Goal: Transaction & Acquisition: Purchase product/service

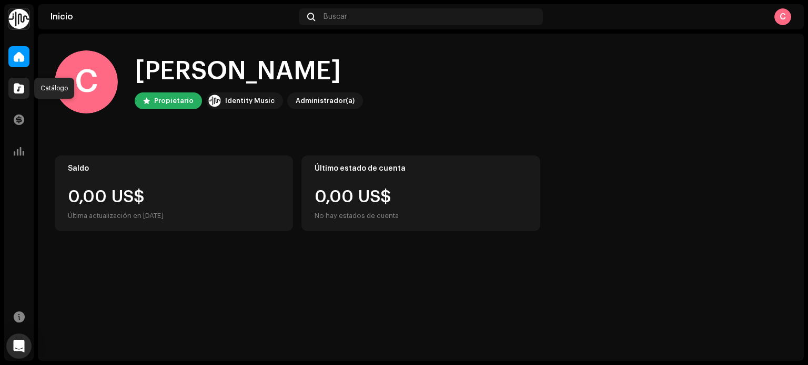
click at [17, 84] on span at bounding box center [19, 88] width 11 height 8
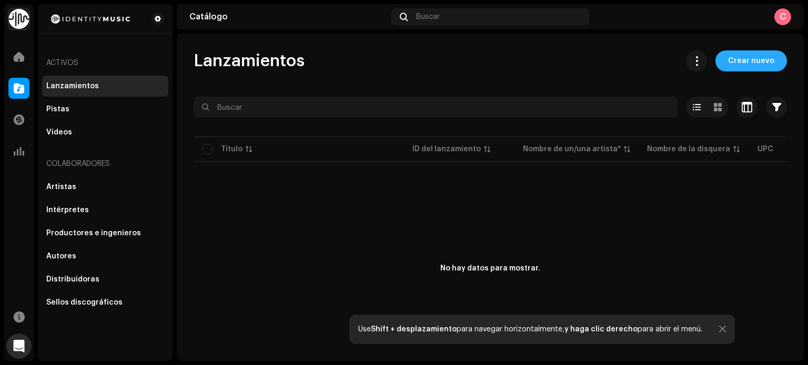
click at [748, 55] on span "Crear nuevo" at bounding box center [751, 60] width 46 height 21
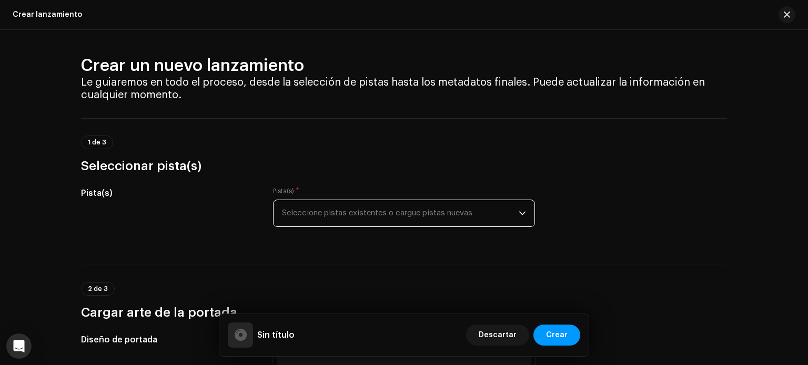
click at [379, 212] on span "Seleccione pistas existentes o cargue pistas nuevas" at bounding box center [400, 213] width 237 height 26
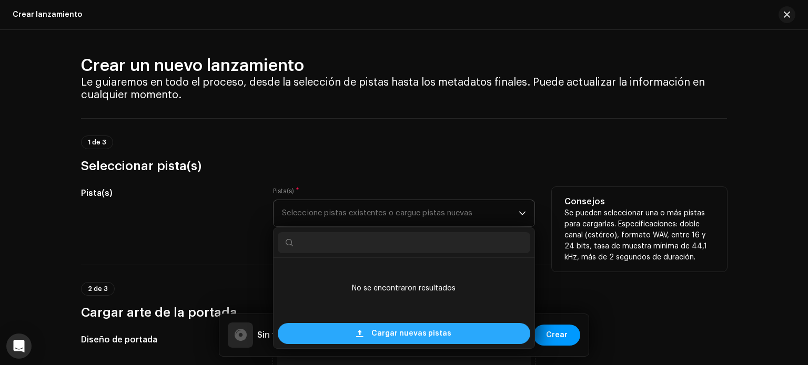
click at [423, 332] on span "Cargar nuevas pistas" at bounding box center [411, 333] width 80 height 21
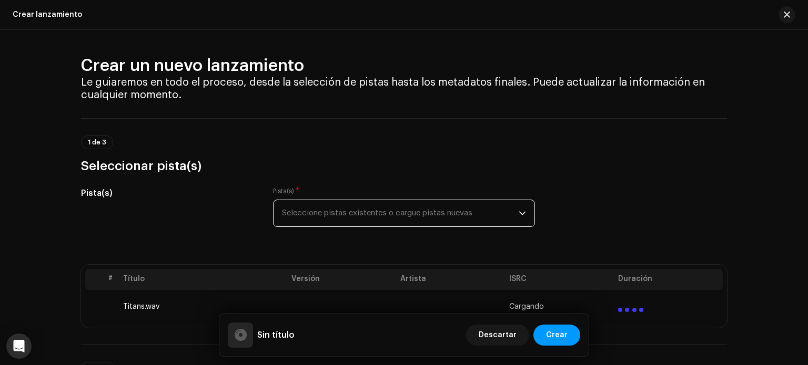
scroll to position [49, 0]
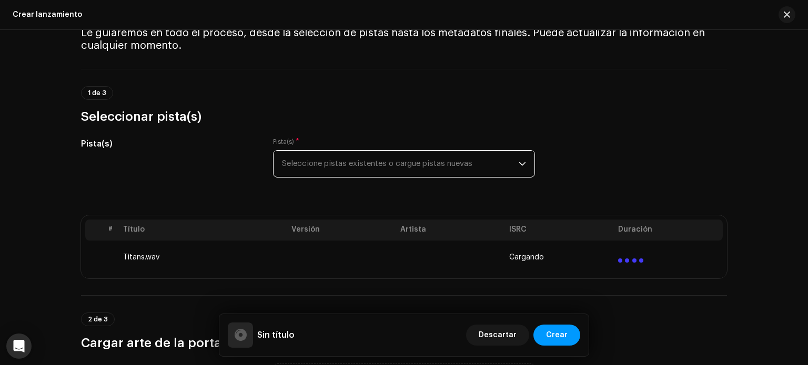
drag, startPoint x: 804, startPoint y: 47, endPoint x: 794, endPoint y: 36, distance: 14.5
click at [794, 36] on div "Crear un nuevo lanzamiento Le guiaremos en todo el proceso, desde la selección …" at bounding box center [404, 197] width 808 height 335
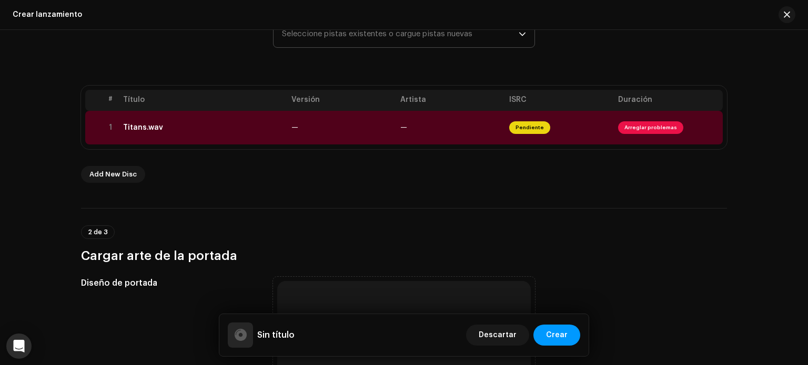
scroll to position [174, 0]
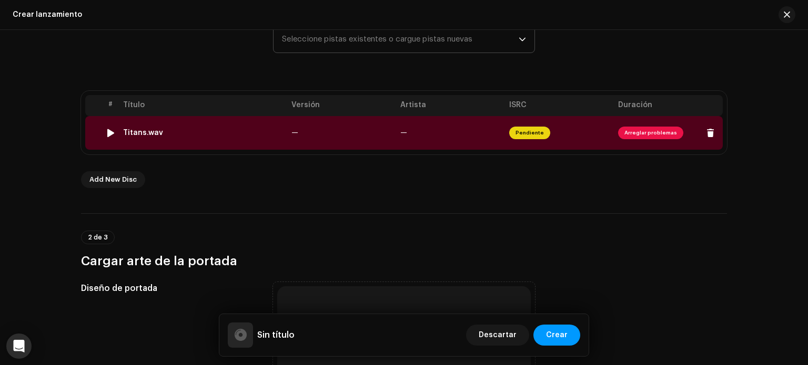
click at [652, 130] on span "Arreglar problemas" at bounding box center [650, 133] width 65 height 13
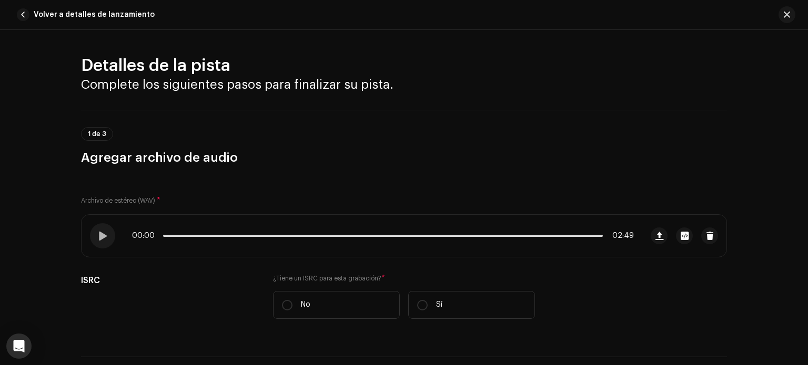
scroll to position [449, 0]
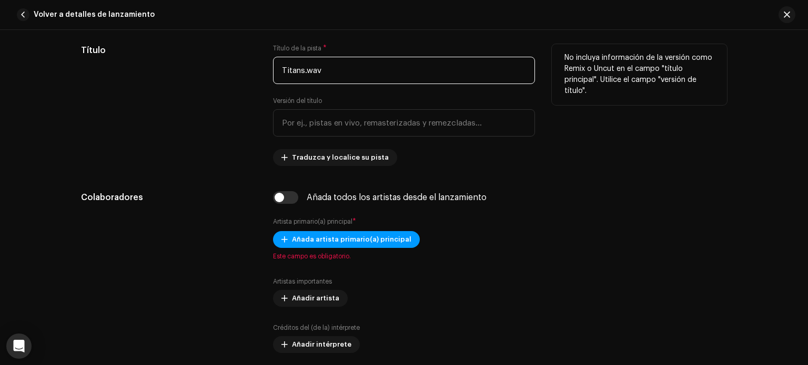
drag, startPoint x: 328, startPoint y: 70, endPoint x: 213, endPoint y: 65, distance: 115.3
click at [213, 65] on div "Título Título de la pista * Titans.wav Versión del título Traduzca y localice s…" at bounding box center [404, 105] width 646 height 122
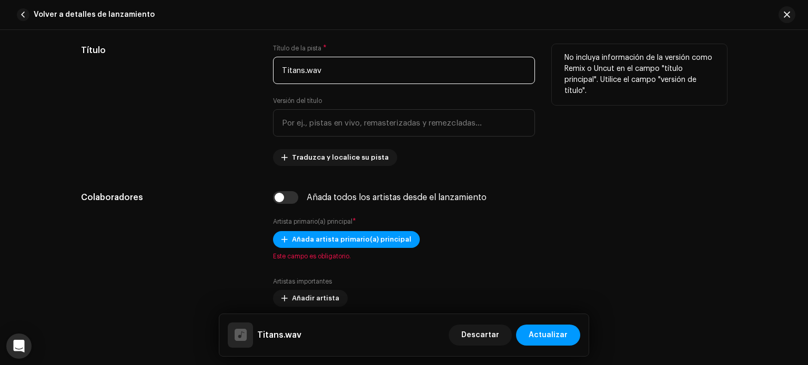
click at [330, 65] on input "Titans.wav" at bounding box center [404, 70] width 262 height 27
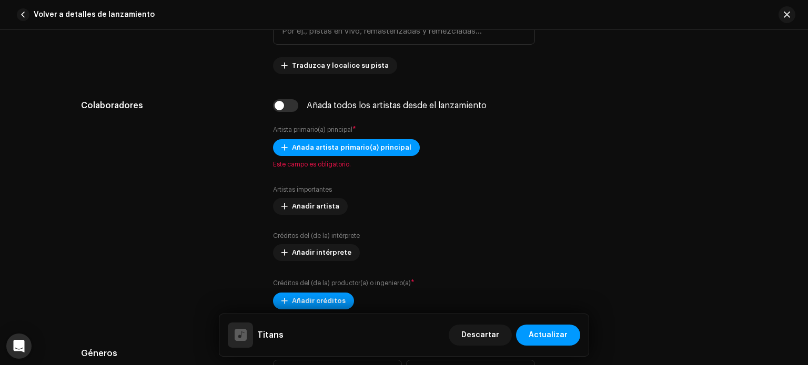
scroll to position [556, 0]
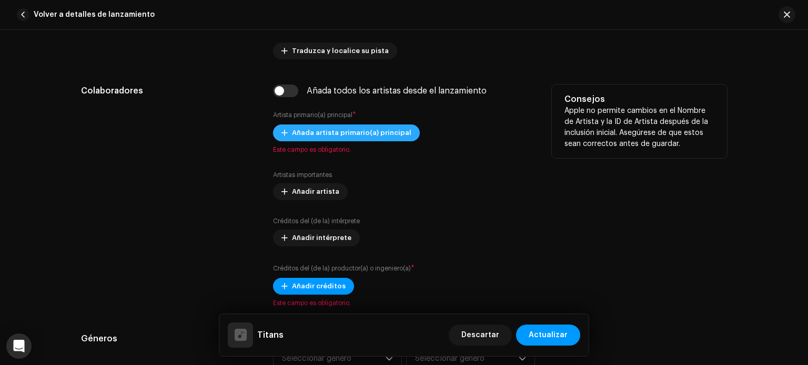
type input "Titans"
click at [351, 138] on span "Añada artista primario(a) principal" at bounding box center [351, 132] width 119 height 21
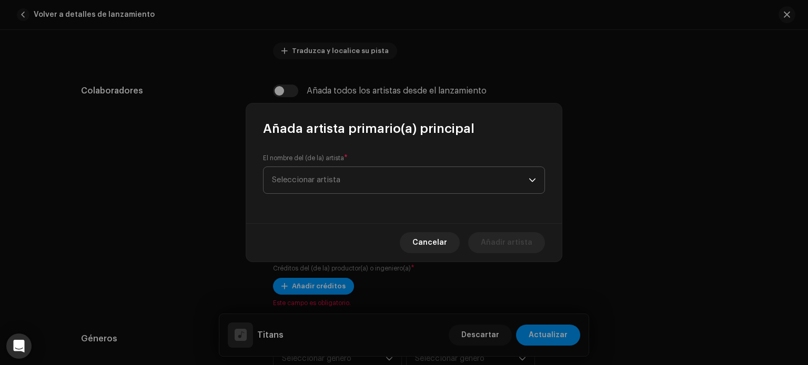
click at [340, 169] on span "Seleccionar artista" at bounding box center [400, 180] width 257 height 26
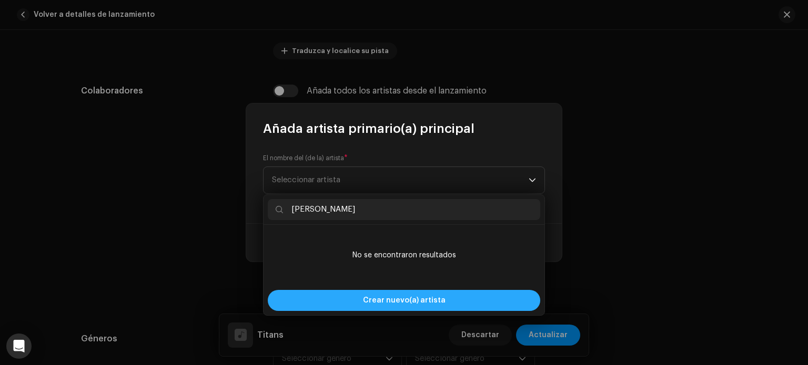
type input "[PERSON_NAME]"
click at [350, 308] on div "Crear nuevo(a) artista" at bounding box center [404, 300] width 272 height 21
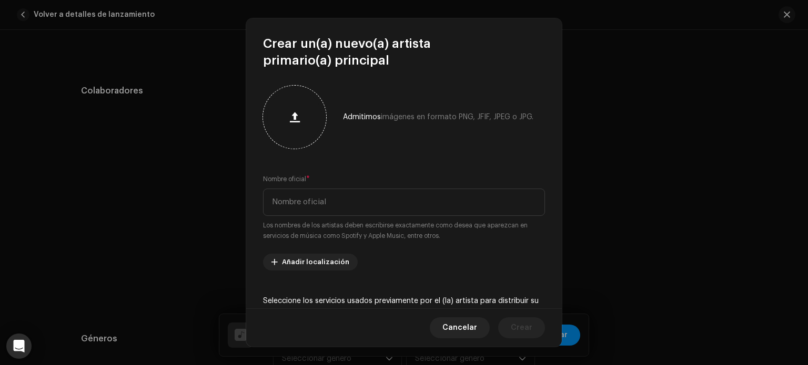
click at [305, 115] on button "button" at bounding box center [294, 117] width 25 height 25
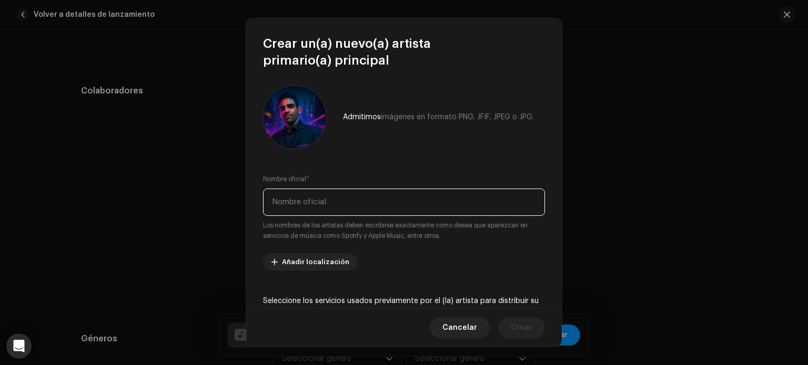
click at [346, 201] on input "text" at bounding box center [404, 202] width 282 height 27
type input "[PERSON_NAME]"
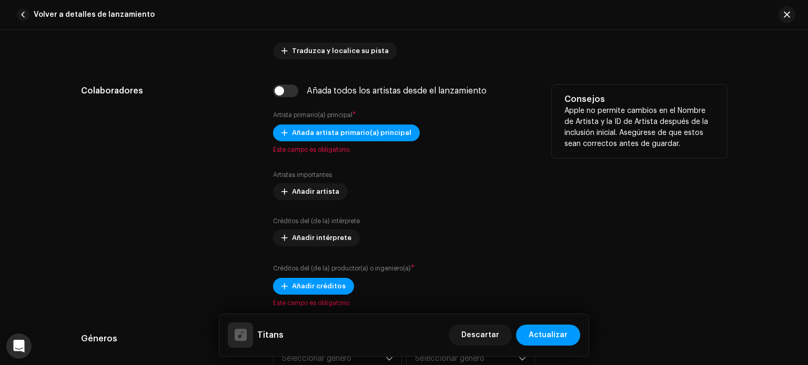
drag, startPoint x: 561, startPoint y: 170, endPoint x: 559, endPoint y: 183, distance: 13.3
click at [377, 135] on span "Añada artista primario(a) principal" at bounding box center [351, 132] width 119 height 21
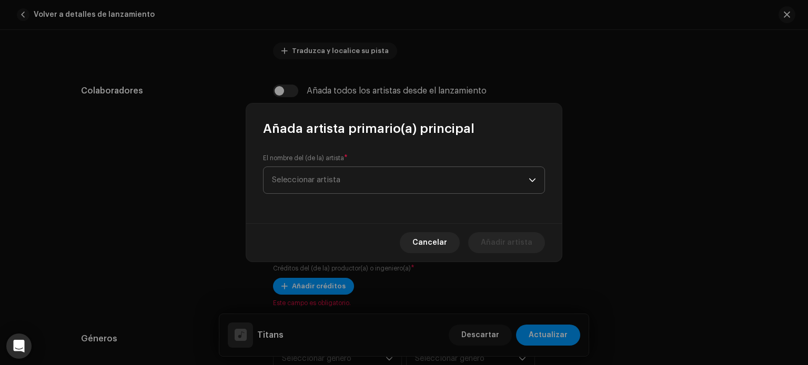
click at [393, 175] on span "Seleccionar artista" at bounding box center [400, 180] width 257 height 26
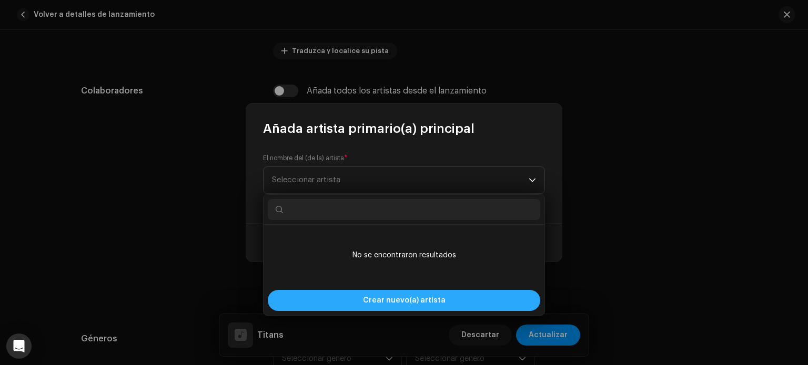
click at [343, 297] on div "Crear nuevo(a) artista" at bounding box center [404, 300] width 272 height 21
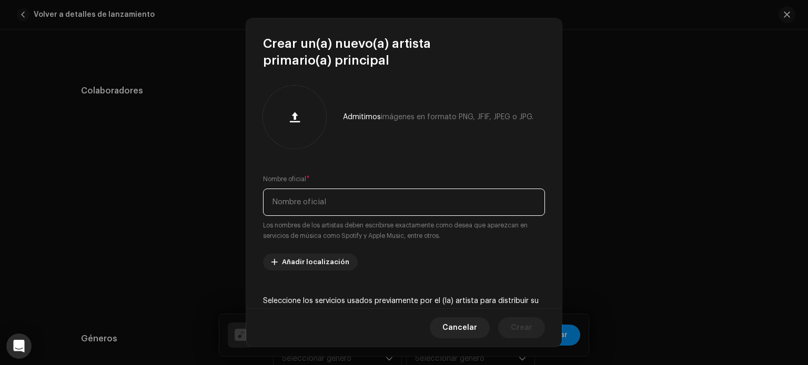
click at [333, 205] on input "text" at bounding box center [404, 202] width 282 height 27
type input "[PERSON_NAME]"
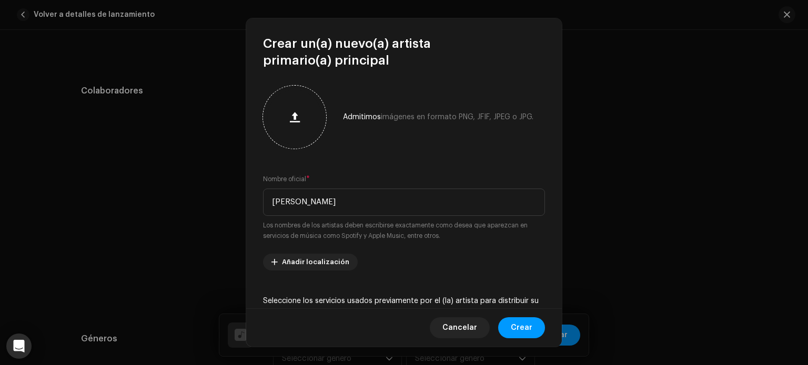
click at [302, 119] on button "button" at bounding box center [294, 117] width 25 height 25
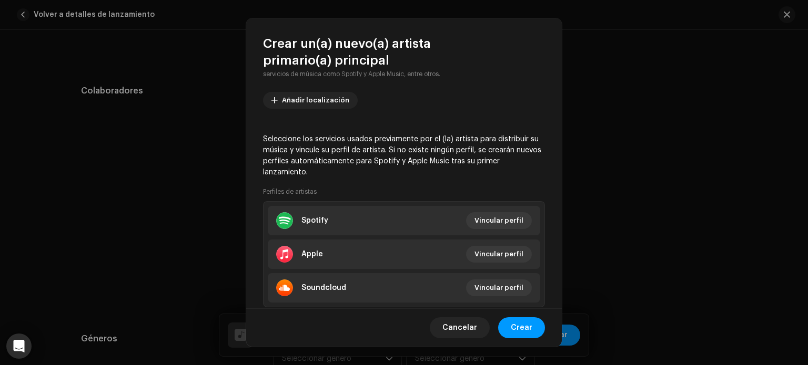
scroll to position [158, 0]
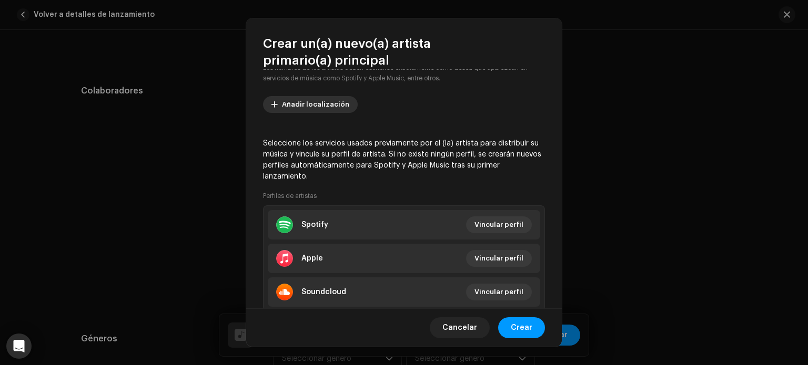
click at [326, 109] on span "Añadir localización" at bounding box center [315, 104] width 67 height 21
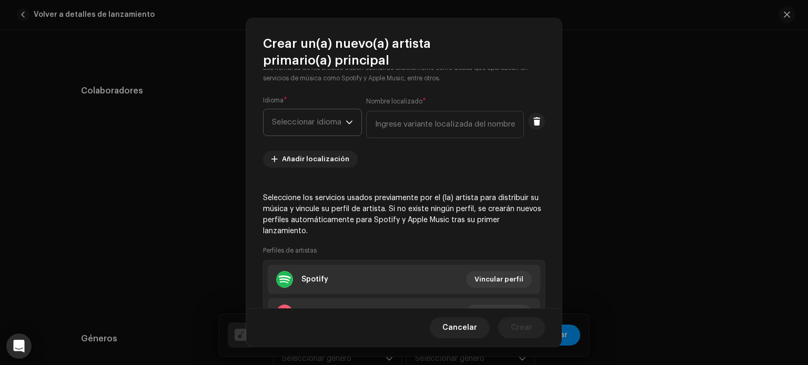
click at [327, 124] on span "Seleccionar idioma" at bounding box center [309, 122] width 74 height 26
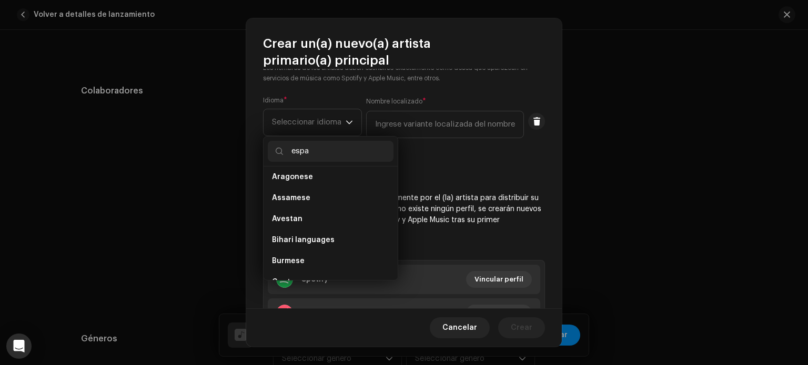
scroll to position [0, 0]
type input "e"
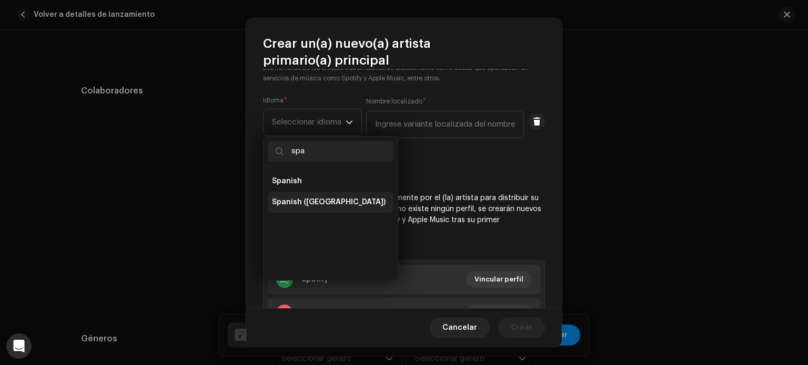
type input "spa"
click at [294, 202] on span "Spanish ([GEOGRAPHIC_DATA])" at bounding box center [329, 202] width 114 height 11
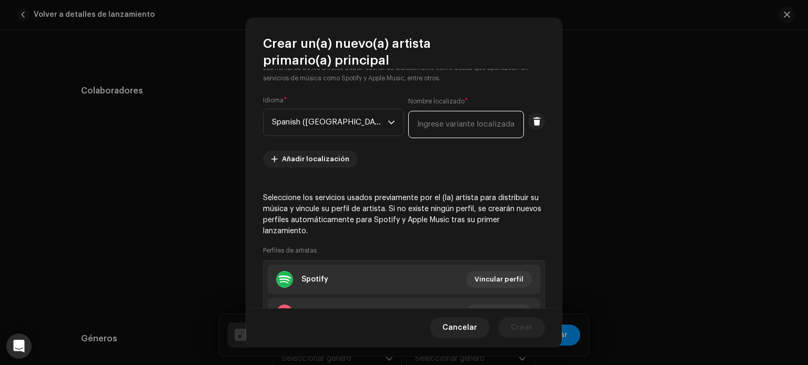
click at [427, 135] on input "text" at bounding box center [466, 124] width 116 height 27
type input "[GEOGRAPHIC_DATA]"
click at [423, 162] on re-m-artist-locales-form "Idioma * Spanish ([GEOGRAPHIC_DATA]) Nombre localizado * [GEOGRAPHIC_DATA] Añad…" at bounding box center [404, 132] width 282 height 72
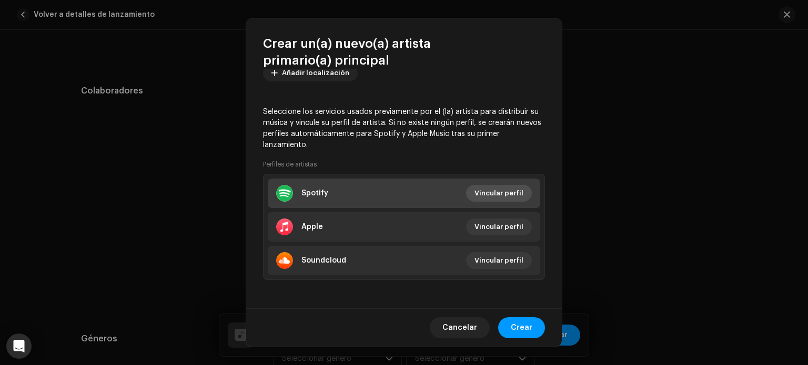
click at [507, 190] on span "Vincular perfil" at bounding box center [498, 193] width 49 height 21
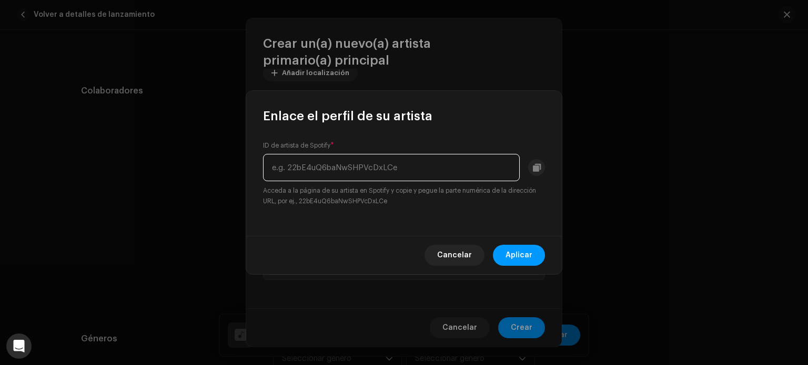
click at [387, 173] on input "text" at bounding box center [391, 167] width 257 height 27
click at [366, 167] on input "text" at bounding box center [391, 167] width 257 height 27
paste input "0AsfDLr6ySJK8k4VLt1VWZ"
type input "0AsfDLr6ySJK8k4VLt1VWZ"
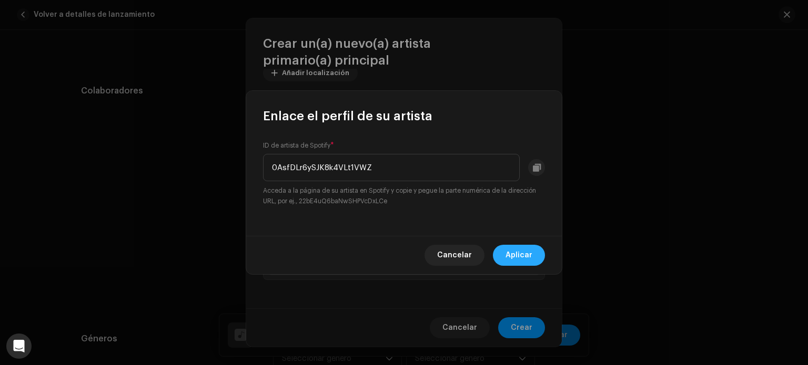
click at [520, 254] on span "Aplicar" at bounding box center [518, 255] width 27 height 21
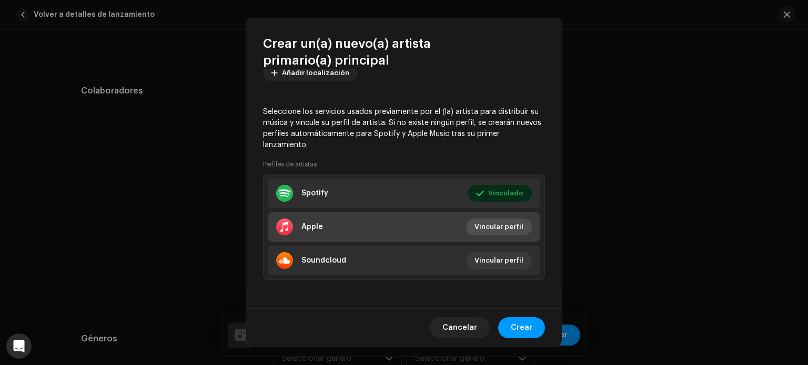
click at [509, 224] on span "Vincular perfil" at bounding box center [498, 227] width 49 height 21
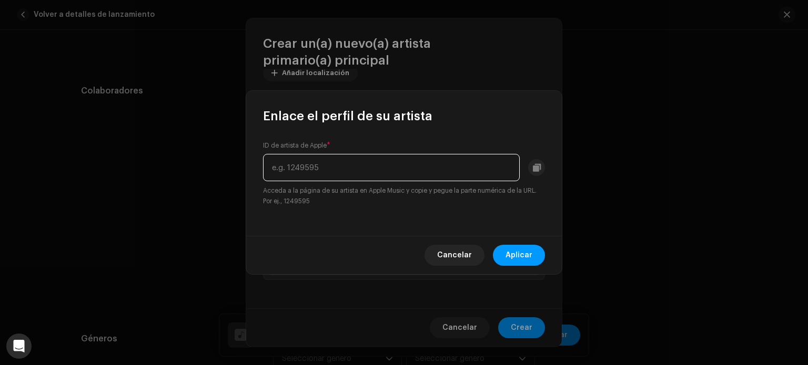
click at [404, 168] on input "text" at bounding box center [391, 167] width 257 height 27
paste input "1485359018"
type input "1485359018"
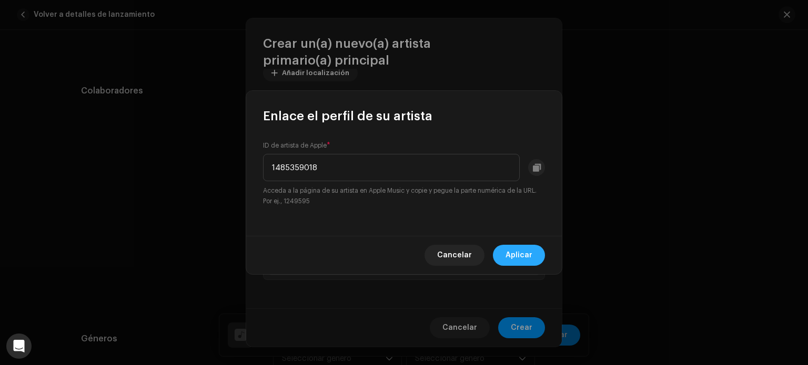
click at [519, 245] on span "Aplicar" at bounding box center [518, 255] width 27 height 21
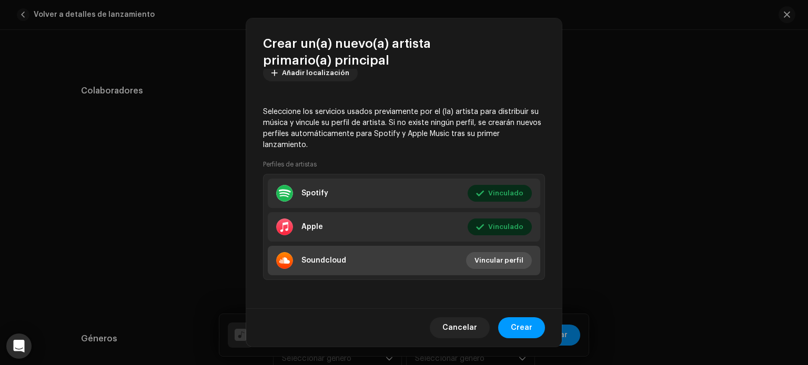
click at [499, 254] on span "Vincular perfil" at bounding box center [498, 260] width 49 height 21
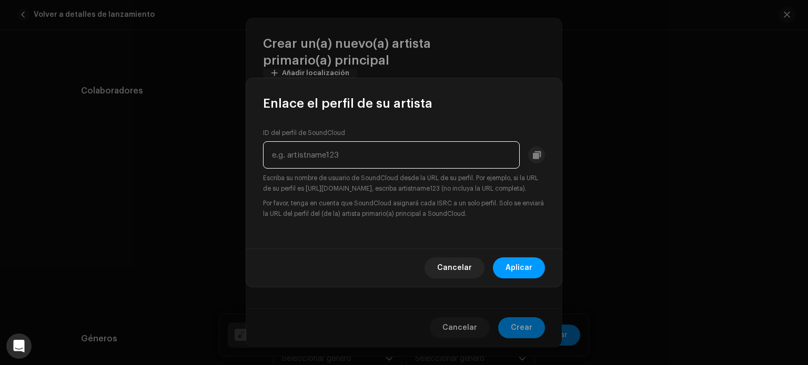
click at [425, 150] on input "text" at bounding box center [391, 154] width 257 height 27
type input "karlos4palomino"
click at [508, 257] on div "Cancelar Aplicar" at bounding box center [403, 268] width 315 height 38
click at [514, 272] on span "Aplicar" at bounding box center [518, 268] width 27 height 21
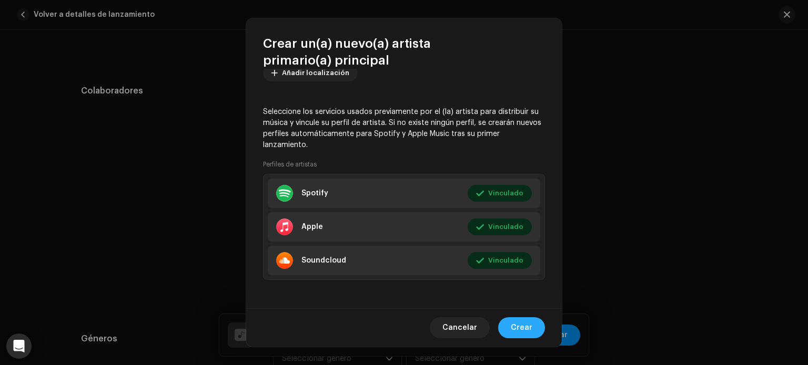
click at [532, 332] on button "Crear" at bounding box center [521, 328] width 47 height 21
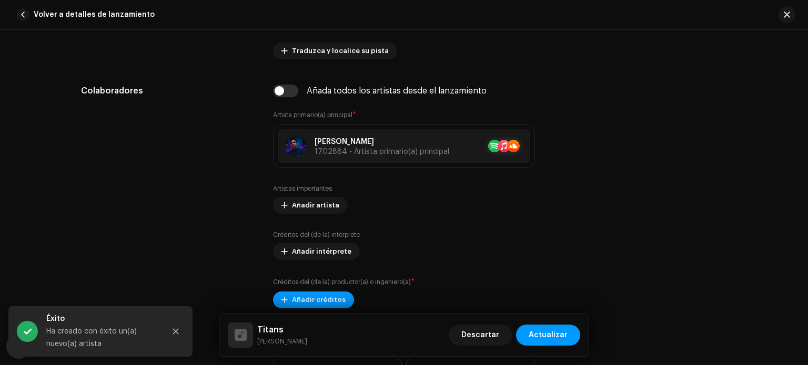
scroll to position [565, 0]
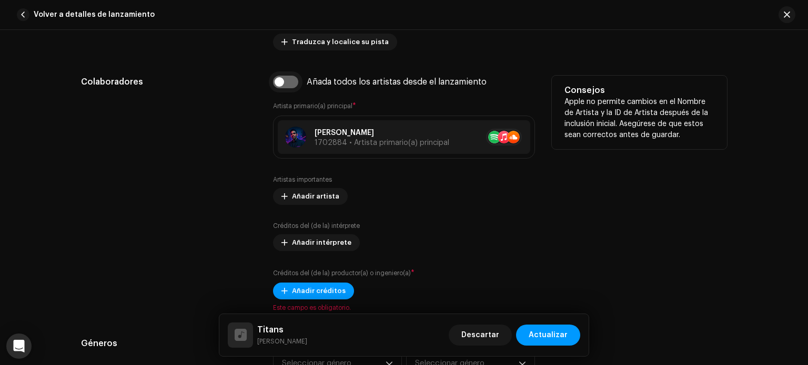
click at [283, 79] on input "checkbox" at bounding box center [285, 82] width 25 height 13
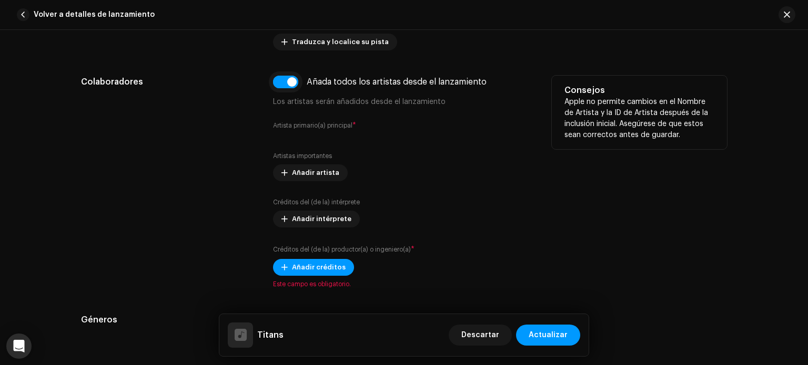
click at [283, 79] on input "checkbox" at bounding box center [285, 82] width 25 height 13
checkbox input "false"
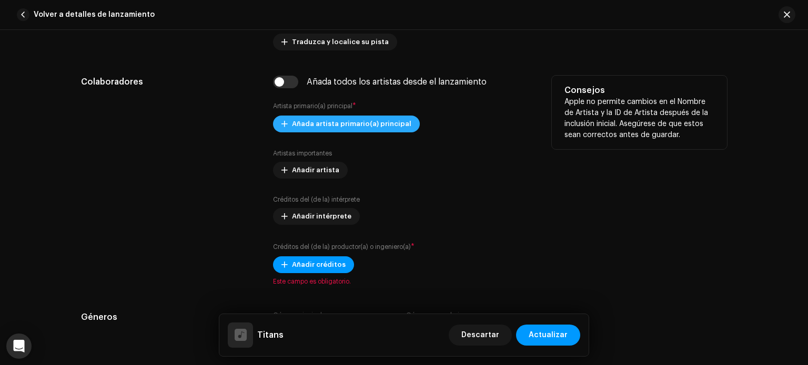
click at [313, 124] on span "Añada artista primario(a) principal" at bounding box center [351, 124] width 119 height 21
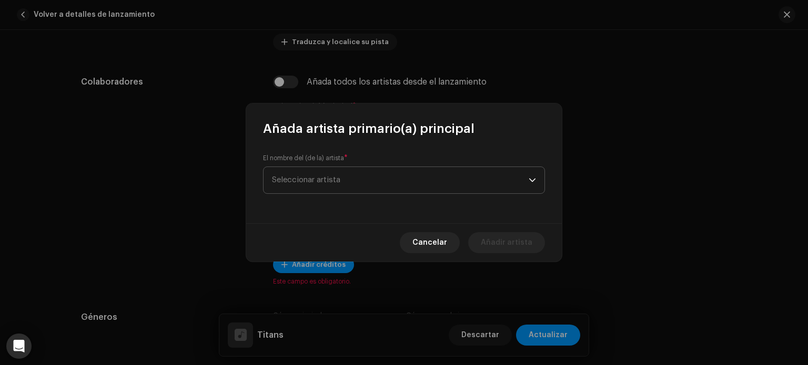
click at [377, 180] on span "Seleccionar artista" at bounding box center [400, 180] width 257 height 26
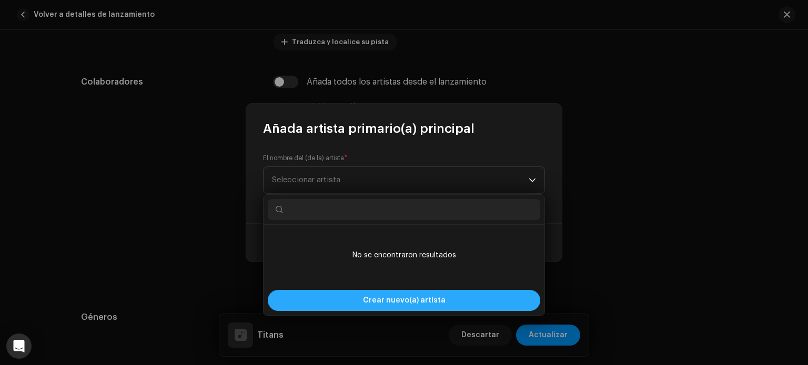
click at [386, 299] on span "Crear nuevo(a) artista" at bounding box center [404, 300] width 83 height 21
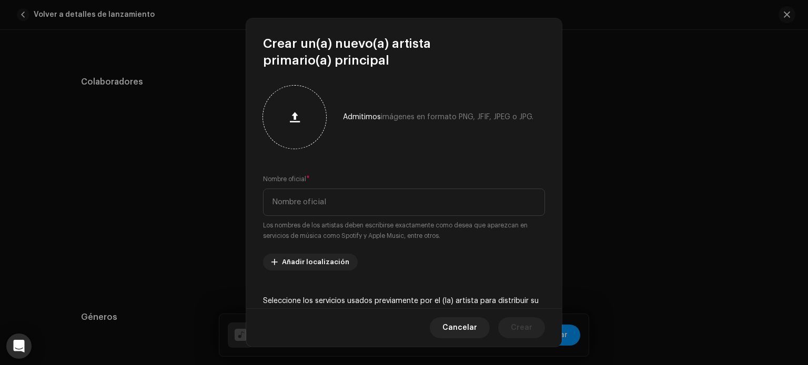
click at [297, 114] on span "button" at bounding box center [295, 117] width 10 height 8
click at [324, 197] on input "text" at bounding box center [404, 202] width 282 height 27
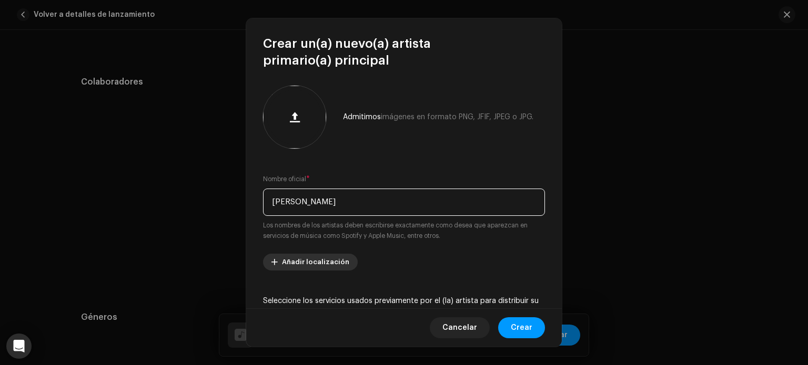
type input "[PERSON_NAME]"
click at [315, 254] on span "Añadir localización" at bounding box center [315, 262] width 67 height 21
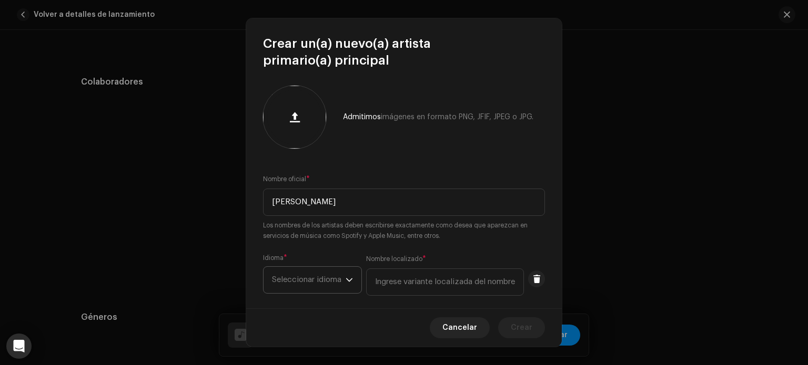
click at [325, 283] on span "Seleccionar idioma" at bounding box center [309, 280] width 74 height 26
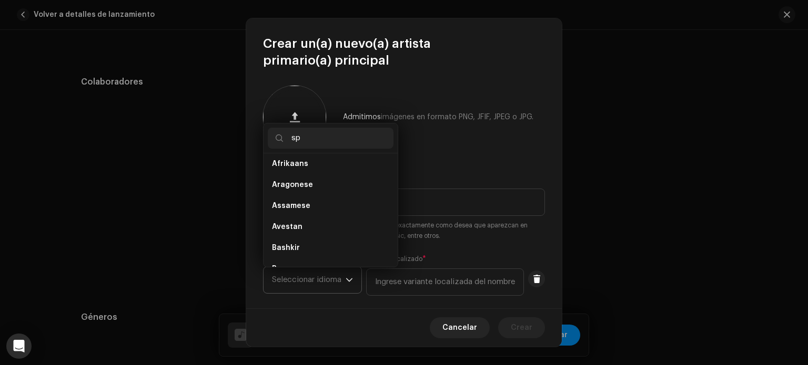
scroll to position [0, 0]
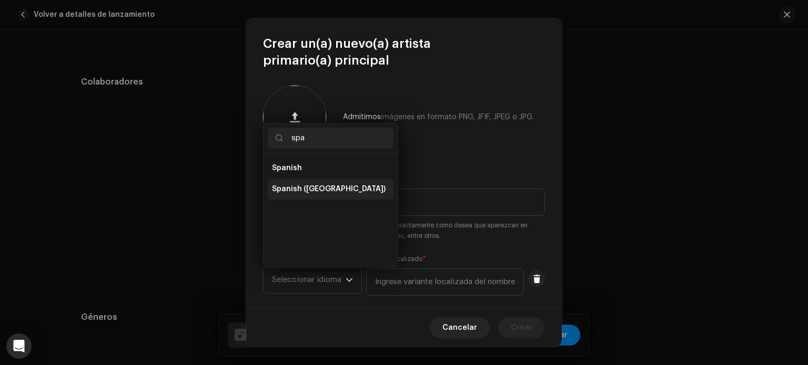
type input "spa"
click at [324, 196] on li "Spanish ([GEOGRAPHIC_DATA])" at bounding box center [331, 189] width 126 height 21
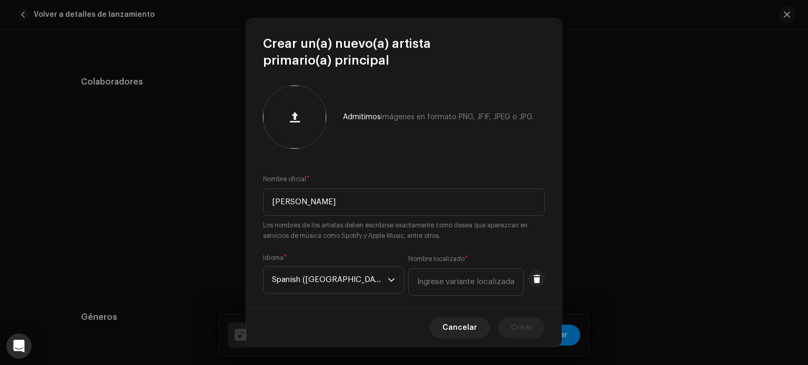
drag, startPoint x: 557, startPoint y: 130, endPoint x: 555, endPoint y: 166, distance: 35.3
click at [555, 166] on div "Admitimos imágenes en formato PNG, JFIF, JPEG o JPG. Nombre oficial * [PERSON_N…" at bounding box center [403, 189] width 315 height 240
click at [540, 161] on div "Admitimos imágenes en formato PNG, JFIF, JPEG o JPG. Nombre oficial * [PERSON_N…" at bounding box center [403, 189] width 315 height 240
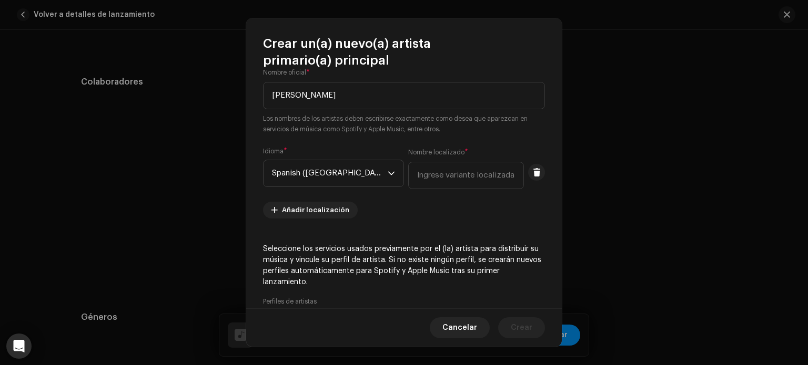
scroll to position [107, 0]
click at [466, 174] on input "text" at bounding box center [466, 174] width 116 height 27
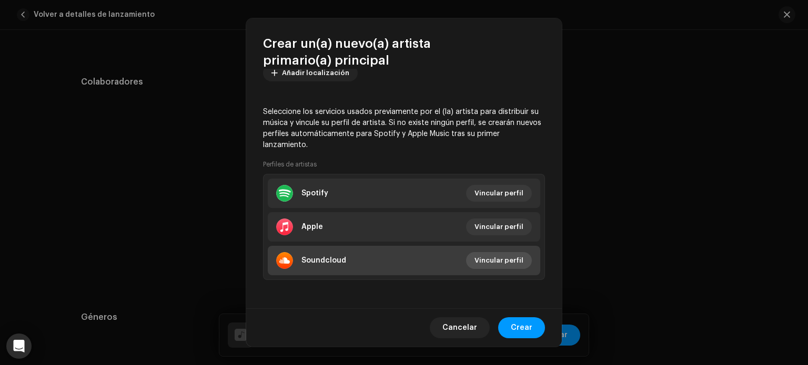
type input "[GEOGRAPHIC_DATA]"
click at [506, 260] on span "Vincular perfil" at bounding box center [498, 260] width 49 height 21
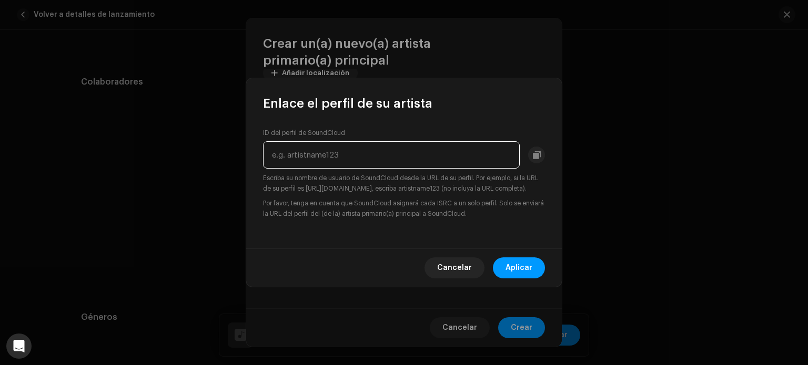
click at [433, 151] on input "text" at bounding box center [391, 154] width 257 height 27
type input "karlos4palomino"
click at [509, 264] on span "Aplicar" at bounding box center [518, 268] width 27 height 21
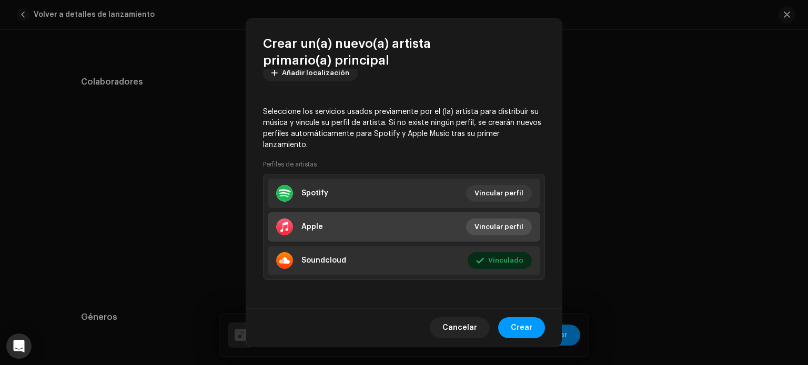
click at [488, 220] on span "Vincular perfil" at bounding box center [498, 227] width 49 height 21
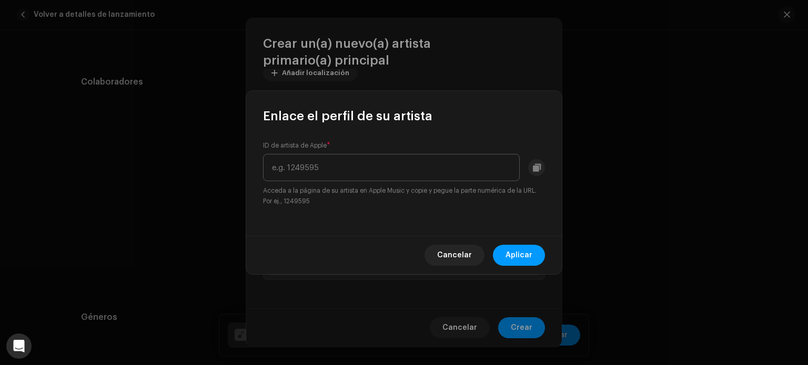
click at [418, 166] on input "text" at bounding box center [391, 167] width 257 height 27
type input "1485359018"
click at [517, 252] on span "Aplicar" at bounding box center [518, 255] width 27 height 21
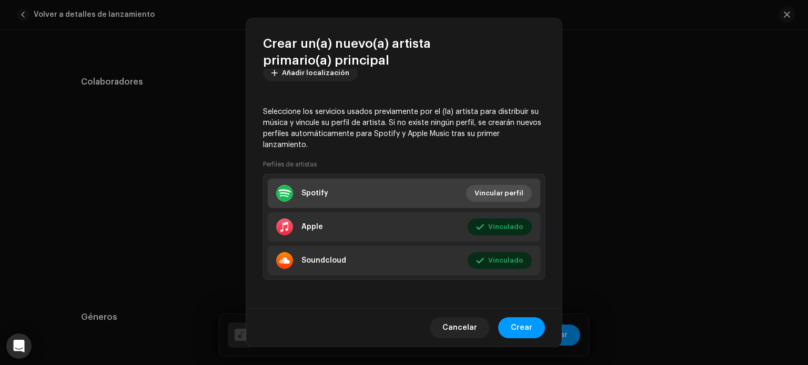
click at [499, 191] on span "Vincular perfil" at bounding box center [498, 193] width 49 height 21
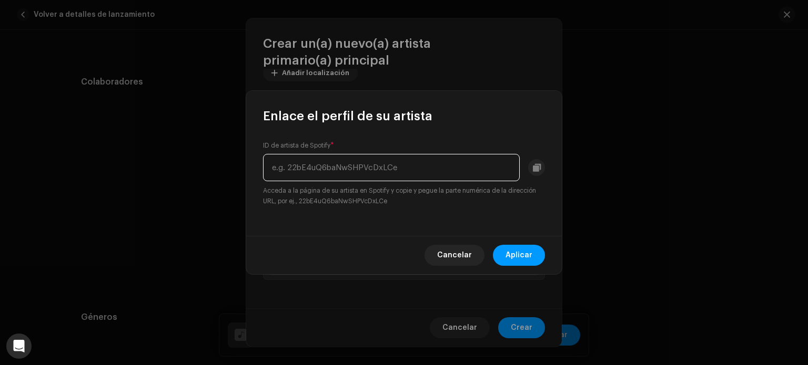
click at [400, 170] on input "text" at bounding box center [391, 167] width 257 height 27
paste input "0AsfDLr6ySJK8k4VLt1VWZ"
type input "0AsfDLr6ySJK8k4VLt1VWZ"
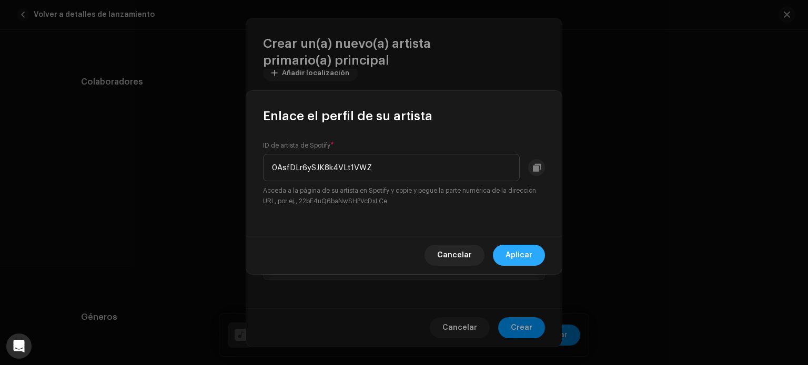
click at [502, 256] on button "Aplicar" at bounding box center [519, 255] width 52 height 21
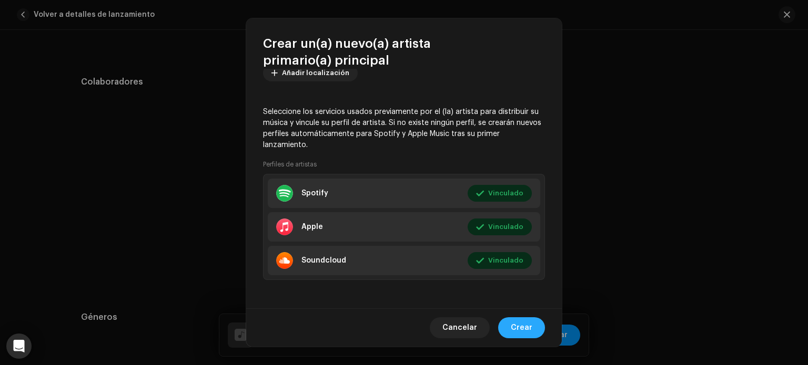
click at [525, 331] on span "Crear" at bounding box center [522, 328] width 22 height 21
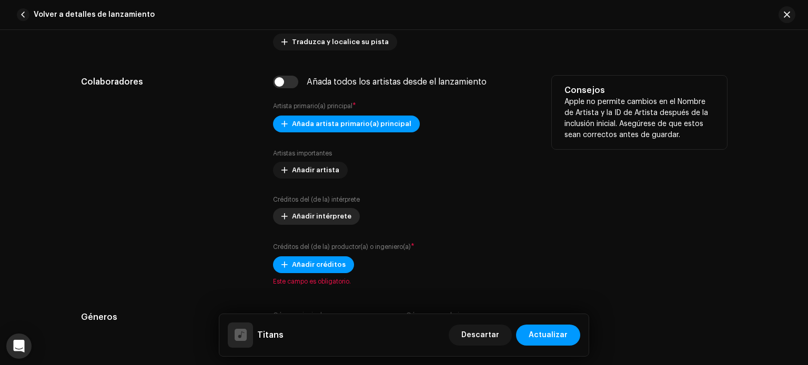
click at [326, 219] on span "Añadir intérprete" at bounding box center [321, 216] width 59 height 21
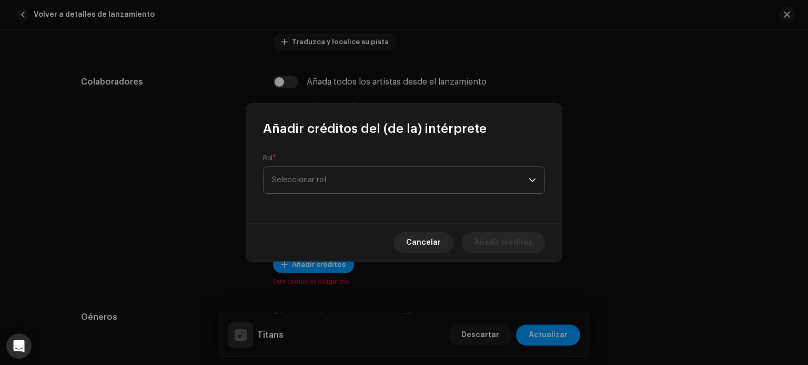
click at [351, 170] on span "Seleccionar rol" at bounding box center [400, 180] width 257 height 26
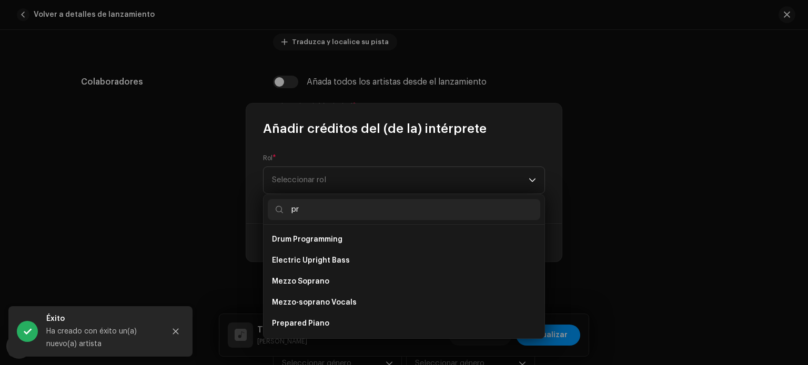
type input "p"
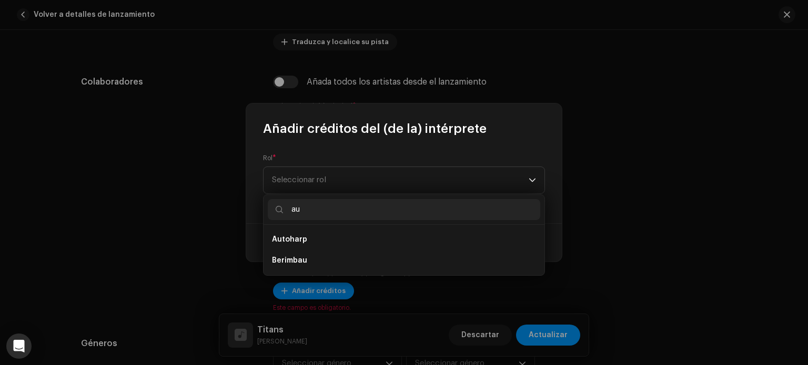
type input "a"
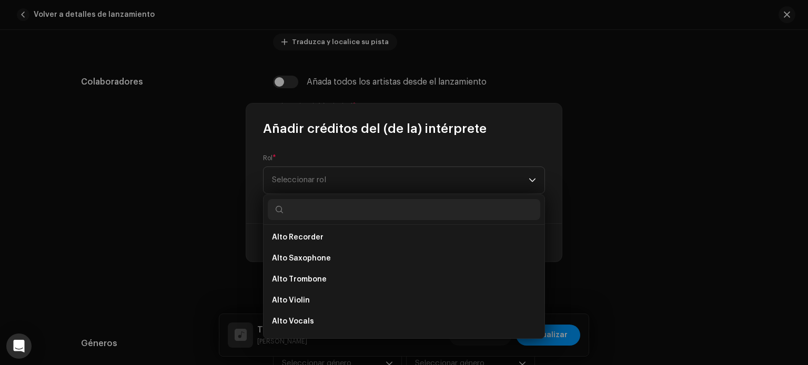
scroll to position [2341, 0]
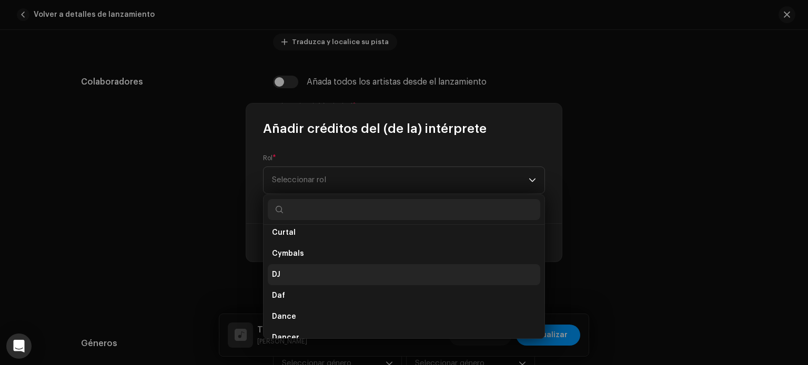
click at [309, 274] on li "DJ" at bounding box center [404, 274] width 272 height 21
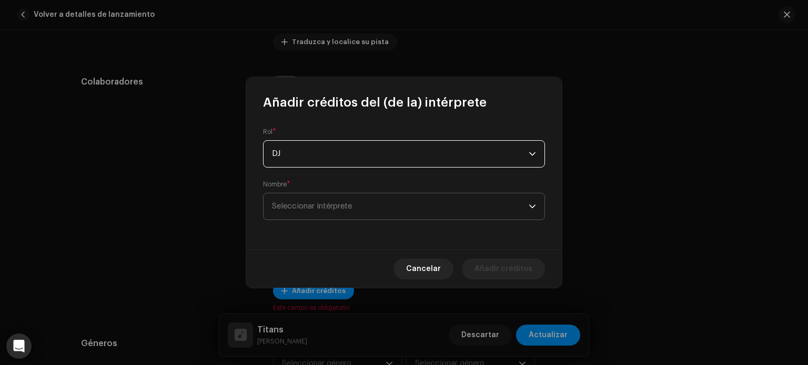
click at [313, 210] on span "Seleccionar intérprete" at bounding box center [312, 206] width 80 height 8
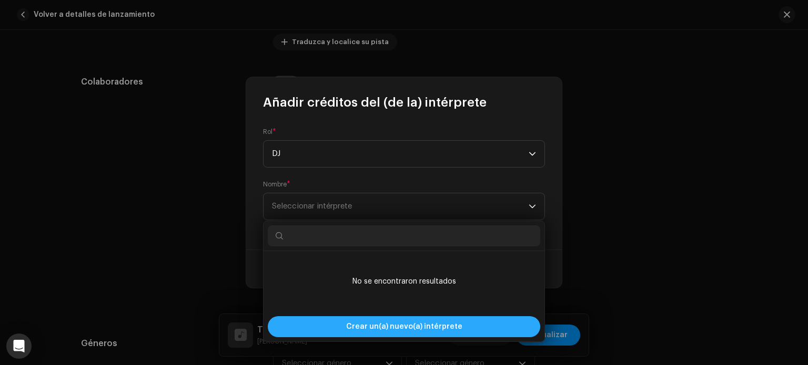
click at [404, 329] on span "Crear un(a) nuevo(a) intérprete" at bounding box center [404, 327] width 116 height 21
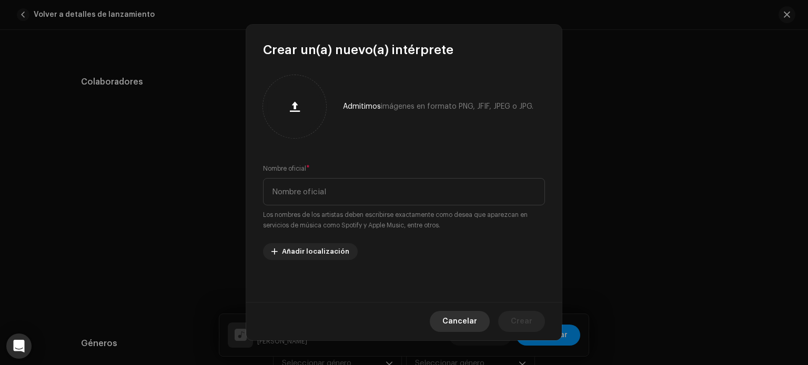
click at [464, 319] on span "Cancelar" at bounding box center [459, 321] width 35 height 21
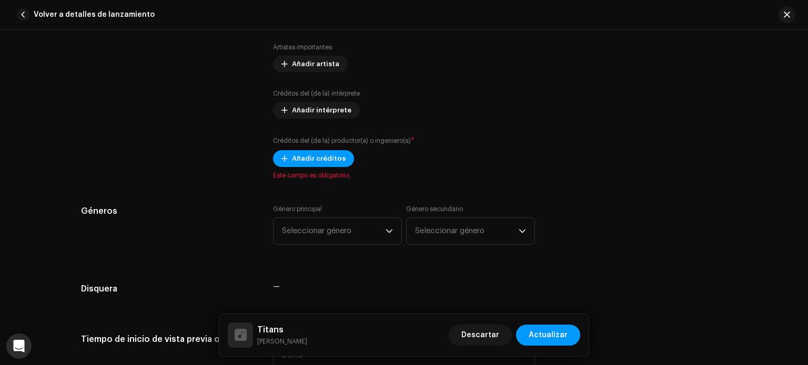
scroll to position [702, 0]
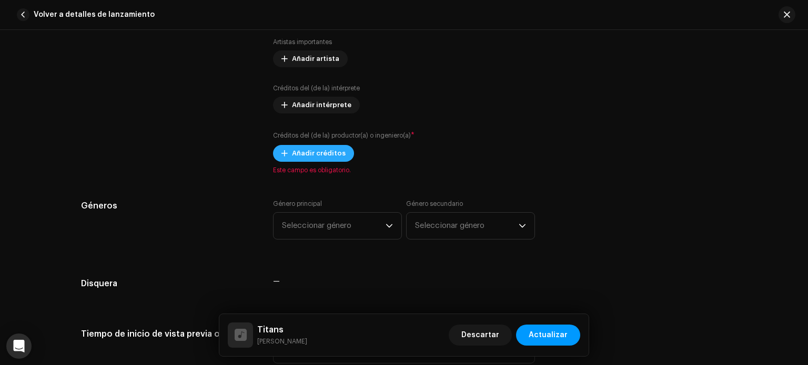
click at [302, 146] on span "Añadir créditos" at bounding box center [319, 153] width 54 height 21
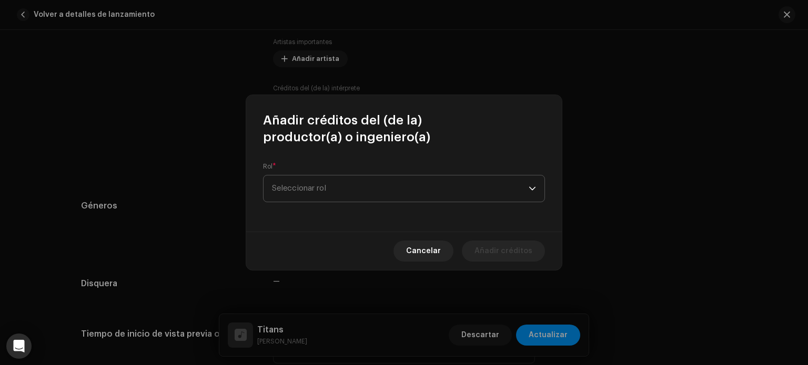
click at [313, 188] on span "Seleccionar rol" at bounding box center [400, 189] width 257 height 26
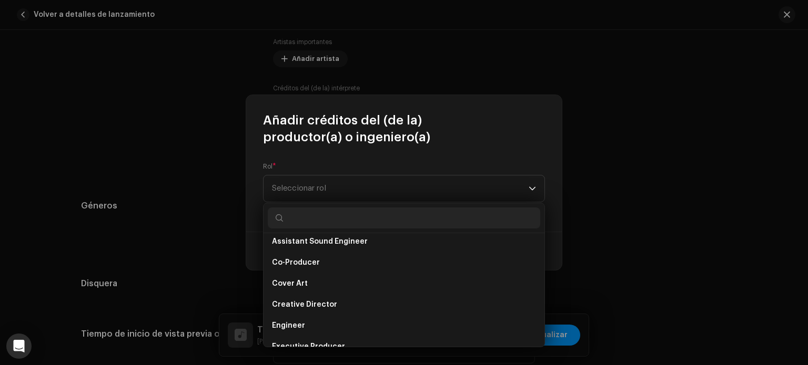
scroll to position [130, 0]
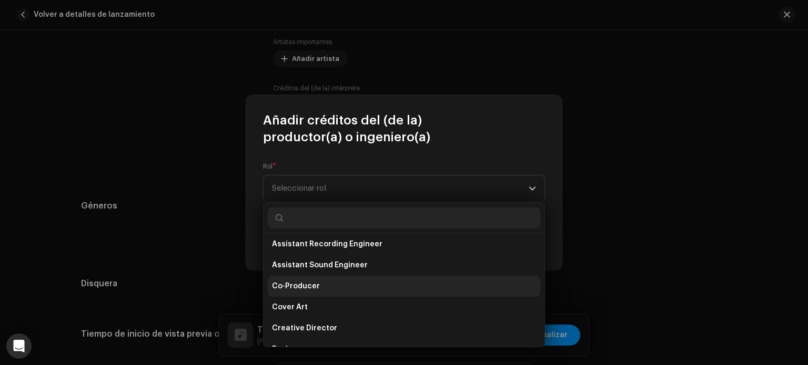
click at [314, 282] on span "Co-Producer" at bounding box center [296, 286] width 48 height 11
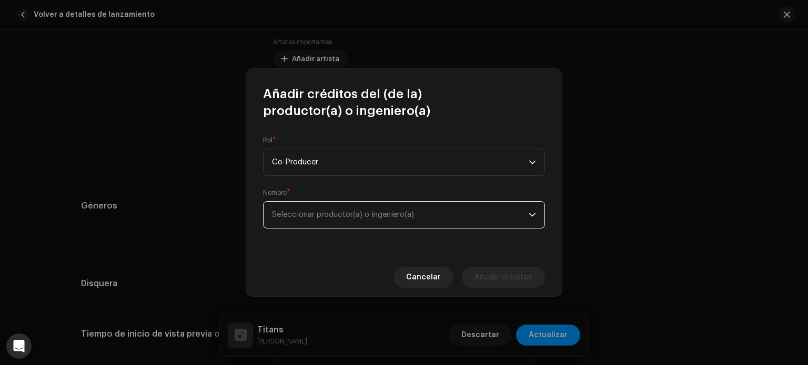
click at [308, 220] on span "Seleccionar productor(a) o ingeniero(a)" at bounding box center [400, 215] width 257 height 26
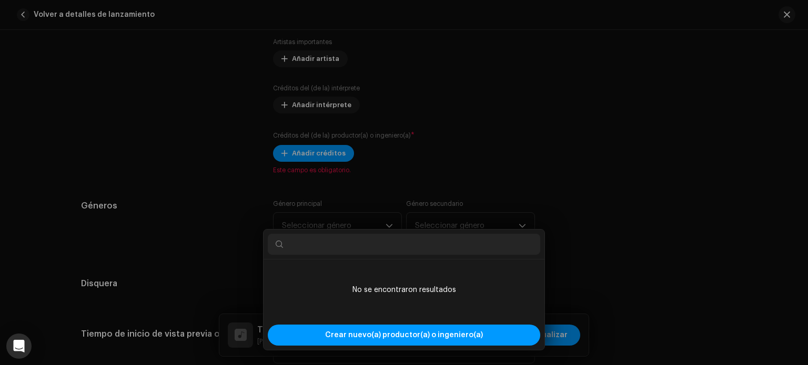
click at [646, 274] on div "Añadir créditos del (de la) productor(a) o ingeniero(a) Rol * Co-Producer Nombr…" at bounding box center [404, 182] width 808 height 365
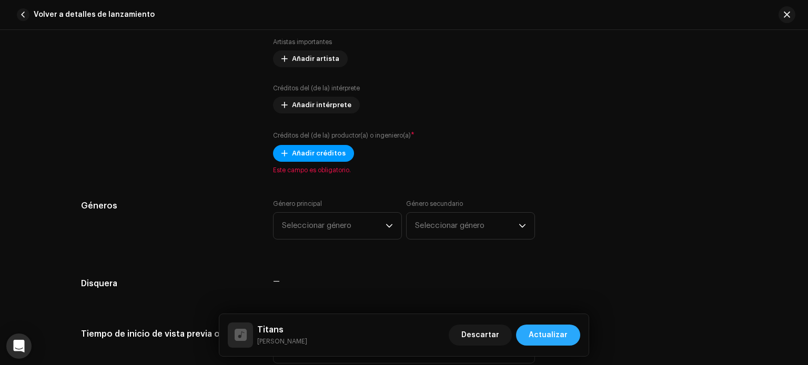
click at [557, 330] on span "Actualizar" at bounding box center [547, 335] width 39 height 21
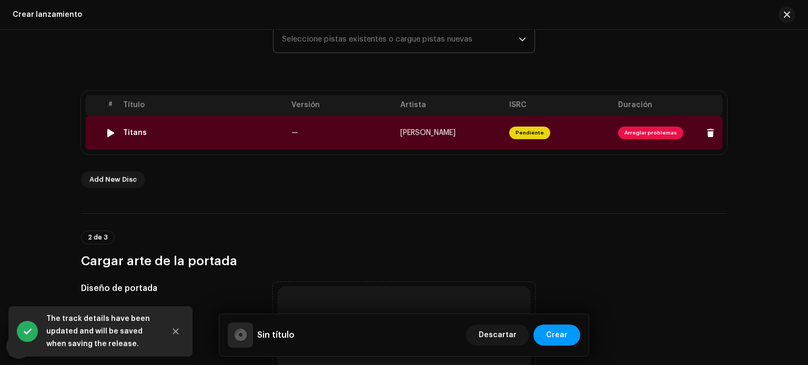
click at [626, 132] on span "Arreglar problemas" at bounding box center [650, 133] width 65 height 13
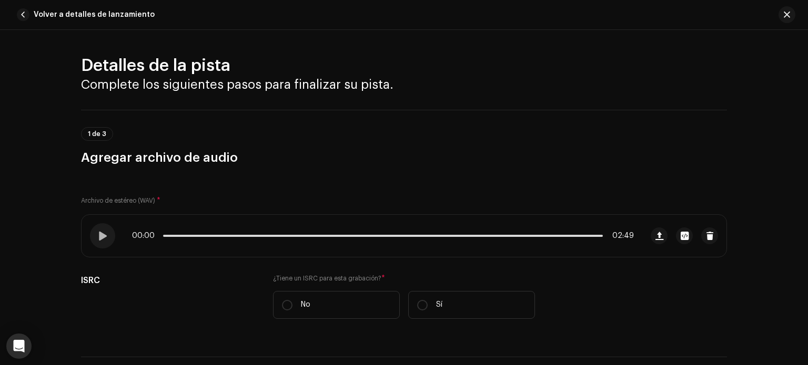
click at [618, 201] on div "Archivo de estéreo (WAV) * 00:00 02:49 ISRC ¿Tiene un ISRC para esta grabación?…" at bounding box center [404, 255] width 646 height 153
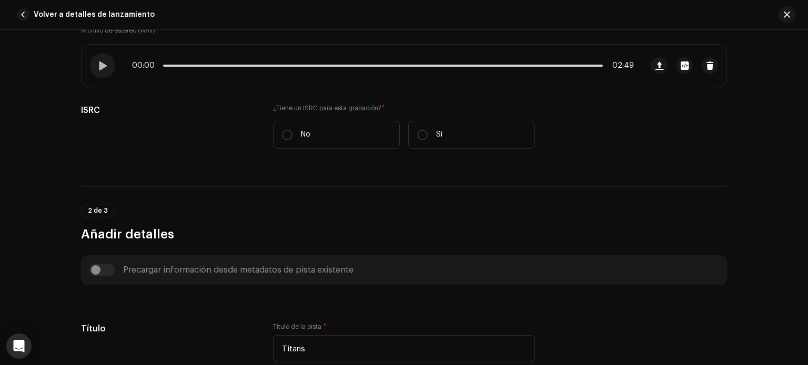
scroll to position [164, 0]
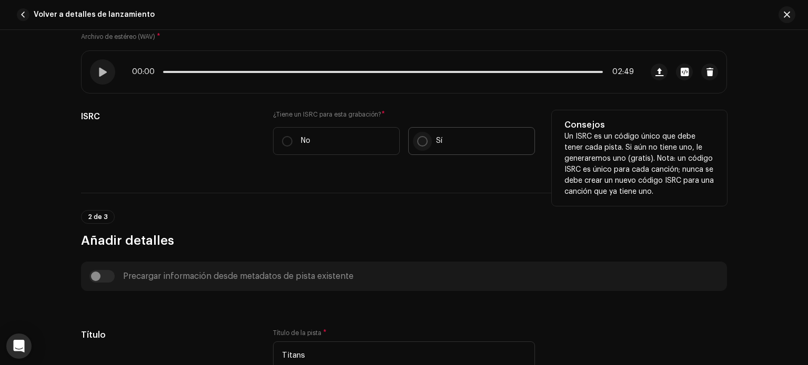
click at [417, 139] on input "Sí" at bounding box center [422, 141] width 11 height 11
radio input "true"
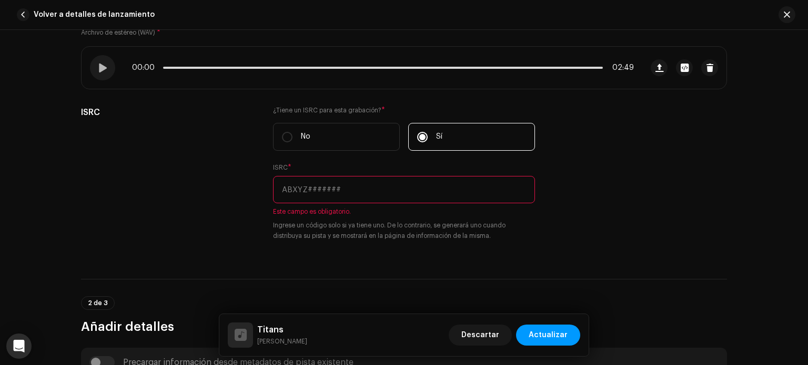
scroll to position [171, 0]
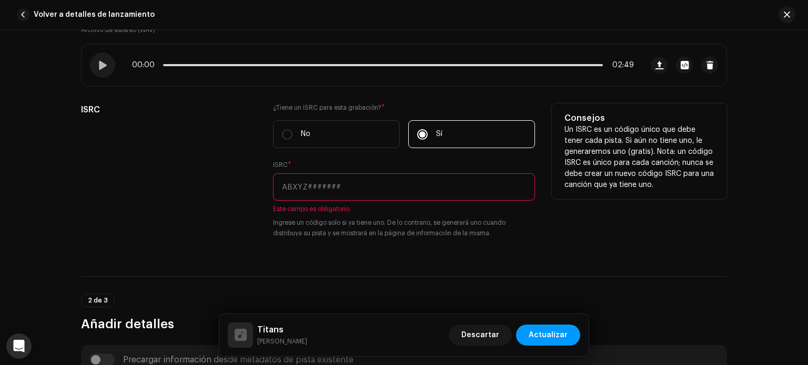
click at [347, 186] on input "text" at bounding box center [404, 186] width 262 height 27
paste input "CALVP2585488"
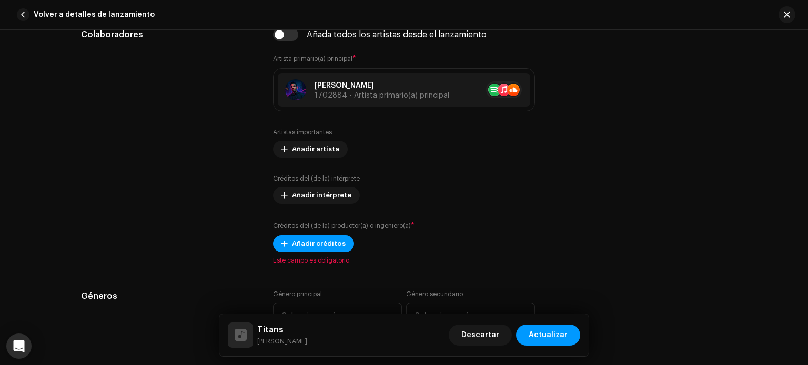
scroll to position [692, 0]
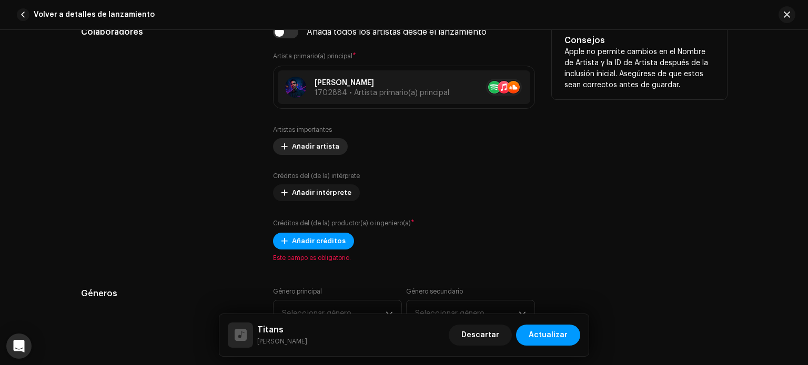
type input "CALVP2585488"
click at [314, 149] on span "Añadir artista" at bounding box center [315, 146] width 47 height 21
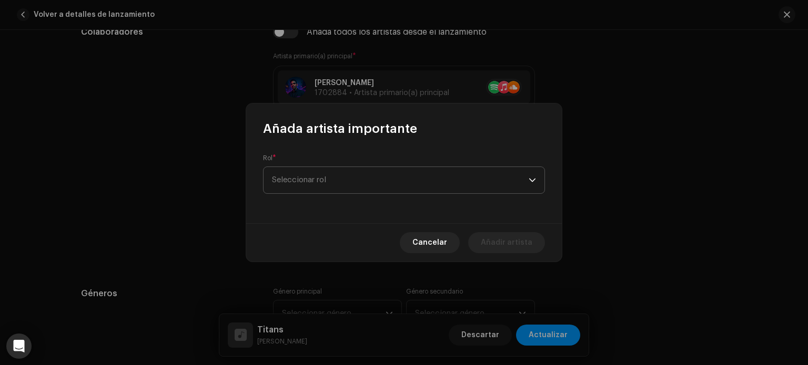
click at [370, 187] on span "Seleccionar rol" at bounding box center [400, 180] width 257 height 26
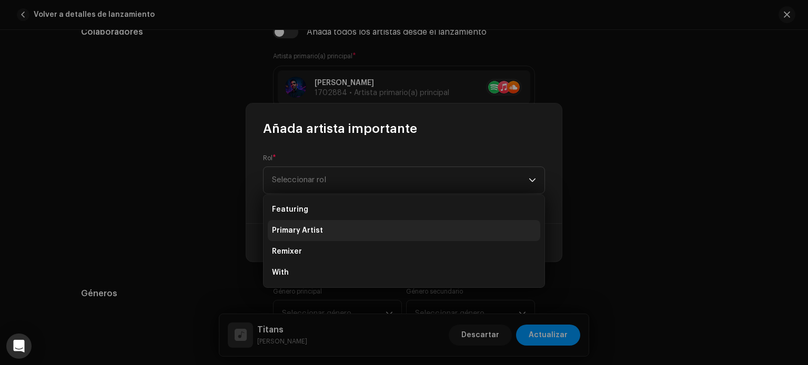
click at [305, 226] on span "Primary Artist" at bounding box center [297, 231] width 51 height 11
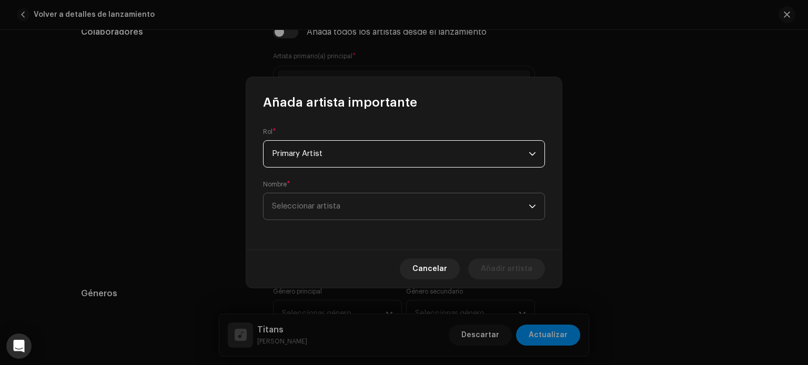
click at [353, 213] on span "Seleccionar artista" at bounding box center [400, 206] width 257 height 26
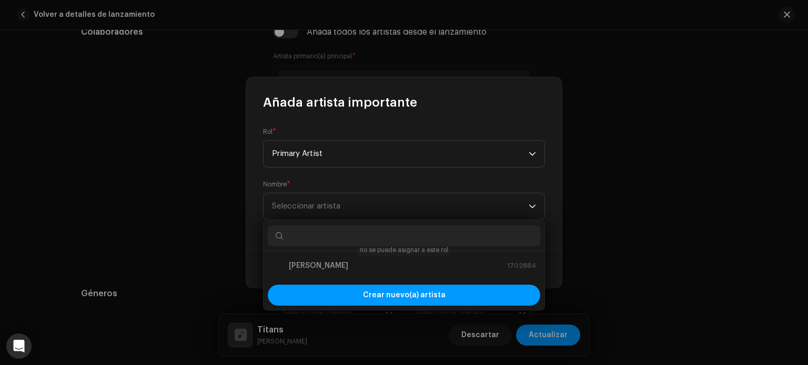
click at [328, 265] on div "[PERSON_NAME] 1702884" at bounding box center [404, 266] width 264 height 13
click at [298, 268] on div "[PERSON_NAME] 1702884" at bounding box center [404, 266] width 264 height 13
click at [292, 165] on span "Primary Artist" at bounding box center [400, 154] width 257 height 26
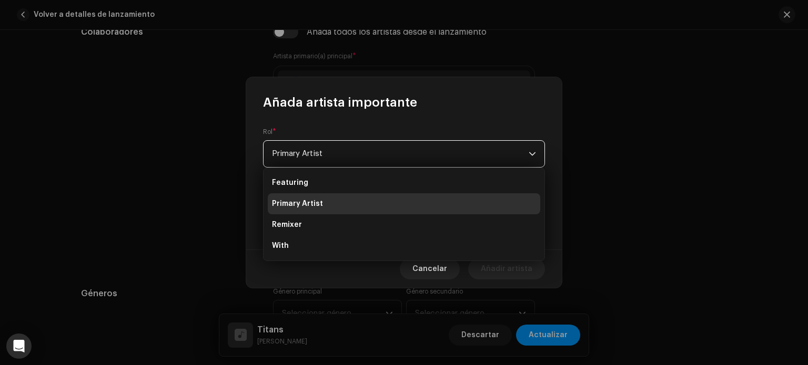
click at [328, 277] on div "Cancelar Añadir artista" at bounding box center [403, 269] width 315 height 38
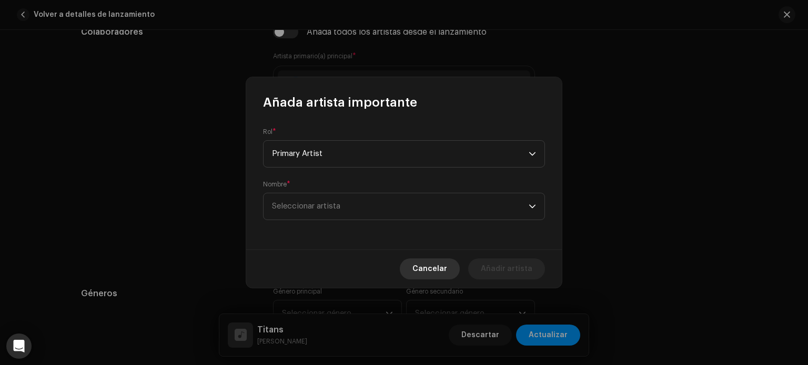
click at [422, 275] on span "Cancelar" at bounding box center [429, 269] width 35 height 21
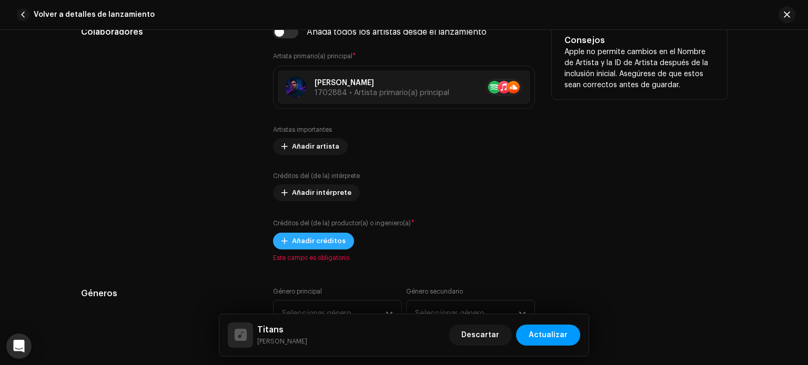
click at [327, 237] on span "Añadir créditos" at bounding box center [319, 241] width 54 height 21
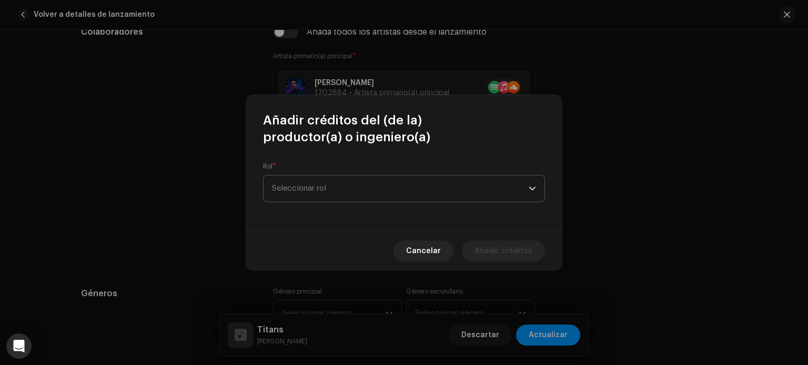
click at [365, 195] on span "Seleccionar rol" at bounding box center [400, 189] width 257 height 26
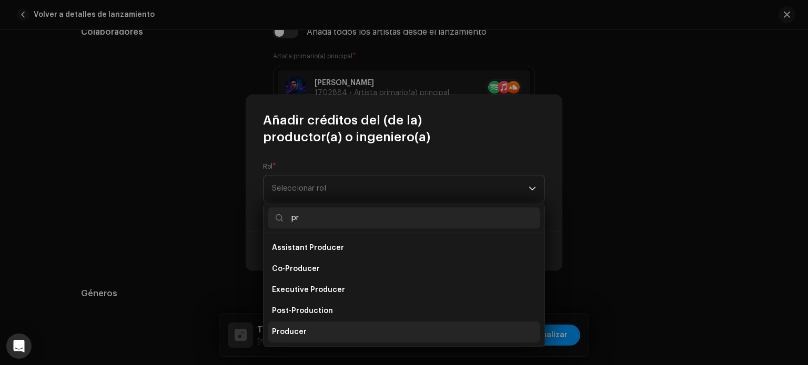
type input "pr"
click at [309, 334] on li "Producer" at bounding box center [404, 332] width 272 height 21
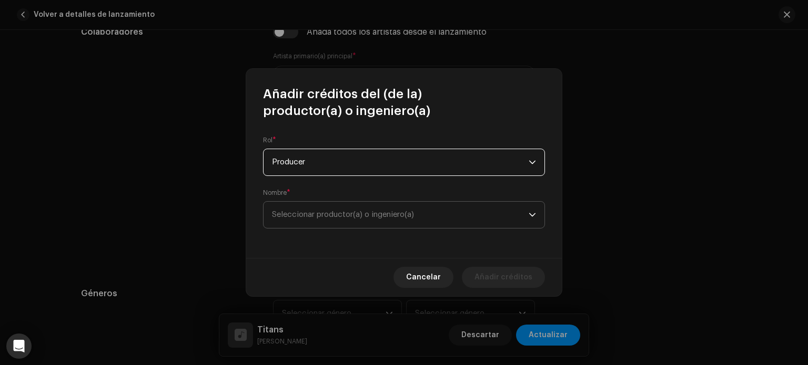
click at [369, 208] on span "Seleccionar productor(a) o ingeniero(a)" at bounding box center [400, 215] width 257 height 26
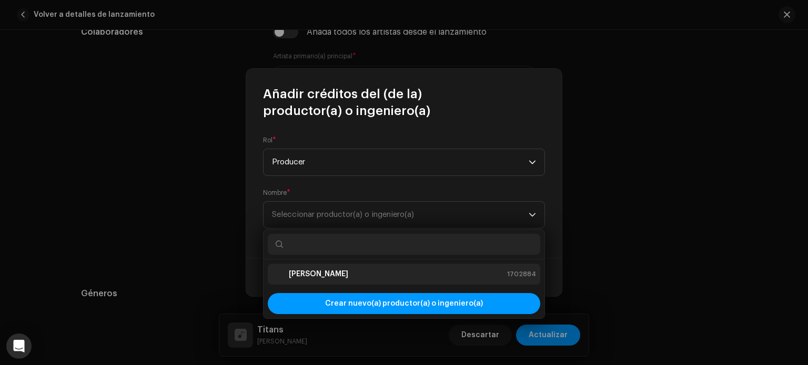
click at [310, 278] on strong "[PERSON_NAME]" at bounding box center [318, 274] width 59 height 11
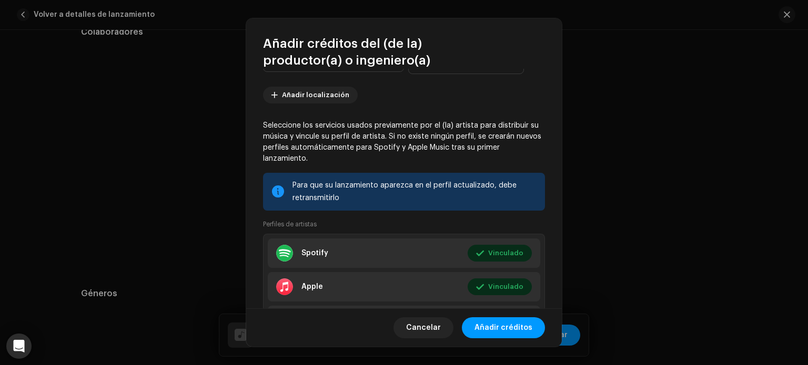
scroll to position [219, 0]
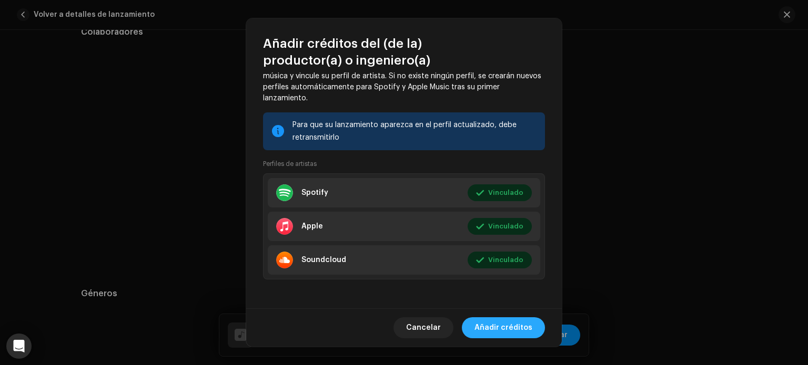
click at [505, 330] on span "Añadir créditos" at bounding box center [503, 328] width 58 height 21
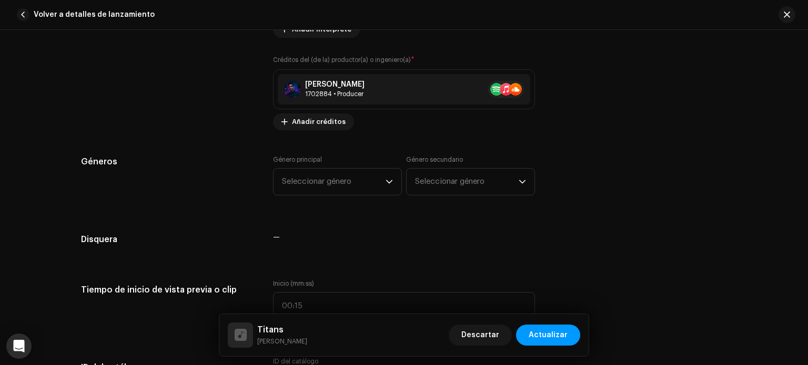
scroll to position [899, 0]
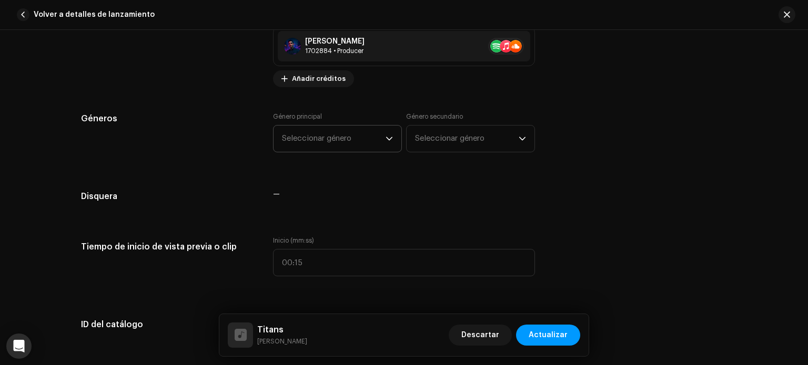
click at [385, 138] on icon "dropdown trigger" at bounding box center [388, 138] width 7 height 7
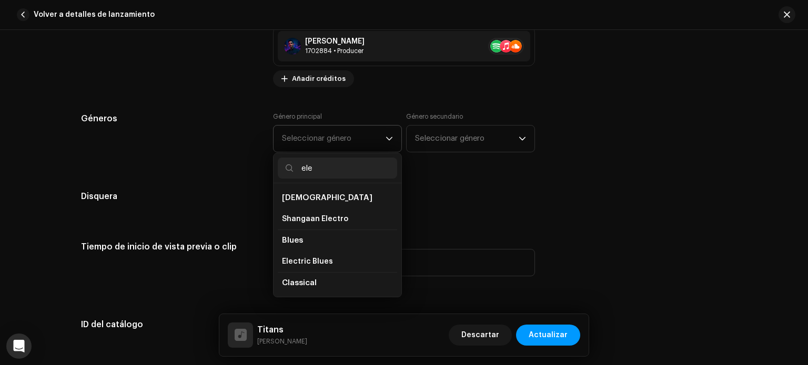
type input "ele"
drag, startPoint x: 395, startPoint y: 195, endPoint x: 397, endPoint y: 221, distance: 26.3
click at [397, 221] on div "African Shangaan Electro Blues Electric Blues Classical (Classical) Electronic …" at bounding box center [337, 240] width 128 height 114
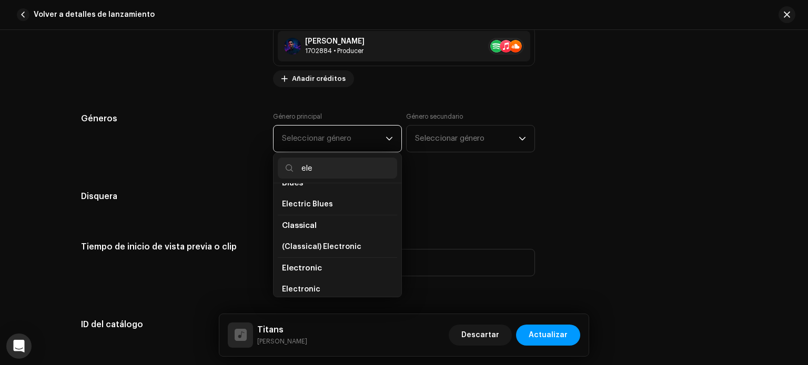
scroll to position [80, 0]
click at [308, 247] on span "Electronic" at bounding box center [302, 246] width 40 height 8
click at [303, 266] on span "Electronic" at bounding box center [301, 267] width 38 height 11
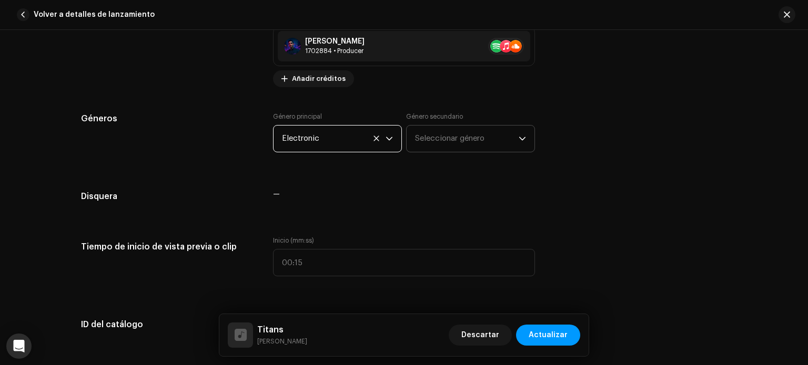
click at [436, 144] on span "Seleccionar género" at bounding box center [467, 139] width 104 height 26
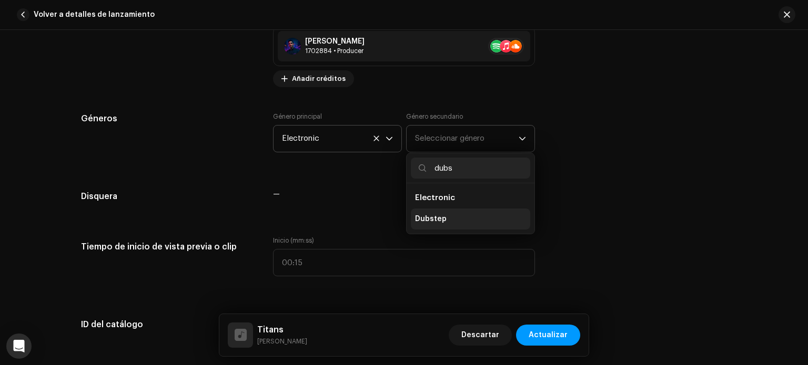
type input "dubs"
click at [430, 223] on span "Dubstep" at bounding box center [431, 219] width 32 height 11
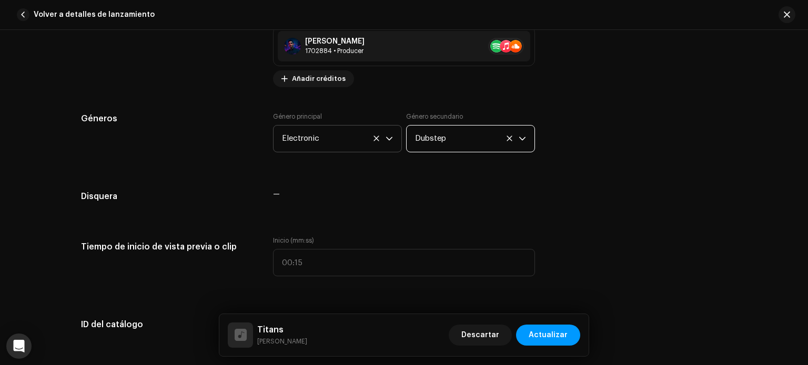
click at [389, 139] on icon "dropdown trigger" at bounding box center [389, 139] width 6 height 4
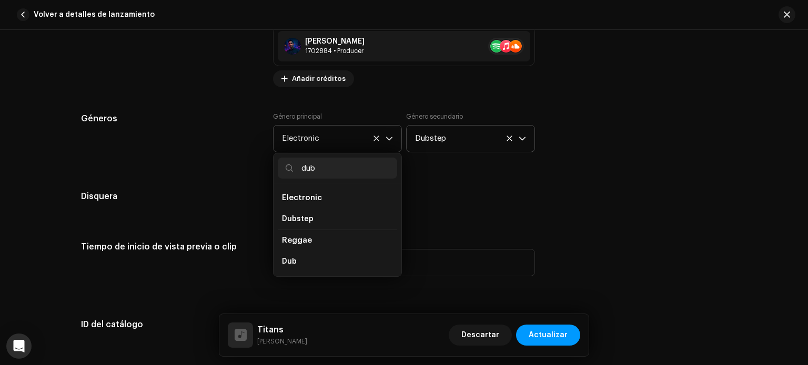
scroll to position [0, 0]
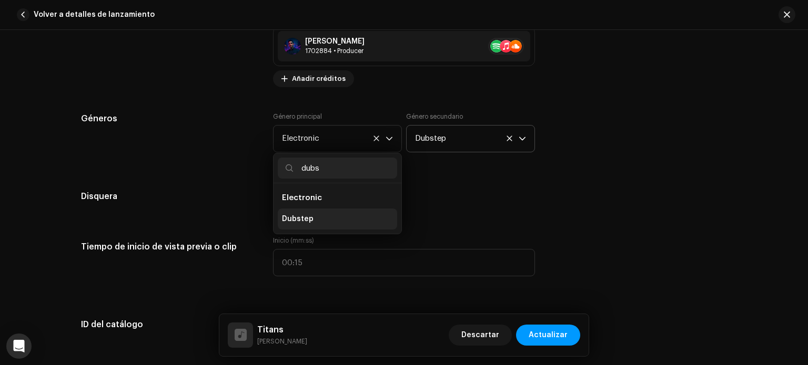
type input "dubs"
click at [300, 226] on li "Dubstep" at bounding box center [337, 219] width 119 height 21
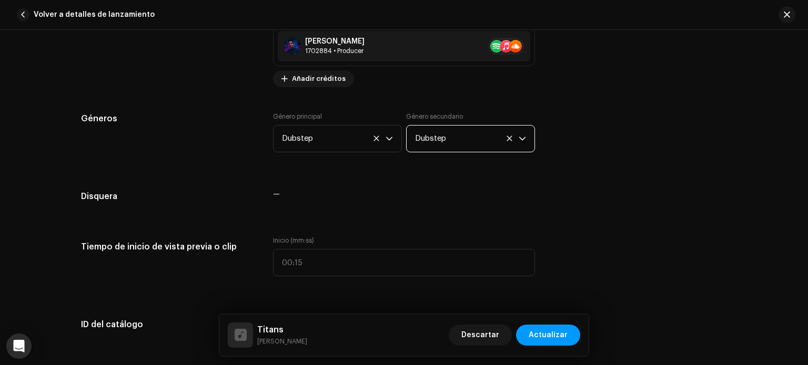
click at [462, 139] on span "Dubstep" at bounding box center [467, 139] width 104 height 26
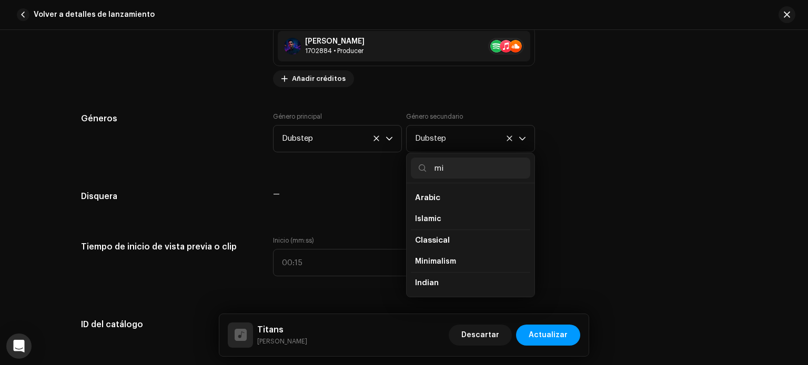
type input "m"
click at [507, 139] on icon at bounding box center [508, 138] width 5 height 5
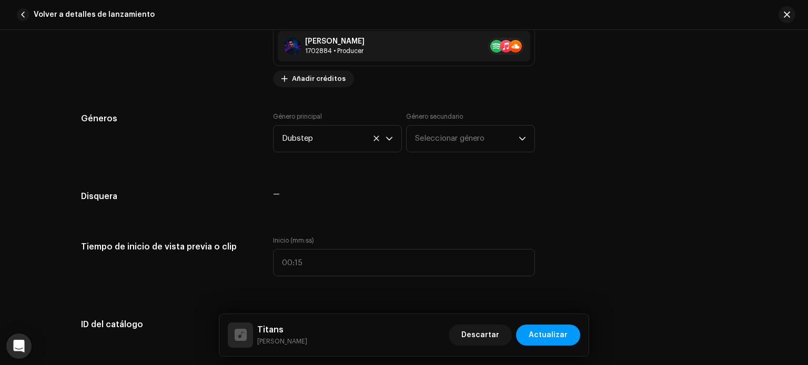
click at [575, 136] on div "Géneros Género principal Dubstep Género secundario Seleccionar género" at bounding box center [404, 139] width 646 height 53
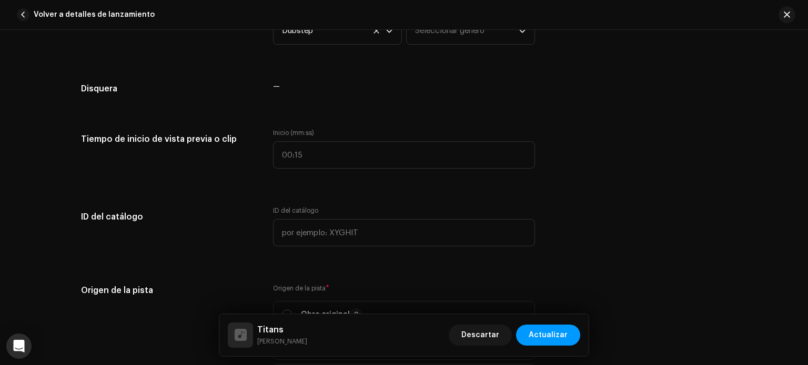
scroll to position [1019, 0]
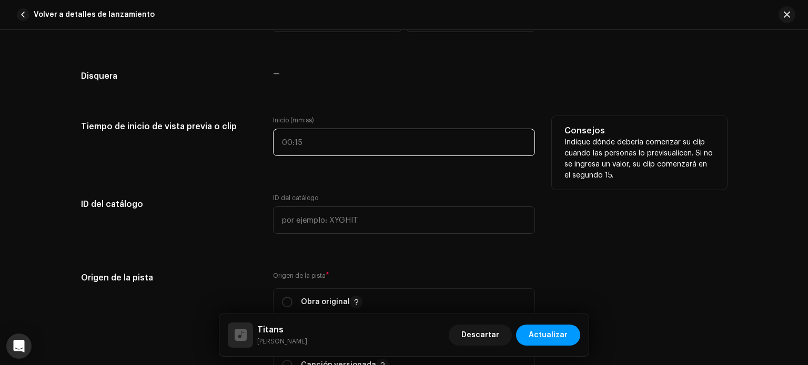
type input ":"
click at [301, 145] on input ":" at bounding box center [404, 142] width 262 height 27
type input "00:25"
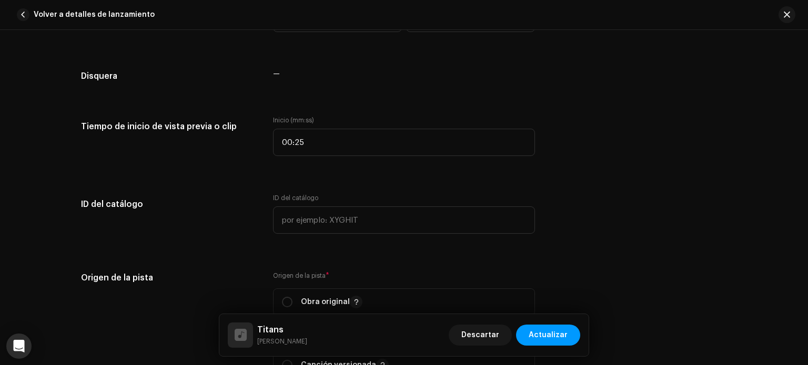
click at [351, 174] on div "Detalles de la pista Complete los siguientes pasos para finalizar su pista. 1 d…" at bounding box center [403, 200] width 679 height 2328
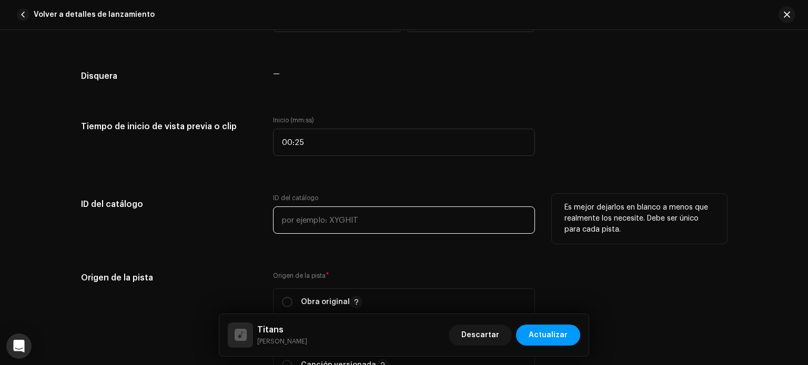
click at [340, 214] on input "text" at bounding box center [404, 220] width 262 height 27
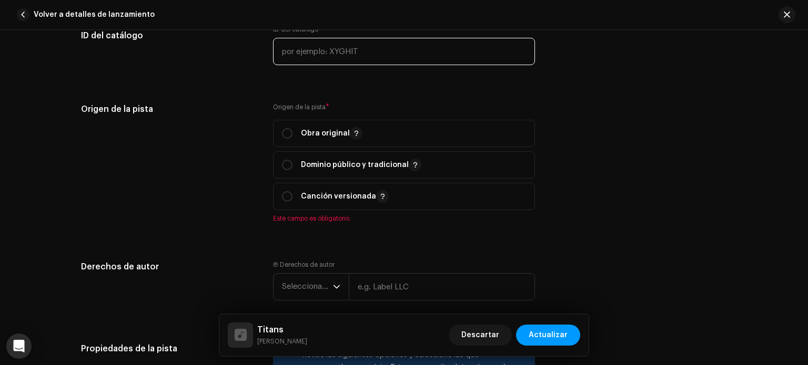
scroll to position [1194, 0]
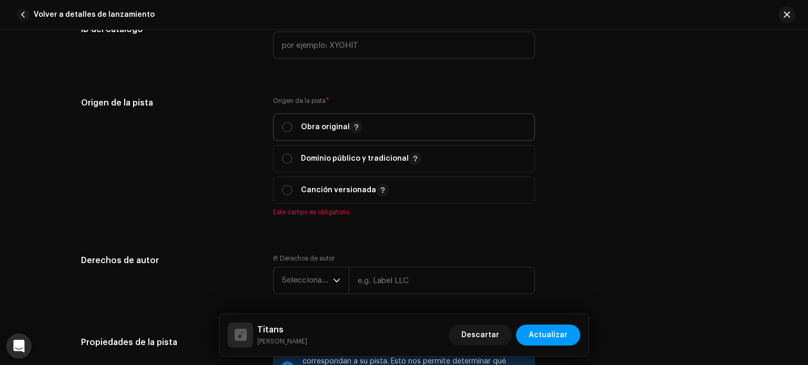
click at [278, 124] on p-togglebutton "Obra original" at bounding box center [404, 127] width 262 height 27
radio input "true"
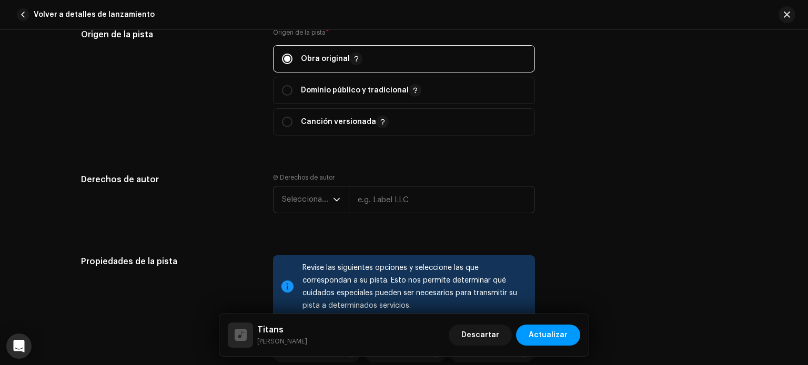
scroll to position [1291, 0]
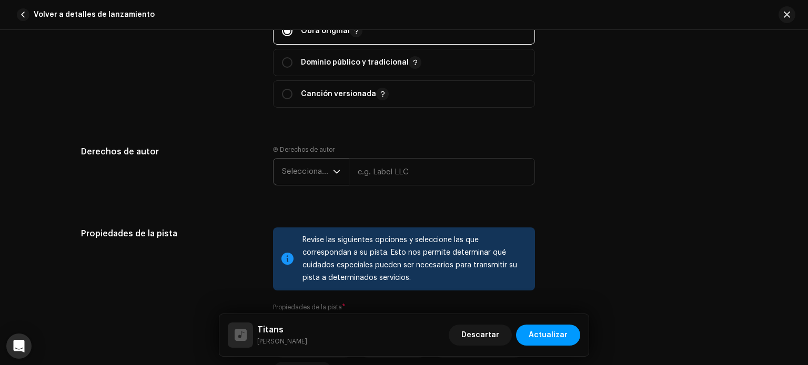
click at [330, 172] on span "Seleccionar año" at bounding box center [307, 172] width 51 height 26
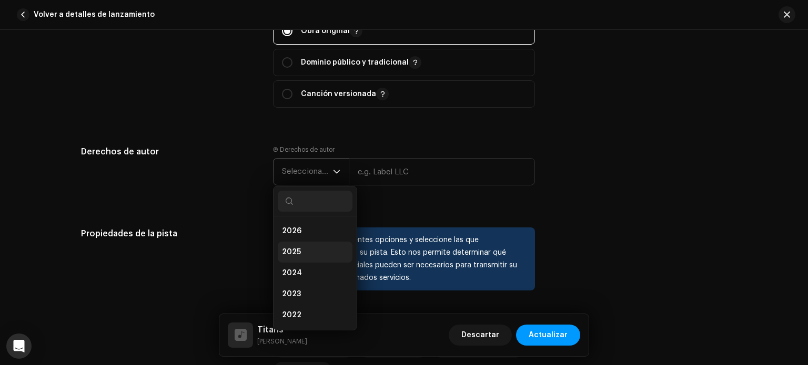
click at [300, 249] on li "2025" at bounding box center [315, 252] width 75 height 21
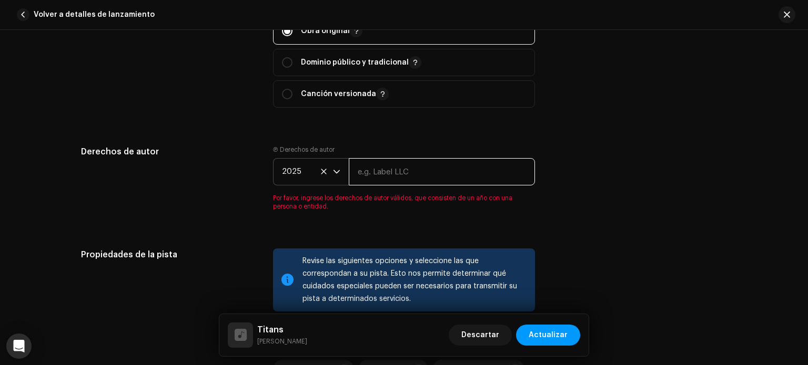
click at [380, 173] on input "text" at bounding box center [442, 171] width 186 height 27
type input "[PERSON_NAME]"
click at [497, 120] on div "Origen de la pista * Obra original Dominio público y tradicional Canción versio…" at bounding box center [404, 61] width 262 height 120
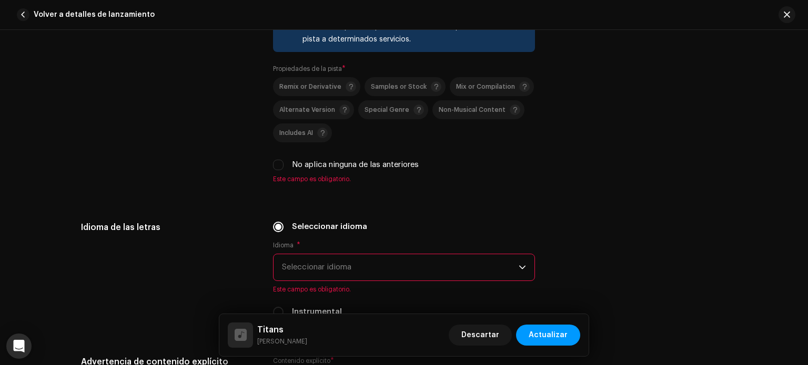
scroll to position [1536, 0]
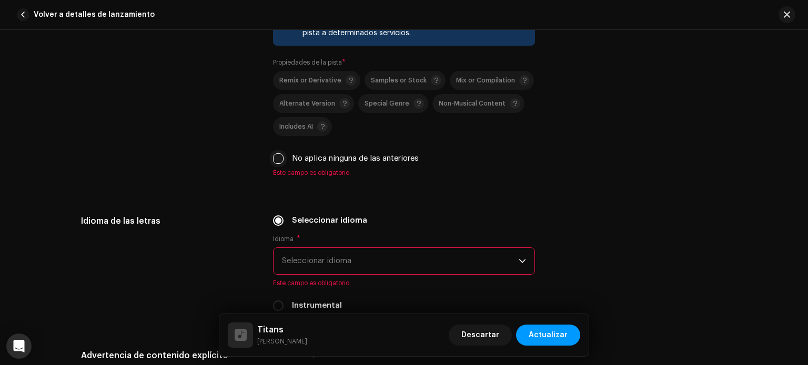
click at [274, 162] on input "No aplica ninguna de las anteriores" at bounding box center [278, 159] width 11 height 11
checkbox input "true"
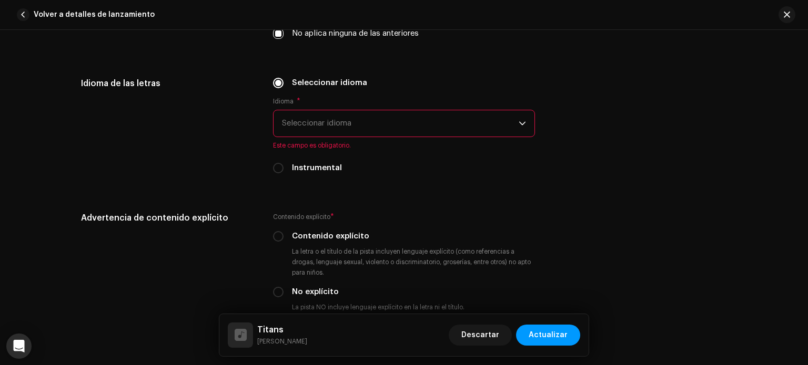
scroll to position [1663, 0]
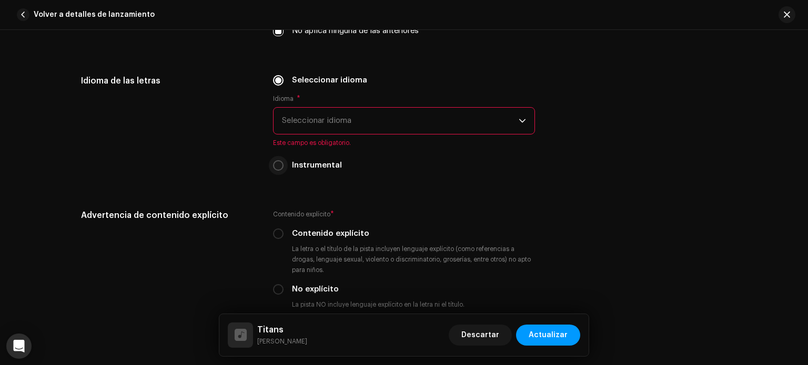
click at [275, 164] on input "Instrumental" at bounding box center [278, 165] width 11 height 11
radio input "true"
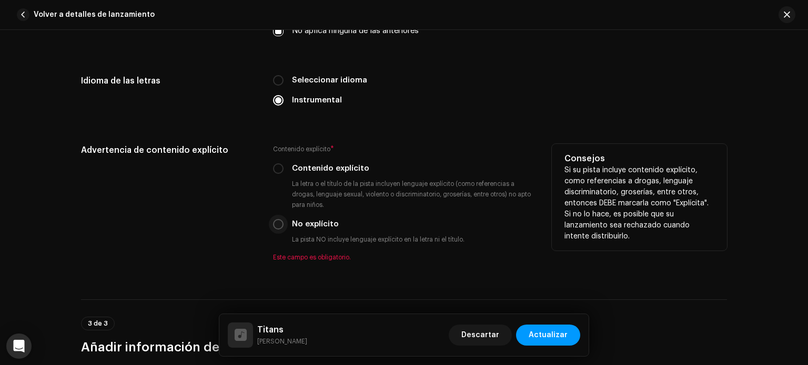
click at [278, 227] on input "No explícito" at bounding box center [278, 224] width 11 height 11
radio input "true"
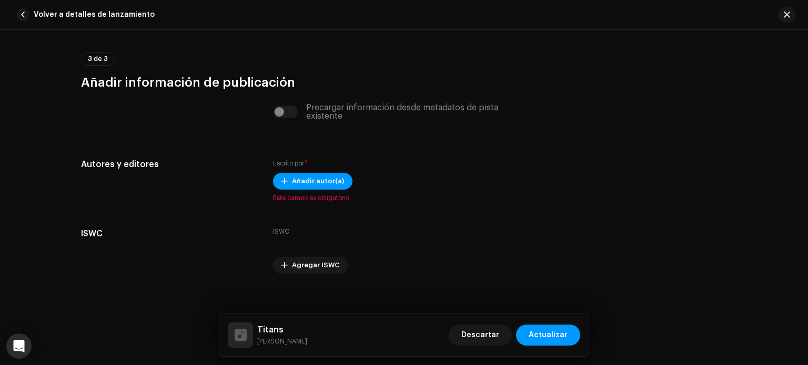
scroll to position [1927, 0]
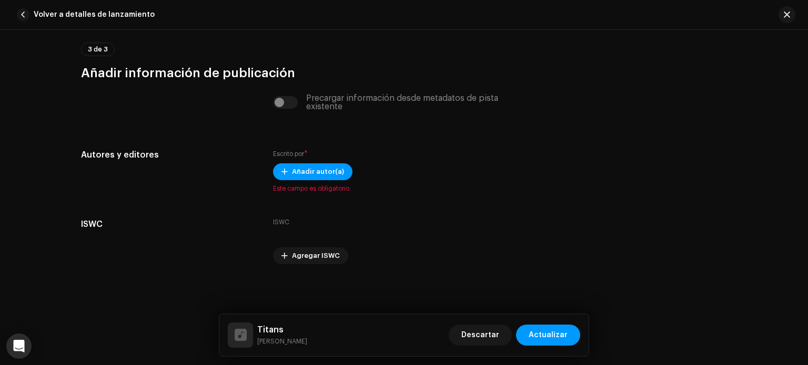
click at [279, 101] on div "Precargar información desde metadatos de pista existente" at bounding box center [404, 102] width 262 height 17
click at [284, 103] on div "Precargar información desde metadatos de pista existente" at bounding box center [404, 102] width 262 height 17
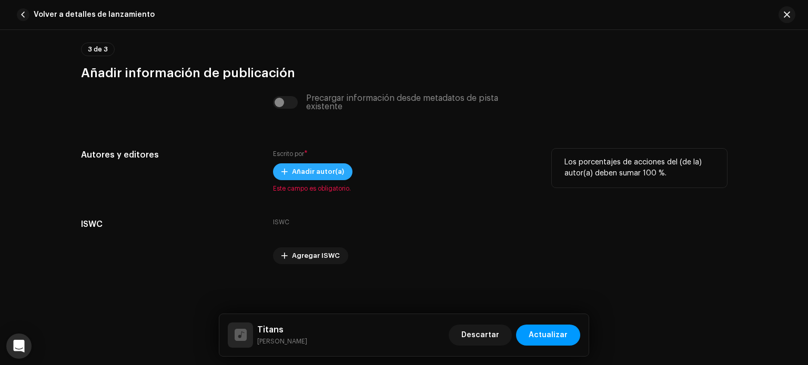
click at [313, 175] on span "Añadir autor(a)" at bounding box center [318, 171] width 52 height 21
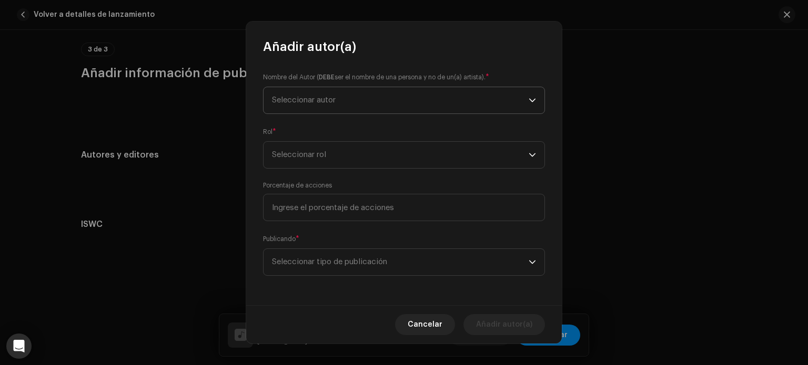
click at [349, 104] on span "Seleccionar autor" at bounding box center [400, 100] width 257 height 26
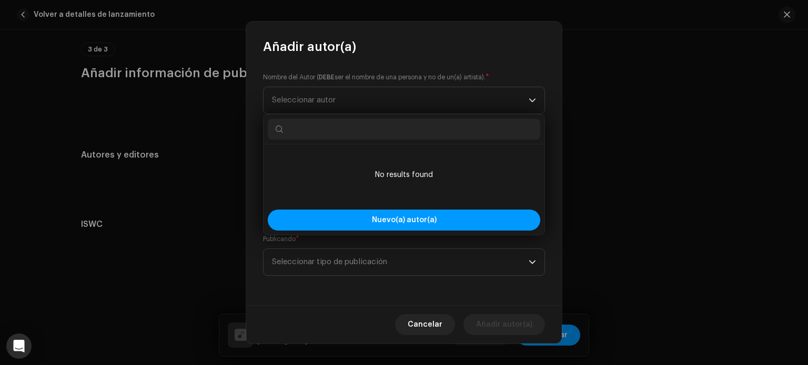
click at [464, 65] on div "Nombre del Autor ( DEBE ser el nombre de una persona y no de un(a) artista). * …" at bounding box center [403, 180] width 315 height 250
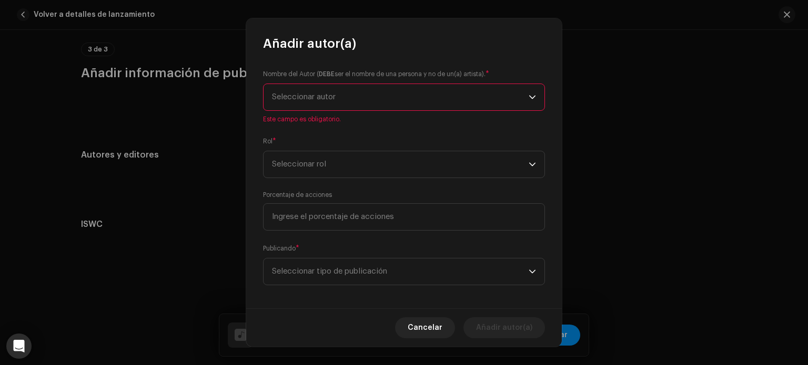
scroll to position [6, 0]
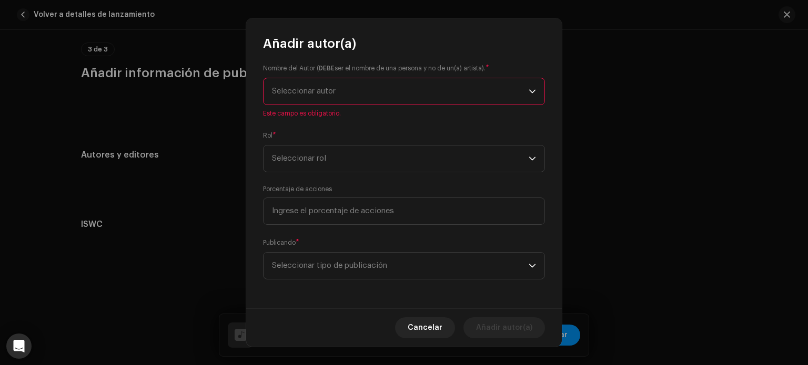
click at [485, 81] on span "Seleccionar autor" at bounding box center [400, 91] width 257 height 26
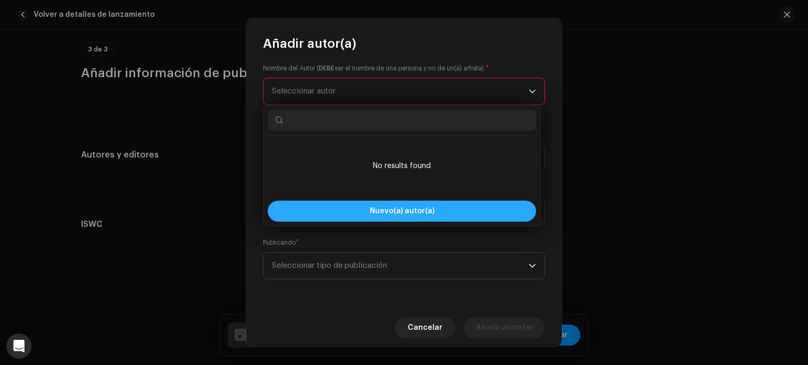
click at [404, 209] on span "Nuevo(a) autor(a)" at bounding box center [402, 211] width 65 height 7
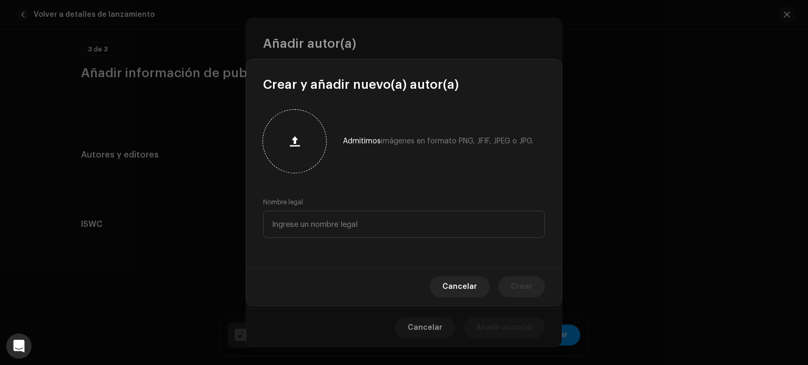
click at [315, 145] on div at bounding box center [294, 141] width 55 height 55
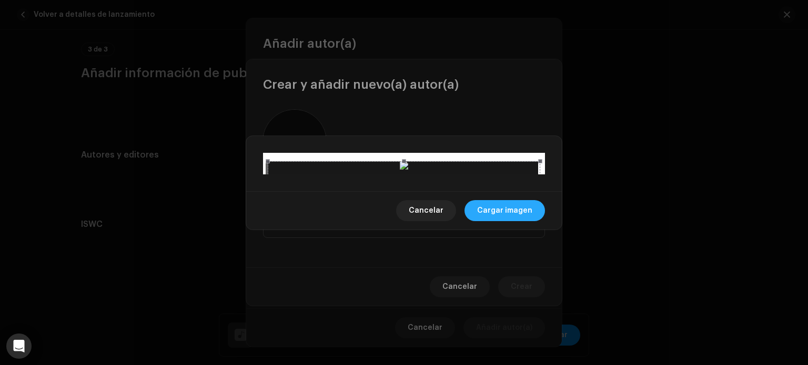
click at [522, 221] on span "Cargar imagen" at bounding box center [504, 210] width 55 height 21
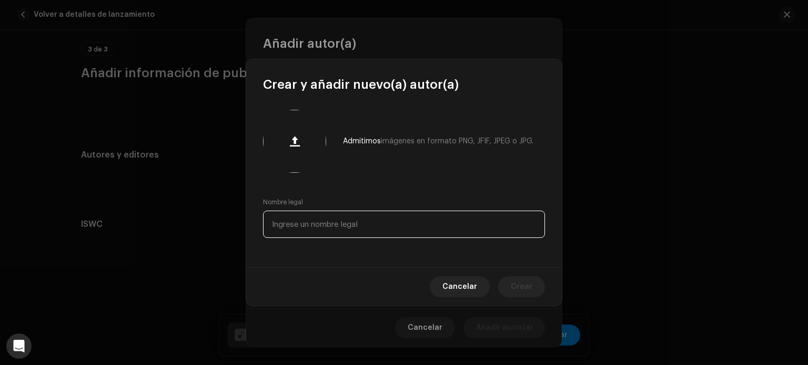
click at [349, 220] on input "text" at bounding box center [404, 224] width 282 height 27
type input "[PERSON_NAME]"
click at [538, 297] on div "Cancelar Crear" at bounding box center [403, 287] width 315 height 38
click at [527, 288] on span "Crear" at bounding box center [522, 287] width 22 height 21
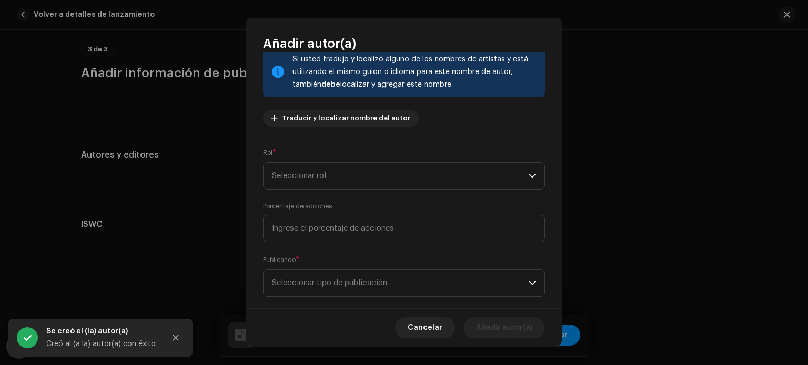
scroll to position [90, 0]
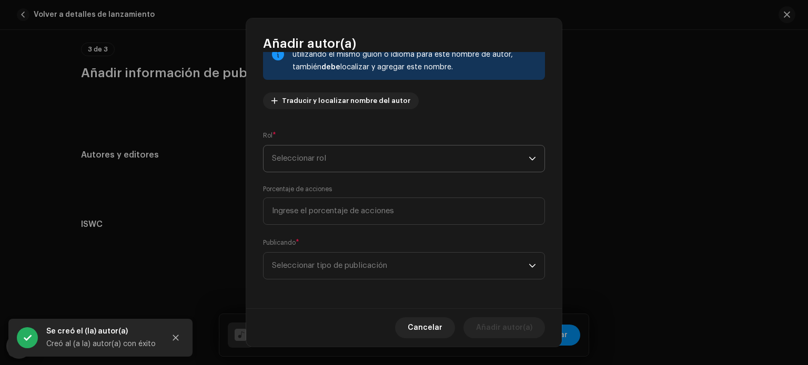
click at [517, 155] on span "Seleccionar rol" at bounding box center [400, 159] width 257 height 26
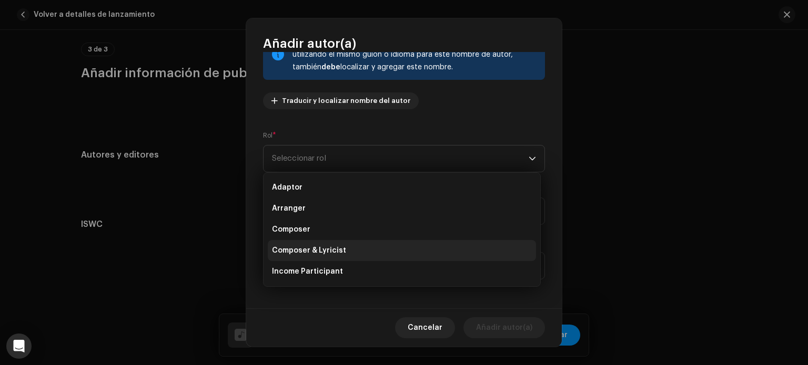
click at [323, 247] on span "Composer & Lyricist" at bounding box center [309, 251] width 74 height 11
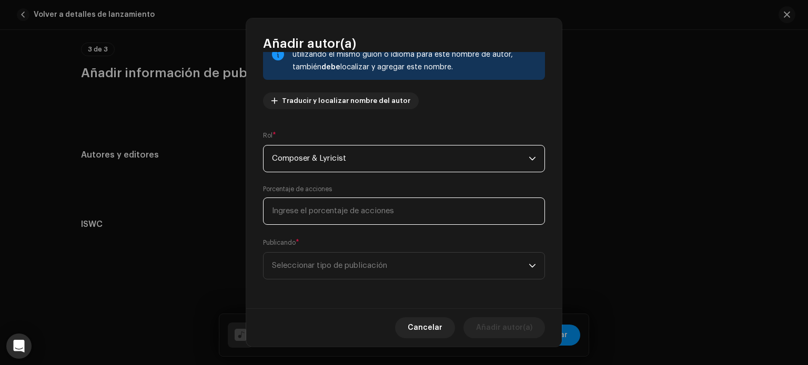
click at [334, 218] on input at bounding box center [404, 211] width 282 height 27
type input "100,00"
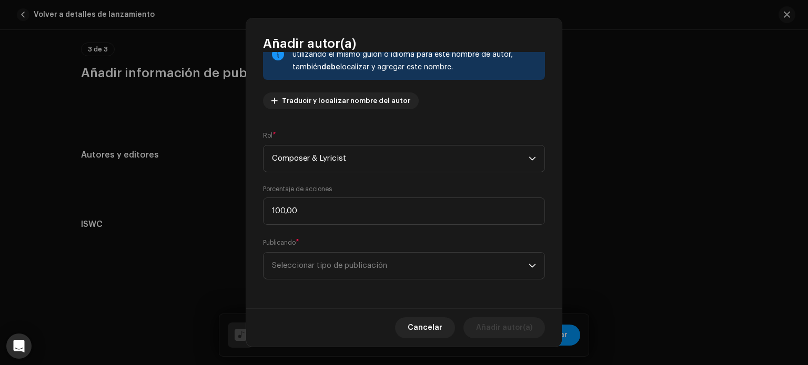
click at [338, 232] on div "Nombre del Autor ( DEBE ser el nombre de una persona y no de un(a) artista). * …" at bounding box center [403, 180] width 315 height 257
click at [344, 264] on span "Seleccionar tipo de publicación" at bounding box center [400, 266] width 257 height 26
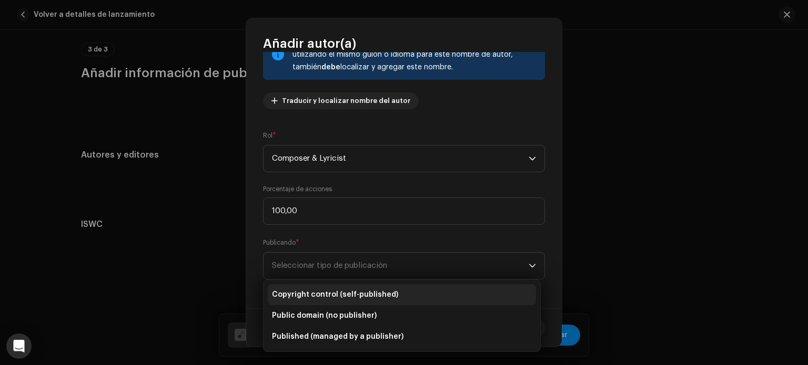
click at [358, 294] on span "Copyright control (self-published)" at bounding box center [335, 295] width 126 height 11
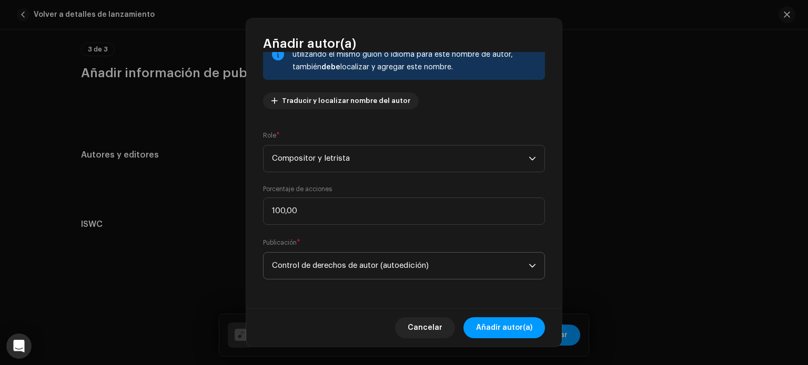
click at [435, 262] on span "Control de derechos de autor (autoedición)" at bounding box center [400, 266] width 257 height 26
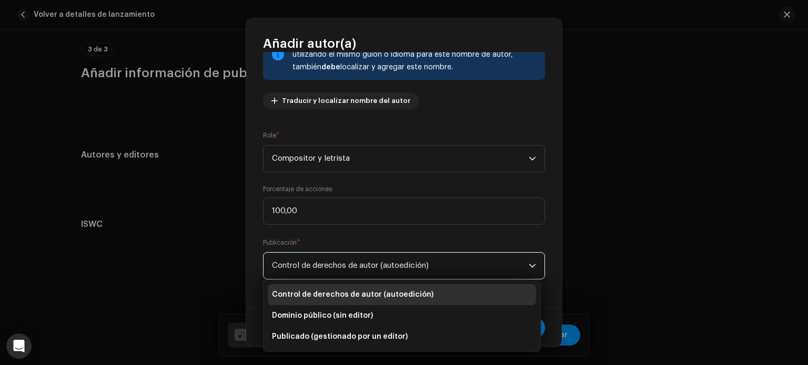
click at [454, 246] on div "Publicación * Control de derechos de autor (autoedición)" at bounding box center [404, 259] width 282 height 42
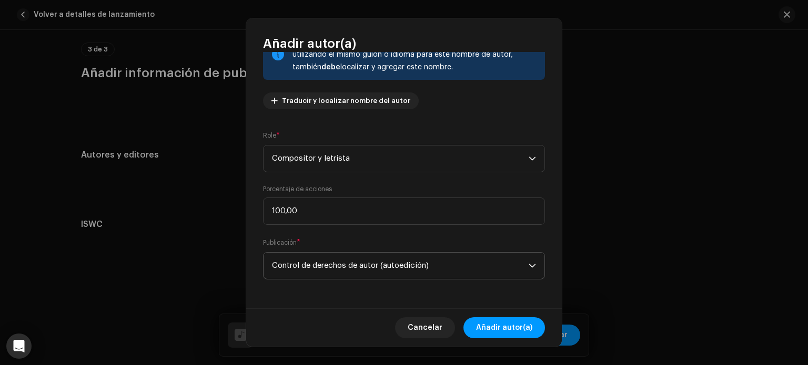
click at [445, 266] on span "Control de derechos de autor (autoedición)" at bounding box center [400, 266] width 257 height 26
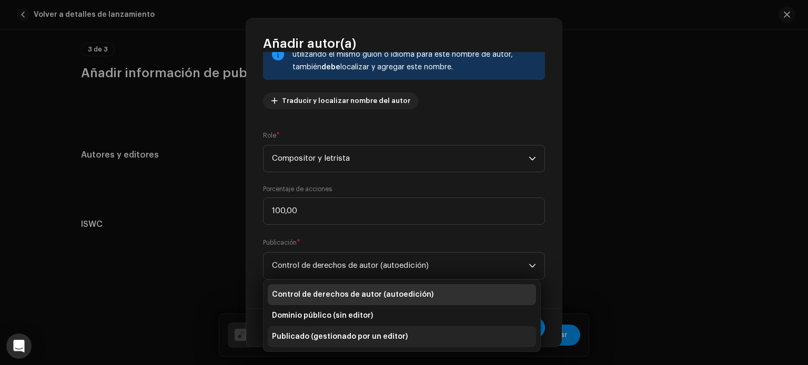
click at [391, 331] on li "Publicado (gestionado por un editor)" at bounding box center [402, 336] width 268 height 21
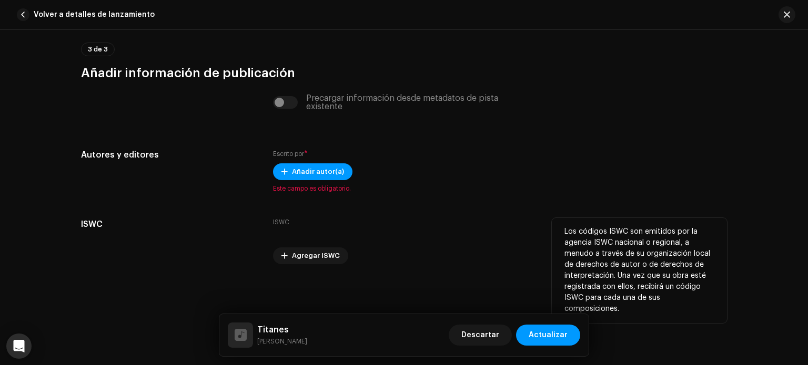
drag, startPoint x: 561, startPoint y: 229, endPoint x: 556, endPoint y: 285, distance: 57.1
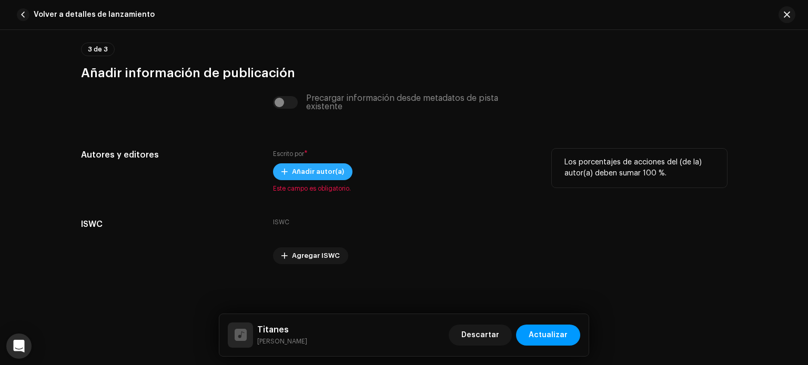
click at [311, 177] on span "Añadir autor(a)" at bounding box center [318, 171] width 52 height 21
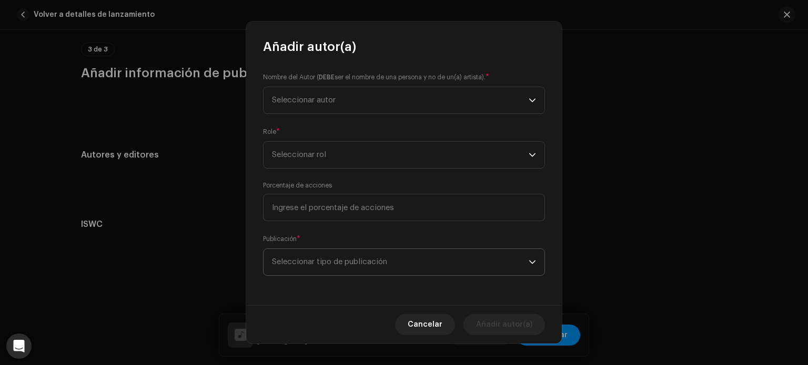
click at [355, 264] on font "Seleccionar tipo de publicación" at bounding box center [329, 262] width 115 height 8
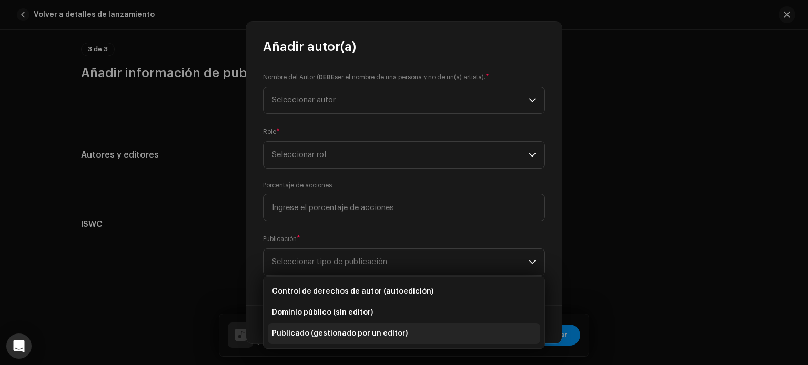
click at [387, 335] on font "Publicado (gestionado por un editor)" at bounding box center [340, 333] width 136 height 7
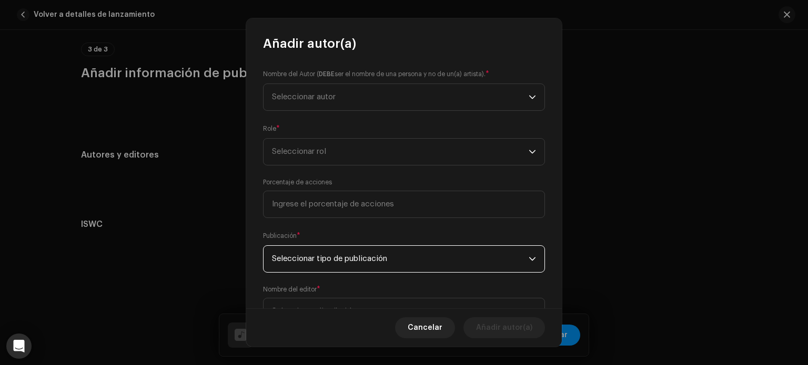
scroll to position [46, 0]
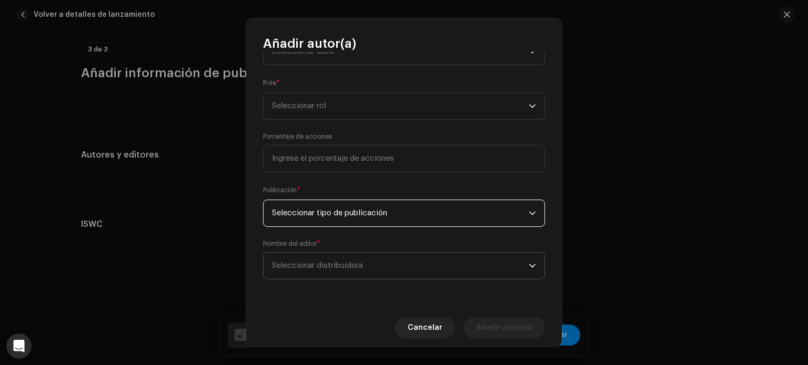
click at [489, 266] on span "Seleccionar distribuidora" at bounding box center [400, 266] width 257 height 26
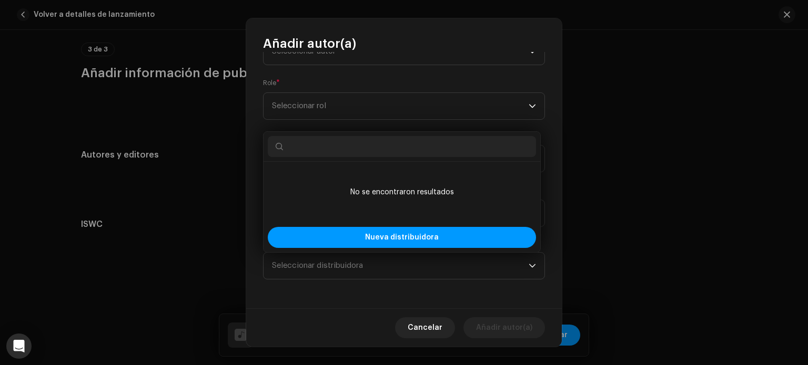
click at [549, 237] on div "Nombre del Autor ( DEBE ser el nombre de una persona y no de un(a) artista). * …" at bounding box center [403, 180] width 315 height 257
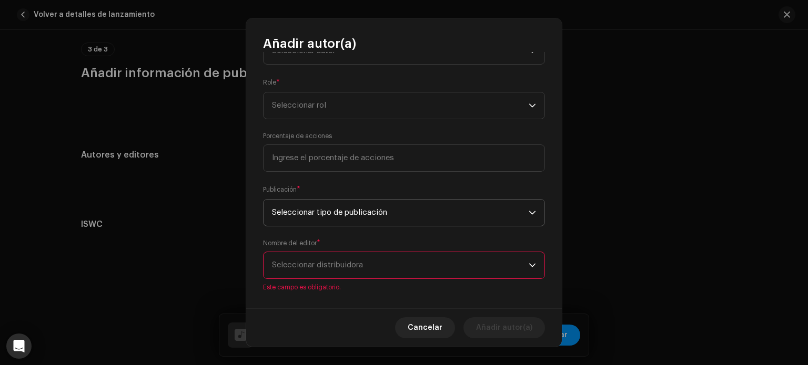
click at [452, 210] on span "Seleccionar tipo de publicación" at bounding box center [400, 213] width 257 height 26
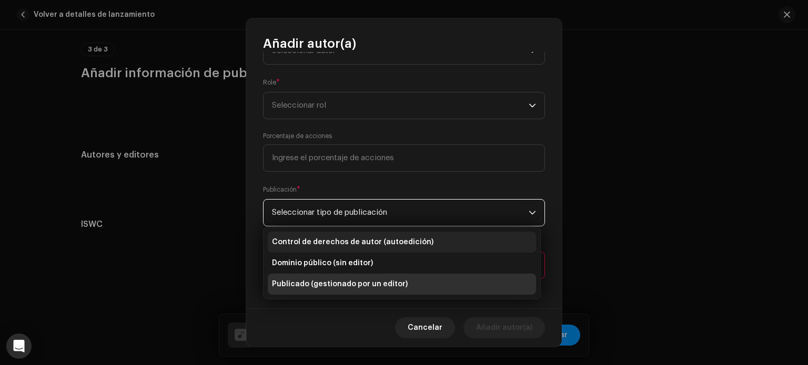
click at [346, 240] on font "Control de derechos de autor (autoedición)" at bounding box center [352, 242] width 161 height 7
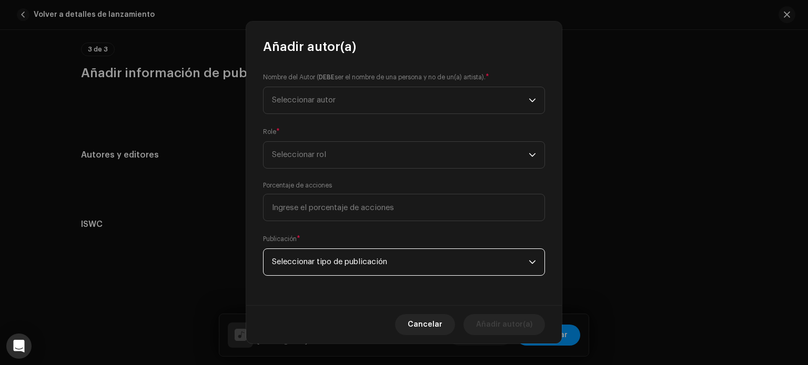
scroll to position [0, 0]
click at [377, 212] on input at bounding box center [404, 207] width 282 height 27
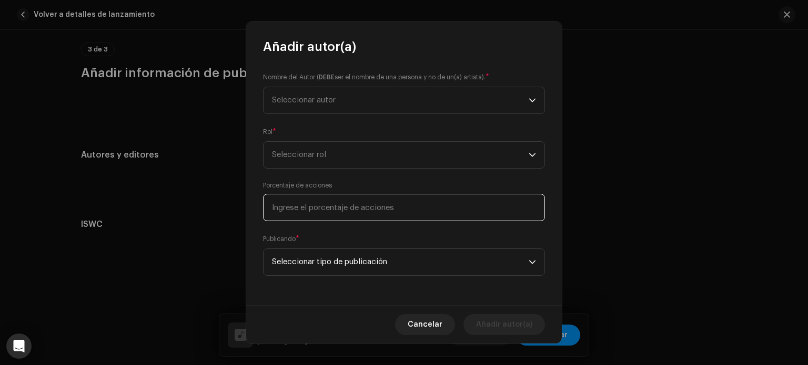
click at [331, 203] on input at bounding box center [404, 207] width 282 height 27
type input "100,00"
click at [374, 188] on div "Porcentaje de acciones 100,00" at bounding box center [404, 201] width 282 height 40
click at [361, 160] on span "Seleccionar rol" at bounding box center [400, 155] width 257 height 26
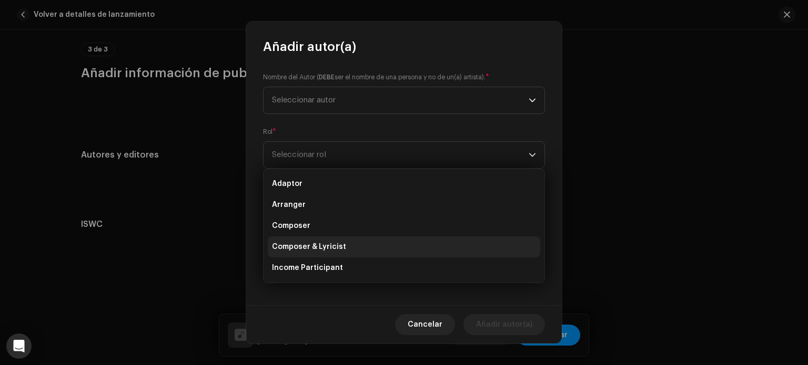
click at [347, 247] on li "Composer & Lyricist" at bounding box center [404, 247] width 272 height 21
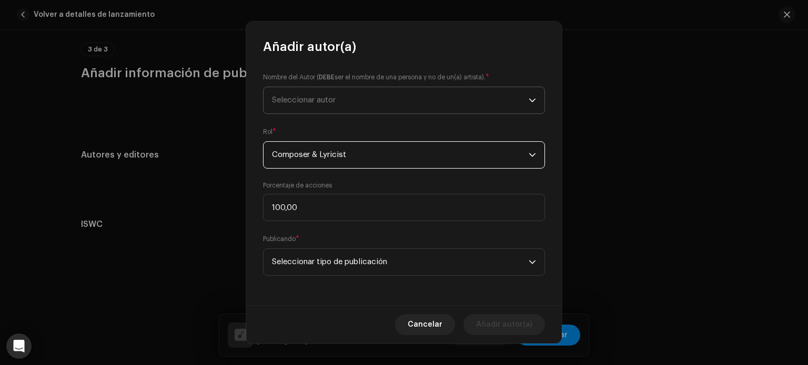
click at [356, 95] on span "Seleccionar autor" at bounding box center [400, 100] width 257 height 26
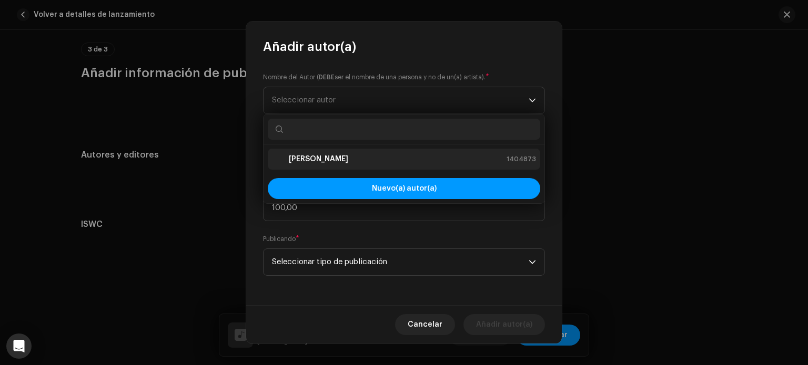
click at [309, 159] on strong "[PERSON_NAME]" at bounding box center [318, 159] width 59 height 11
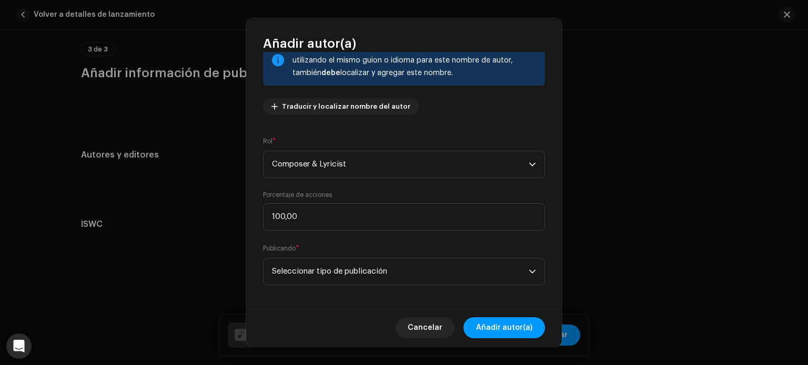
scroll to position [90, 0]
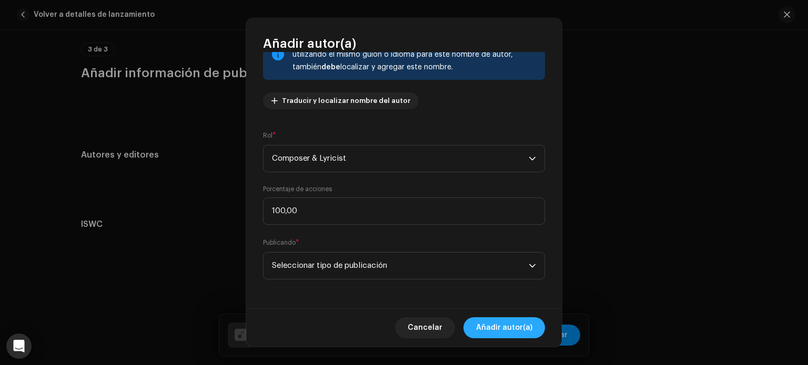
click at [503, 330] on span "Añadir autor(a)" at bounding box center [504, 328] width 56 height 21
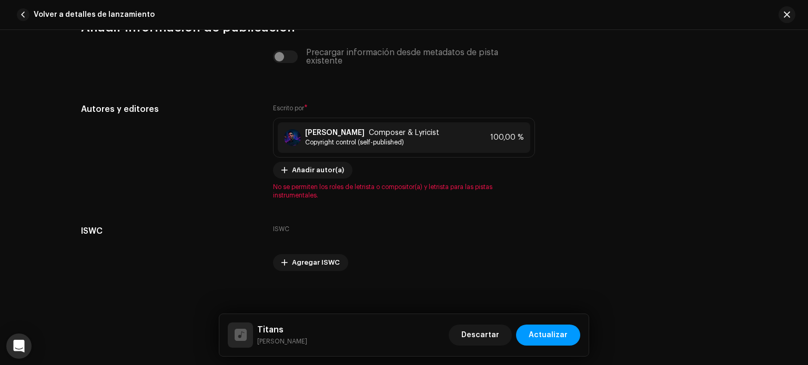
scroll to position [1979, 0]
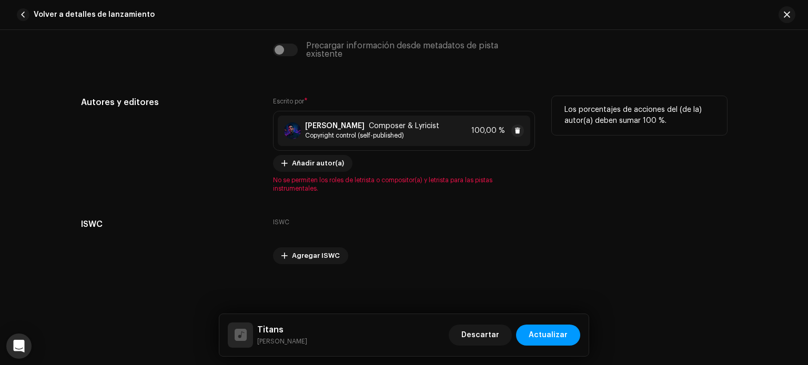
click at [349, 132] on span "Copyright control (self-published)" at bounding box center [372, 135] width 134 height 8
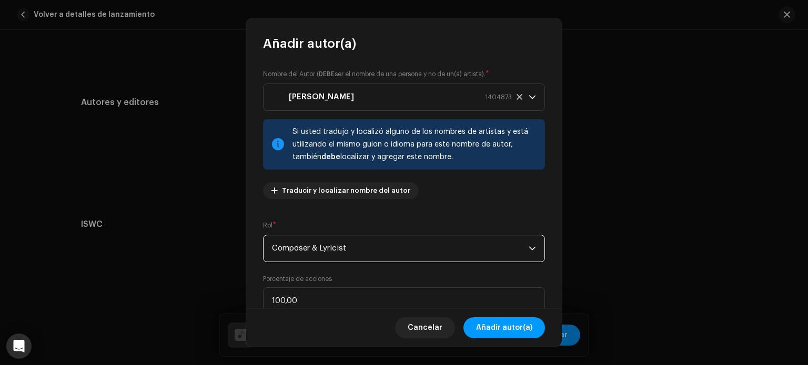
click at [473, 250] on span "Composer & Lyricist" at bounding box center [400, 249] width 257 height 26
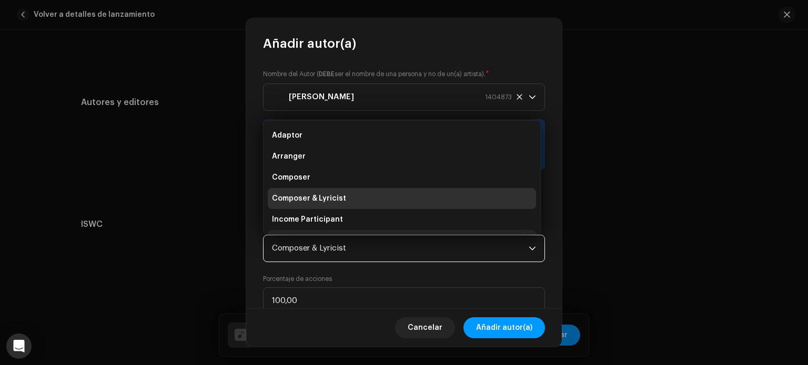
scroll to position [17, 0]
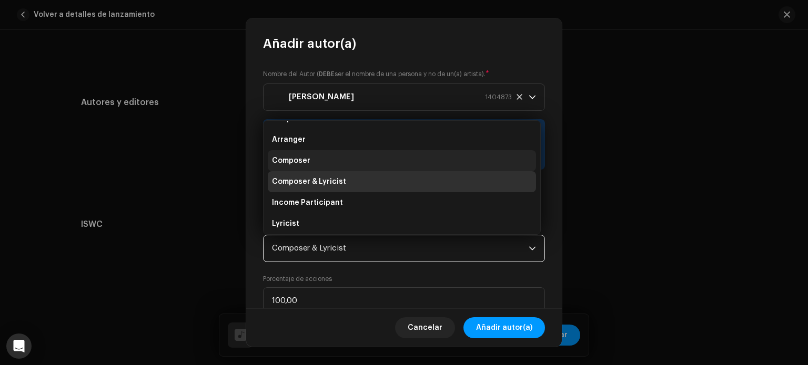
click at [328, 170] on li "Composer" at bounding box center [402, 160] width 268 height 21
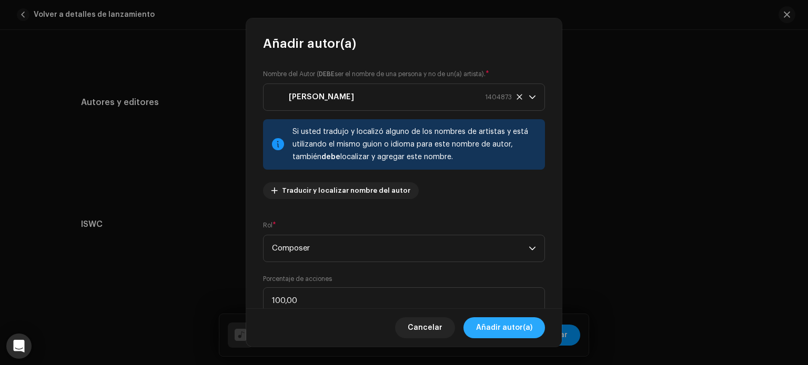
click at [517, 328] on span "Añadir autor(a)" at bounding box center [504, 328] width 56 height 21
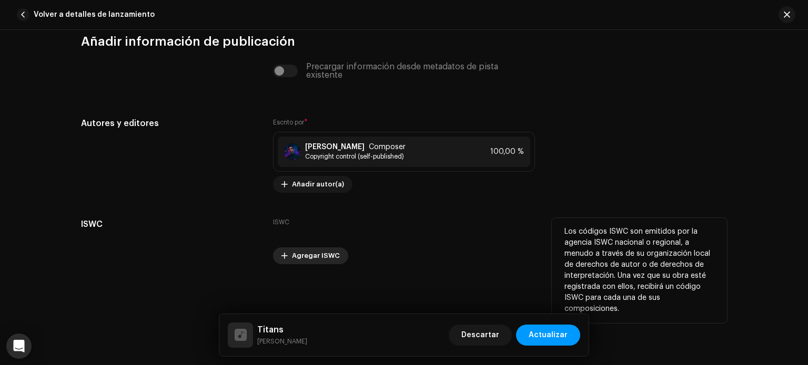
click at [329, 261] on span "Agregar ISWC" at bounding box center [316, 256] width 48 height 21
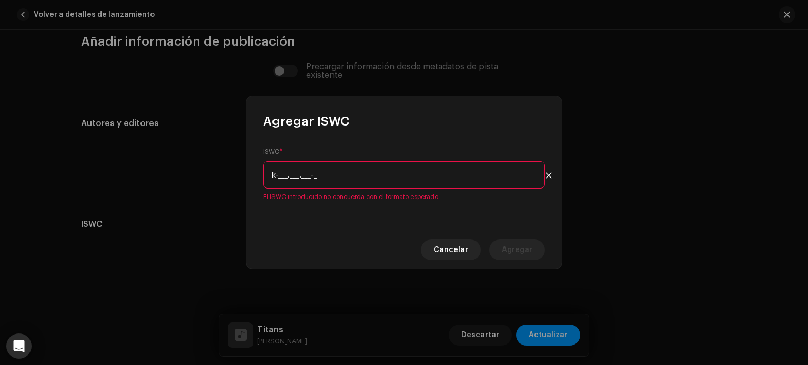
type input "_-___.___.___-_"
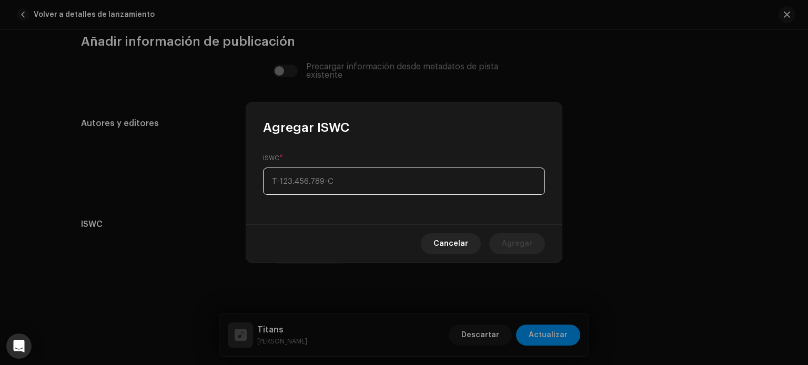
type input "_-___.___.___-_"
click at [458, 239] on span "Cancelar" at bounding box center [450, 243] width 35 height 21
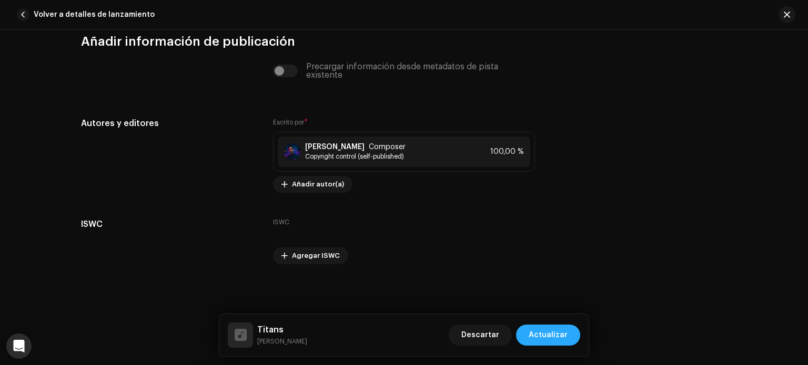
click at [556, 335] on span "Actualizar" at bounding box center [547, 335] width 39 height 21
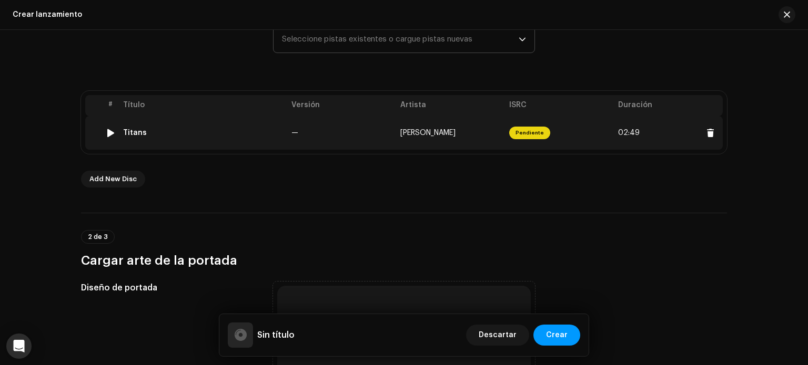
click at [522, 134] on span "Pendiente" at bounding box center [529, 133] width 41 height 13
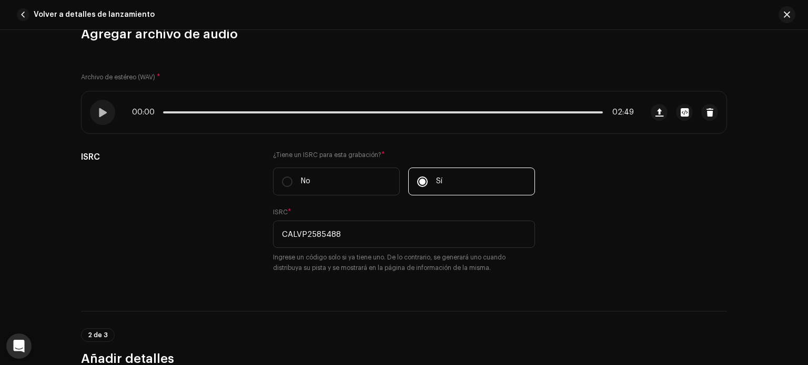
scroll to position [0, 0]
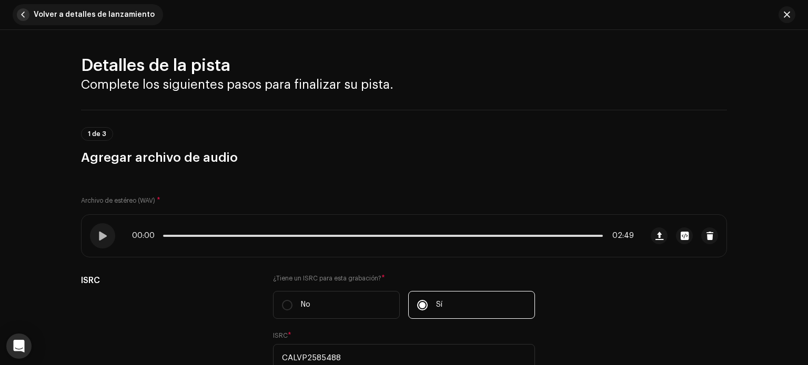
click at [23, 18] on span "button" at bounding box center [23, 14] width 13 height 13
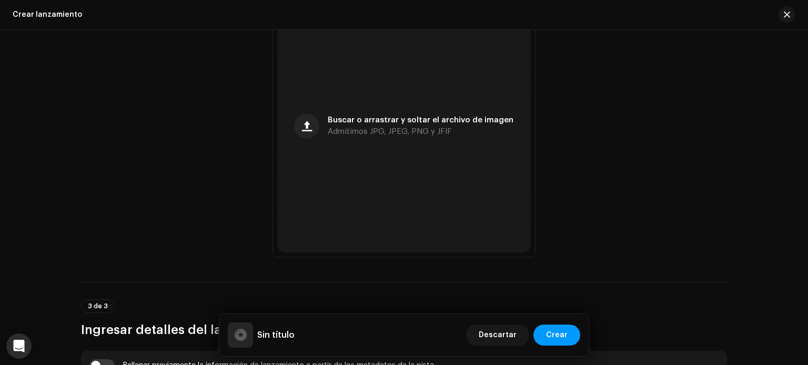
scroll to position [463, 0]
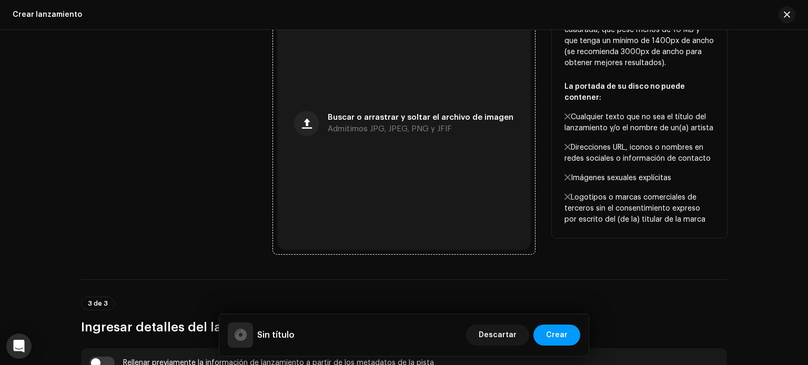
click at [412, 132] on div "Buscar o arrastrar y soltar el archivo de imagen Admitimos JPG, JPEG, PNG y JFIF" at bounding box center [403, 123] width 253 height 253
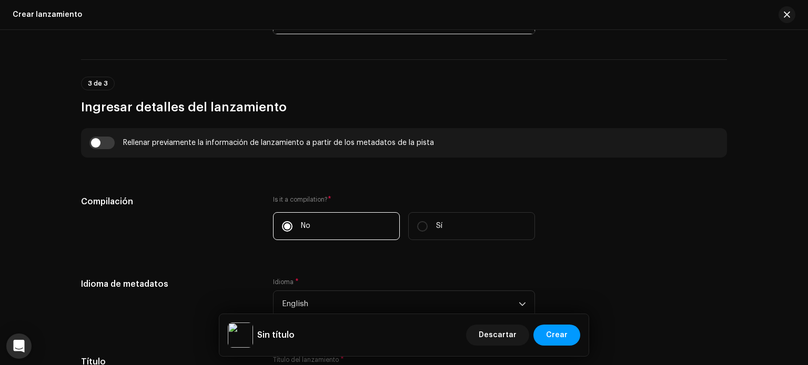
scroll to position [723, 0]
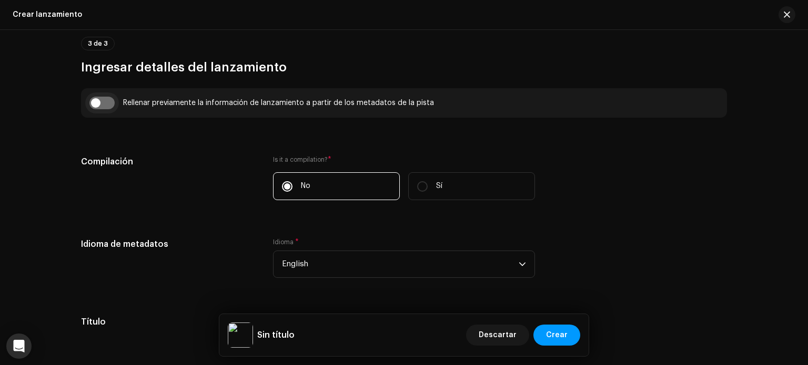
click at [105, 103] on input "checkbox" at bounding box center [101, 103] width 25 height 13
checkbox input "true"
type input "Titans"
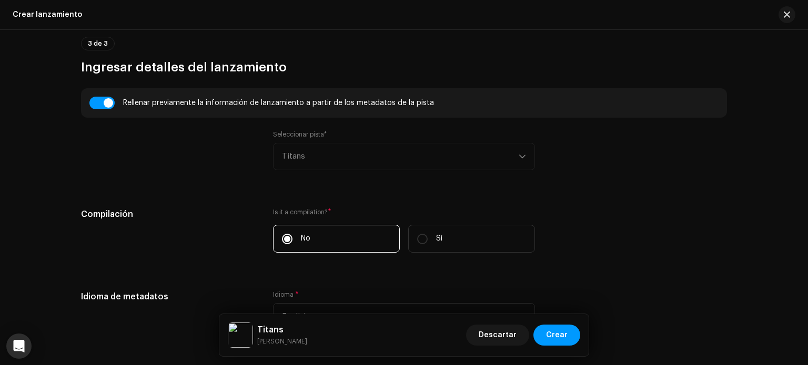
click at [358, 161] on div "Seleccionar pista* Titans" at bounding box center [404, 150] width 262 height 40
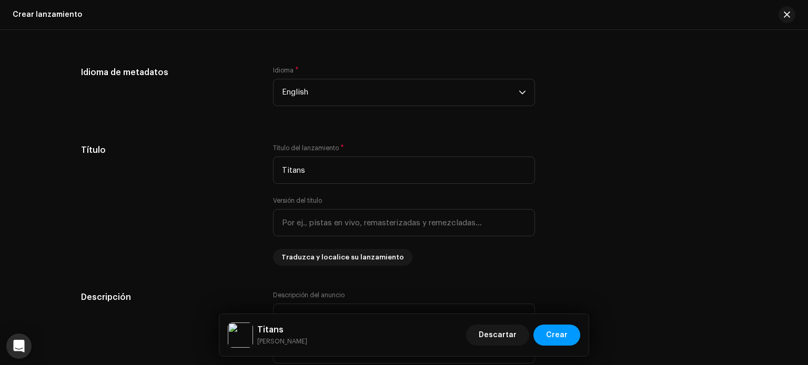
scroll to position [967, 0]
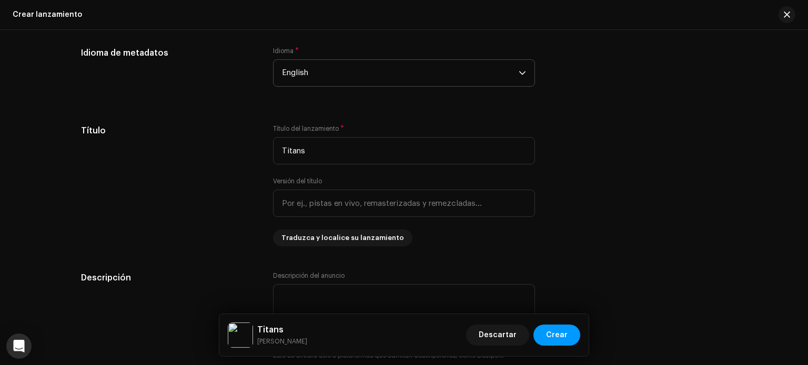
click at [476, 73] on span "English" at bounding box center [400, 73] width 237 height 26
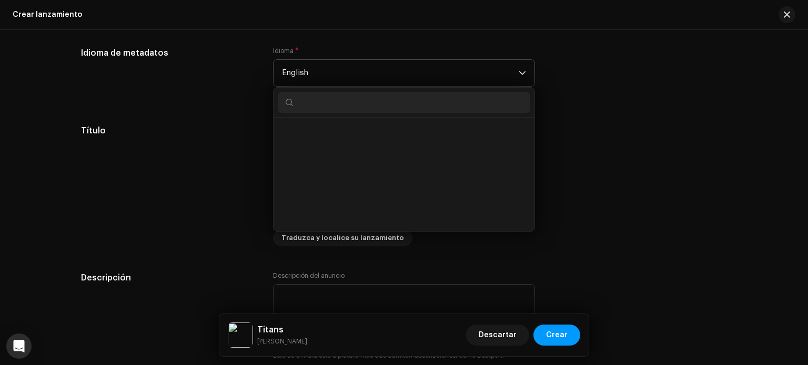
scroll to position [972, 0]
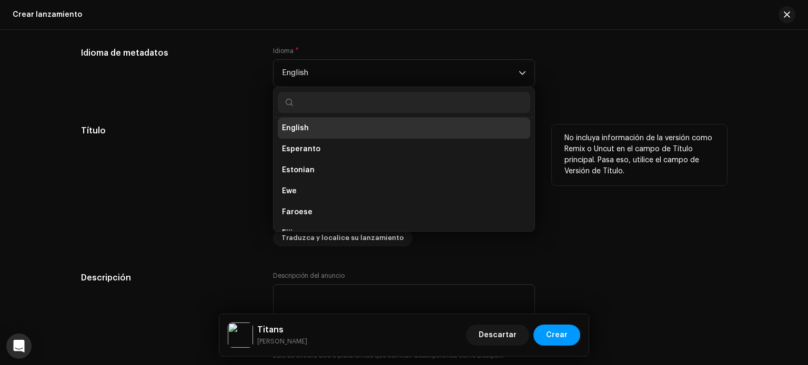
click at [604, 132] on div "No incluya información de la versión como Remix o Uncut en el campo de Título p…" at bounding box center [639, 155] width 175 height 61
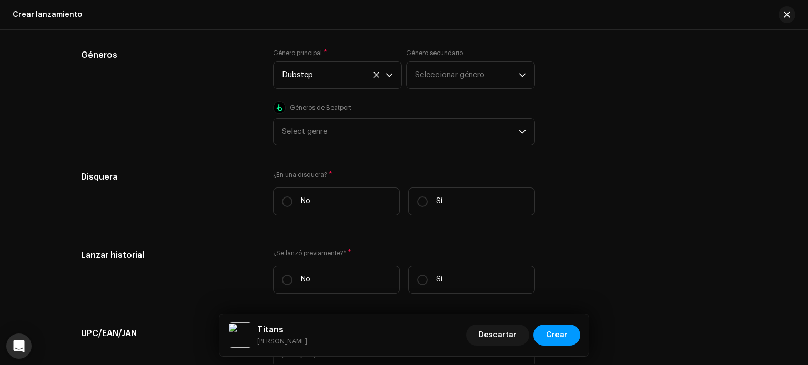
scroll to position [1631, 0]
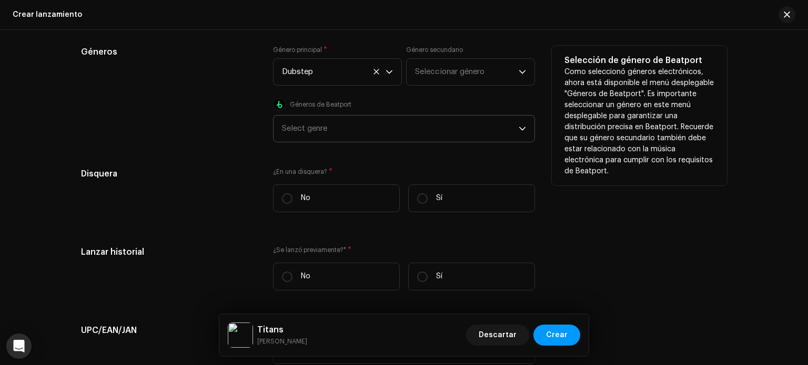
click at [461, 142] on div "Select genre" at bounding box center [400, 129] width 237 height 26
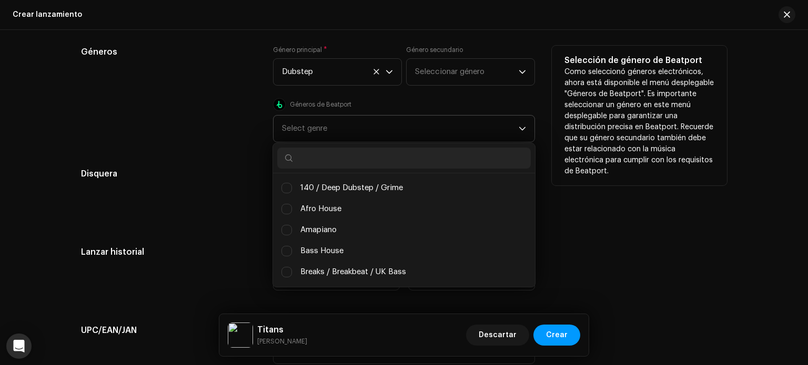
click at [410, 155] on input "text" at bounding box center [403, 158] width 253 height 21
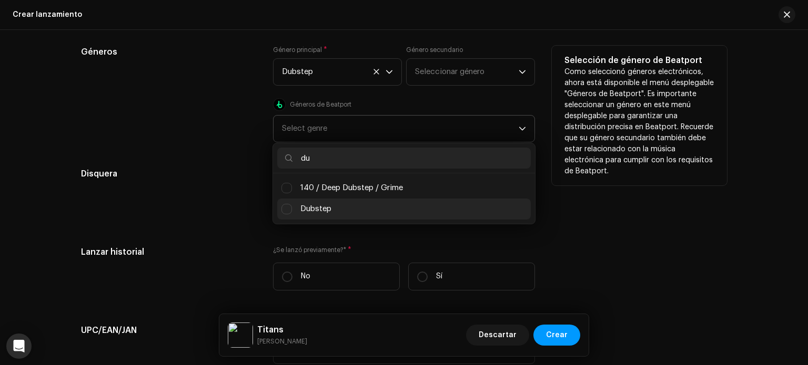
type input "du"
click at [305, 212] on span "Dubstep" at bounding box center [315, 209] width 31 height 12
checkbox input "true"
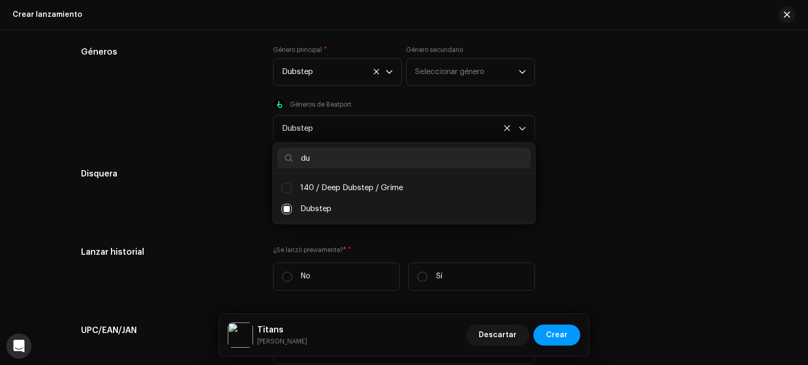
click at [230, 191] on div "Disquera" at bounding box center [168, 194] width 175 height 53
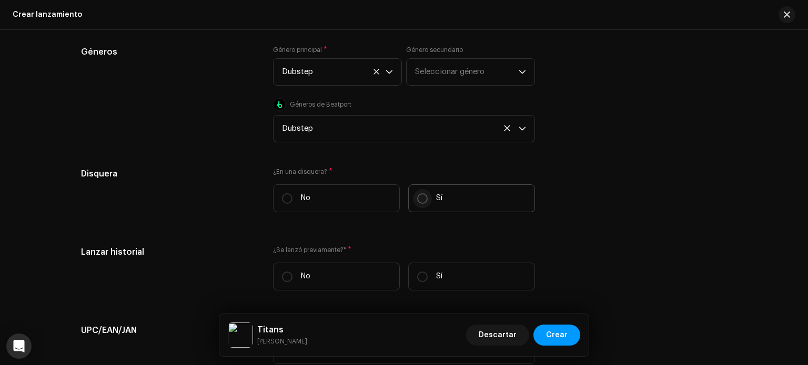
click at [424, 199] on input "Sí" at bounding box center [422, 198] width 11 height 11
radio input "true"
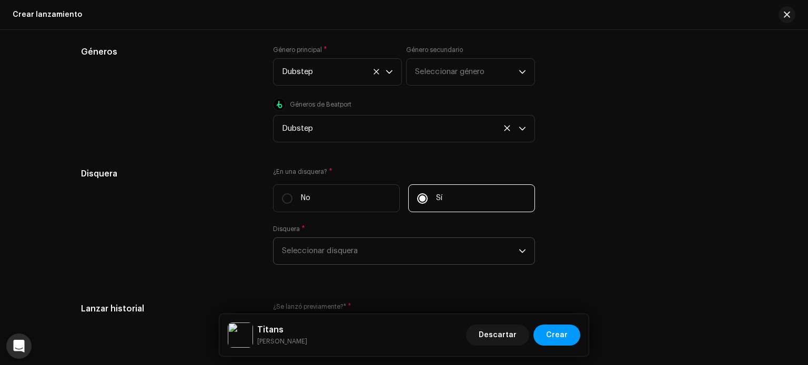
click at [405, 250] on span "Seleccionar disquera" at bounding box center [400, 251] width 237 height 26
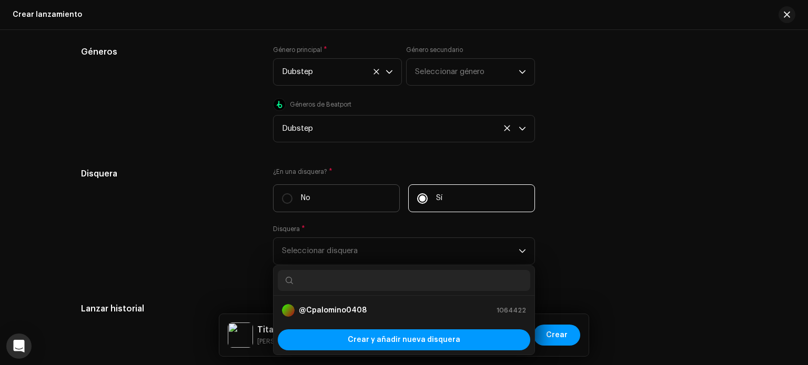
click at [301, 199] on p "No" at bounding box center [305, 198] width 9 height 11
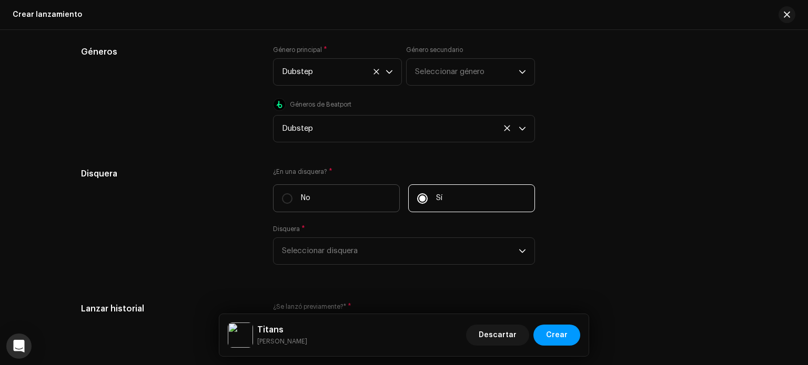
click at [292, 199] on input "No" at bounding box center [287, 198] width 11 height 11
radio input "true"
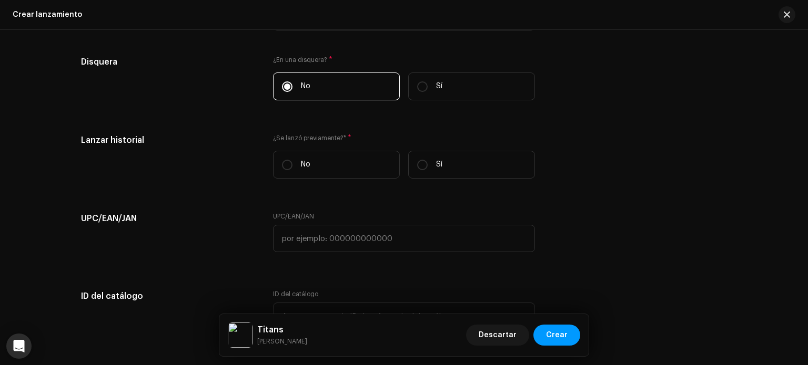
scroll to position [1752, 0]
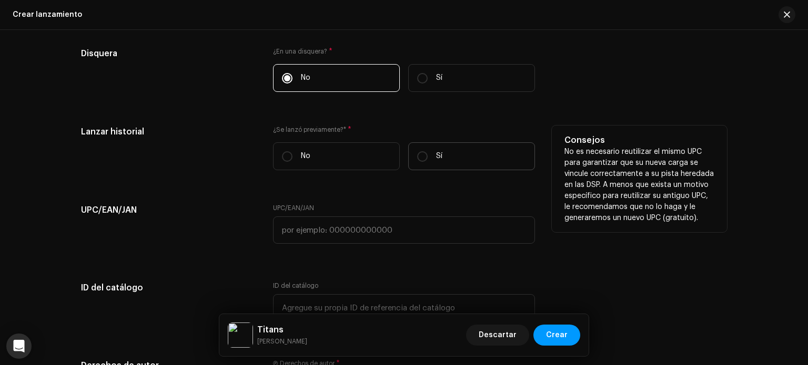
click at [438, 166] on label "Sí" at bounding box center [471, 156] width 127 height 28
click at [427, 162] on input "Sí" at bounding box center [422, 156] width 11 height 11
radio input "true"
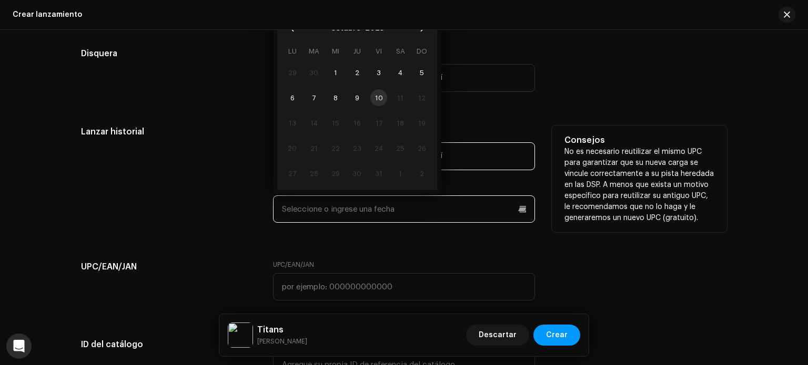
click at [406, 217] on input "text" at bounding box center [404, 209] width 262 height 27
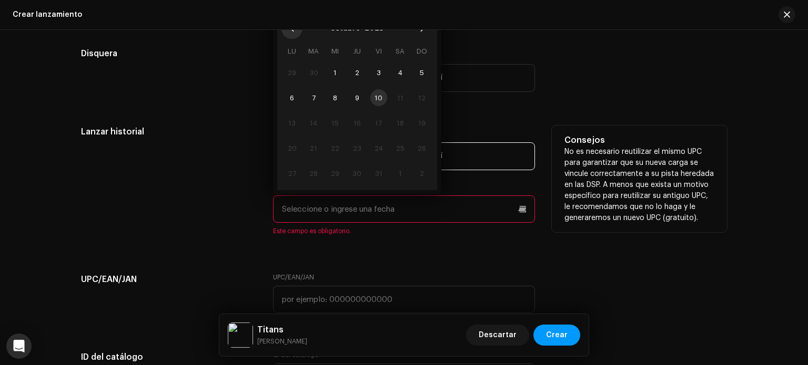
click at [291, 37] on button "Previous Month" at bounding box center [291, 28] width 21 height 21
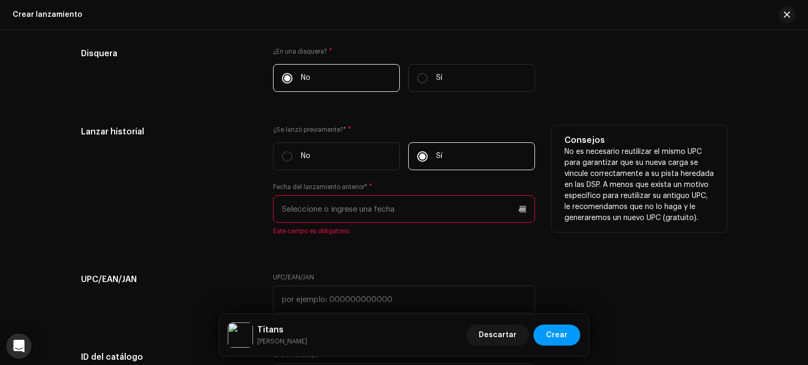
scroll to position [1743, 0]
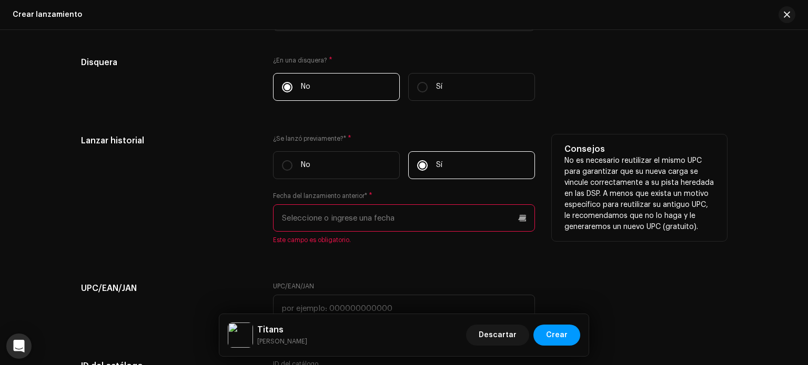
click at [368, 216] on input "text" at bounding box center [404, 218] width 262 height 27
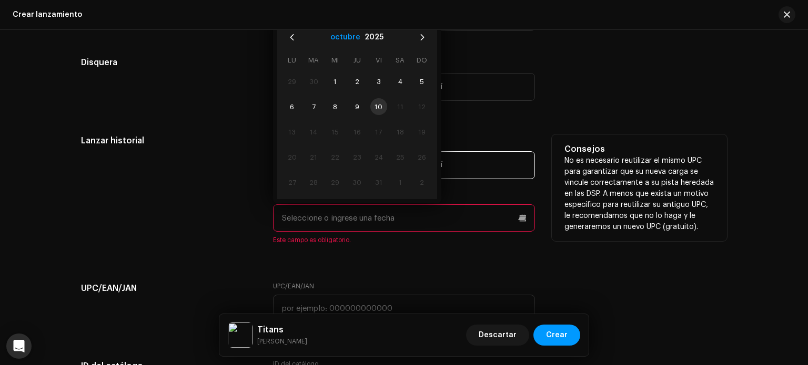
click at [344, 40] on button "octubre" at bounding box center [345, 37] width 30 height 17
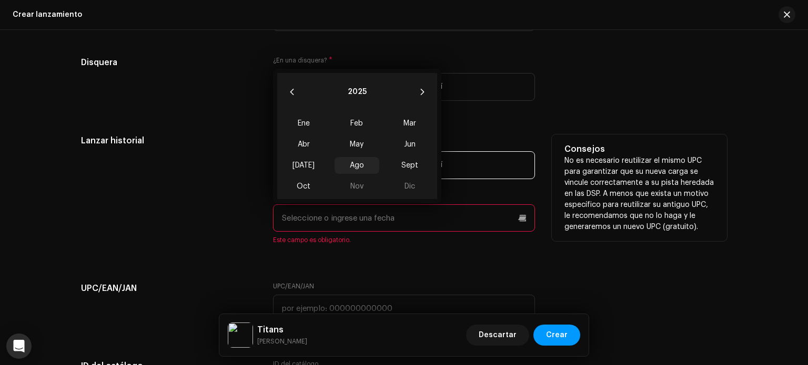
click at [358, 170] on span "Ago" at bounding box center [356, 165] width 45 height 17
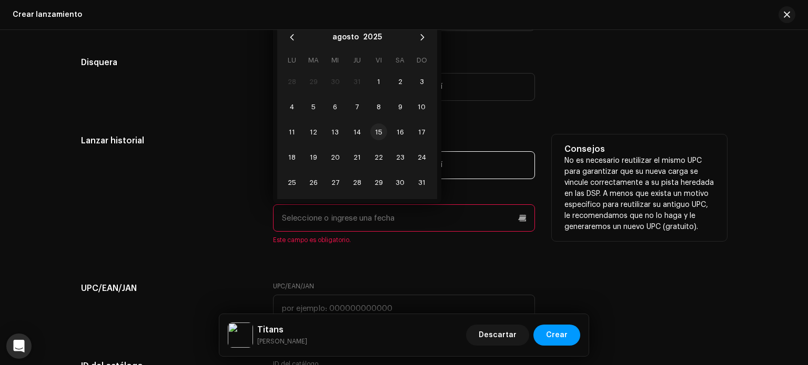
click at [379, 131] on span "15" at bounding box center [378, 132] width 17 height 17
type input "[DATE]"
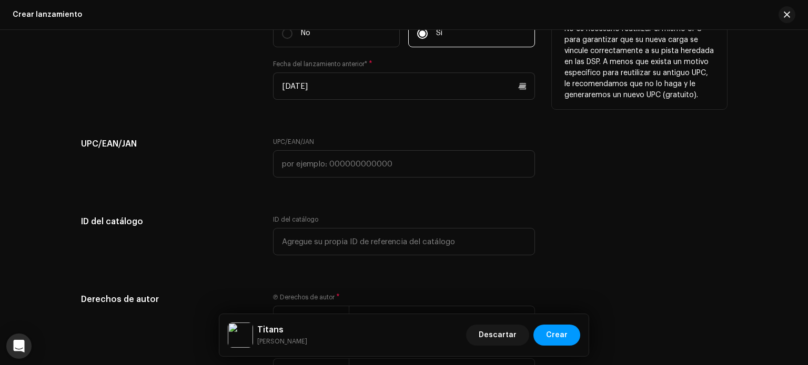
scroll to position [1898, 0]
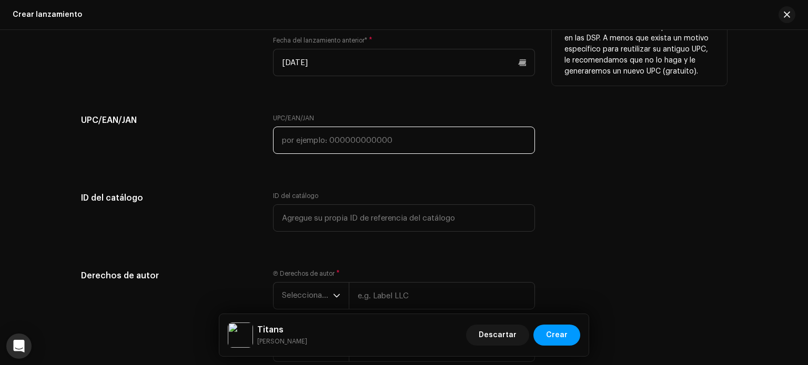
click at [314, 146] on input "text" at bounding box center [404, 140] width 262 height 27
click at [372, 139] on input "text" at bounding box center [404, 140] width 262 height 27
paste input "057829157750"
type input "057829157750"
click at [444, 121] on div "UPC/EAN/[PERSON_NAME] 057829157750" at bounding box center [404, 134] width 262 height 40
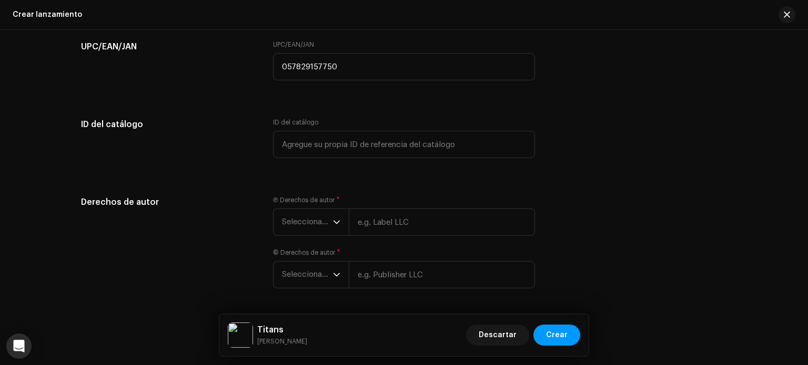
scroll to position [2013, 0]
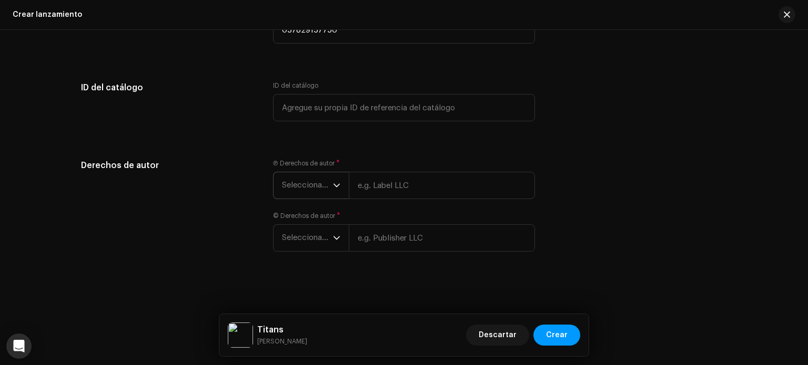
click at [317, 193] on span "Seleccionar año" at bounding box center [307, 185] width 51 height 26
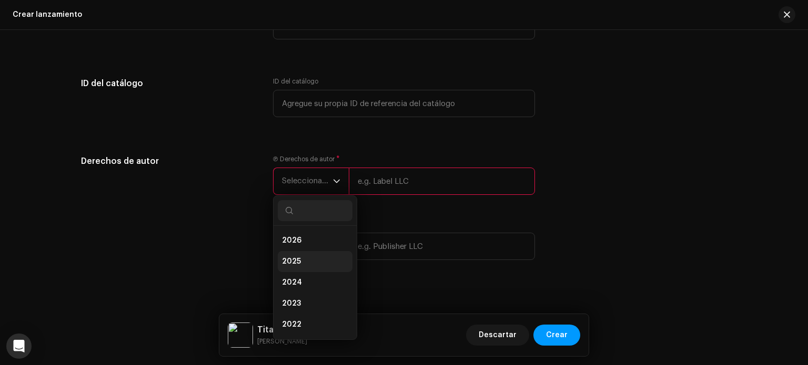
click at [304, 260] on li "2025" at bounding box center [315, 261] width 75 height 21
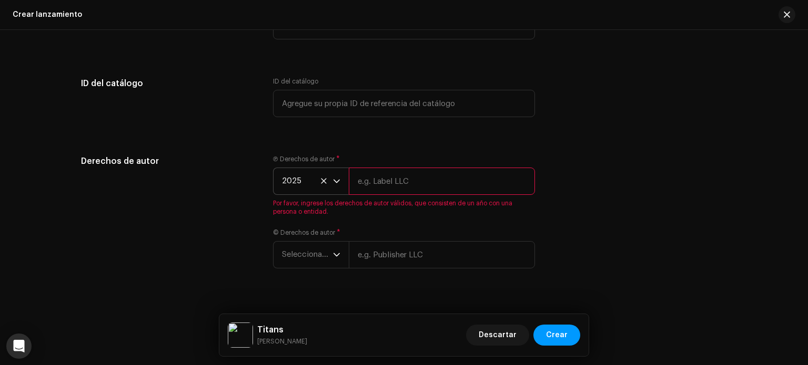
click at [392, 187] on input "text" at bounding box center [442, 181] width 186 height 27
type input "[PERSON_NAME]"
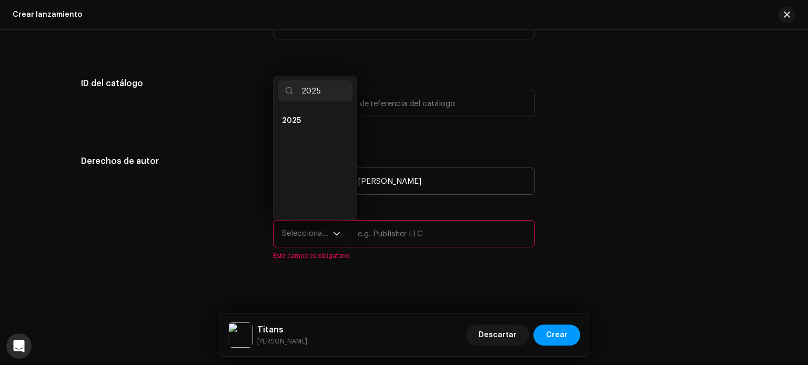
scroll to position [0, 0]
type input "2025"
click at [295, 131] on li "2025" at bounding box center [315, 120] width 75 height 21
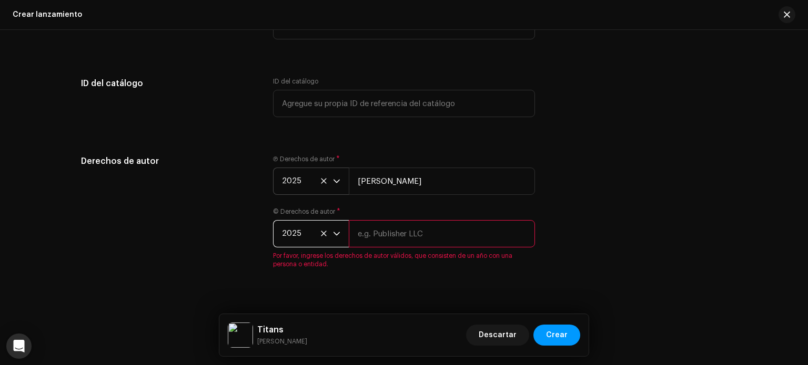
click at [387, 229] on input "text" at bounding box center [442, 233] width 186 height 27
type input "[PERSON_NAME]"
click at [627, 242] on div "Derechos de autor Ⓟ Derechos de autor * 2025 [PERSON_NAME] © Derechos de autor …" at bounding box center [404, 218] width 646 height 126
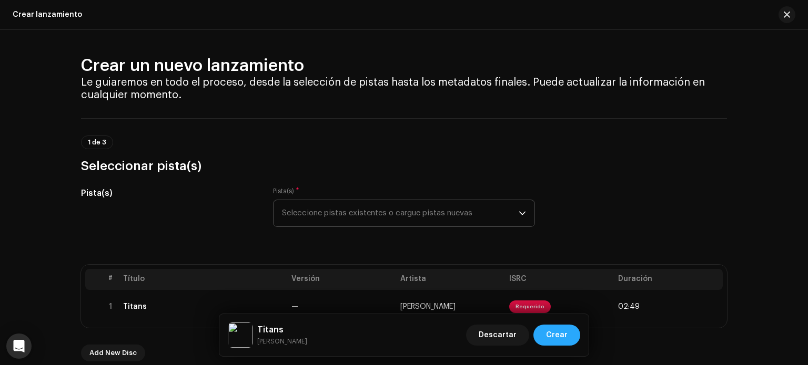
click at [566, 332] on span "Crear" at bounding box center [557, 335] width 22 height 21
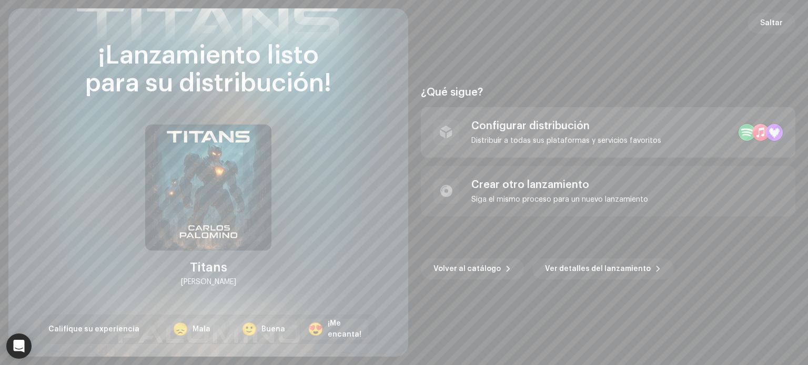
click at [557, 142] on div "Distribuir a todas sus plataformas y servicios favoritos" at bounding box center [566, 141] width 190 height 8
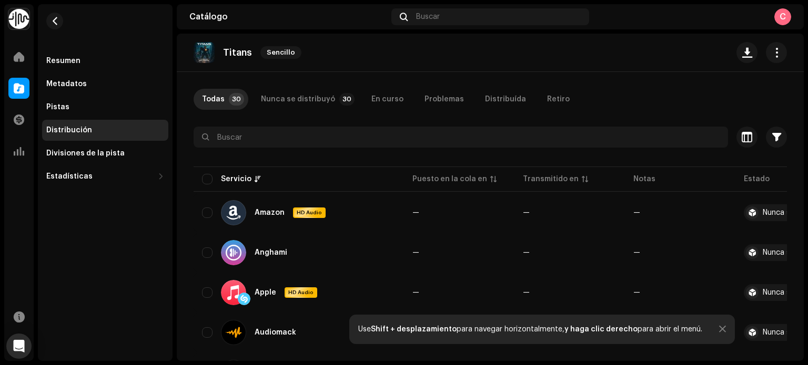
scroll to position [49, 0]
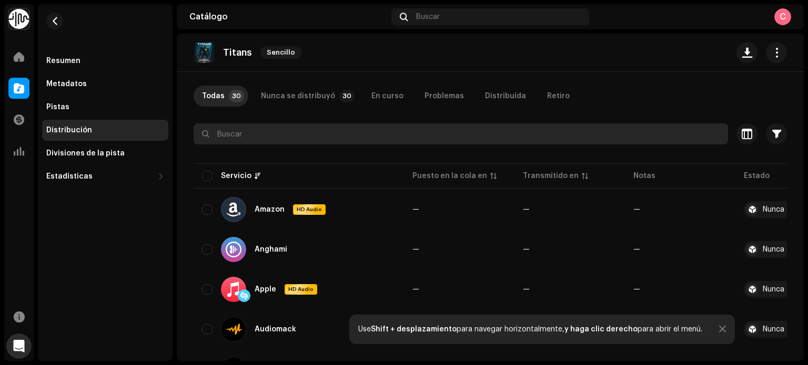
click at [332, 140] on input "text" at bounding box center [460, 134] width 534 height 21
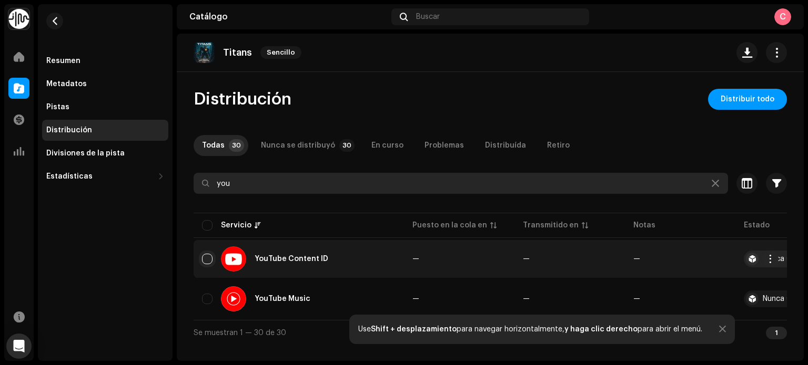
type input "you"
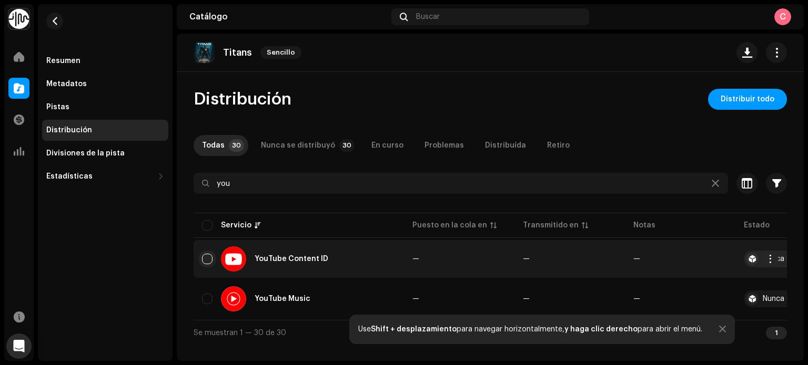
click at [208, 259] on input "checkbox" at bounding box center [207, 259] width 11 height 11
checkbox input "true"
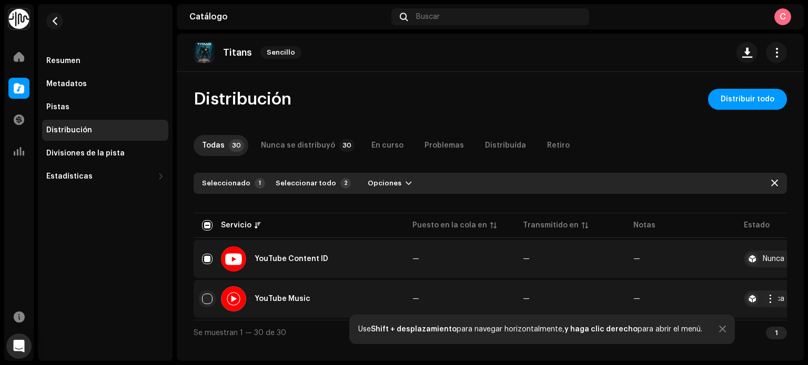
click at [206, 300] on input "Row Unselected" at bounding box center [207, 299] width 11 height 11
checkbox input "true"
click at [719, 332] on div at bounding box center [722, 329] width 7 height 8
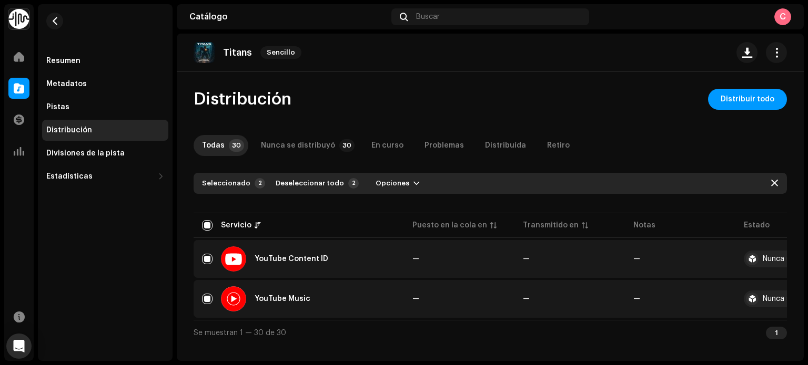
click at [679, 151] on div "Todas 30 Nunca se distribuyó 30 En curso Problemas Distribuída Retiro" at bounding box center [489, 145] width 593 height 21
click at [772, 185] on span "button" at bounding box center [774, 183] width 7 height 8
checkbox input "false"
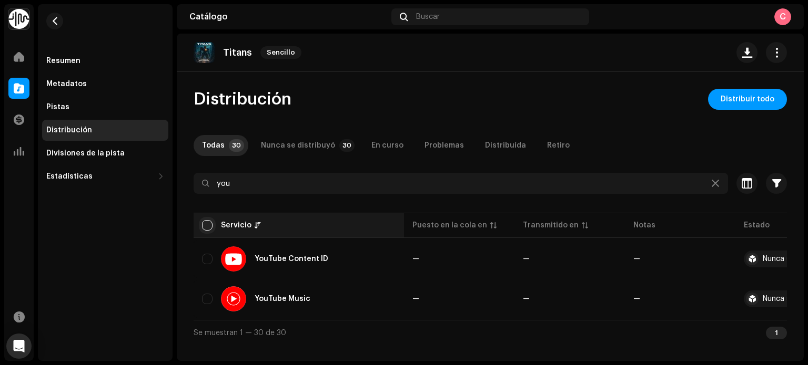
click at [208, 223] on input "checkbox" at bounding box center [207, 225] width 11 height 11
checkbox input "true"
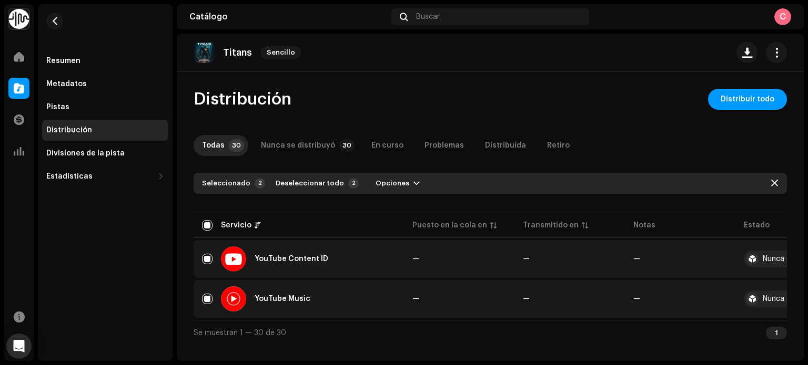
click at [357, 206] on div at bounding box center [489, 202] width 593 height 17
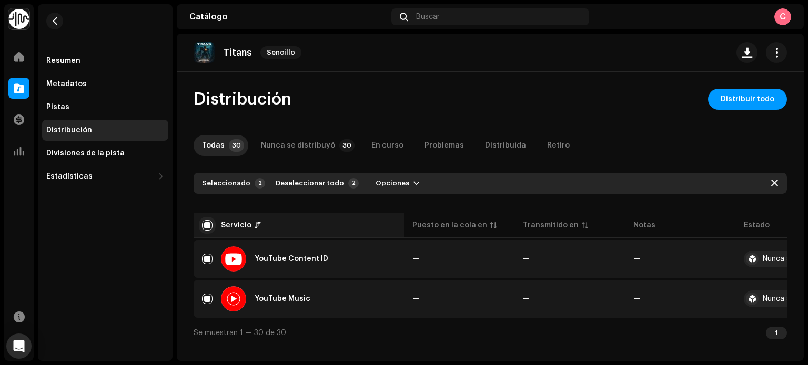
click at [202, 224] on input "checkbox" at bounding box center [207, 225] width 11 height 11
checkbox input "false"
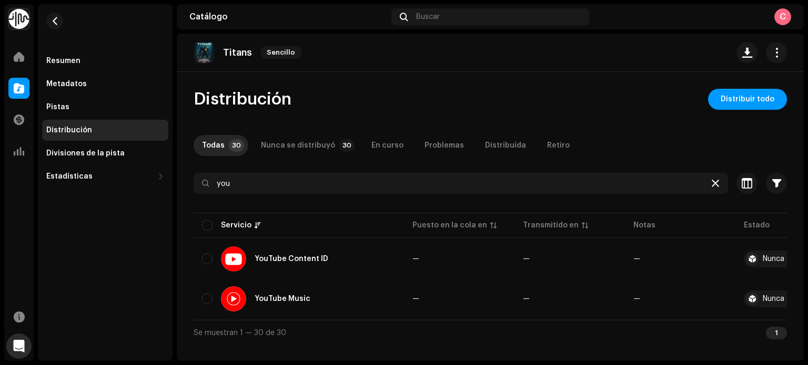
click at [720, 179] on div at bounding box center [715, 183] width 13 height 13
click at [713, 185] on icon at bounding box center [714, 183] width 7 height 8
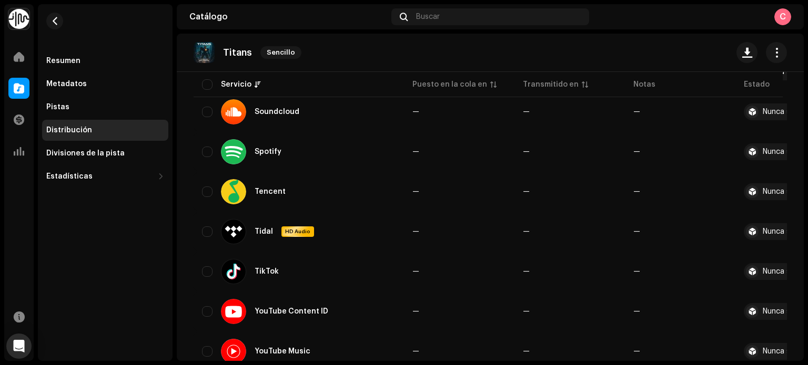
scroll to position [1109, 0]
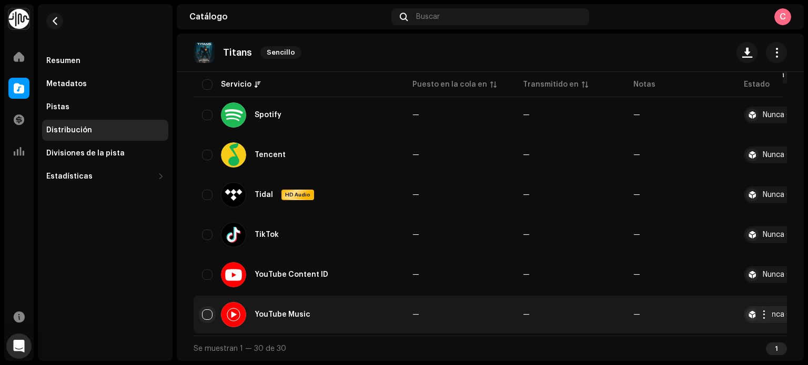
click at [203, 311] on input "checkbox" at bounding box center [207, 315] width 11 height 11
checkbox input "true"
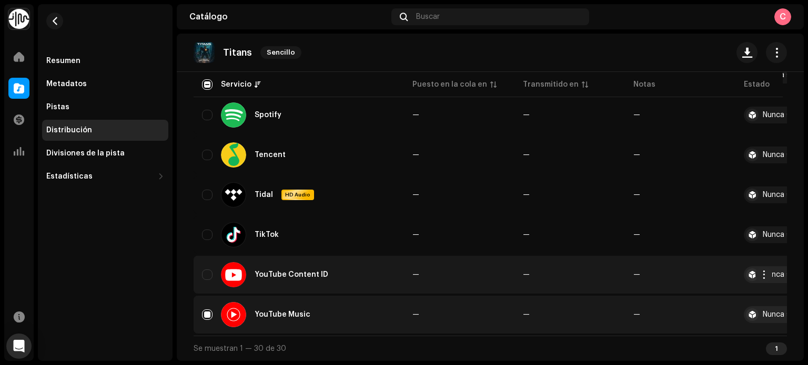
click at [207, 279] on div "YouTube Content ID" at bounding box center [298, 274] width 193 height 25
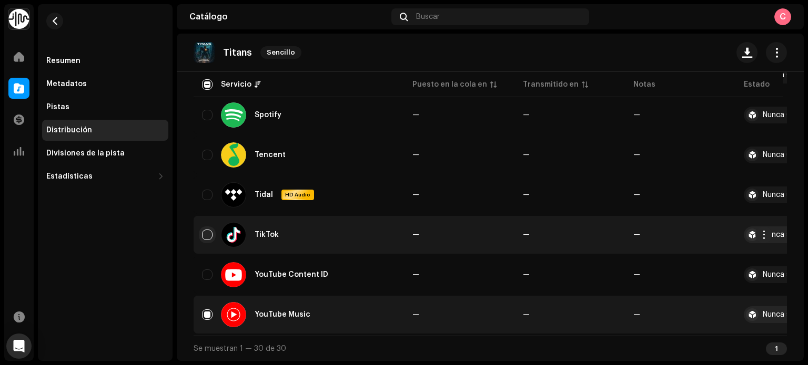
click at [207, 232] on input "Row Unselected" at bounding box center [207, 235] width 11 height 11
checkbox input "true"
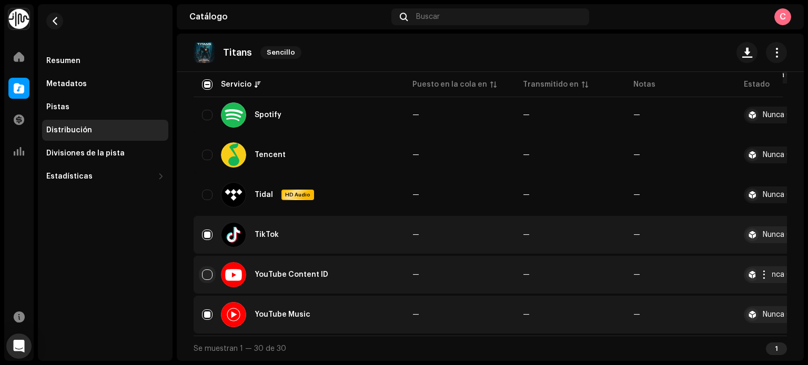
click at [206, 272] on input "Row Unselected" at bounding box center [207, 275] width 11 height 11
checkbox input "true"
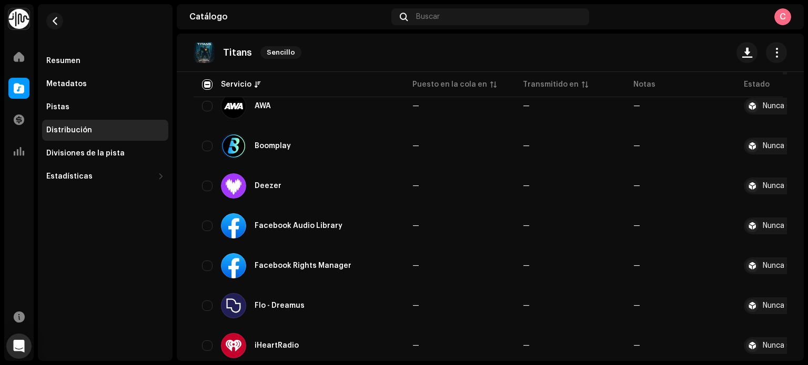
scroll to position [312, 0]
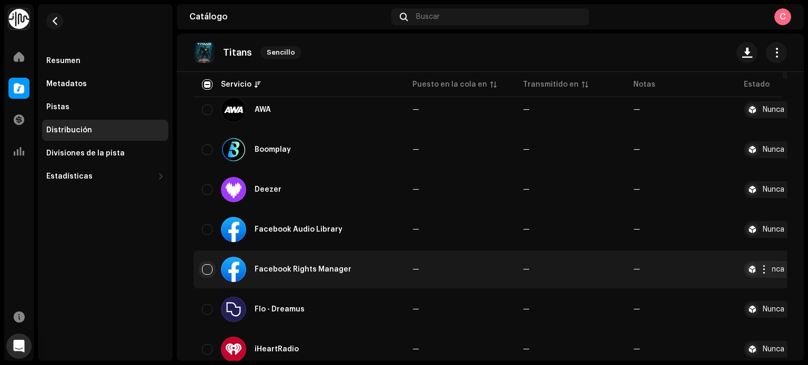
click at [206, 272] on input "Row Unselected" at bounding box center [207, 269] width 11 height 11
checkbox input "true"
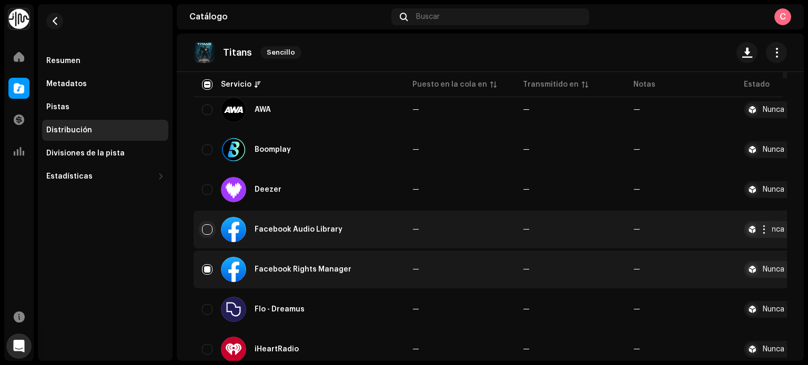
click at [210, 233] on input "Row Unselected" at bounding box center [207, 229] width 11 height 11
checkbox input "true"
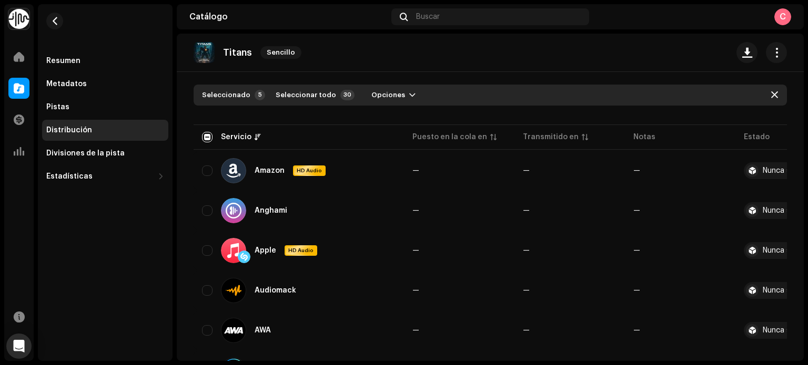
scroll to position [0, 0]
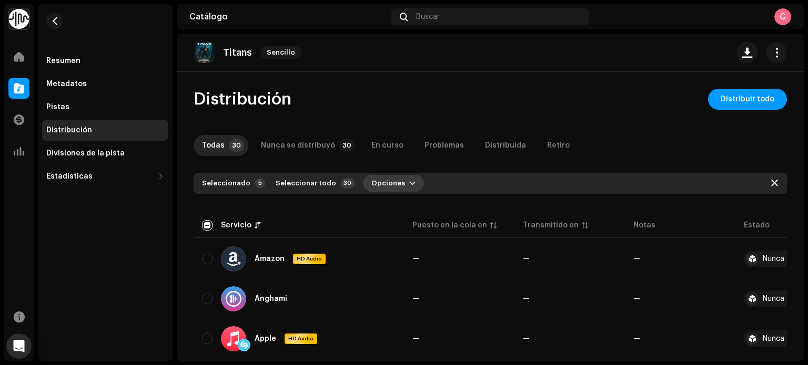
click at [377, 185] on span "Opciones" at bounding box center [388, 183] width 34 height 21
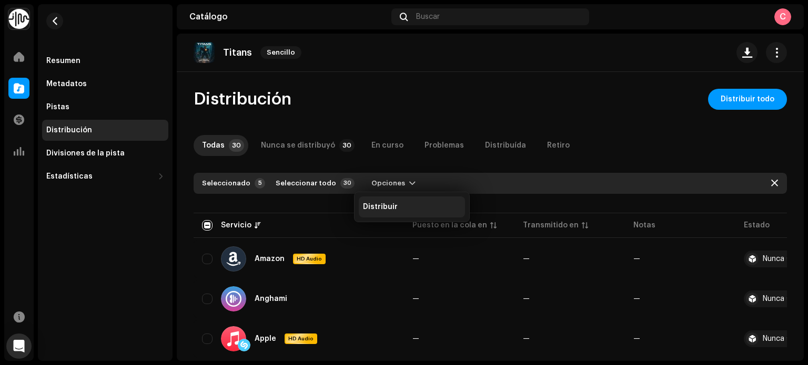
click at [390, 211] on span "Distribuir" at bounding box center [380, 207] width 35 height 8
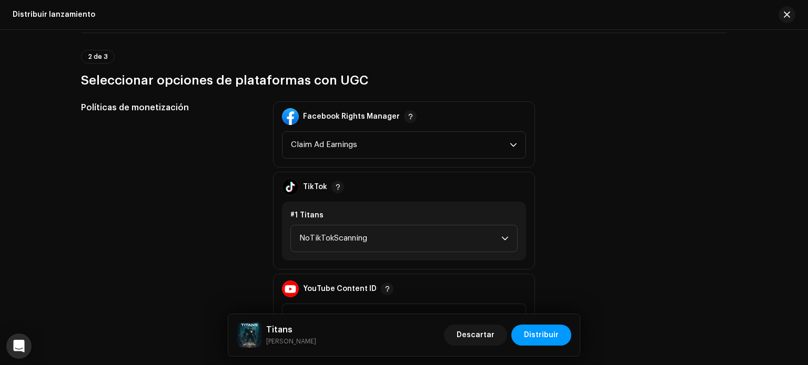
scroll to position [361, 0]
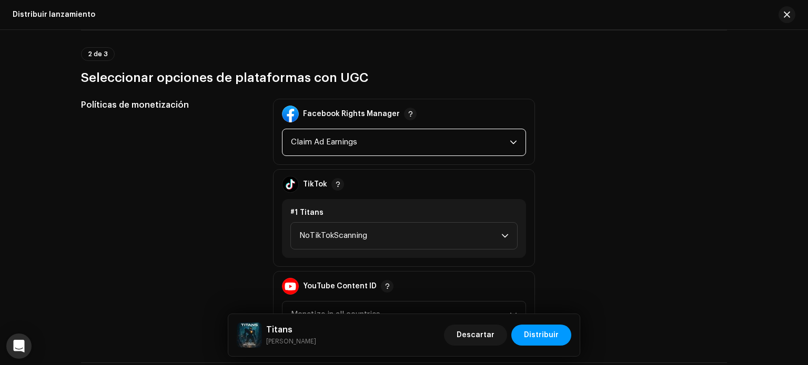
click at [440, 147] on span "Claim Ad Earnings" at bounding box center [400, 142] width 219 height 26
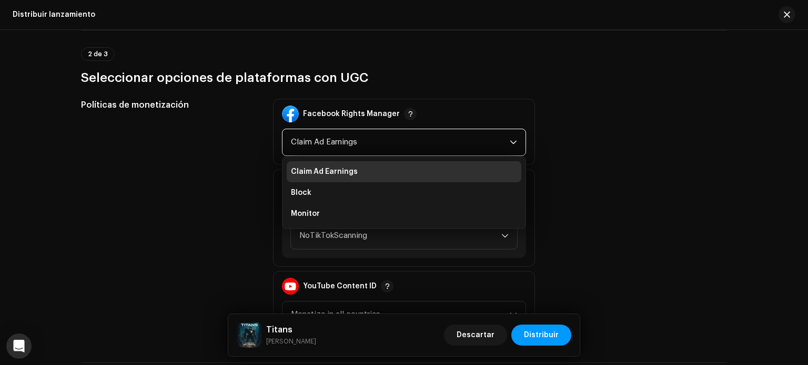
click at [241, 166] on div "Políticas de monetización" at bounding box center [168, 218] width 175 height 239
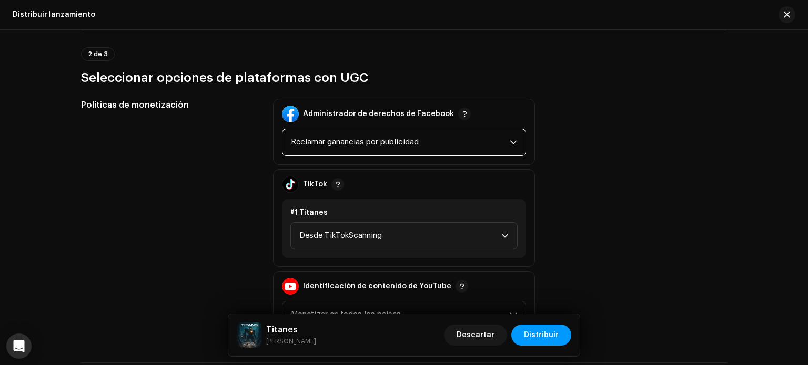
click at [411, 139] on font "Reclamar ganancias por publicidad" at bounding box center [355, 142] width 128 height 8
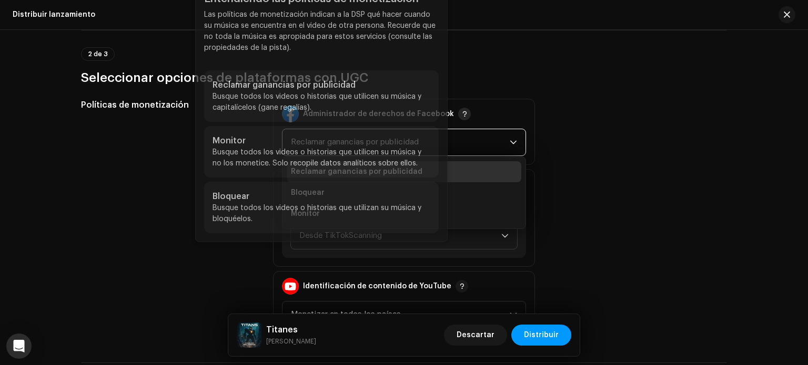
click at [462, 114] on span "button" at bounding box center [464, 114] width 5 height 8
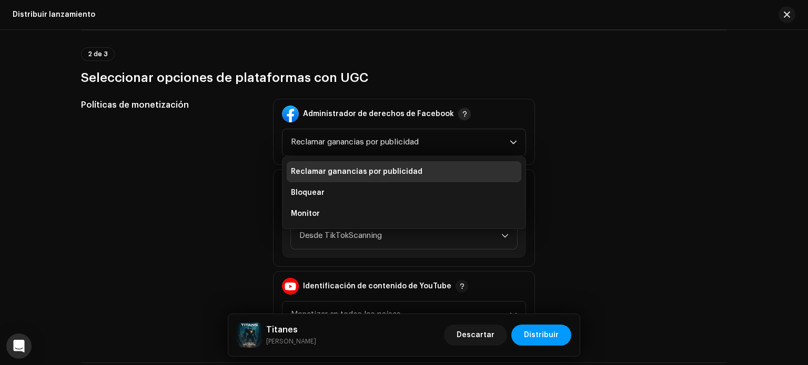
click at [462, 114] on span "button" at bounding box center [464, 114] width 5 height 8
click at [612, 174] on div "Políticas de monetización Administrador de derechos de Facebook Reclamar gananc…" at bounding box center [404, 218] width 646 height 239
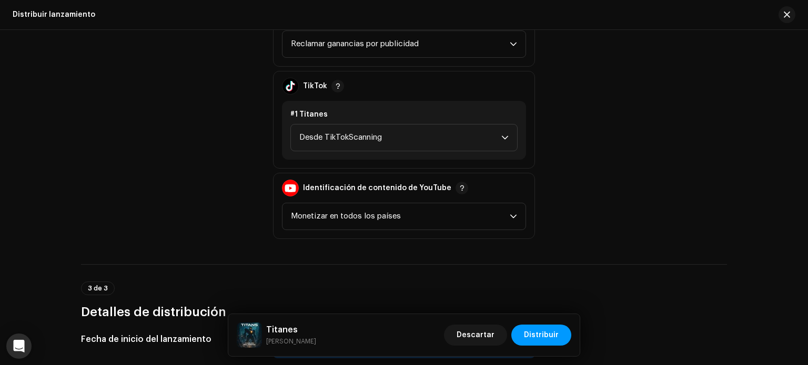
scroll to position [482, 0]
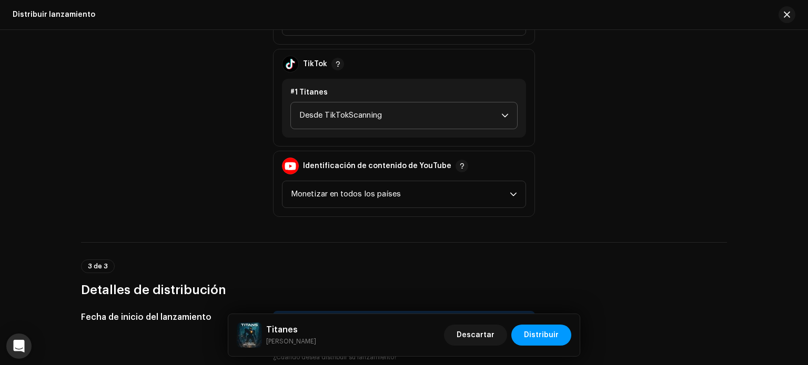
click at [400, 120] on span "Desde TikTokScanning" at bounding box center [400, 116] width 202 height 26
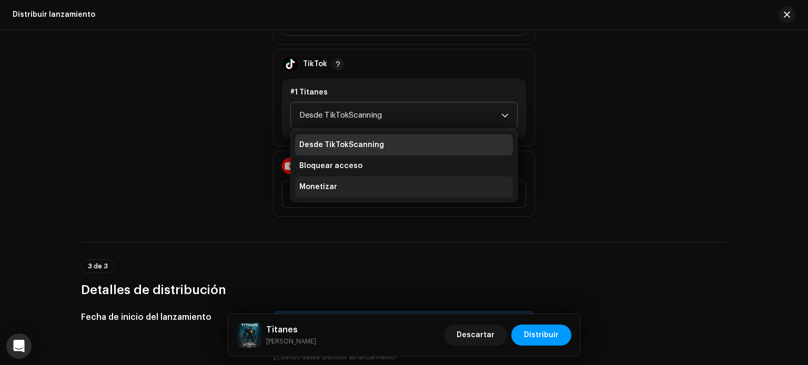
click at [333, 181] on li "Monetizar" at bounding box center [404, 187] width 218 height 21
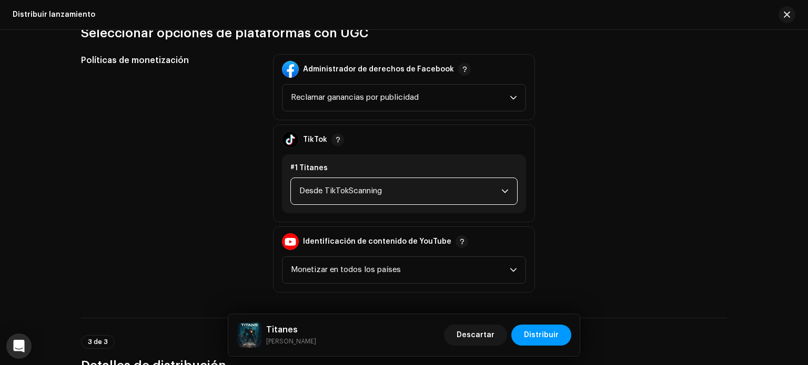
scroll to position [378, 0]
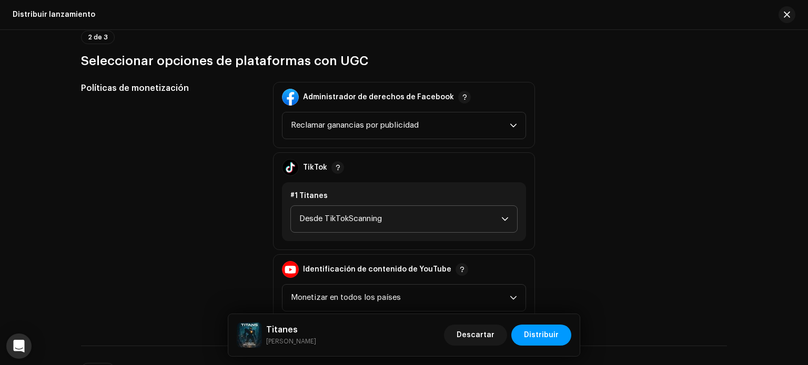
click at [212, 171] on div "Políticas de monetización" at bounding box center [168, 201] width 175 height 239
click at [441, 220] on span "NoTikTokScanning" at bounding box center [400, 219] width 202 height 26
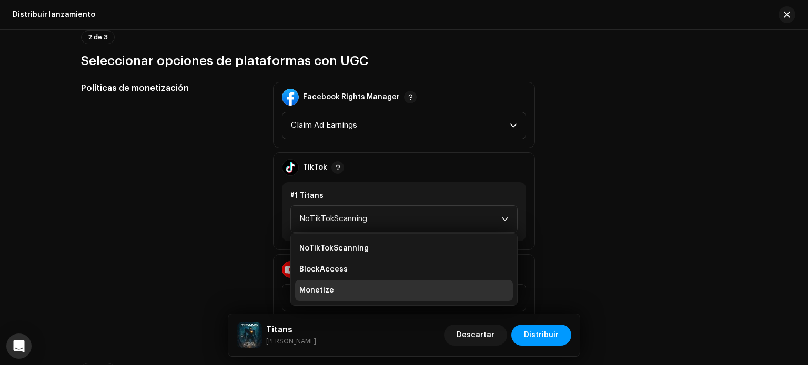
click at [342, 286] on li "Monetize" at bounding box center [404, 290] width 218 height 21
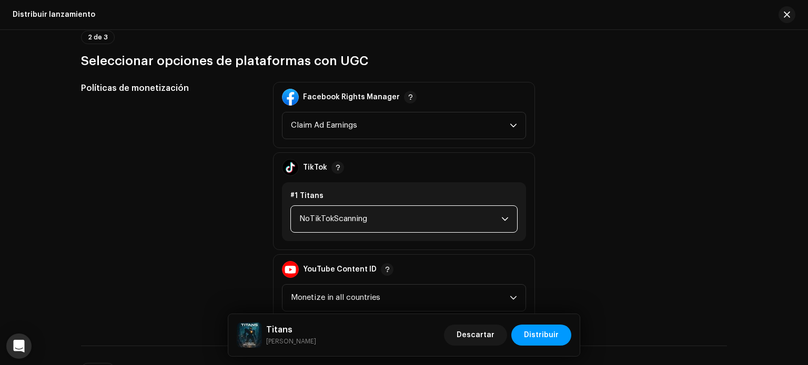
click at [403, 222] on span "NoTikTokScanning" at bounding box center [400, 219] width 202 height 26
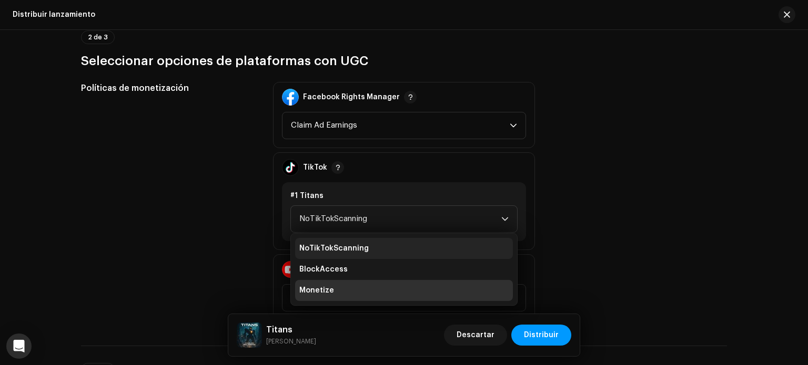
click at [353, 252] on span "NoTikTokScanning" at bounding box center [333, 248] width 69 height 11
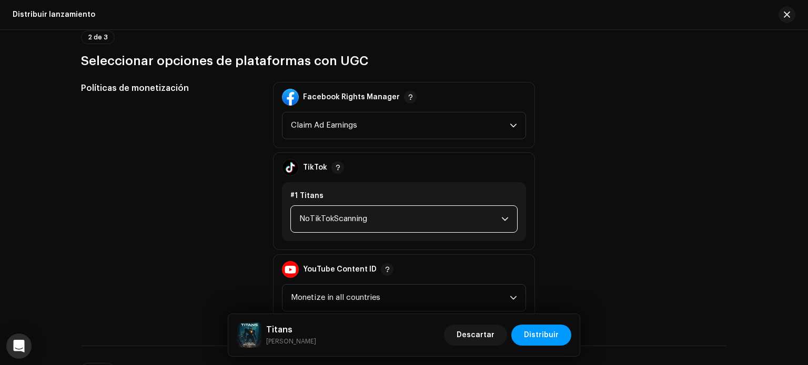
click at [399, 221] on span "NoTikTokScanning" at bounding box center [400, 219] width 202 height 26
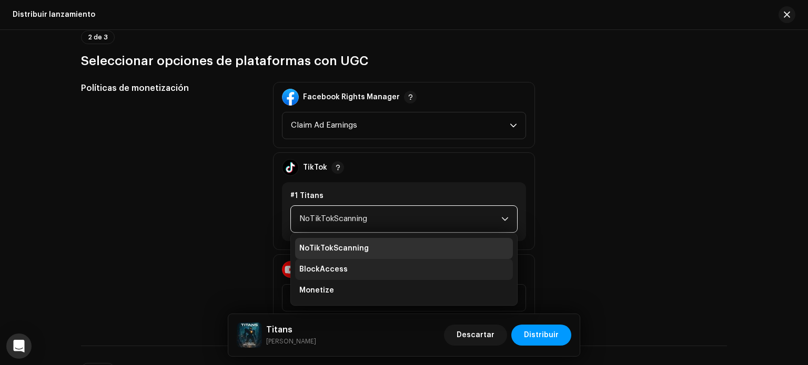
click at [347, 271] on li "BlockAccess" at bounding box center [404, 269] width 218 height 21
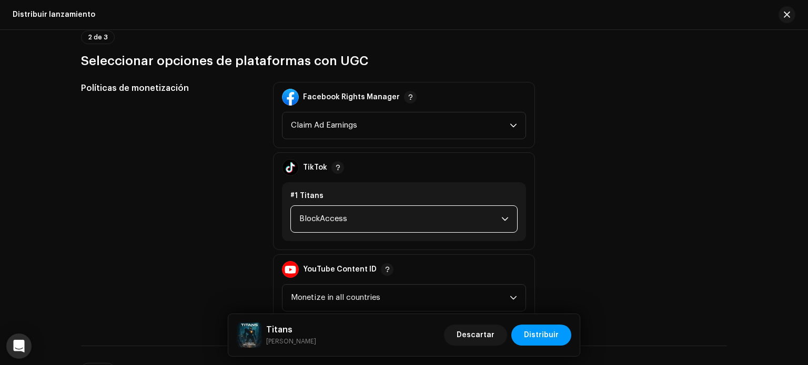
click at [414, 217] on span "BlockAccess" at bounding box center [400, 219] width 202 height 26
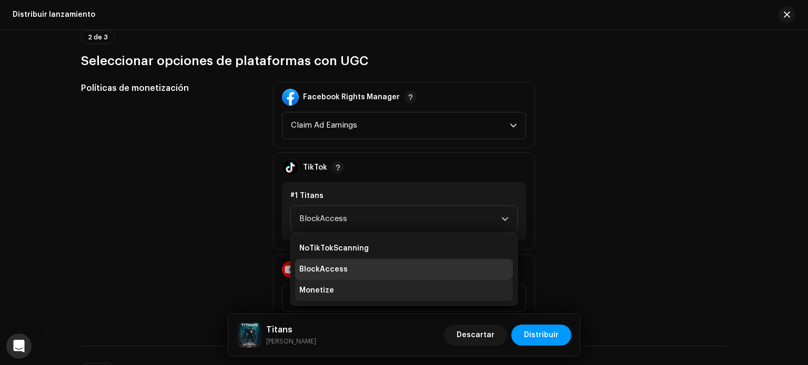
click at [348, 283] on li "Monetize" at bounding box center [404, 290] width 218 height 21
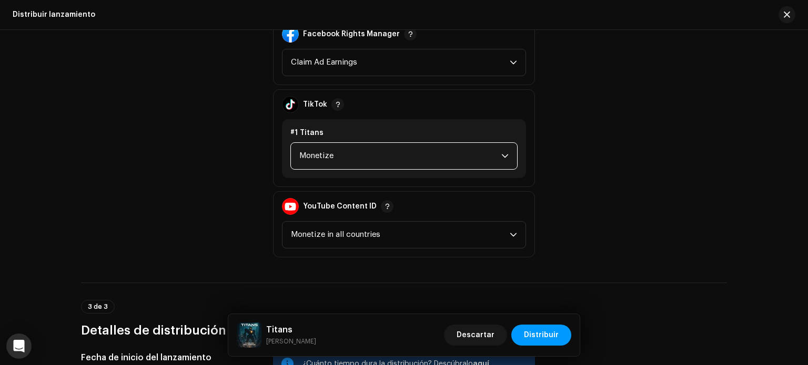
scroll to position [443, 0]
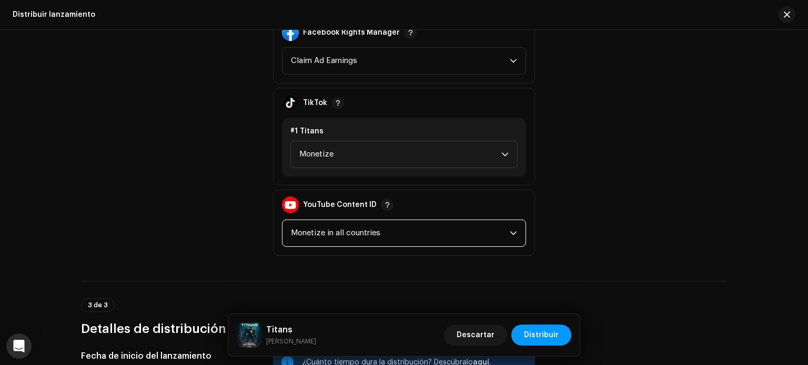
click at [428, 235] on span "Monetize in all countries" at bounding box center [400, 233] width 219 height 26
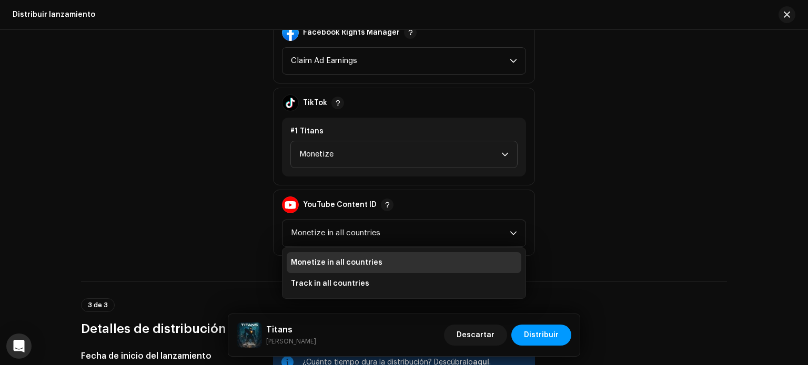
click at [628, 247] on div "Políticas de monetización Facebook Rights Manager Claim Ad Earnings TikTok #1 T…" at bounding box center [404, 136] width 646 height 239
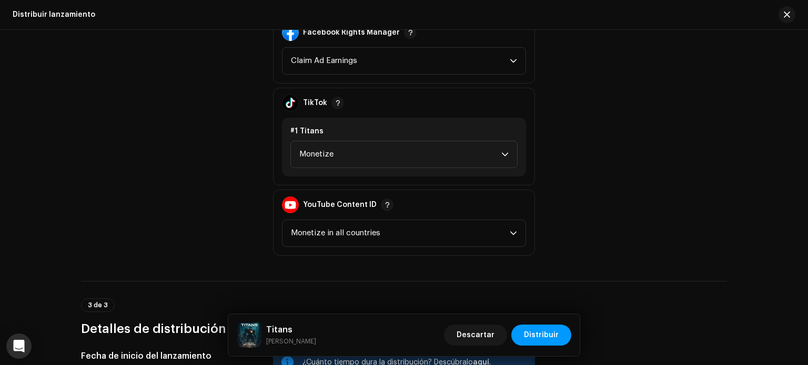
click at [631, 136] on div "Políticas de monetización Facebook Rights Manager Claim Ad Earnings TikTok #1 T…" at bounding box center [404, 136] width 646 height 239
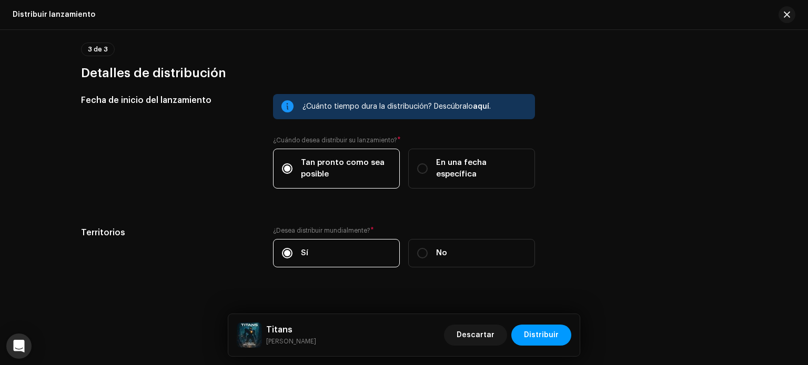
scroll to position [713, 0]
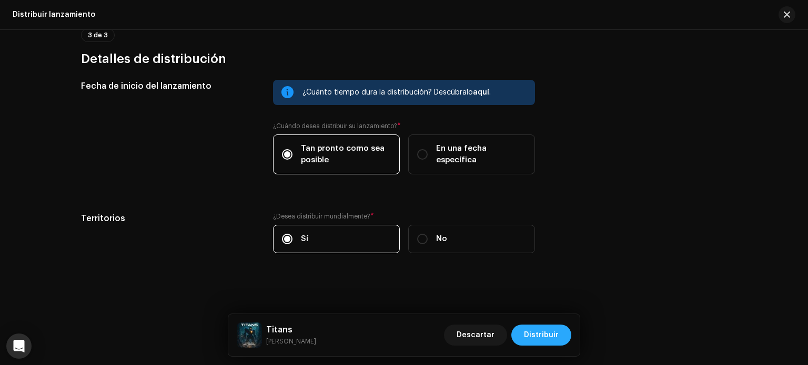
click at [552, 342] on span "Distribuir" at bounding box center [541, 335] width 35 height 21
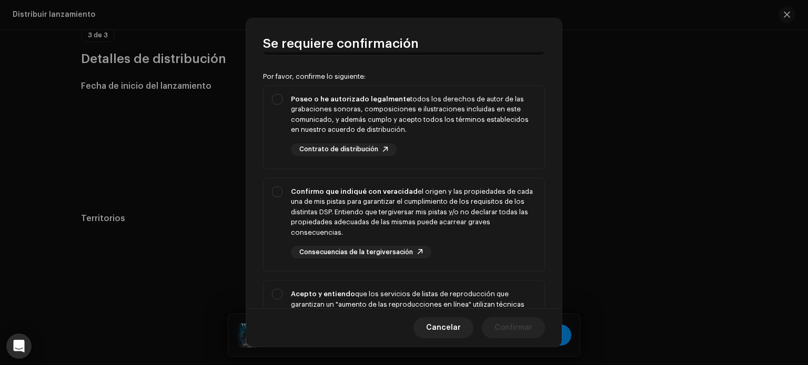
scroll to position [72, 0]
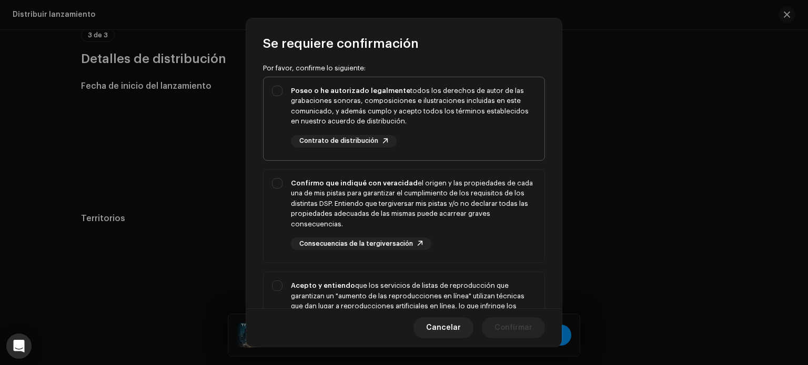
click at [382, 142] on span at bounding box center [385, 141] width 6 height 8
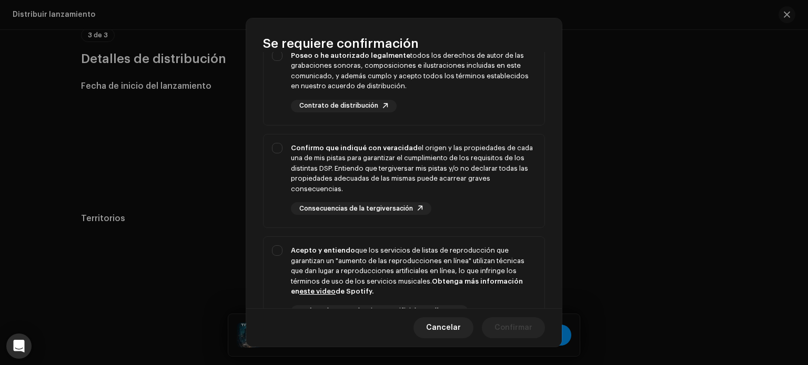
scroll to position [23, 0]
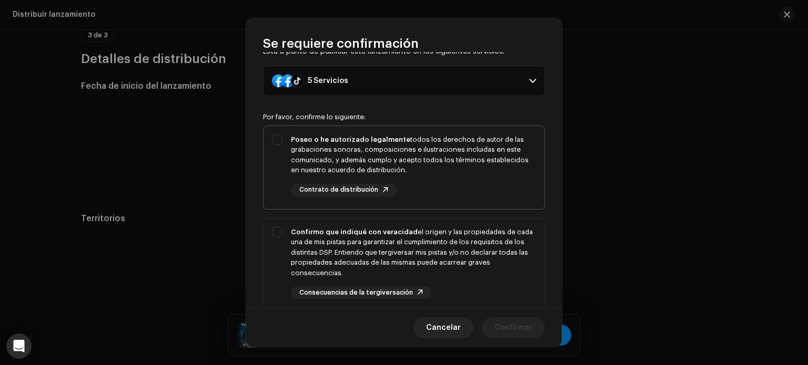
click at [279, 138] on div "Poseo o he autorizado legalmente todos los derechos de autor de las grabaciones…" at bounding box center [403, 165] width 281 height 79
checkbox input "true"
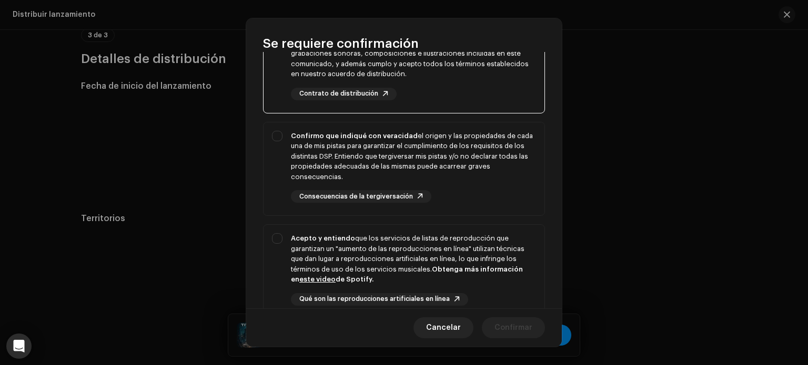
scroll to position [120, 0]
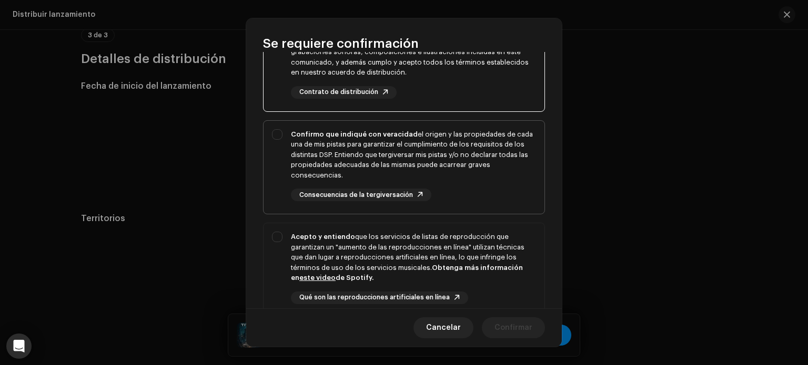
click at [275, 131] on div "Confirmo que indiqué con veracidad el origen y las propiedades de cada una de m…" at bounding box center [403, 165] width 281 height 89
checkbox input "true"
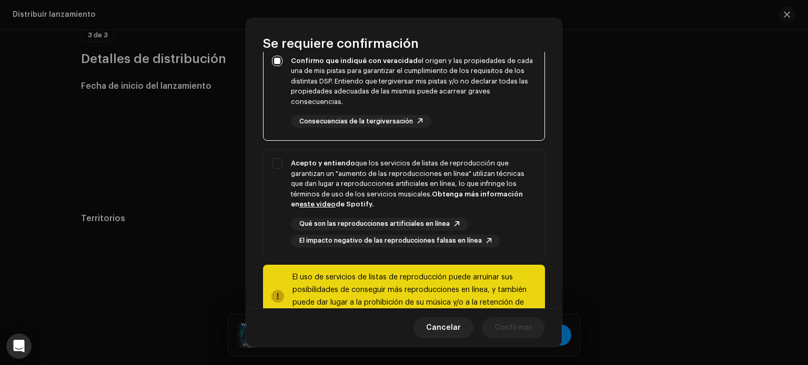
scroll to position [229, 0]
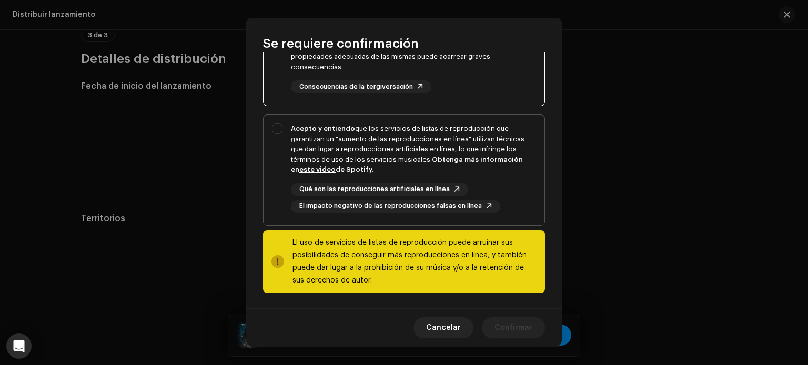
click at [272, 124] on div "Acepto y entiendo que los servicios de listas de reproducción que garantizan un…" at bounding box center [403, 168] width 281 height 106
checkbox input "true"
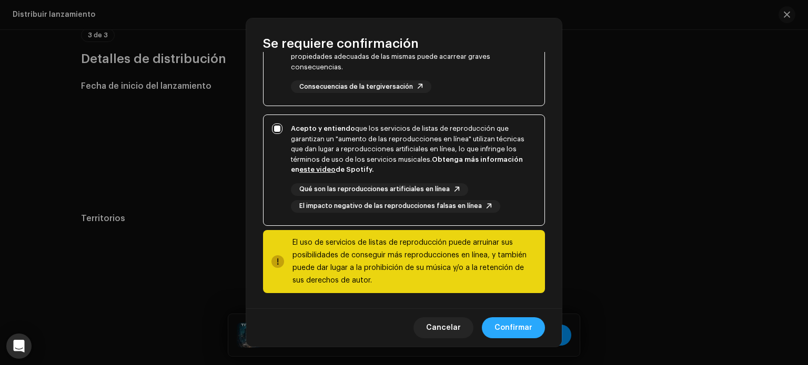
click at [535, 324] on button "Confirmar" at bounding box center [513, 328] width 63 height 21
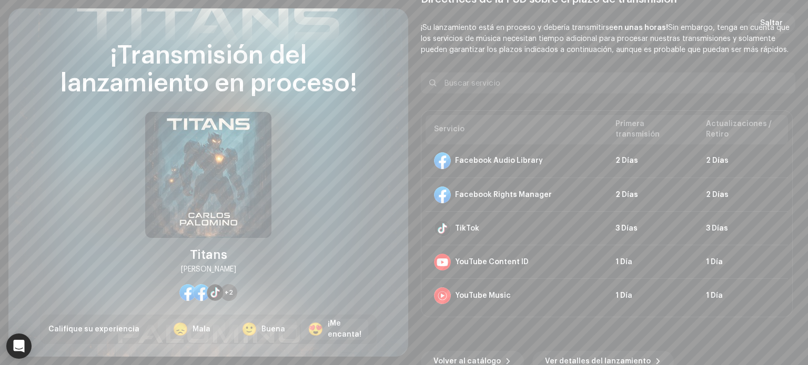
scroll to position [6, 0]
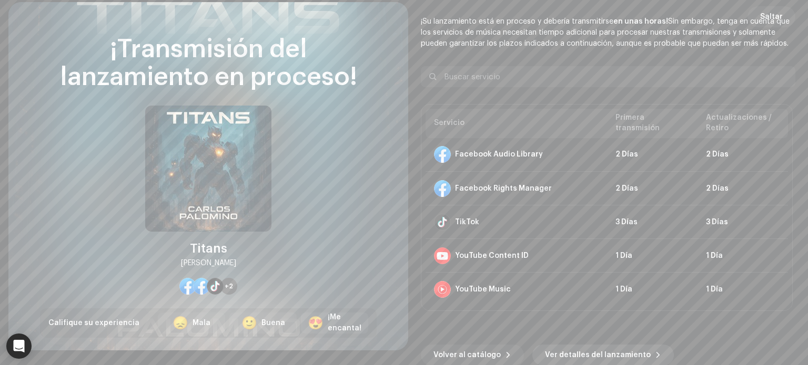
click at [581, 359] on span "Ver detalles del lanzamiento" at bounding box center [598, 355] width 106 height 21
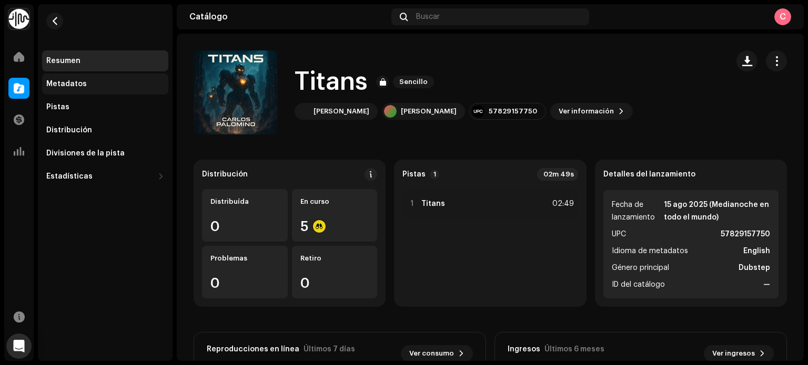
click at [107, 86] on div "Metadatos" at bounding box center [105, 84] width 118 height 8
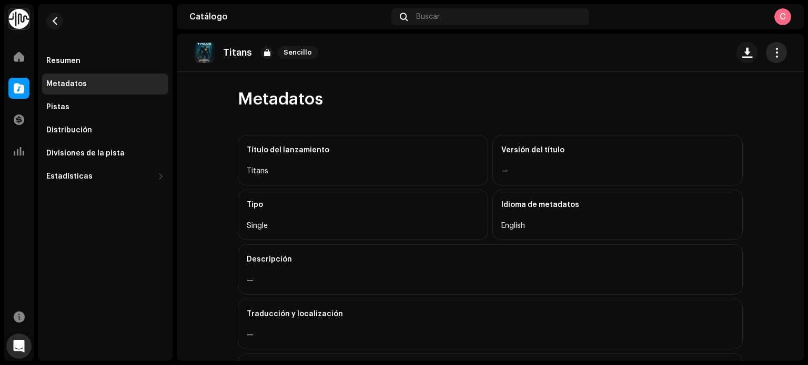
click at [777, 50] on button "button" at bounding box center [775, 52] width 21 height 21
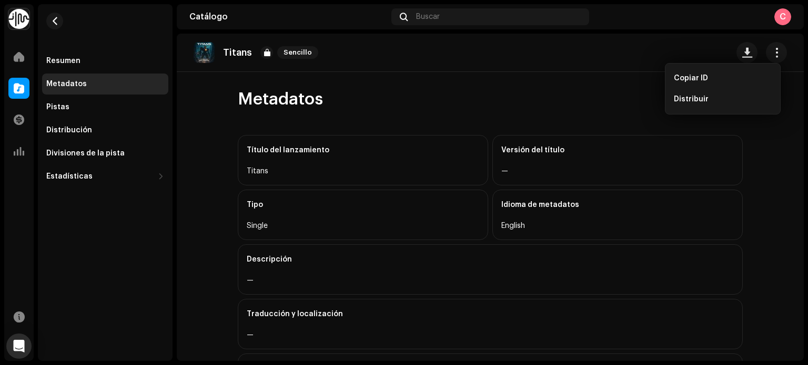
click at [557, 101] on div "Metadatos" at bounding box center [490, 99] width 505 height 21
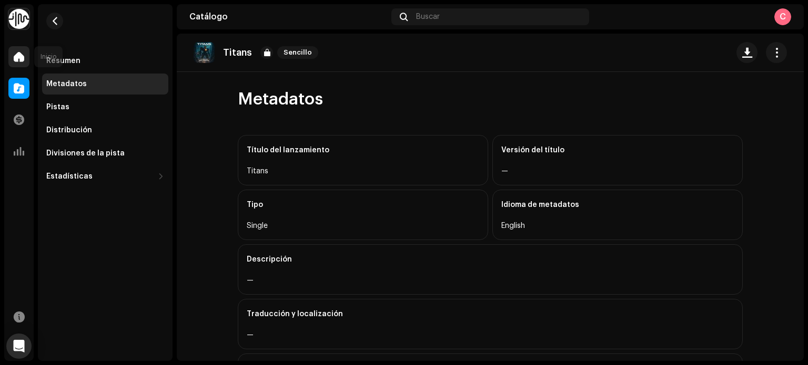
click at [17, 53] on span at bounding box center [19, 57] width 11 height 8
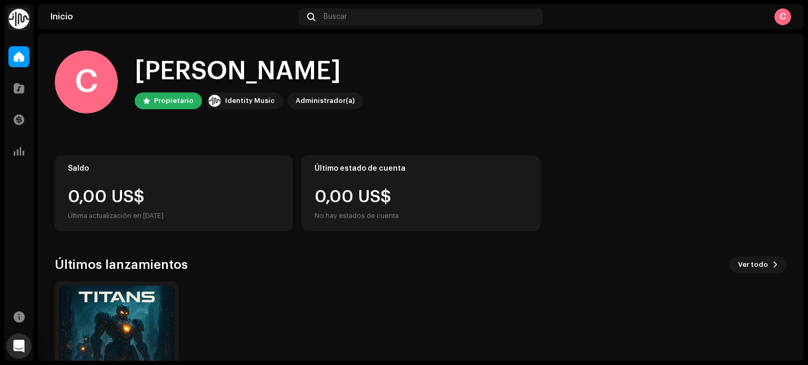
scroll to position [88, 0]
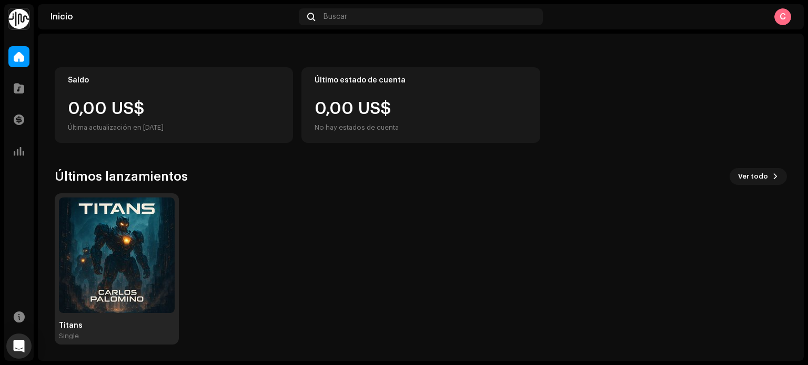
click at [102, 277] on img at bounding box center [117, 256] width 116 height 116
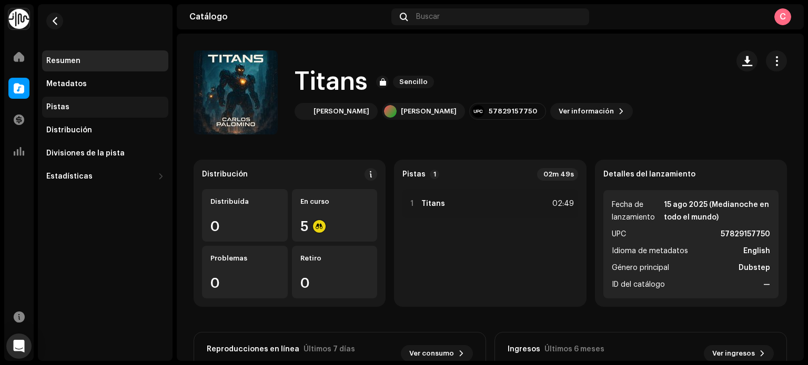
click at [63, 108] on div "Pistas" at bounding box center [57, 107] width 23 height 8
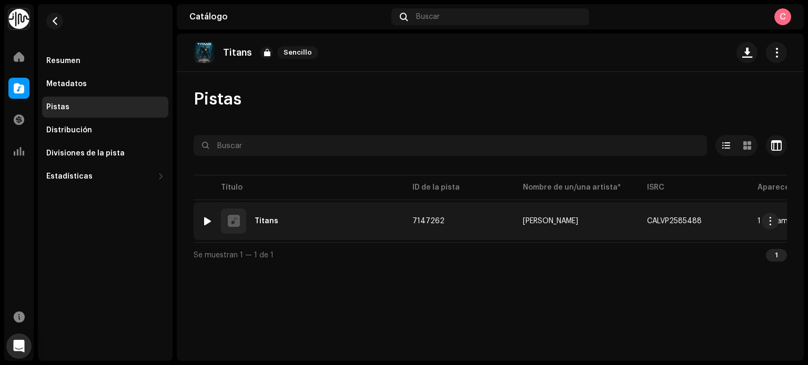
click at [272, 220] on div "Titans" at bounding box center [266, 221] width 24 height 7
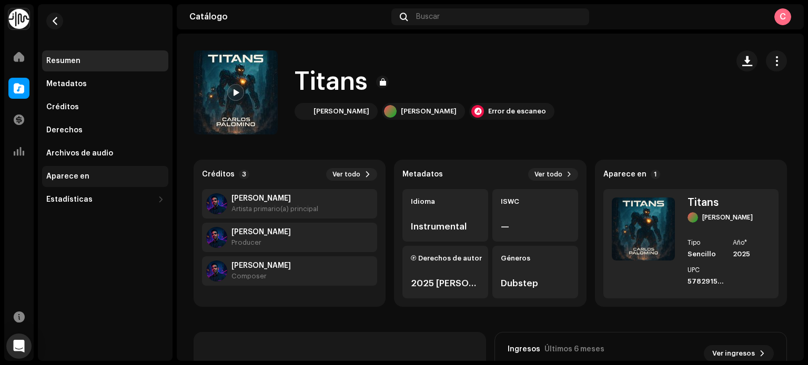
click at [116, 182] on div "Aparece en" at bounding box center [105, 176] width 126 height 21
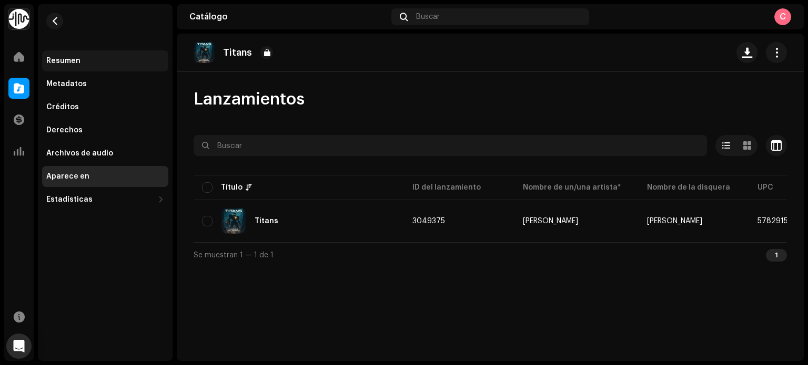
click at [84, 63] on div "Resumen" at bounding box center [105, 61] width 118 height 8
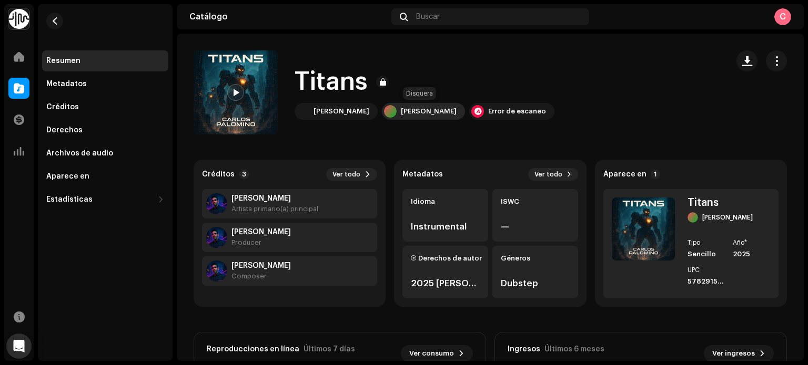
click at [424, 117] on div "[PERSON_NAME]" at bounding box center [423, 111] width 83 height 17
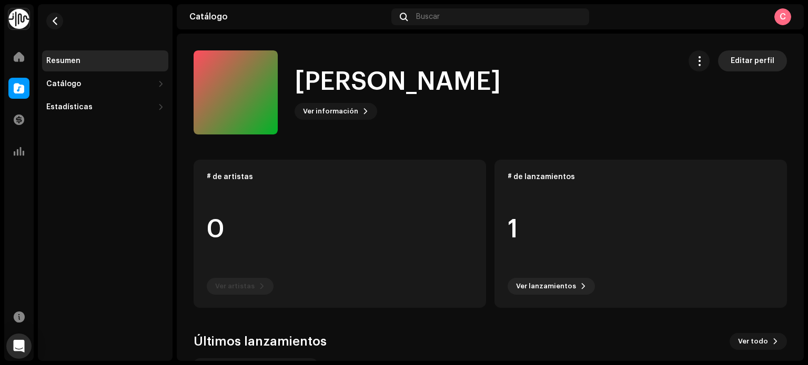
click at [760, 56] on span "Editar perfil" at bounding box center [752, 60] width 44 height 21
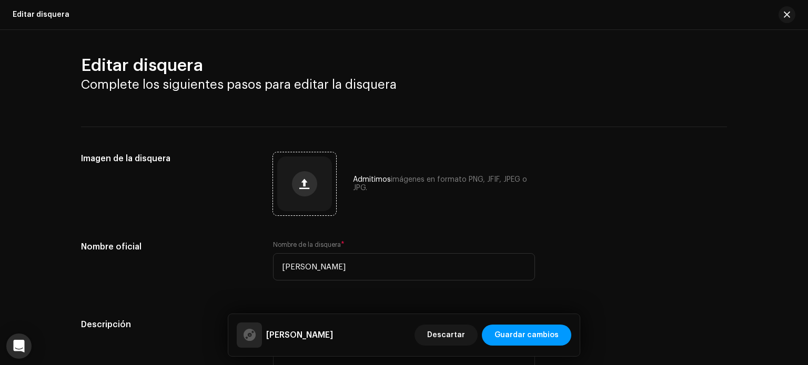
click at [295, 188] on button "button" at bounding box center [304, 183] width 25 height 25
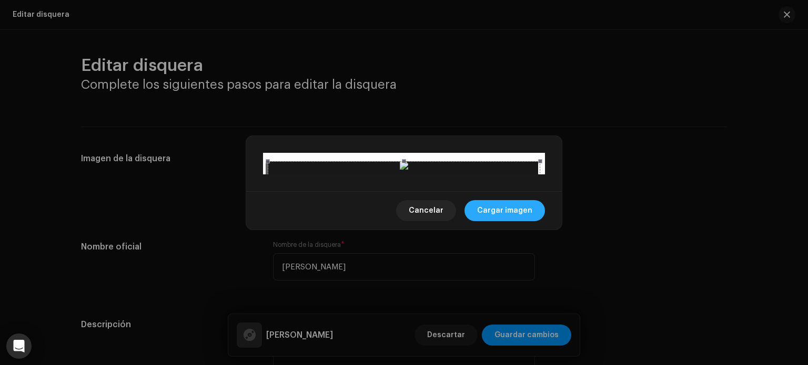
click at [503, 221] on span "Cargar imagen" at bounding box center [504, 210] width 55 height 21
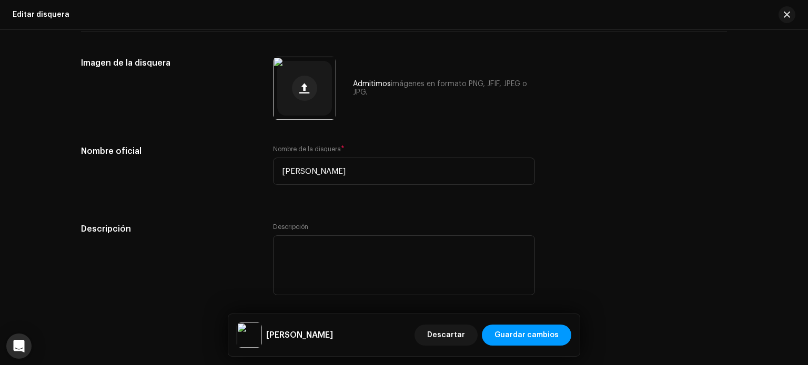
scroll to position [104, 0]
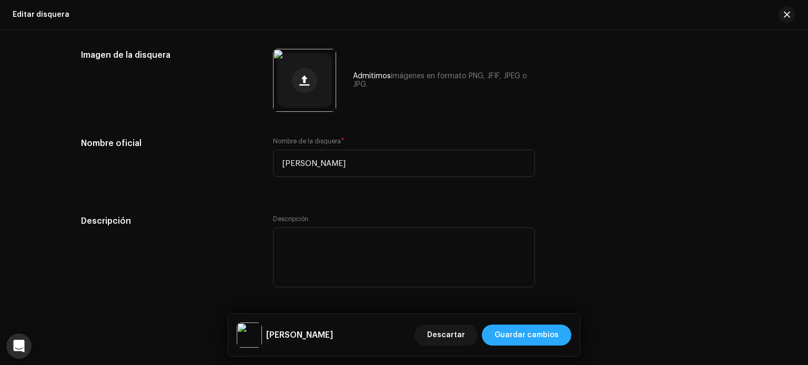
click at [525, 344] on span "Guardar cambios" at bounding box center [526, 335] width 64 height 21
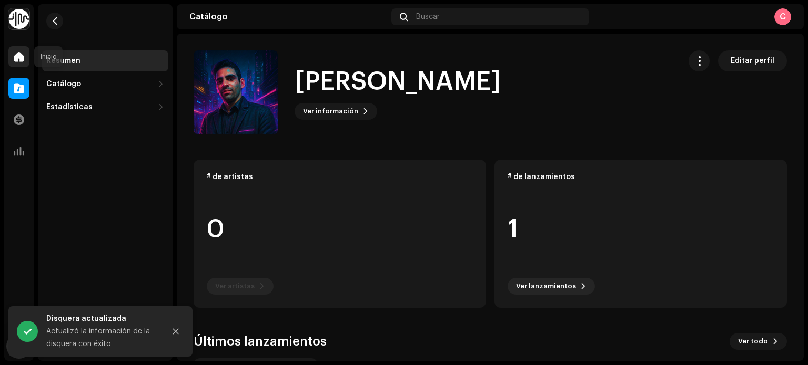
click at [14, 63] on div at bounding box center [18, 56] width 21 height 21
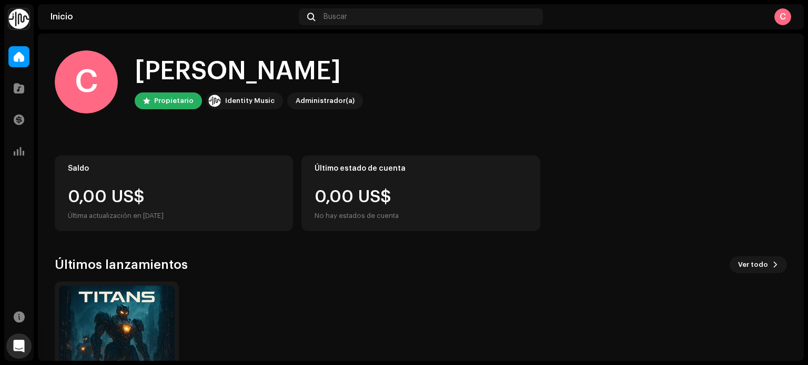
scroll to position [88, 0]
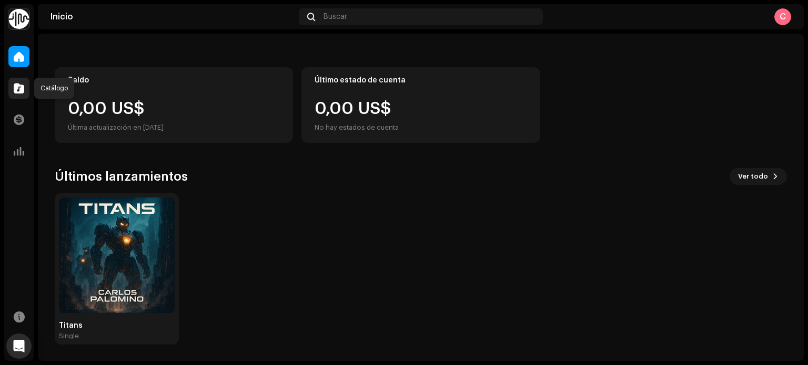
click at [19, 85] on span at bounding box center [19, 88] width 11 height 8
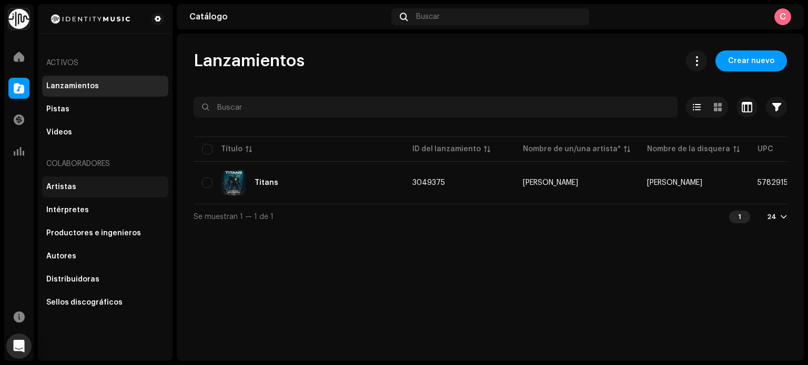
click at [93, 181] on div "Artistas" at bounding box center [105, 187] width 126 height 21
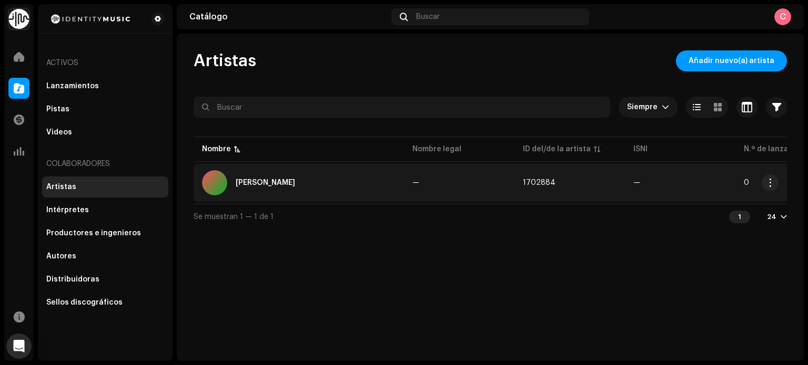
click at [278, 183] on div "[PERSON_NAME]" at bounding box center [265, 182] width 59 height 7
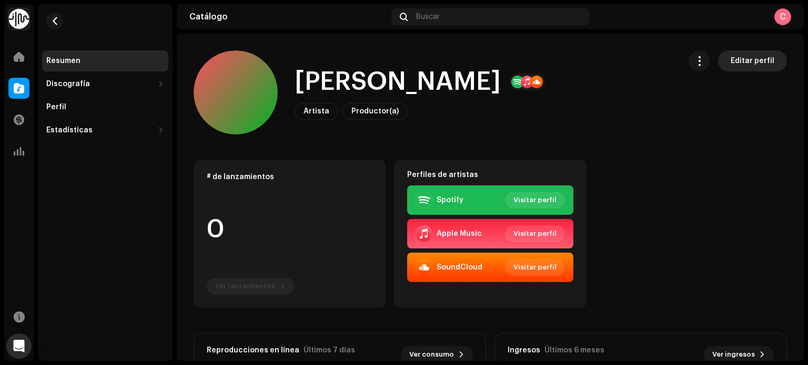
click at [752, 60] on span "Editar perfil" at bounding box center [752, 60] width 44 height 21
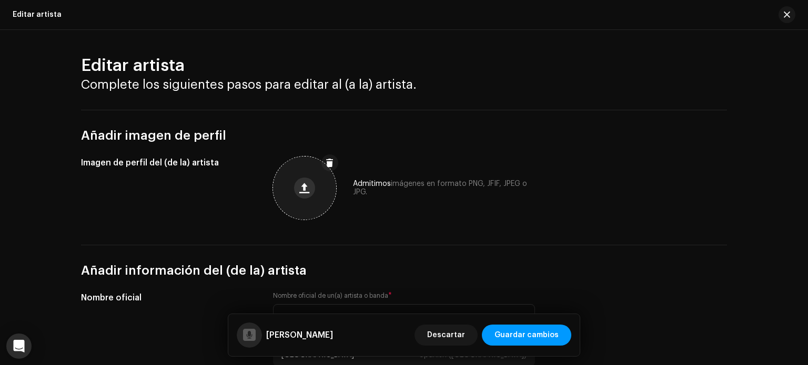
click at [303, 187] on span at bounding box center [304, 188] width 10 height 8
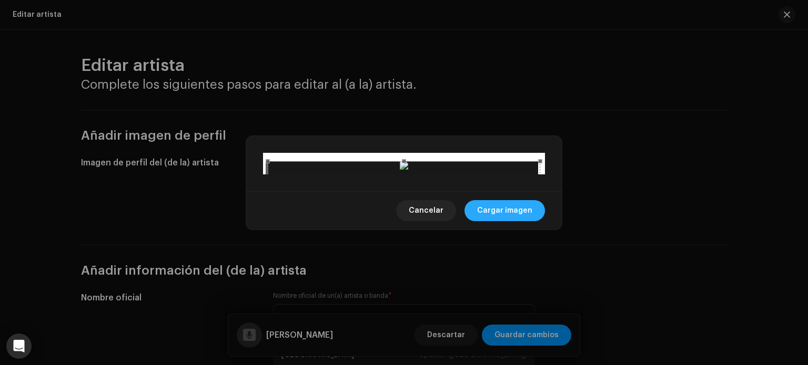
click at [507, 221] on span "Cargar imagen" at bounding box center [504, 210] width 55 height 21
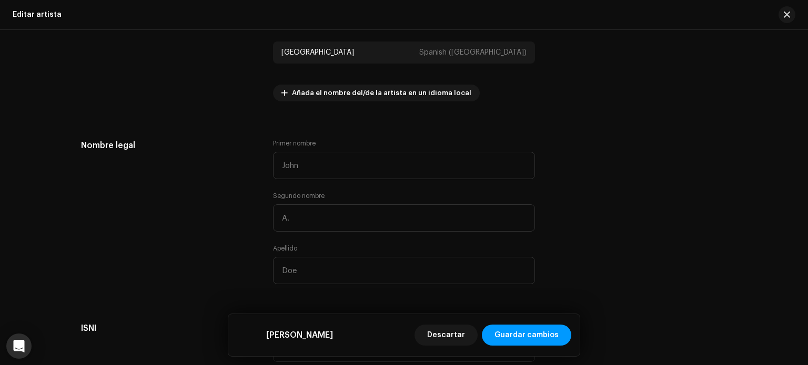
scroll to position [339, 0]
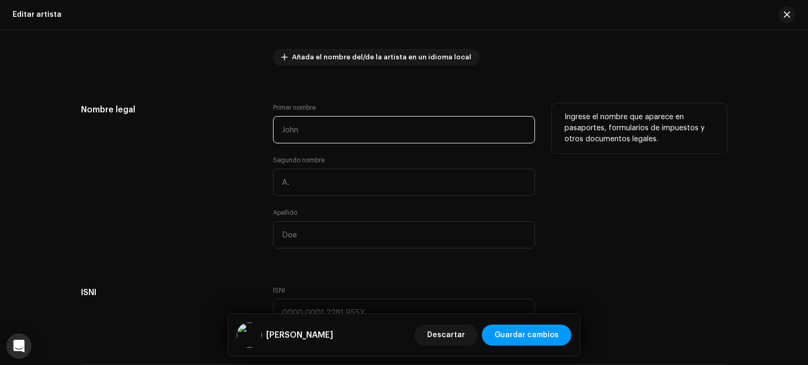
click at [323, 126] on input "text" at bounding box center [404, 129] width 262 height 27
type input "[PERSON_NAME]"
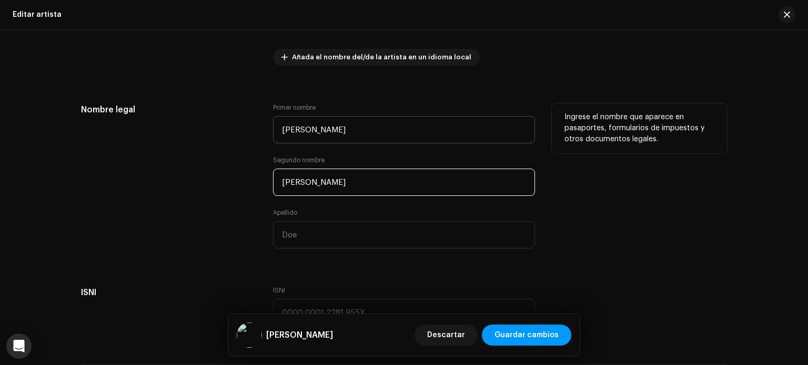
type input "[PERSON_NAME]"
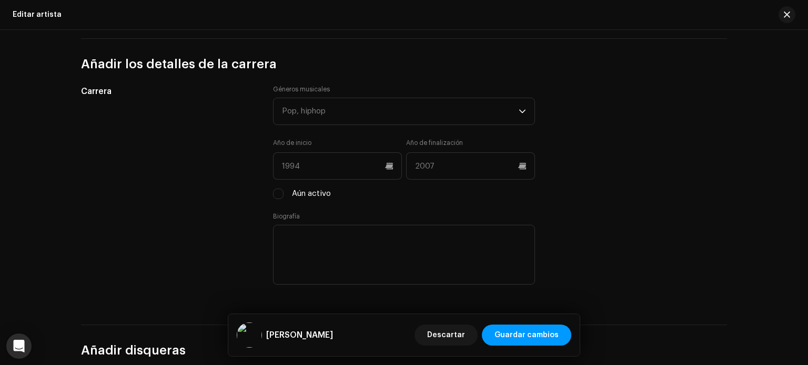
scroll to position [976, 0]
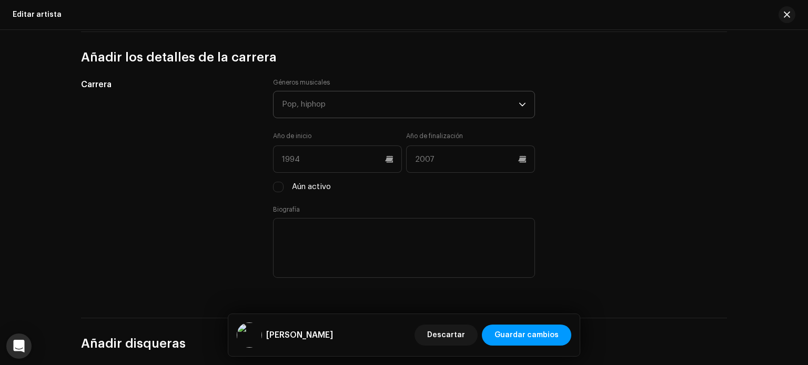
type input "[PERSON_NAME]"
click at [490, 113] on div "Pop, hiphop" at bounding box center [400, 104] width 237 height 26
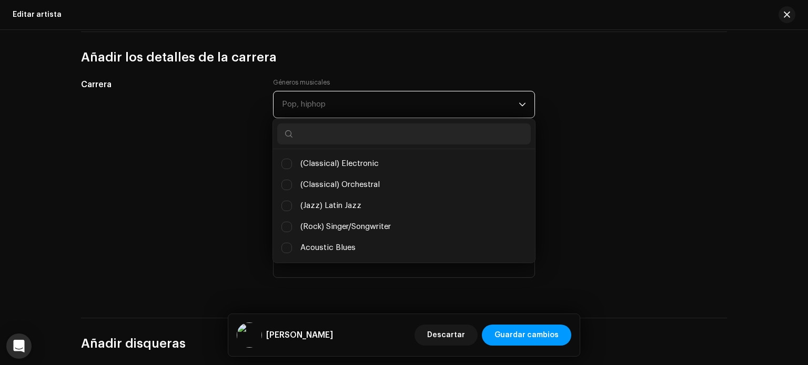
scroll to position [5, 44]
click at [424, 136] on input "text" at bounding box center [403, 134] width 253 height 21
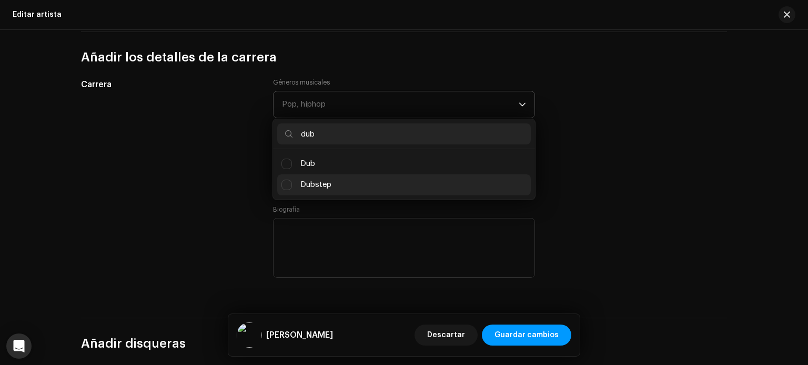
type input "dub"
click at [305, 191] on span "Dubstep" at bounding box center [315, 185] width 31 height 12
checkbox input "true"
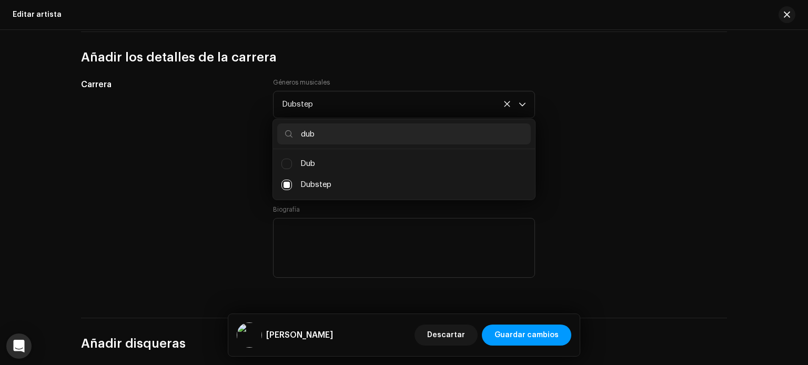
click at [604, 208] on div "Carrera Géneros musicales Dubstep dub Dub Dubstep Año de inicio Año de finaliza…" at bounding box center [404, 185] width 646 height 215
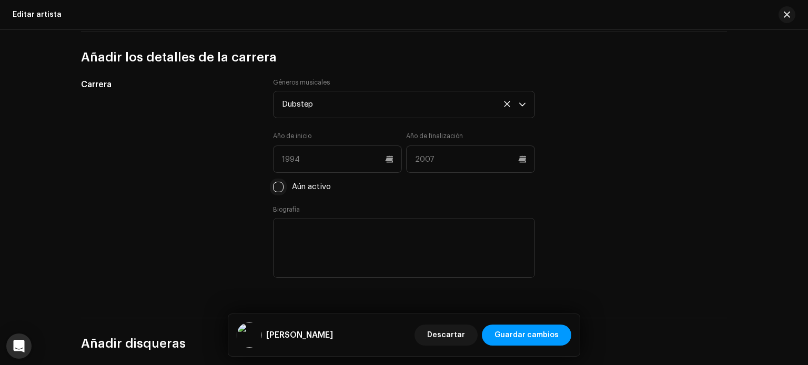
click at [277, 192] on input "Aún activo" at bounding box center [278, 187] width 11 height 11
checkbox input "true"
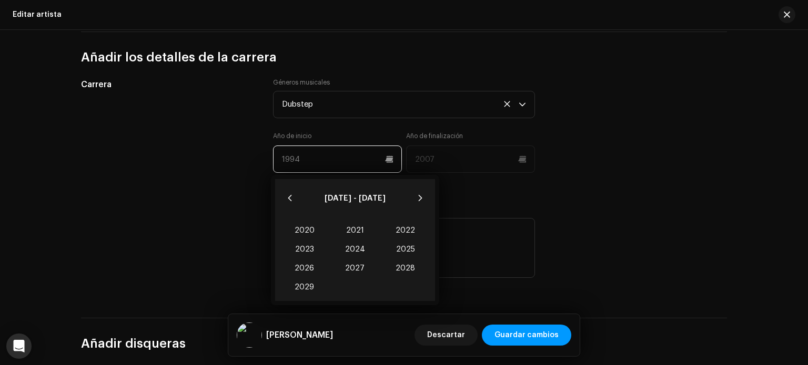
click at [300, 173] on input "text" at bounding box center [337, 159] width 129 height 27
type input "2021"
click at [359, 232] on span "2021 2021" at bounding box center [355, 230] width 50 height 19
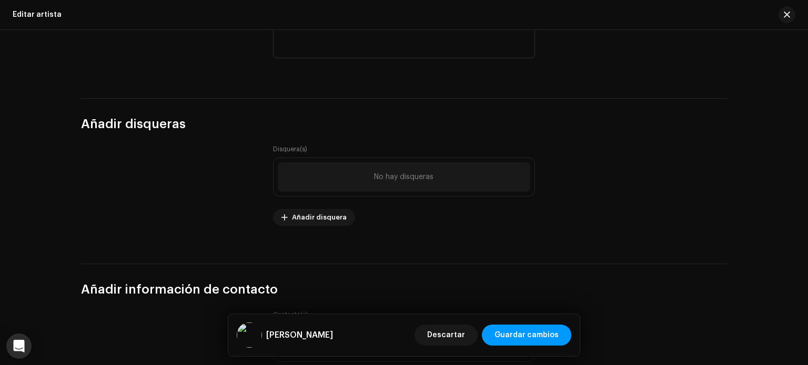
scroll to position [1219, 0]
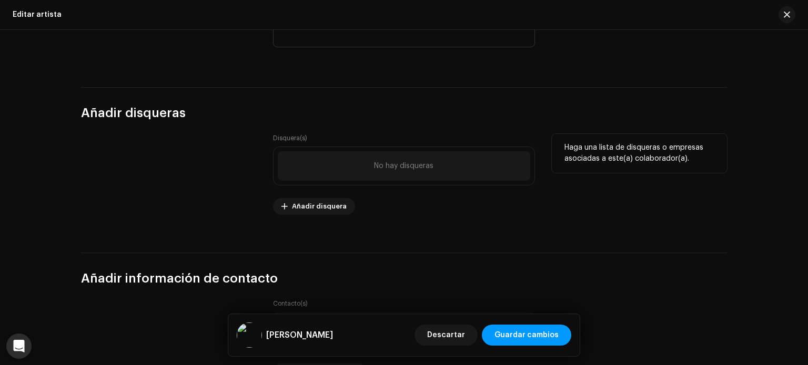
click at [373, 176] on div "No hay disqueras" at bounding box center [404, 165] width 252 height 29
click at [329, 201] on span "Añadir disquera" at bounding box center [319, 206] width 55 height 21
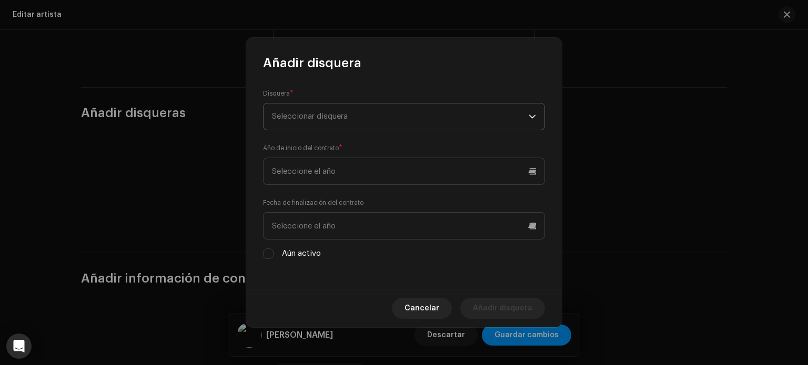
click at [374, 115] on span "Seleccionar disquera" at bounding box center [400, 117] width 257 height 26
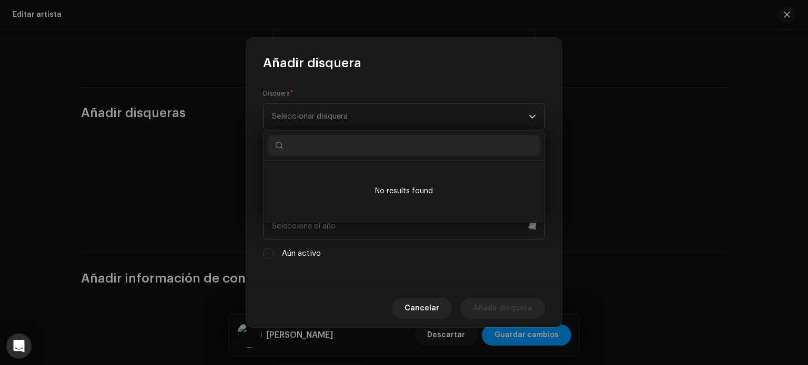
click at [328, 150] on input "text" at bounding box center [404, 145] width 272 height 21
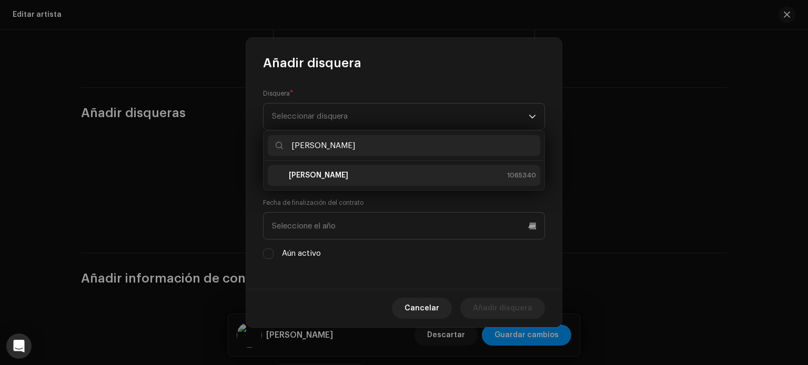
type input "[PERSON_NAME]"
click at [322, 175] on strong "[PERSON_NAME]" at bounding box center [318, 175] width 59 height 11
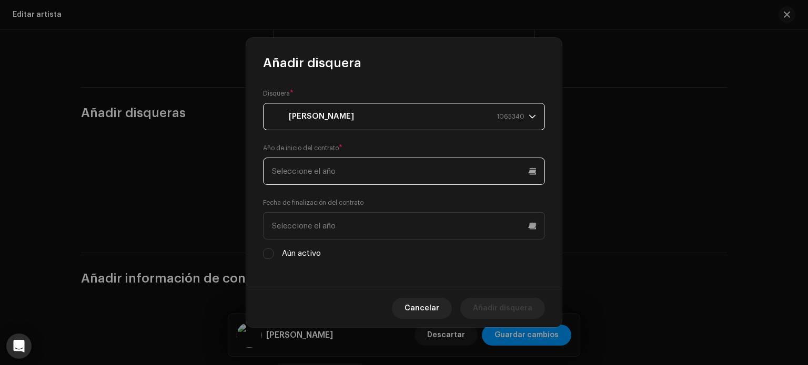
click at [432, 169] on input "text" at bounding box center [404, 171] width 282 height 27
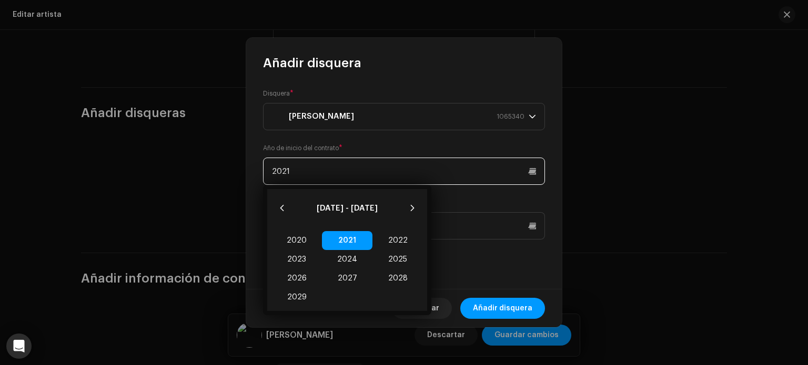
type input "2021"
click at [349, 240] on span "2021 2021" at bounding box center [347, 240] width 50 height 19
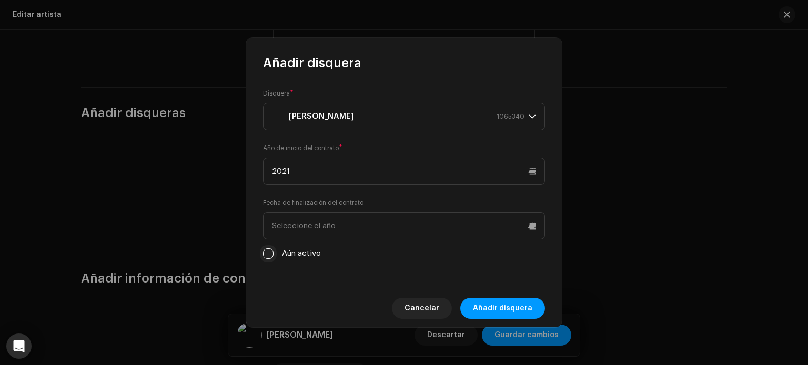
click at [267, 254] on input "Aún activo" at bounding box center [268, 254] width 11 height 11
checkbox input "true"
click at [508, 307] on span "Añadir disquera" at bounding box center [502, 308] width 59 height 21
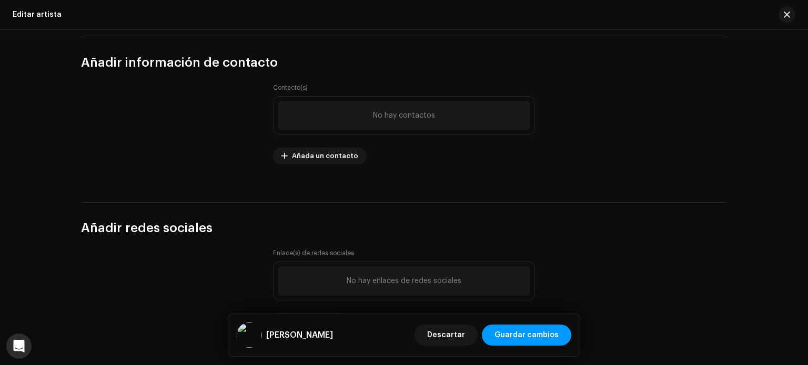
scroll to position [1451, 0]
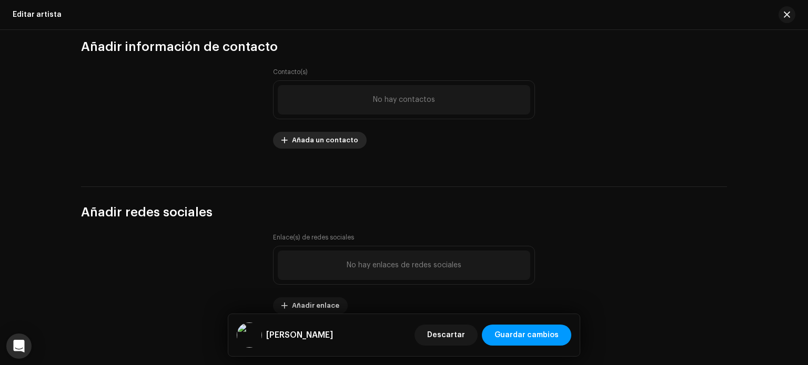
click at [320, 145] on span "Añada un contacto" at bounding box center [325, 140] width 66 height 21
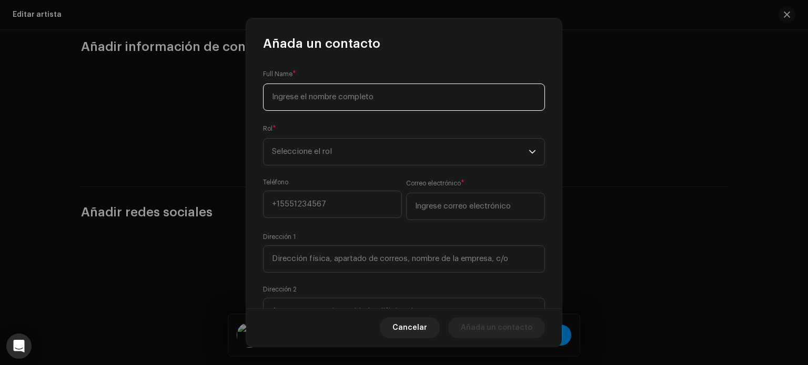
click at [368, 95] on input at bounding box center [404, 97] width 282 height 27
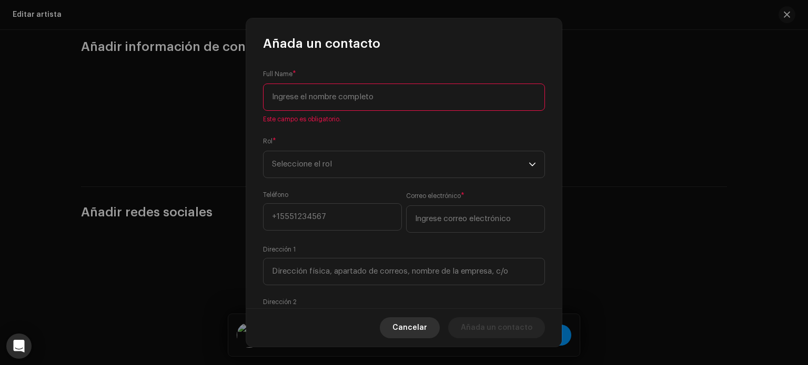
click at [412, 331] on span "Cancelar" at bounding box center [409, 328] width 35 height 21
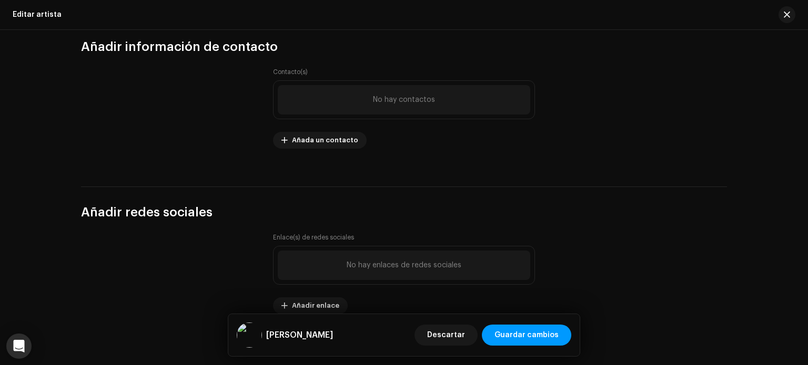
scroll to position [1478, 0]
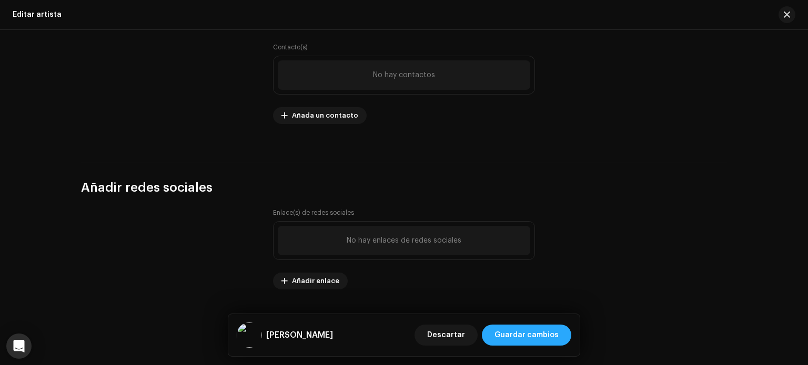
click at [553, 338] on span "Guardar cambios" at bounding box center [526, 335] width 64 height 21
click at [506, 334] on span "Guardar cambios" at bounding box center [526, 335] width 64 height 21
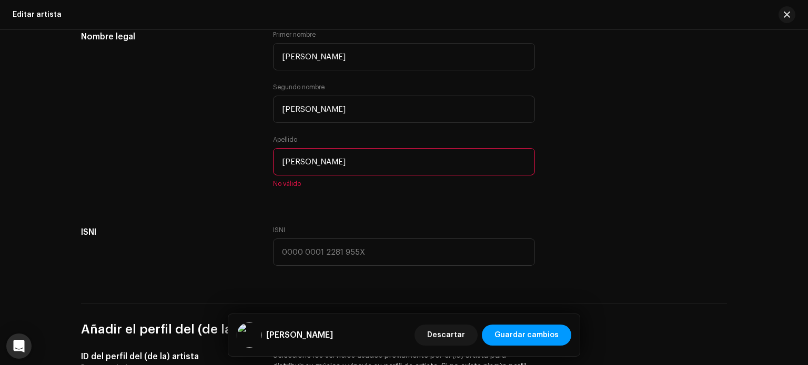
scroll to position [402, 0]
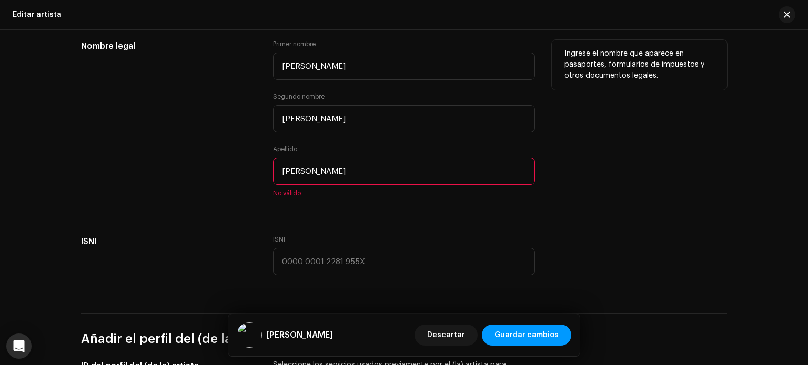
drag, startPoint x: 366, startPoint y: 172, endPoint x: 315, endPoint y: 169, distance: 51.1
click at [315, 169] on input "[PERSON_NAME]" at bounding box center [404, 171] width 262 height 27
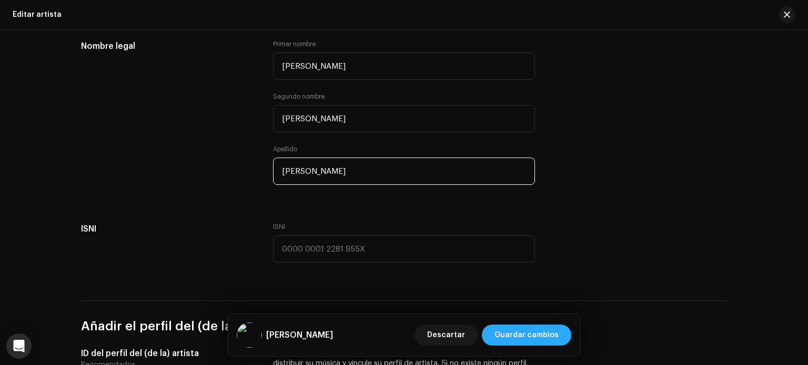
type input "[PERSON_NAME]"
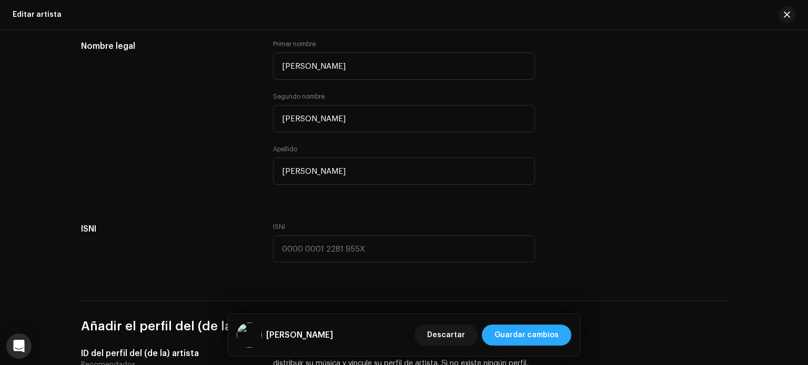
click at [519, 332] on span "Guardar cambios" at bounding box center [526, 335] width 64 height 21
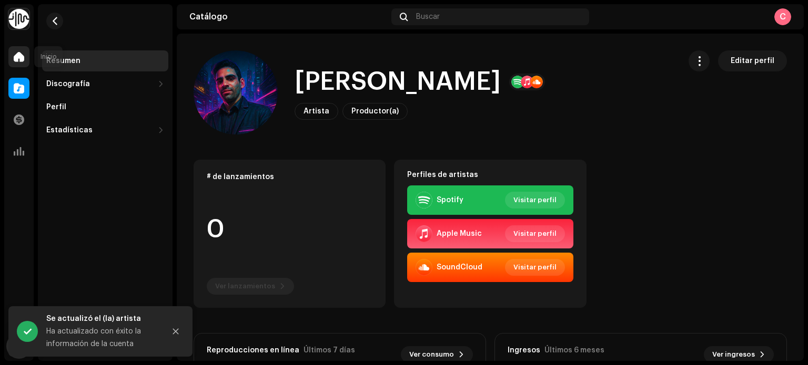
click at [21, 60] on span at bounding box center [19, 57] width 11 height 8
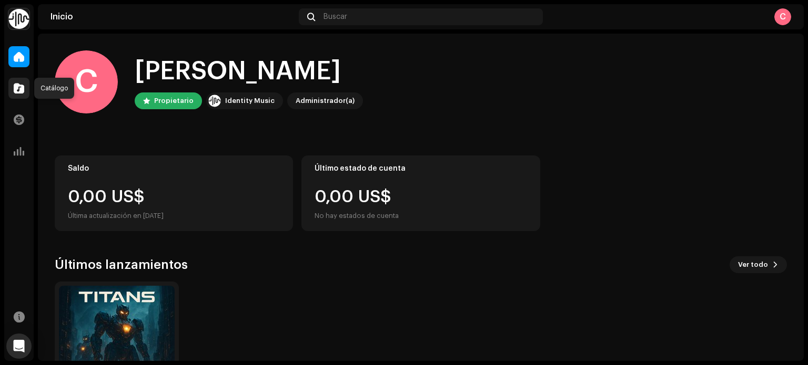
click at [14, 88] on span at bounding box center [19, 88] width 11 height 8
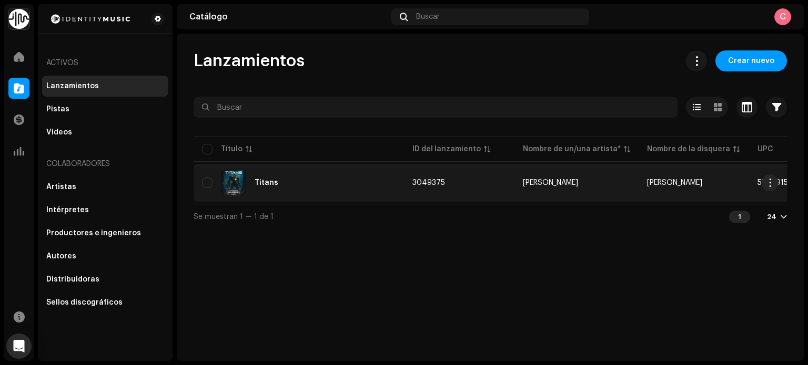
click at [265, 179] on div "Titans" at bounding box center [266, 182] width 24 height 7
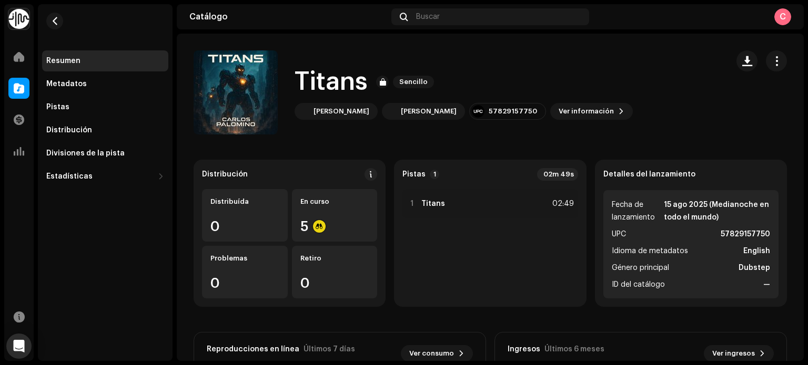
scroll to position [198, 0]
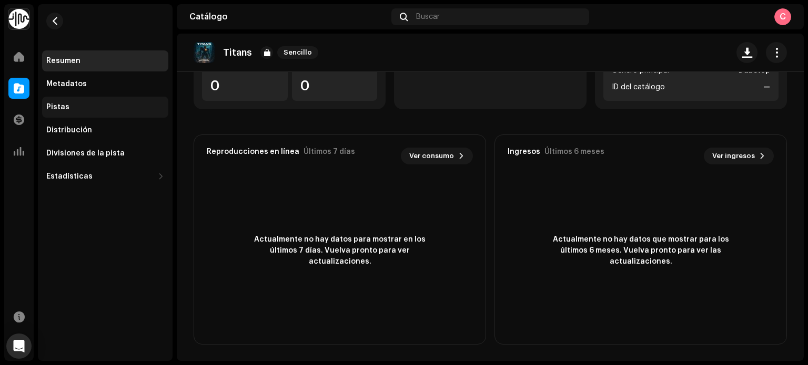
click at [99, 100] on div "Pistas" at bounding box center [105, 107] width 126 height 21
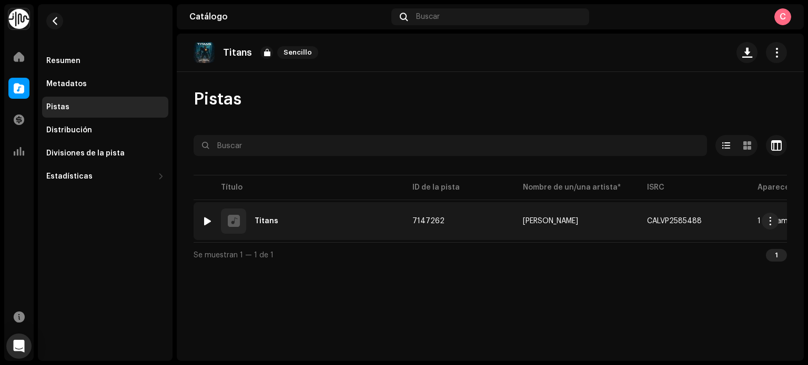
click at [290, 220] on div "1 Titans" at bounding box center [298, 221] width 193 height 25
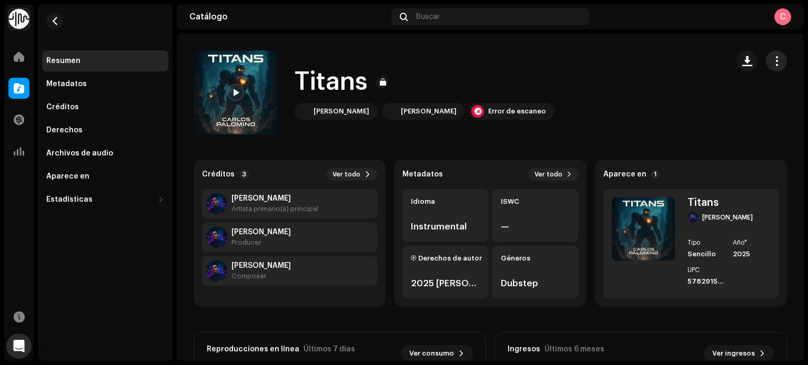
click at [768, 68] on button "button" at bounding box center [775, 60] width 21 height 21
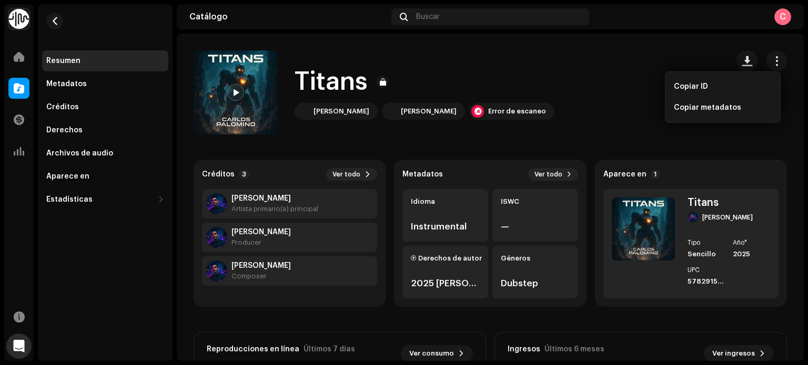
click at [606, 112] on div "Titans [PERSON_NAME] [PERSON_NAME] Error de escaneo" at bounding box center [456, 92] width 526 height 84
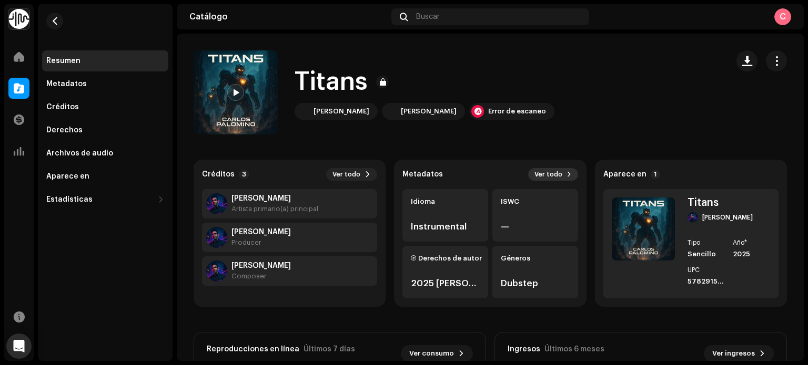
click at [560, 172] on button "Ver todo" at bounding box center [553, 174] width 50 height 13
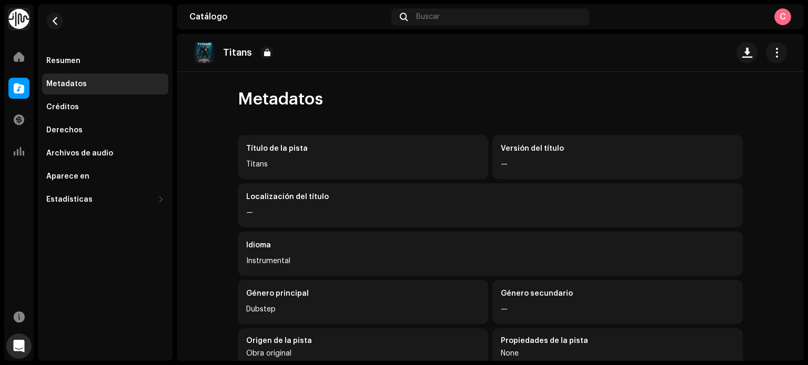
drag, startPoint x: 805, startPoint y: 154, endPoint x: 802, endPoint y: 228, distance: 73.7
click at [802, 228] on div "@Cpalomino0408 Inicio Catálogo Transacciones Estadísticas Recursos Resumen Meta…" at bounding box center [404, 182] width 808 height 365
click at [784, 201] on catalog-tracks-details-metadata "Titans Metadatos Título de la pista Titans Versión del título — Localización de…" at bounding box center [490, 280] width 627 height 493
click at [72, 125] on div "Derechos" at bounding box center [105, 130] width 126 height 21
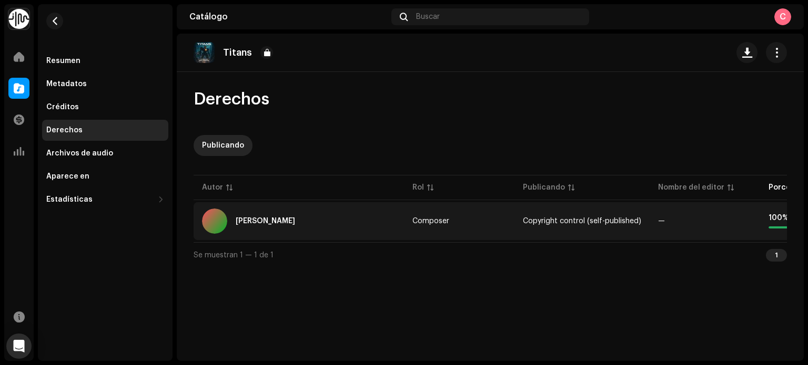
click at [279, 217] on div "[PERSON_NAME]" at bounding box center [298, 221] width 193 height 25
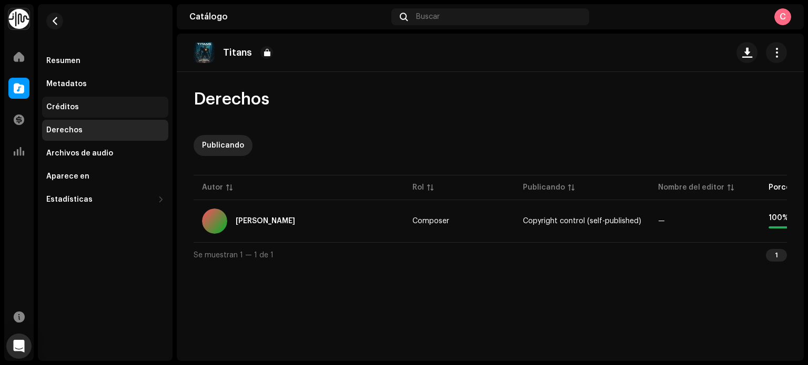
click at [108, 113] on div "Créditos" at bounding box center [105, 107] width 126 height 21
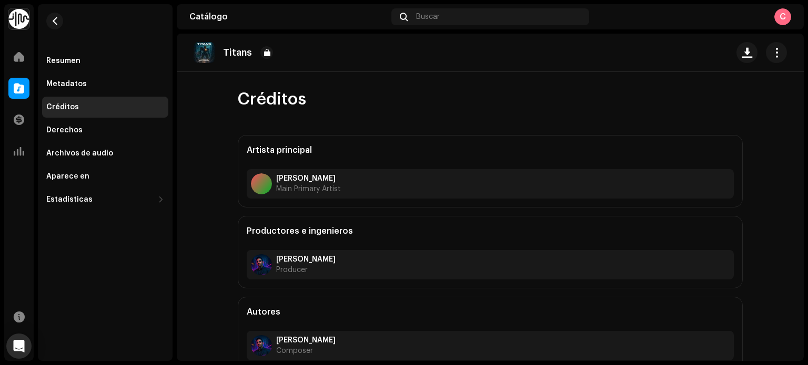
scroll to position [7, 0]
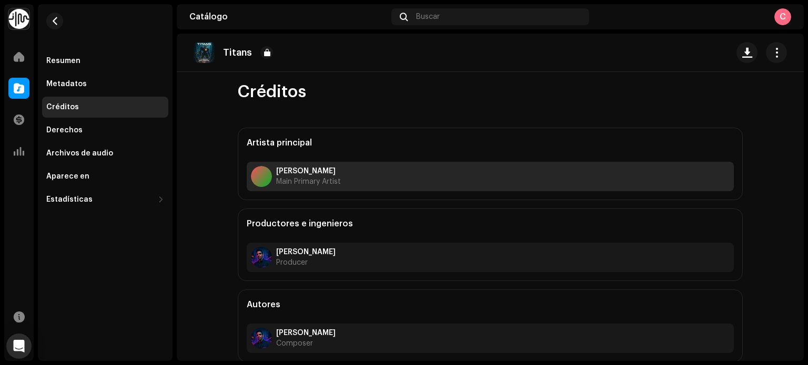
click at [299, 168] on strong "[PERSON_NAME]" at bounding box center [308, 171] width 65 height 8
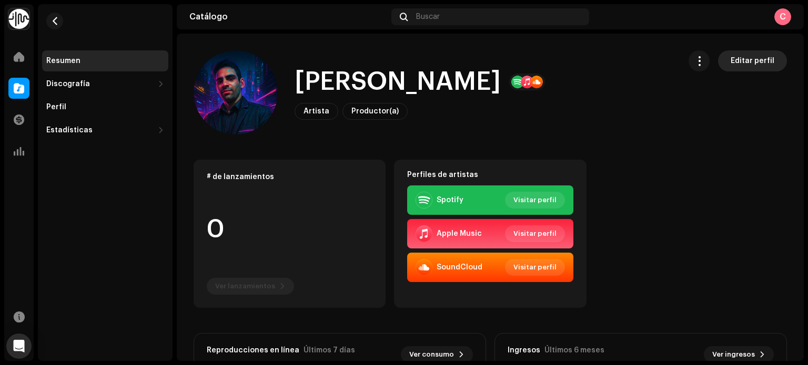
click at [735, 62] on span "Editar perfil" at bounding box center [752, 60] width 44 height 21
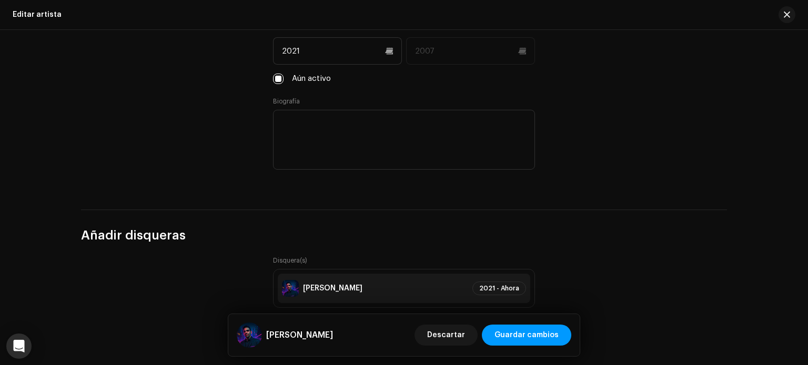
scroll to position [1331, 0]
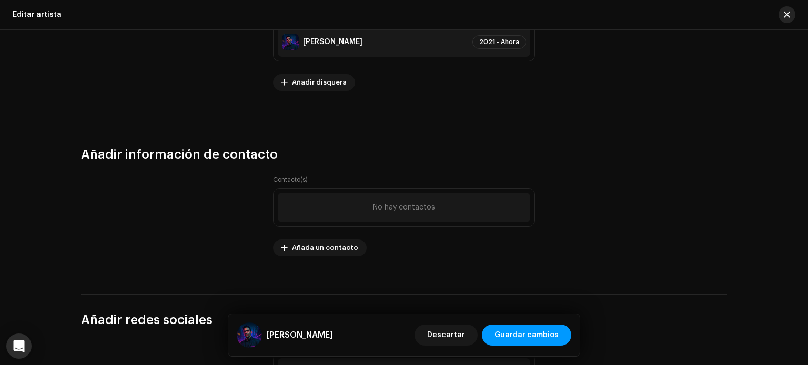
click at [787, 12] on span "button" at bounding box center [786, 15] width 6 height 8
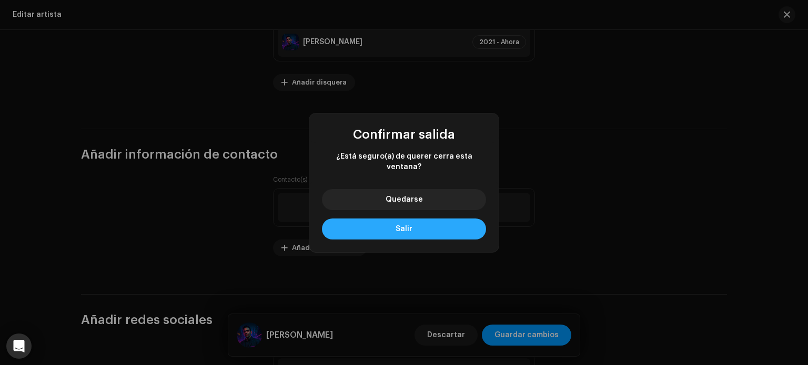
click at [405, 226] on span "Salir" at bounding box center [403, 229] width 17 height 7
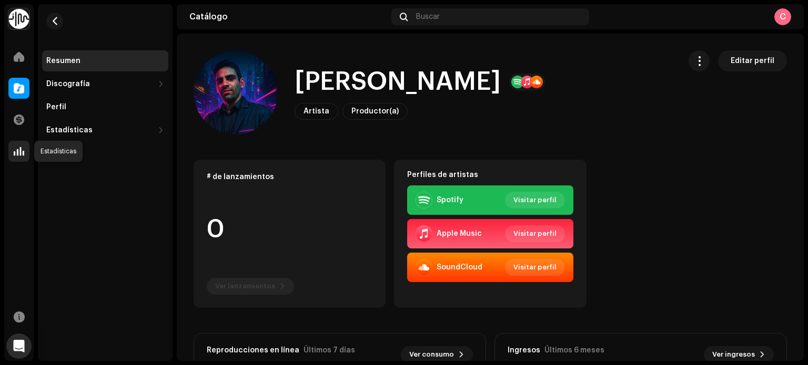
click at [17, 147] on span at bounding box center [19, 151] width 11 height 8
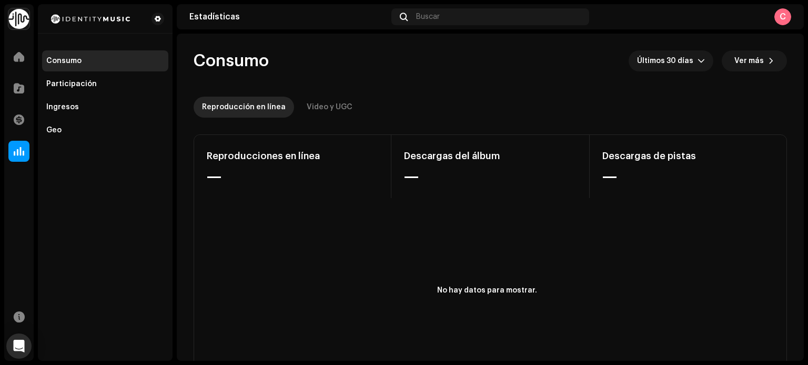
click at [13, 21] on img at bounding box center [18, 18] width 21 height 21
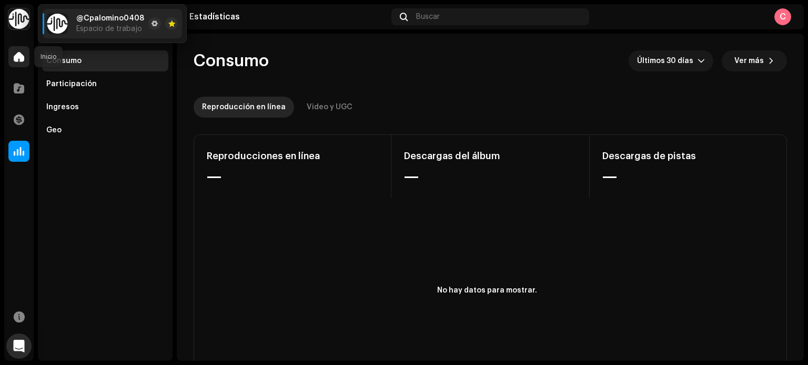
click at [16, 58] on span at bounding box center [19, 57] width 11 height 8
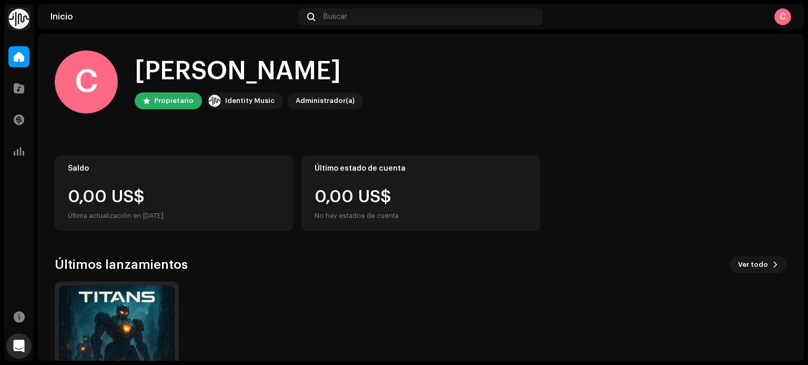
click at [110, 353] on img at bounding box center [117, 344] width 116 height 116
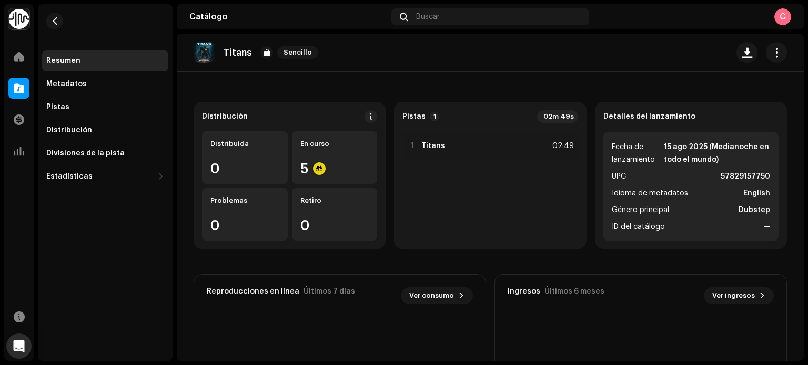
scroll to position [163, 0]
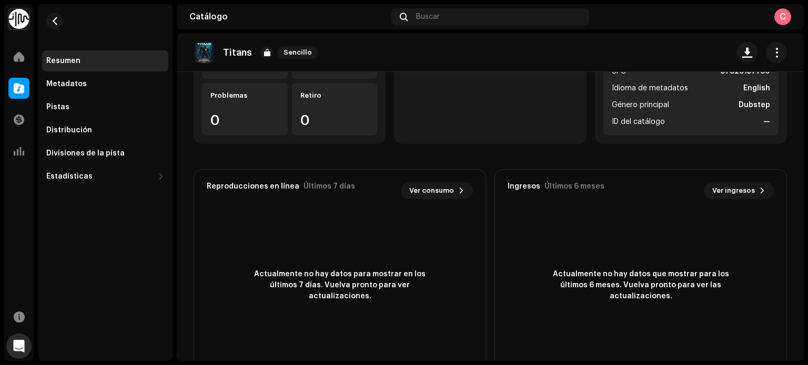
click at [353, 74] on re-o-release-hero "Titans Sencillo Titans Sencillo [PERSON_NAME] [PERSON_NAME] 57829157750 Ver inf…" at bounding box center [490, 76] width 627 height 84
drag, startPoint x: 807, startPoint y: 197, endPoint x: 800, endPoint y: 135, distance: 62.0
click at [800, 135] on div "@Cpalomino0408 Inicio Catálogo Transacciones Estadísticas Recursos Resumen Meta…" at bounding box center [404, 182] width 808 height 365
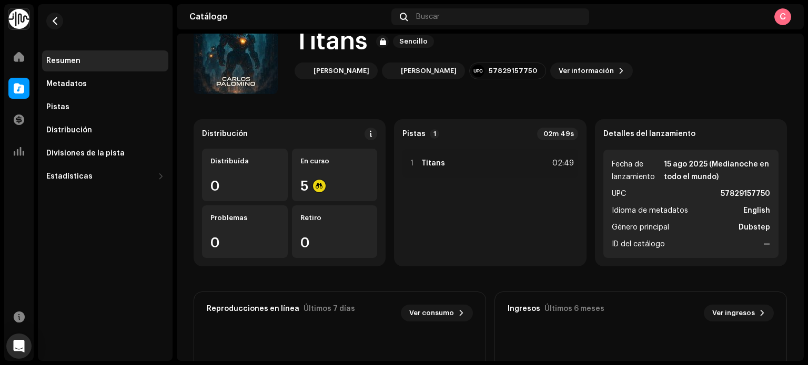
scroll to position [35, 0]
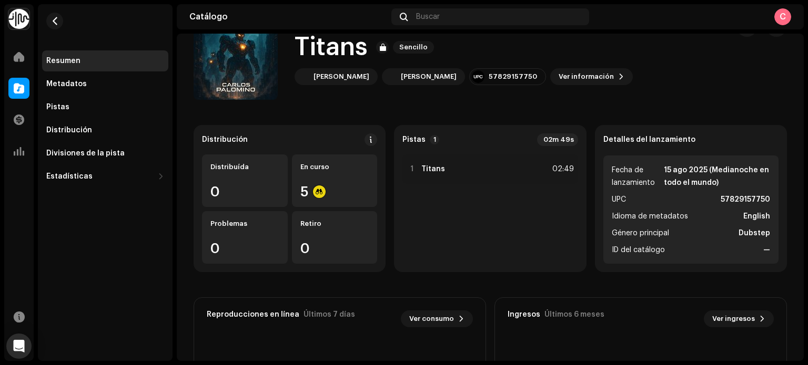
click at [652, 98] on div "Titans Sencillo [PERSON_NAME] [PERSON_NAME] 57829157750 Ver información" at bounding box center [456, 58] width 526 height 84
click at [305, 177] on div "En curso 5" at bounding box center [335, 181] width 86 height 53
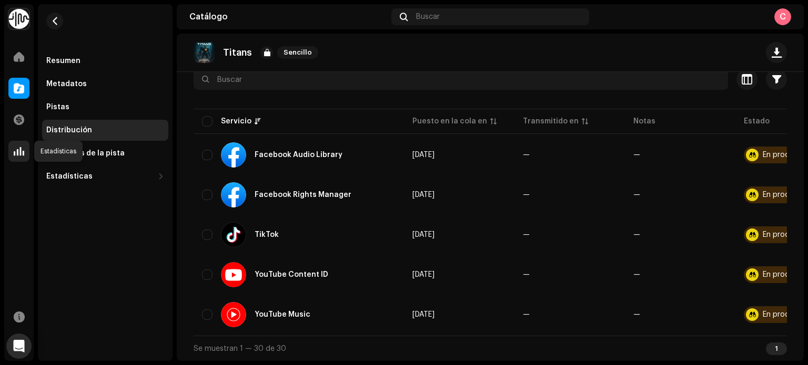
click at [21, 151] on span at bounding box center [19, 151] width 11 height 8
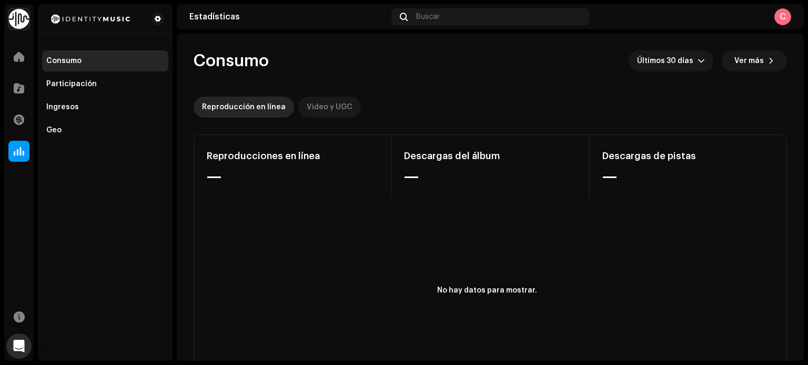
click at [330, 105] on div "Video y UGC" at bounding box center [330, 107] width 46 height 21
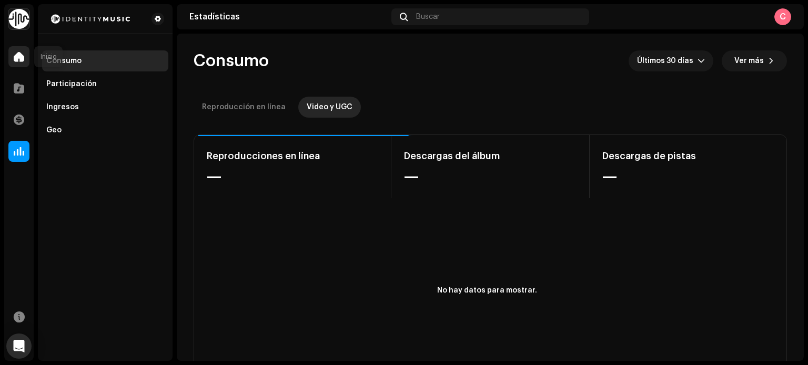
click at [26, 62] on div at bounding box center [18, 56] width 21 height 21
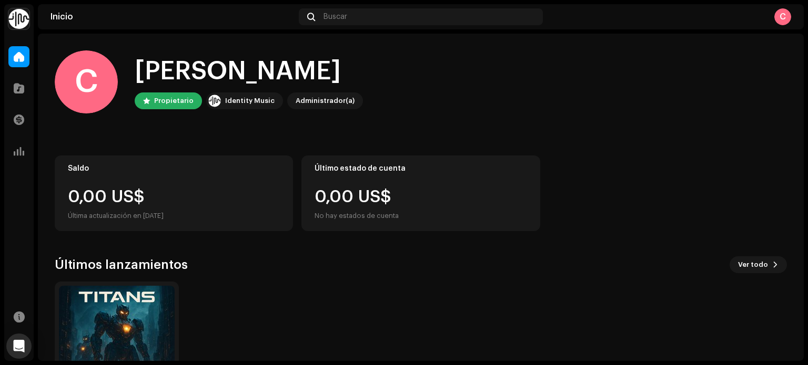
click at [229, 100] on div "Identity Music" at bounding box center [249, 101] width 49 height 13
click at [138, 318] on img at bounding box center [117, 344] width 116 height 116
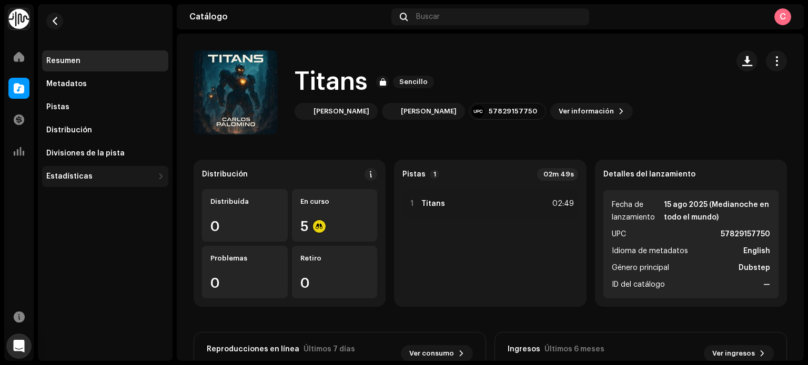
click at [119, 170] on div "Estadísticas" at bounding box center [105, 176] width 126 height 21
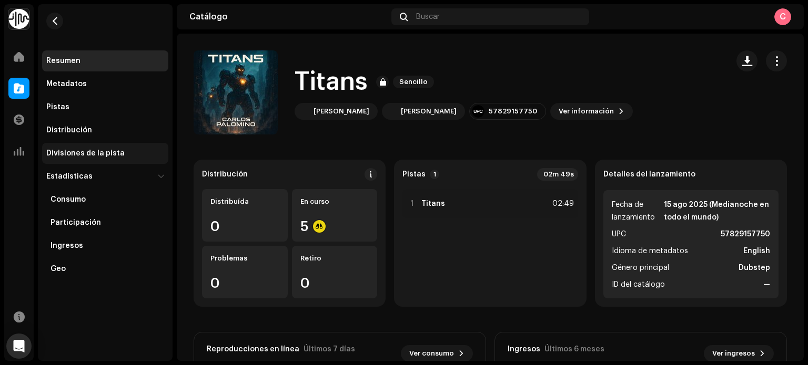
click at [96, 148] on div "Divisiones de la pista" at bounding box center [105, 153] width 126 height 21
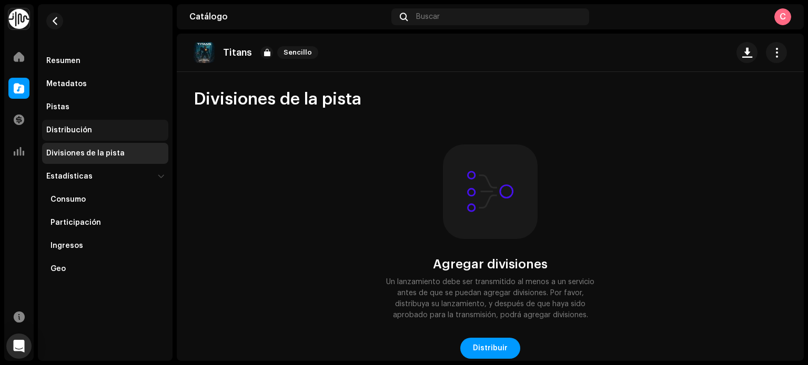
click at [82, 126] on div "Distribución" at bounding box center [69, 130] width 46 height 8
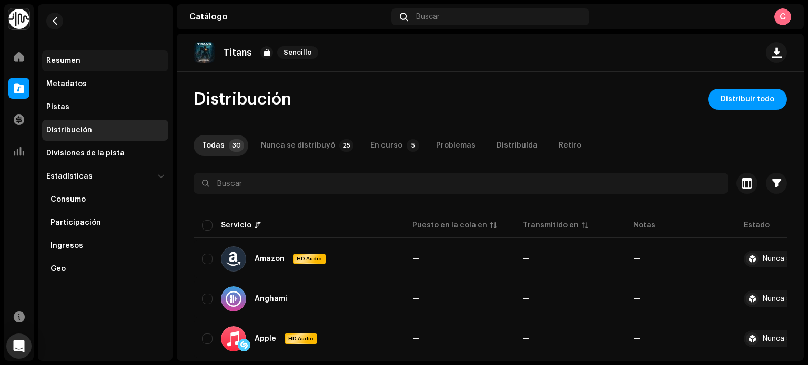
click at [89, 65] on div "Resumen" at bounding box center [105, 61] width 118 height 8
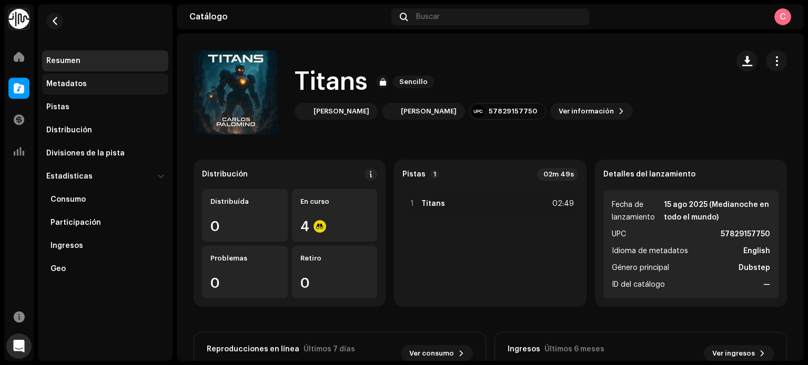
click at [82, 80] on div "Metadatos" at bounding box center [66, 84] width 40 height 8
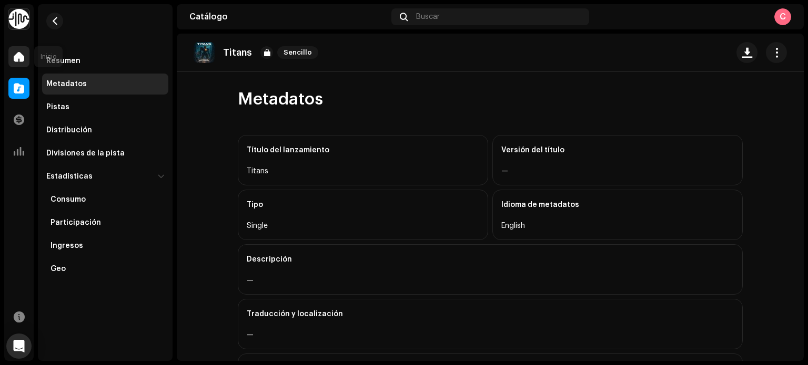
click at [19, 47] on div at bounding box center [18, 56] width 21 height 21
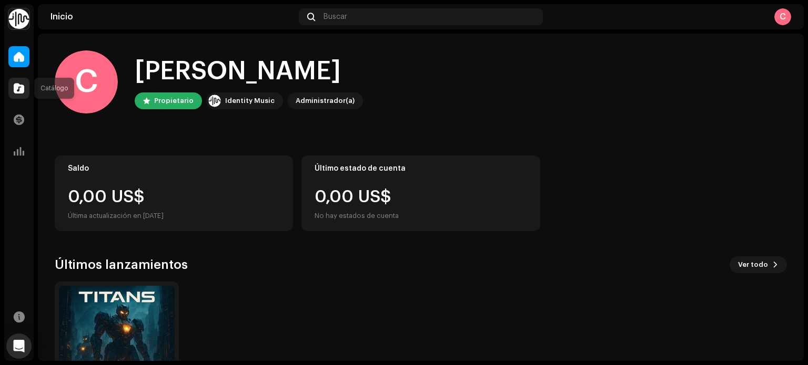
click at [14, 89] on span at bounding box center [19, 88] width 11 height 8
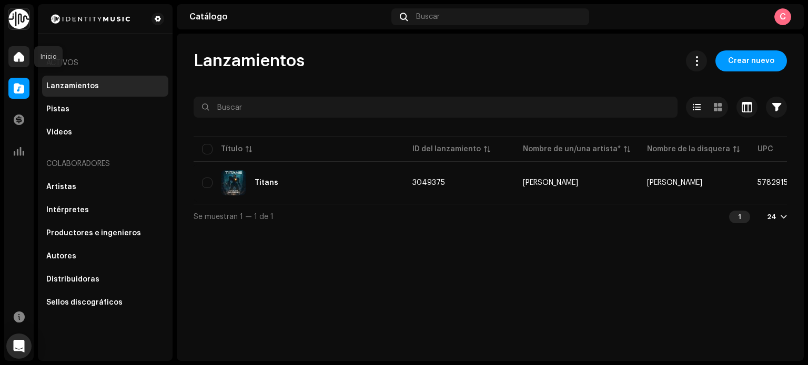
click at [25, 59] on div at bounding box center [18, 56] width 21 height 21
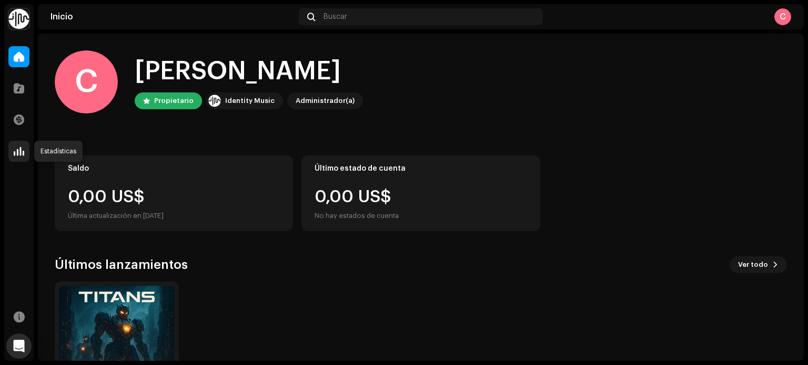
click at [24, 155] on div at bounding box center [18, 151] width 21 height 21
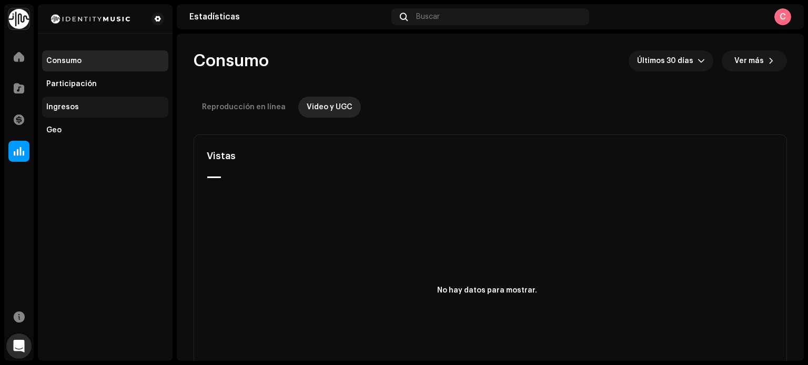
click at [83, 99] on div "Ingresos" at bounding box center [105, 107] width 126 height 21
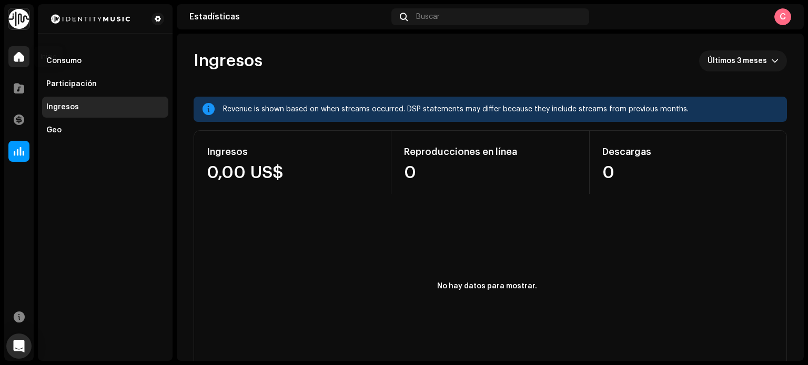
click at [21, 53] on span at bounding box center [19, 57] width 11 height 8
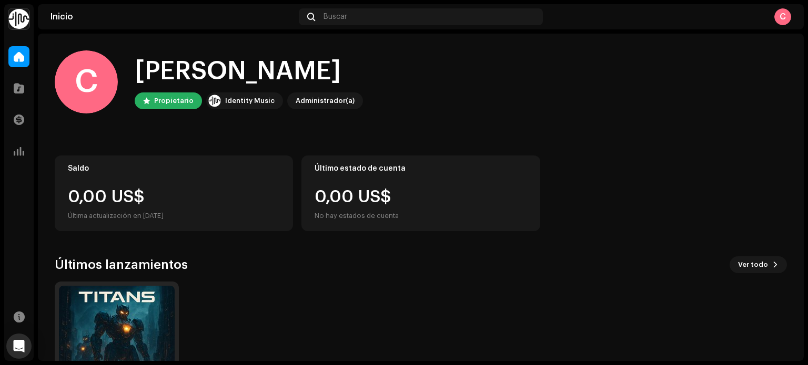
click at [132, 320] on img at bounding box center [117, 344] width 116 height 116
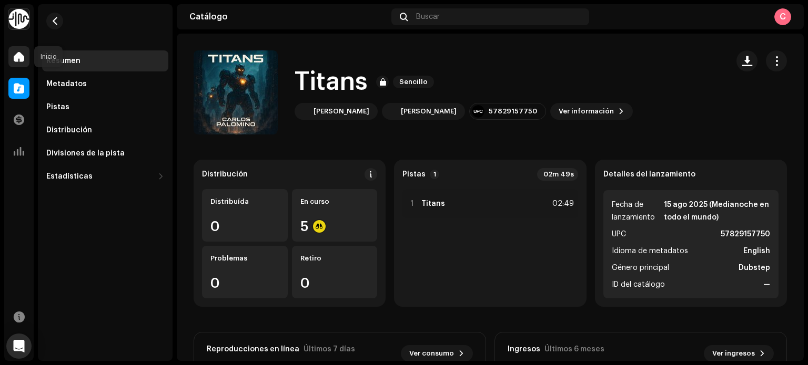
click at [17, 64] on div at bounding box center [18, 56] width 21 height 21
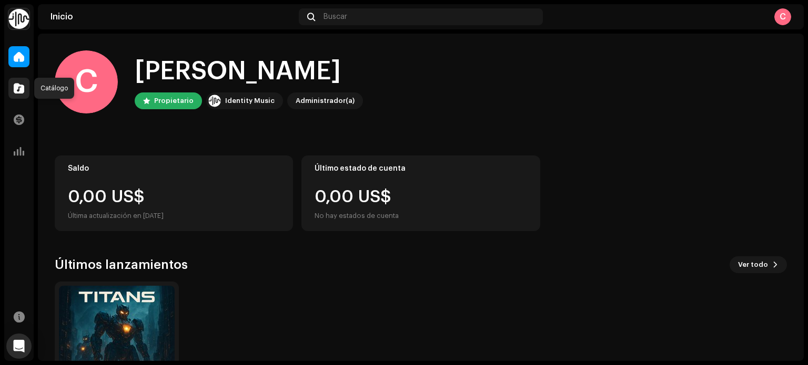
click at [21, 94] on div at bounding box center [18, 88] width 21 height 21
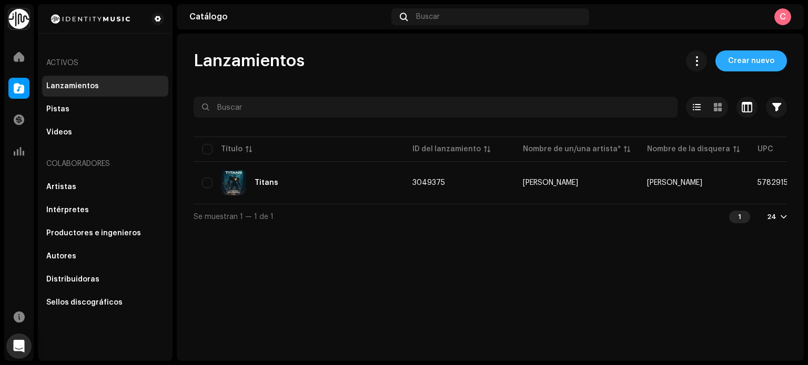
click at [748, 65] on span "Crear nuevo" at bounding box center [751, 60] width 46 height 21
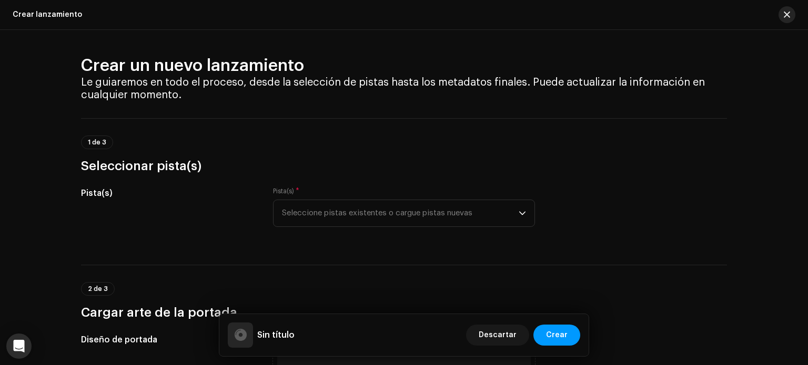
click at [784, 12] on span "button" at bounding box center [786, 15] width 6 height 8
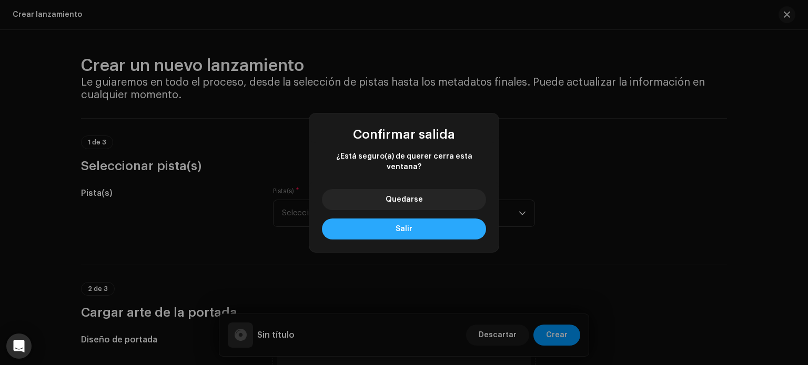
click at [413, 221] on button "Salir" at bounding box center [404, 229] width 164 height 21
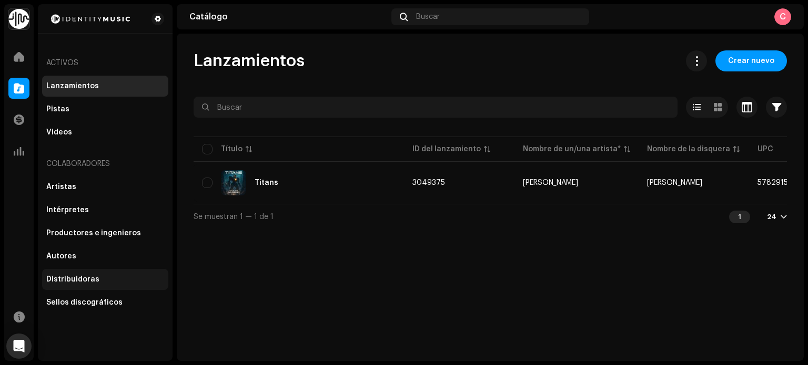
click at [90, 284] on div "Distribuidoras" at bounding box center [105, 279] width 126 height 21
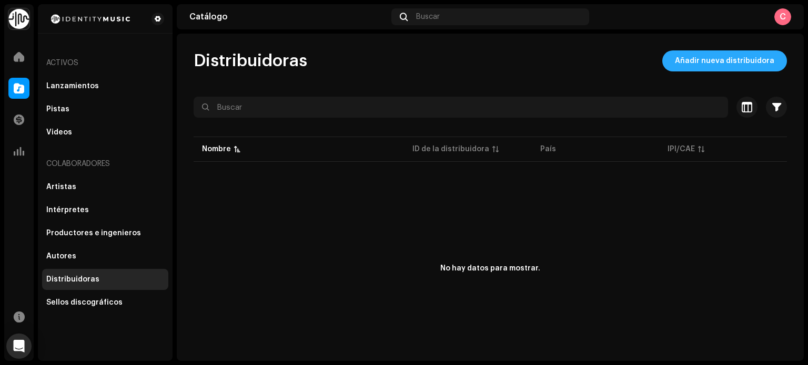
click at [709, 56] on span "Añadir nueva distribuidora" at bounding box center [724, 60] width 99 height 21
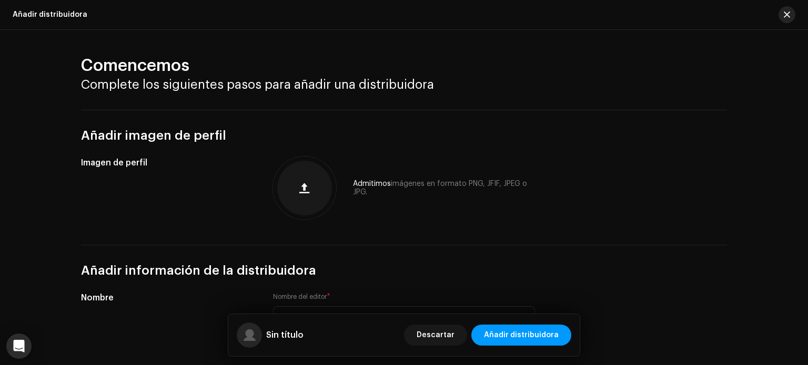
click at [789, 16] on span "button" at bounding box center [786, 15] width 6 height 8
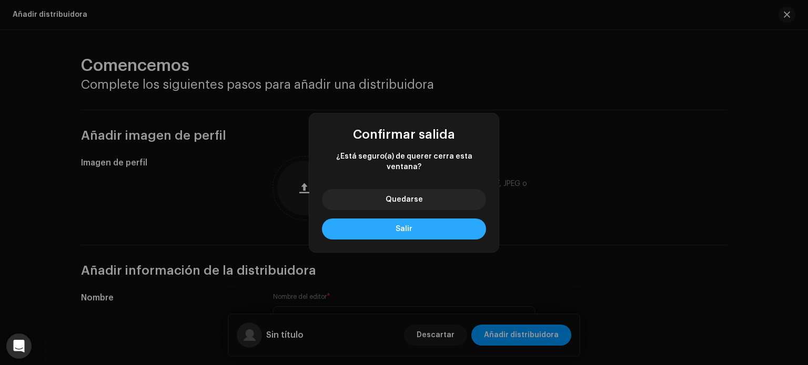
click at [416, 221] on button "Salir" at bounding box center [404, 229] width 164 height 21
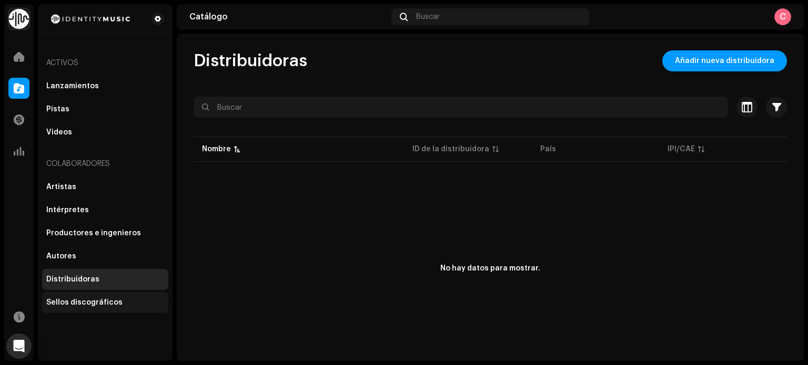
click at [82, 310] on div "Sellos discográficos" at bounding box center [105, 302] width 126 height 21
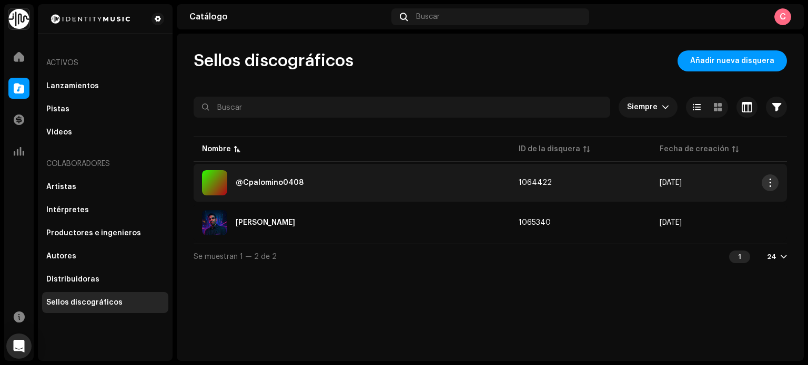
click at [769, 182] on span "button" at bounding box center [770, 183] width 8 height 8
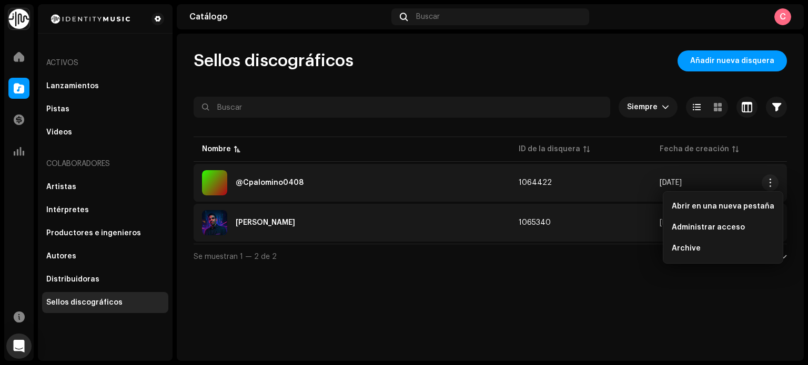
click at [528, 217] on td "1065340" at bounding box center [580, 223] width 140 height 38
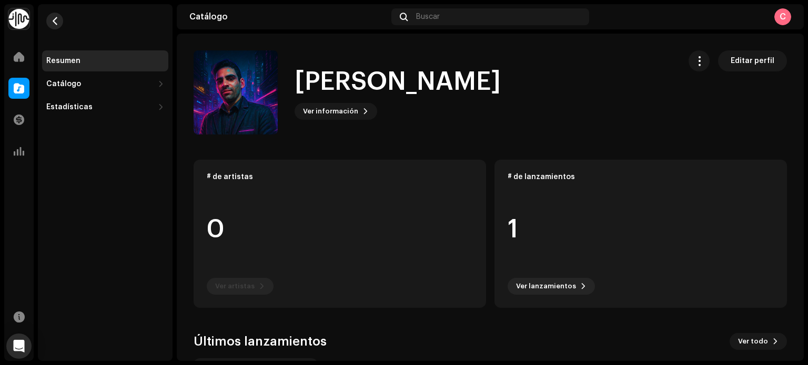
click at [51, 19] on span "button" at bounding box center [55, 21] width 8 height 8
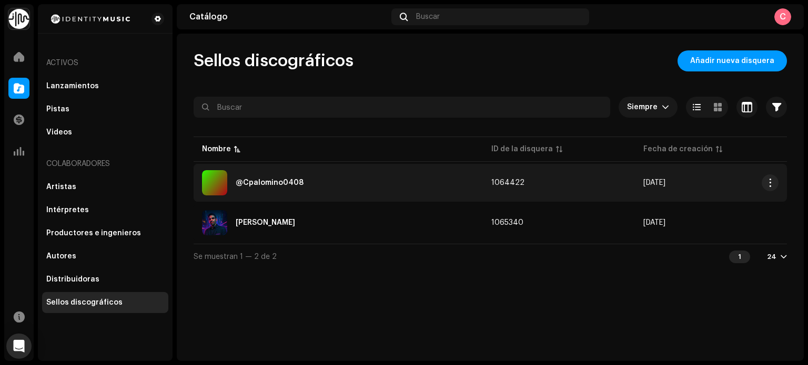
click at [300, 181] on div "@Cpalomino0408" at bounding box center [338, 182] width 272 height 25
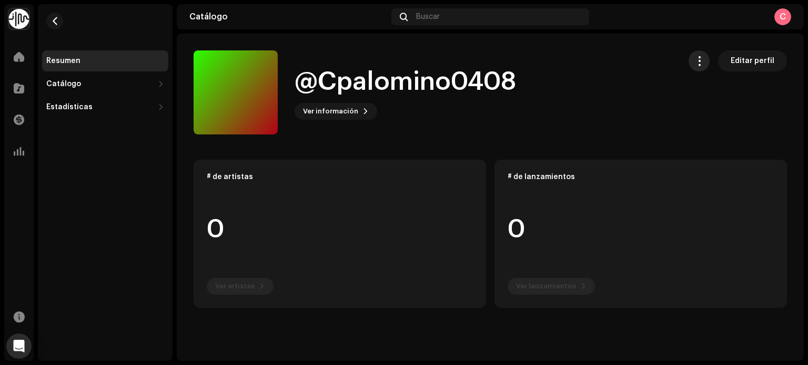
click at [703, 65] on span "button" at bounding box center [699, 61] width 10 height 8
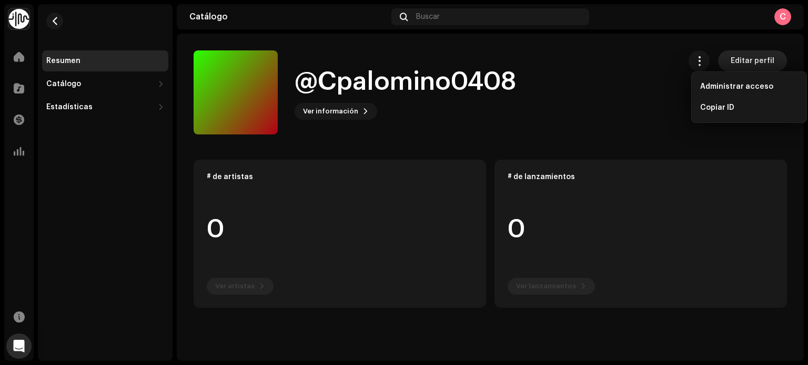
click at [748, 67] on span "Editar perfil" at bounding box center [752, 60] width 44 height 21
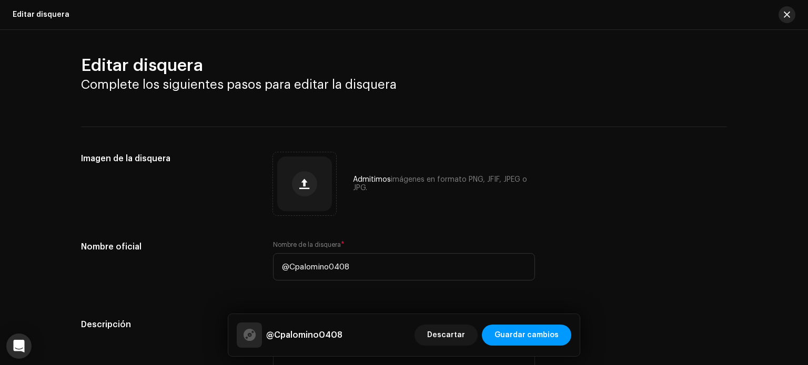
click at [784, 12] on span "button" at bounding box center [786, 15] width 6 height 8
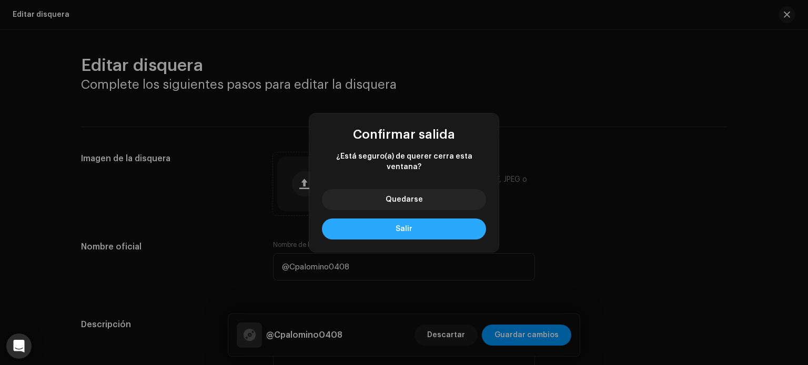
click at [410, 227] on span "Salir" at bounding box center [403, 229] width 17 height 7
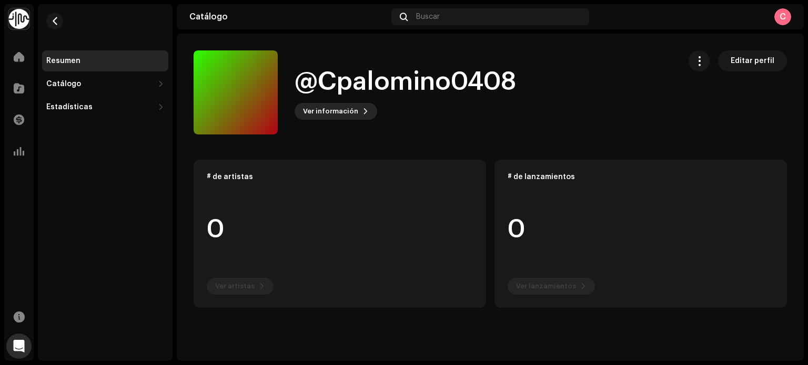
click at [315, 111] on span "Ver información" at bounding box center [330, 111] width 55 height 21
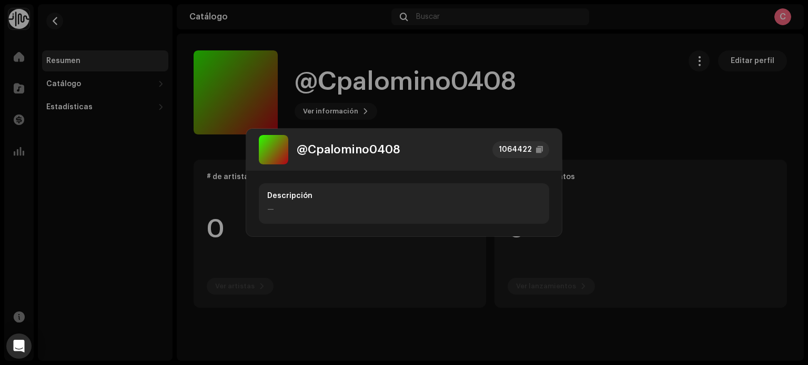
click at [489, 111] on div "@Cpalomino0408 1064422 Descripción —" at bounding box center [404, 182] width 808 height 365
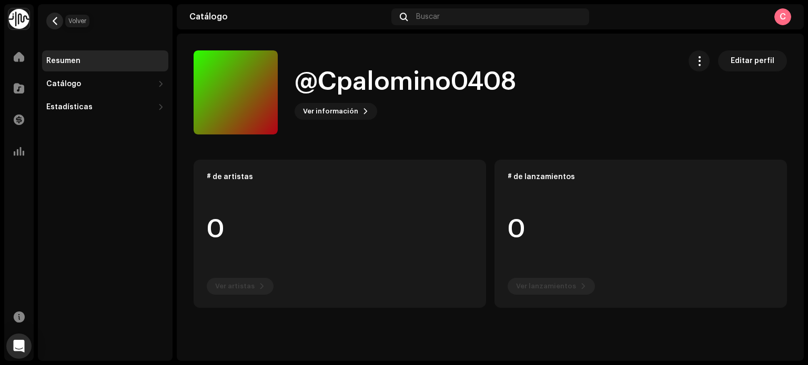
click at [51, 18] on span "button" at bounding box center [55, 21] width 8 height 8
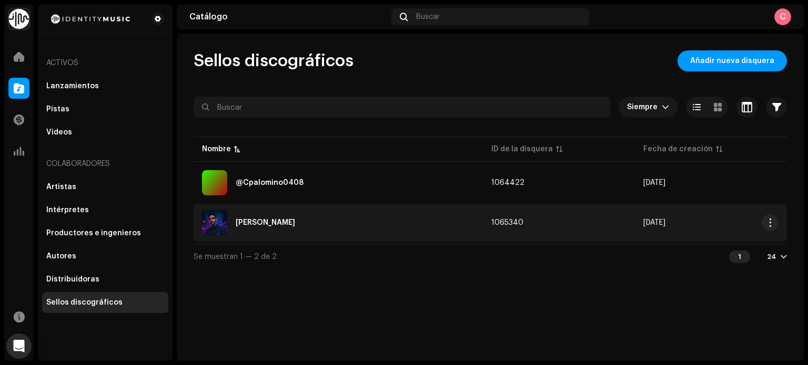
click at [238, 221] on div "[PERSON_NAME]" at bounding box center [265, 222] width 59 height 7
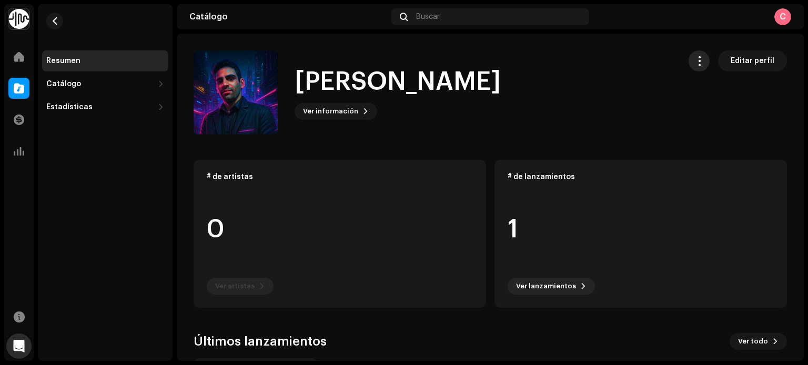
click at [694, 62] on span "button" at bounding box center [699, 61] width 10 height 8
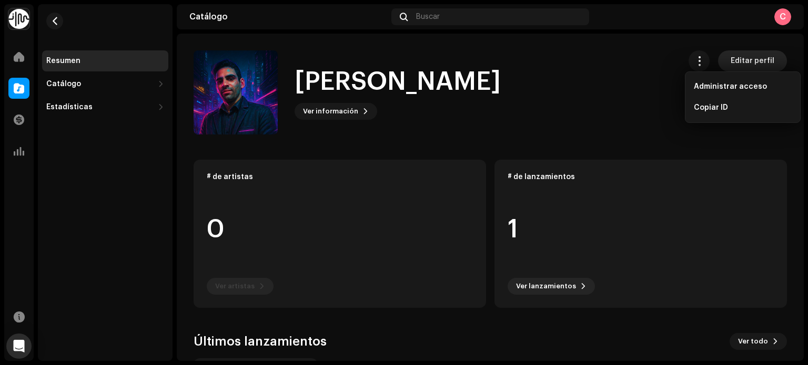
click at [730, 60] on span "Editar perfil" at bounding box center [752, 60] width 44 height 21
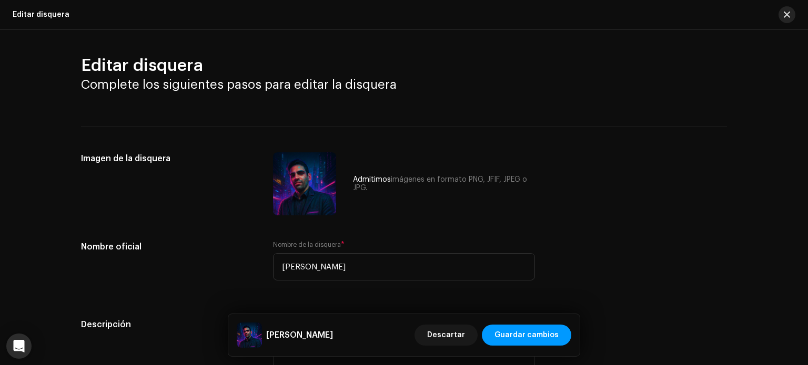
click at [789, 11] on span "button" at bounding box center [786, 15] width 6 height 8
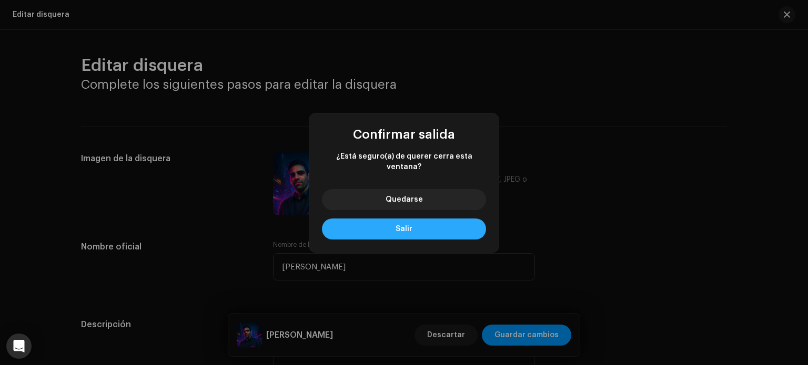
click at [405, 226] on span "Salir" at bounding box center [403, 229] width 17 height 7
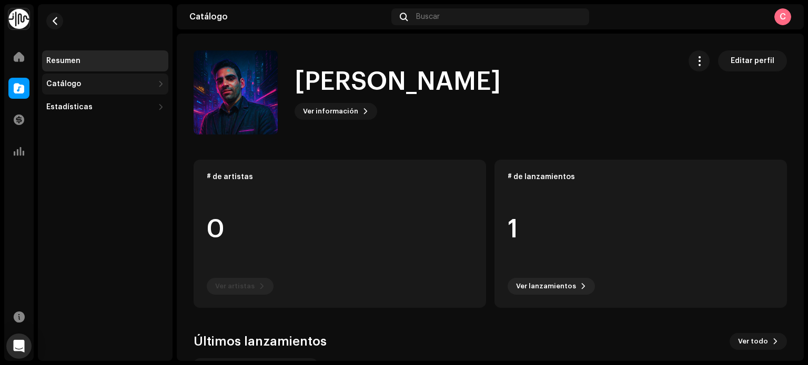
click at [84, 88] on div "Catálogo" at bounding box center [105, 84] width 126 height 21
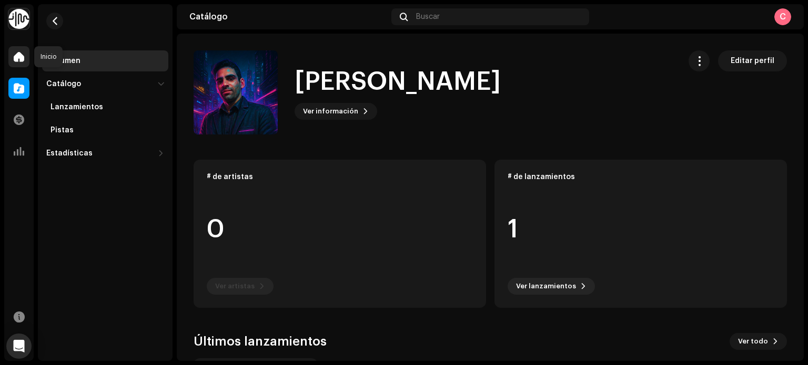
click at [11, 56] on div at bounding box center [18, 56] width 21 height 21
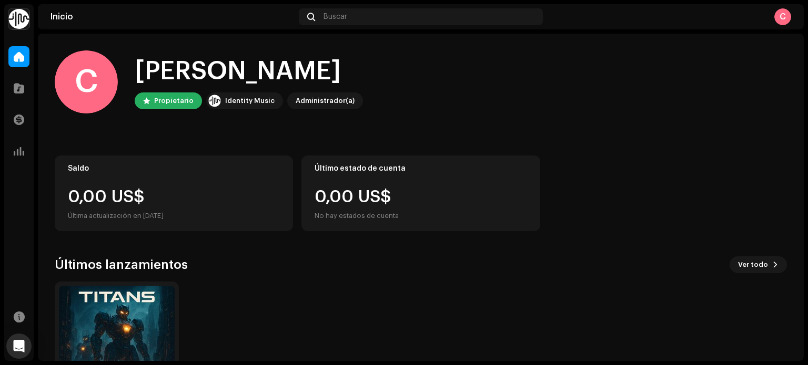
scroll to position [88, 0]
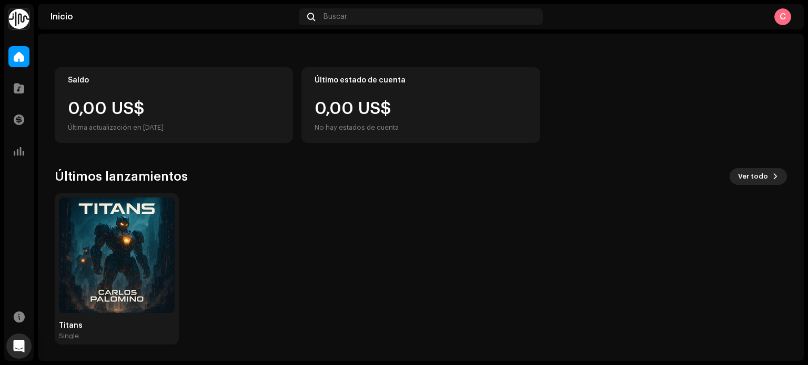
click at [753, 178] on span "Ver todo" at bounding box center [753, 176] width 30 height 21
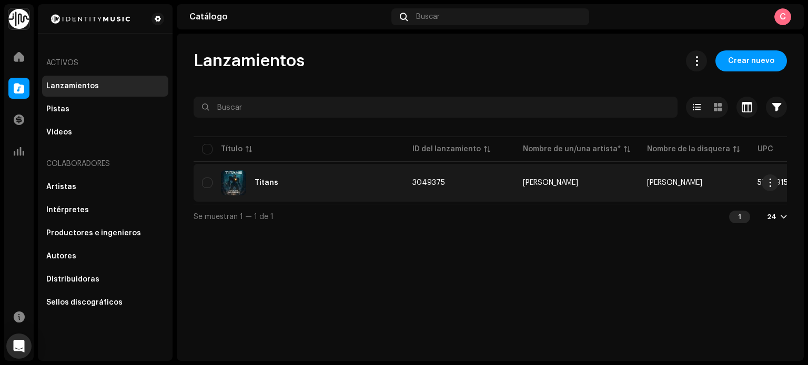
click at [308, 179] on div "Titans" at bounding box center [298, 182] width 193 height 25
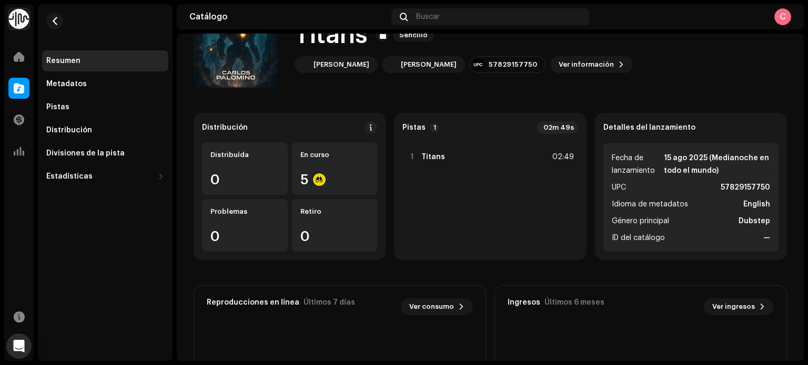
scroll to position [45, 0]
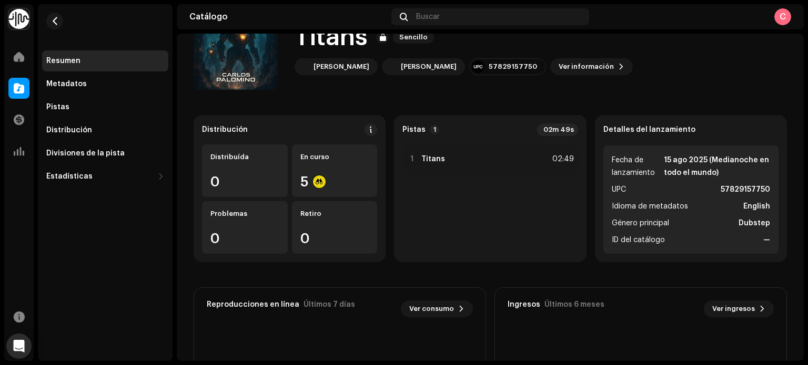
click at [557, 88] on div "Titans Sencillo [PERSON_NAME] [PERSON_NAME] 57829157750 Ver información" at bounding box center [456, 48] width 526 height 84
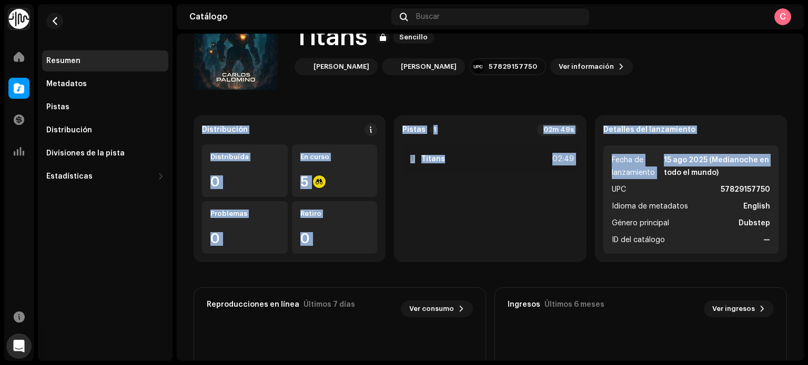
drag, startPoint x: 807, startPoint y: 145, endPoint x: 803, endPoint y: 80, distance: 64.8
click at [803, 80] on div "@Cpalomino0408 Inicio Catálogo Transacciones Estadísticas Recursos Resumen Meta…" at bounding box center [404, 182] width 808 height 365
click at [595, 69] on span "Ver información" at bounding box center [585, 66] width 55 height 21
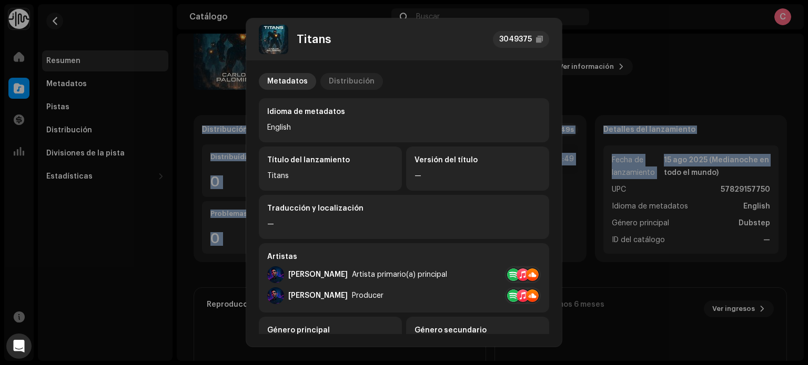
click at [332, 78] on div "Distribución" at bounding box center [352, 81] width 46 height 17
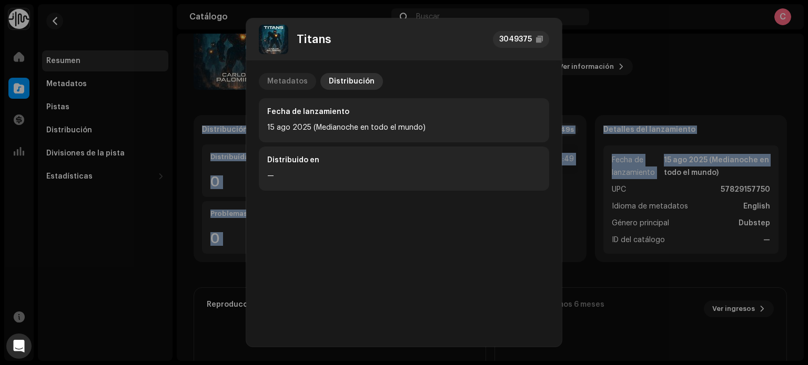
click at [299, 81] on div "Metadatos" at bounding box center [287, 81] width 40 height 17
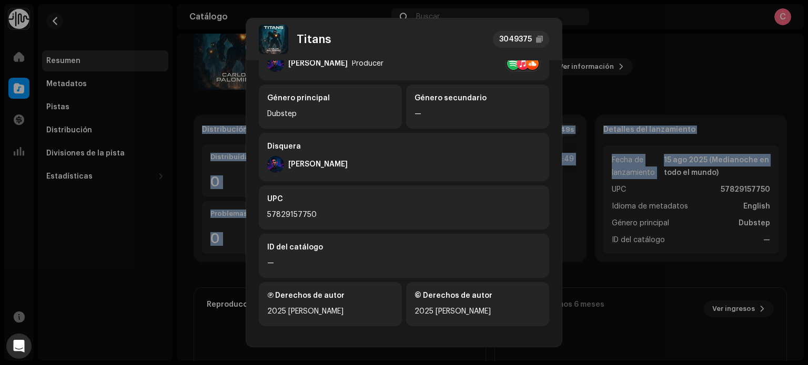
scroll to position [236, 0]
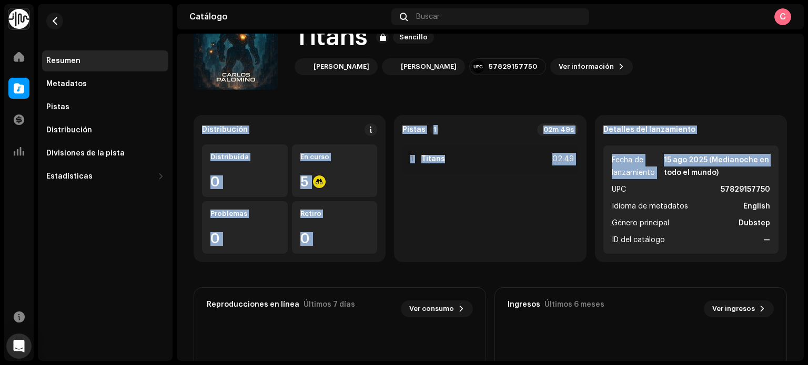
click at [677, 93] on div "Titans 3049375 Metadatos Distribución Idioma de metadatos English Título del la…" at bounding box center [404, 182] width 808 height 365
click at [677, 93] on catalog-releases-details-overview "Titans Sencillo Titans Sencillo Carlos Palomino Carlos Palomino 57829157750 Ver…" at bounding box center [490, 252] width 627 height 526
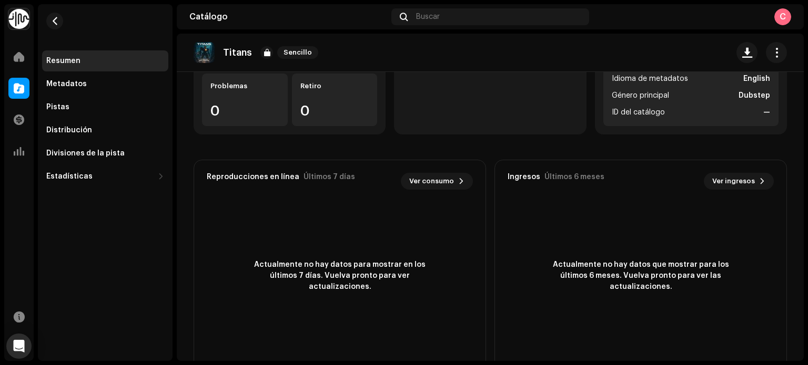
scroll to position [174, 0]
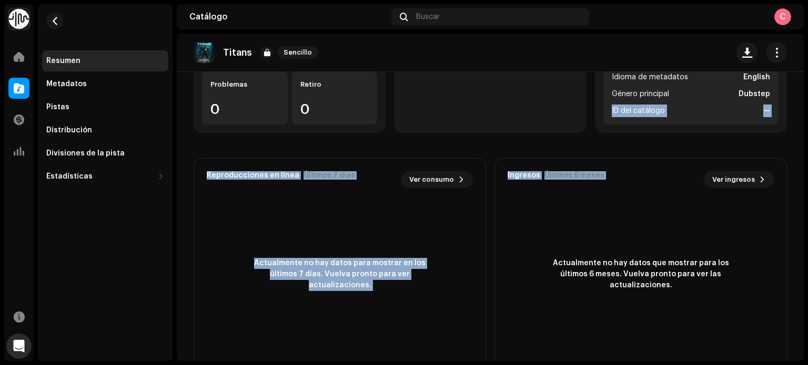
drag, startPoint x: 807, startPoint y: 162, endPoint x: 805, endPoint y: 86, distance: 76.2
click at [805, 86] on div "@Cpalomino0408 Inicio Catálogo Transacciones Estadísticas Recursos Resumen Meta…" at bounding box center [404, 182] width 808 height 365
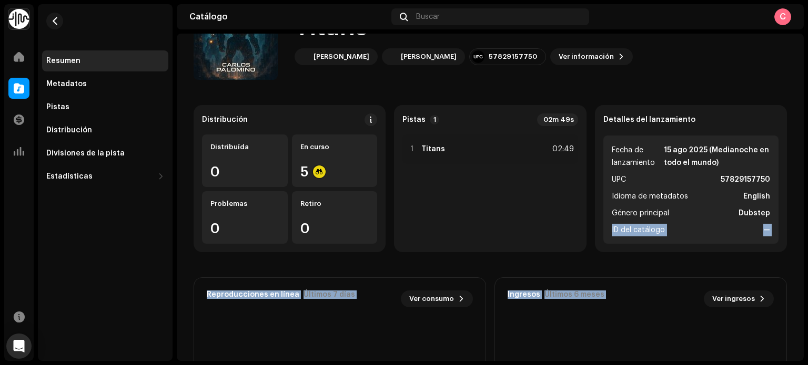
scroll to position [0, 0]
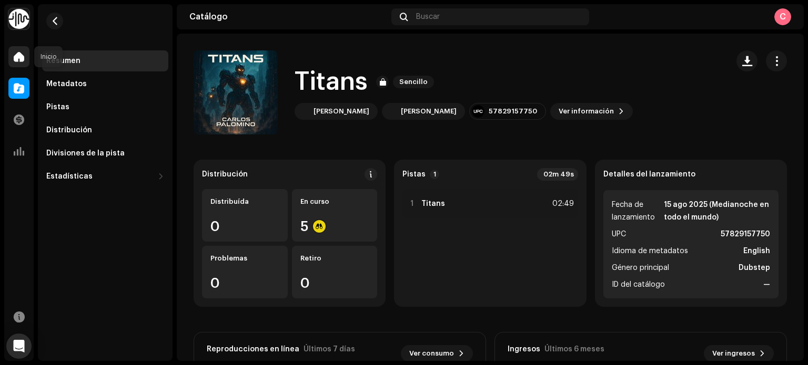
click at [19, 50] on div at bounding box center [18, 56] width 21 height 21
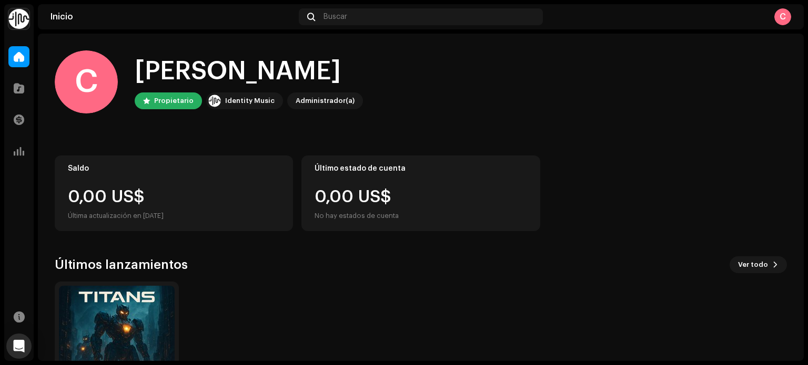
click at [177, 105] on div "Propietario" at bounding box center [173, 101] width 39 height 13
click at [228, 99] on div "Identity Music" at bounding box center [249, 101] width 49 height 13
click at [20, 118] on span at bounding box center [19, 120] width 11 height 8
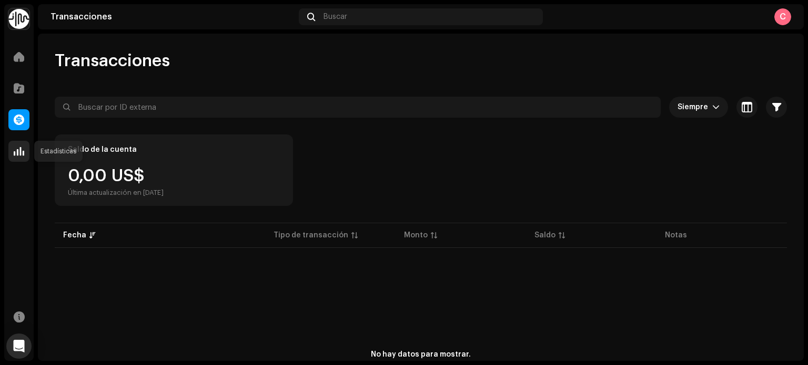
click at [23, 152] on span at bounding box center [19, 151] width 11 height 8
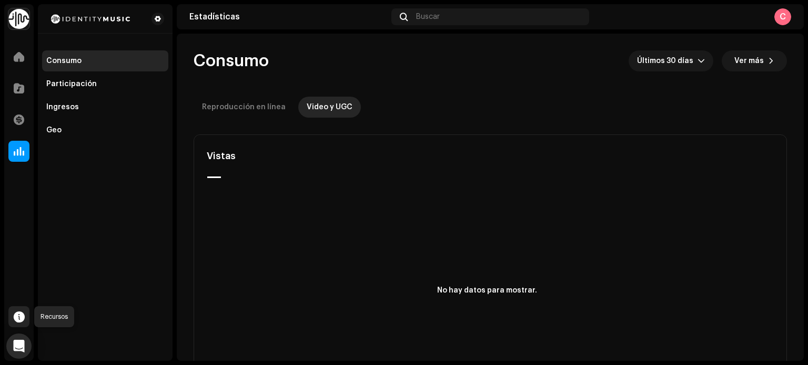
click at [19, 313] on span at bounding box center [19, 317] width 11 height 8
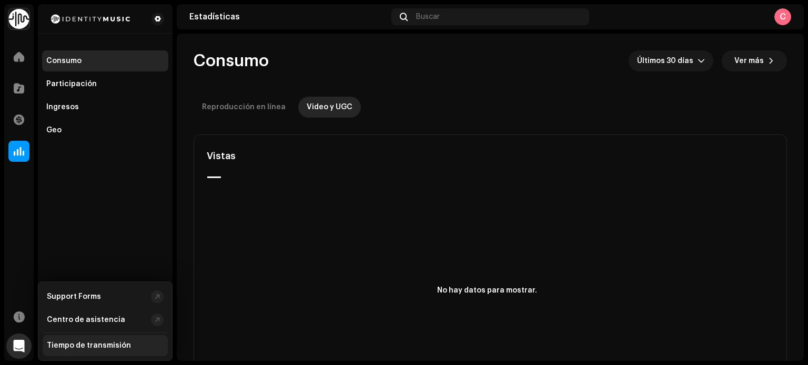
click at [121, 348] on div "Tiempo de transmisión" at bounding box center [89, 346] width 84 height 8
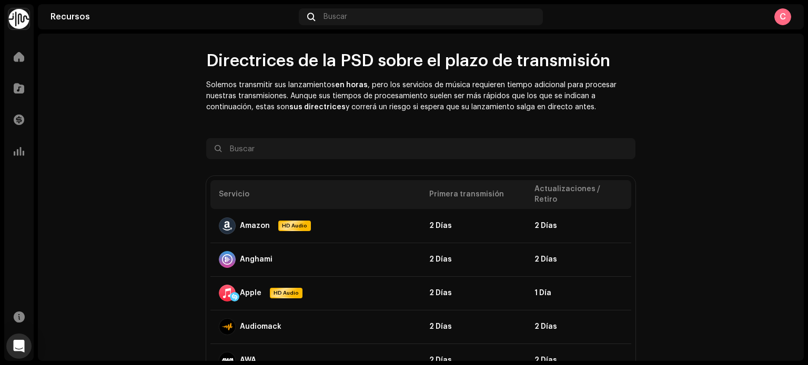
scroll to position [124, 0]
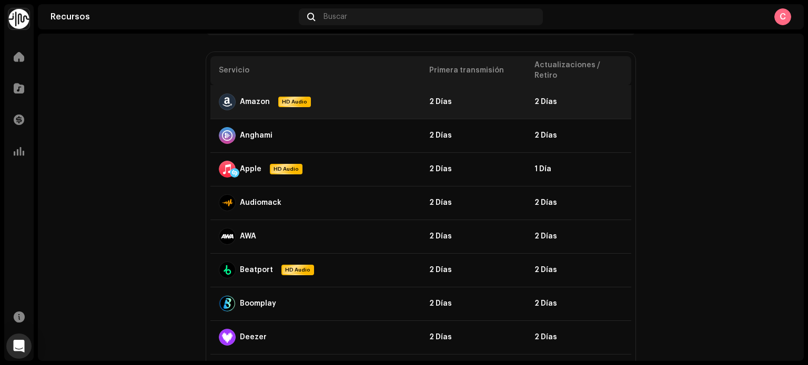
click at [295, 98] on span "HD Audio" at bounding box center [294, 102] width 30 height 8
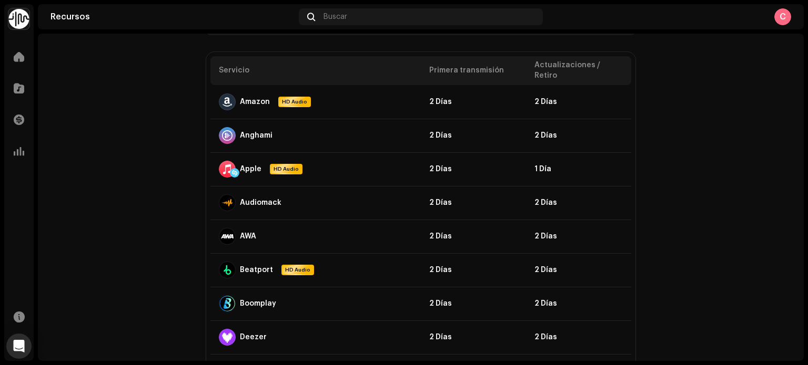
drag, startPoint x: 807, startPoint y: 78, endPoint x: 806, endPoint y: 96, distance: 18.4
click at [806, 96] on div "@Cpalomino0408 Inicio Catálogo Transacciones Estadísticas Recursos Recursos Bus…" at bounding box center [404, 182] width 808 height 365
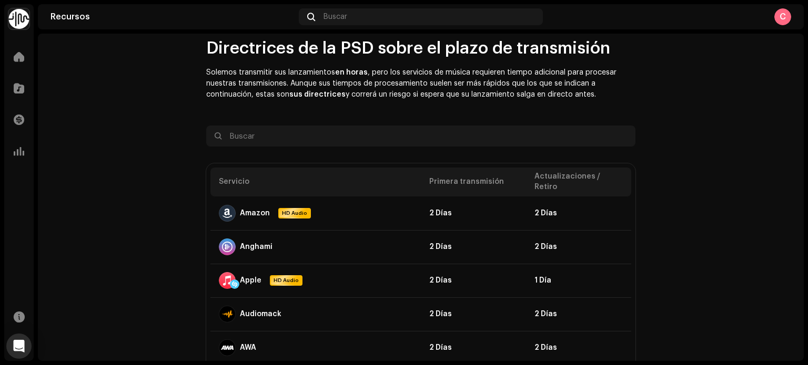
scroll to position [0, 0]
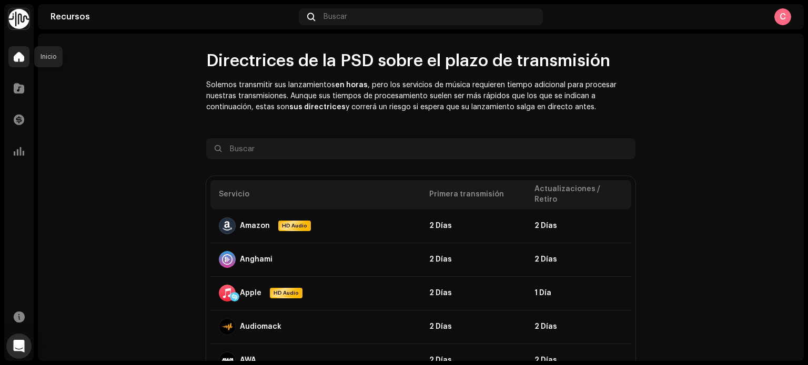
click at [18, 56] on span at bounding box center [19, 57] width 11 height 8
